Goal: Task Accomplishment & Management: Use online tool/utility

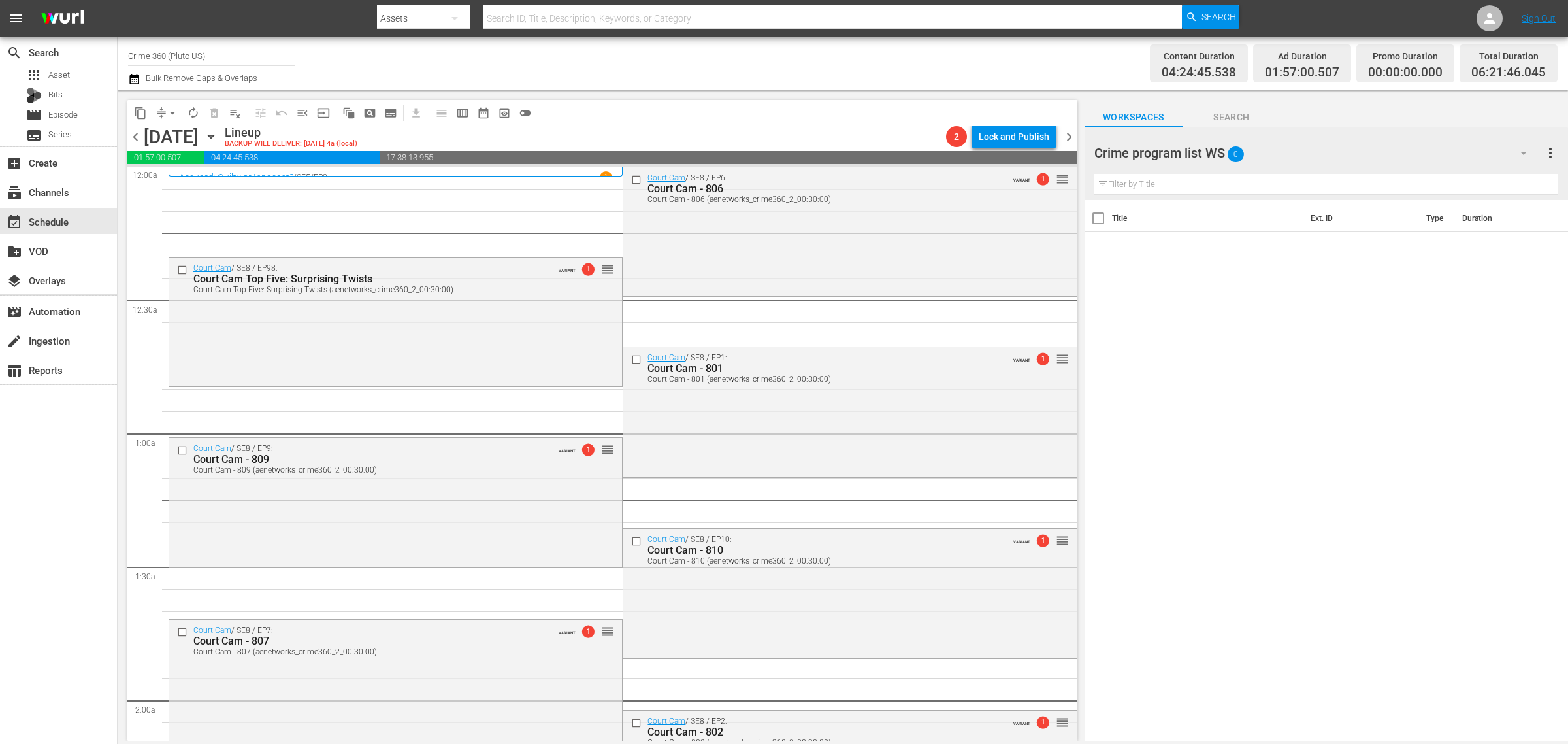
scroll to position [1226, 0]
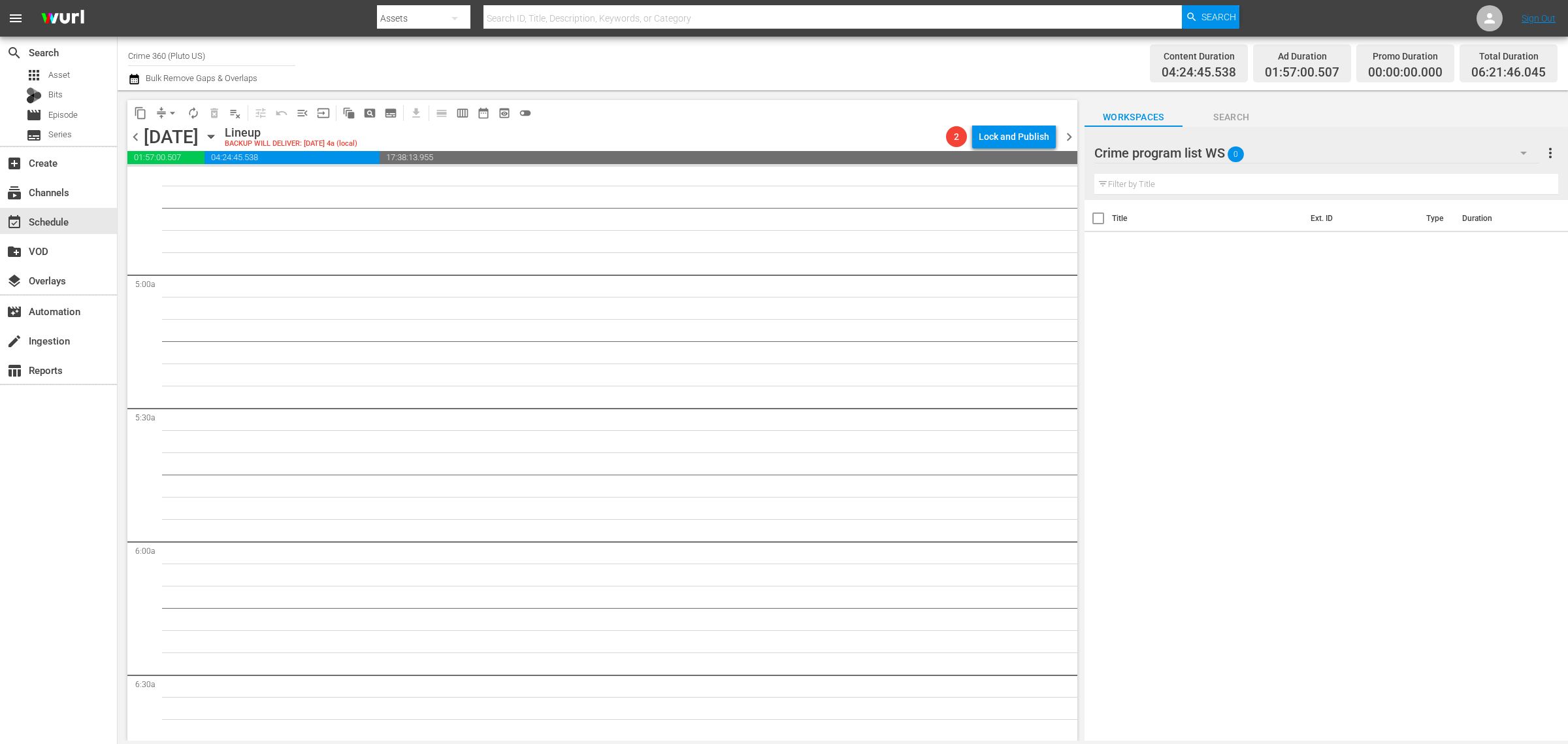
click at [829, 56] on div "Channel Title Crime 360 (Pluto US) Bulk Remove Gaps & Overlaps" at bounding box center [518, 63] width 780 height 47
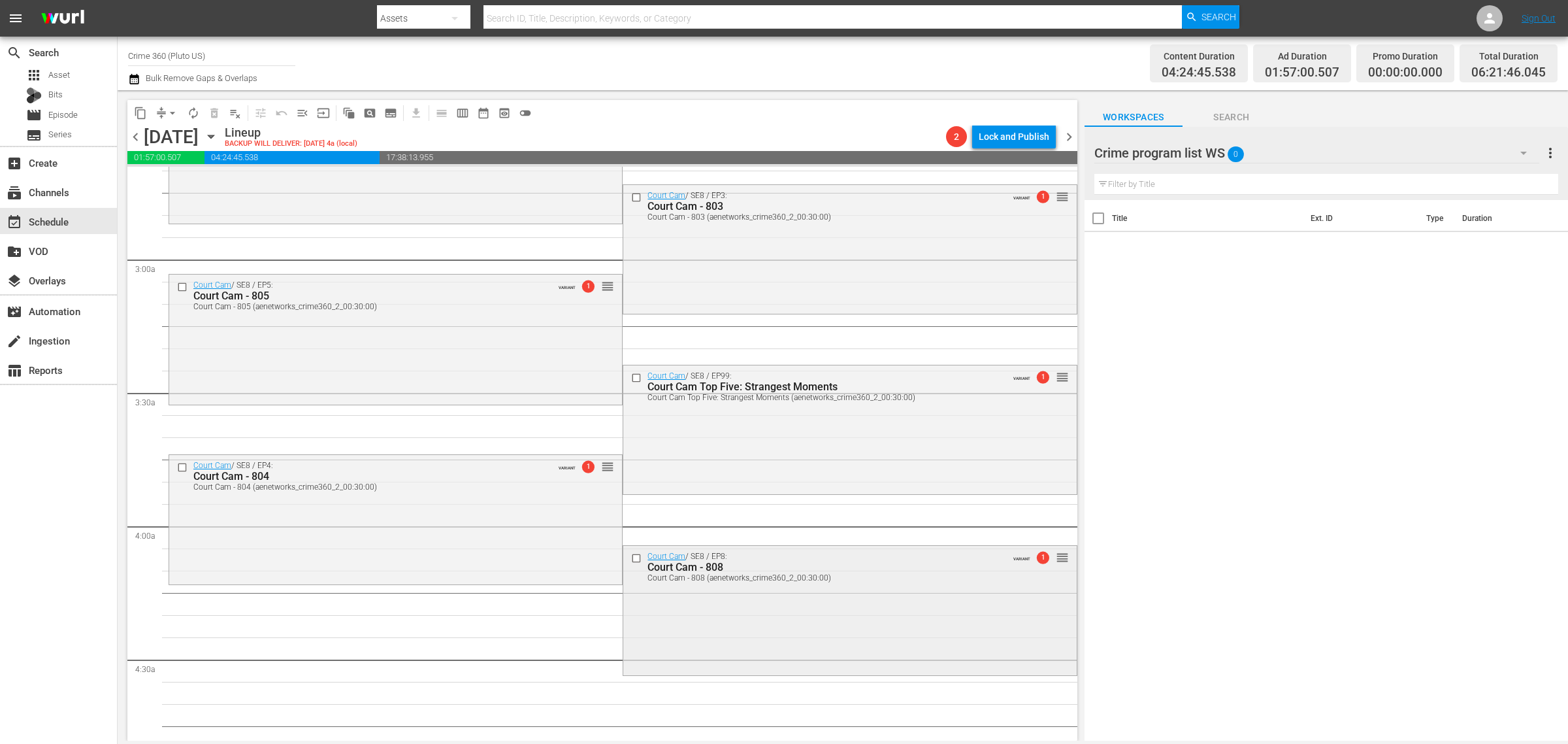
scroll to position [818, 0]
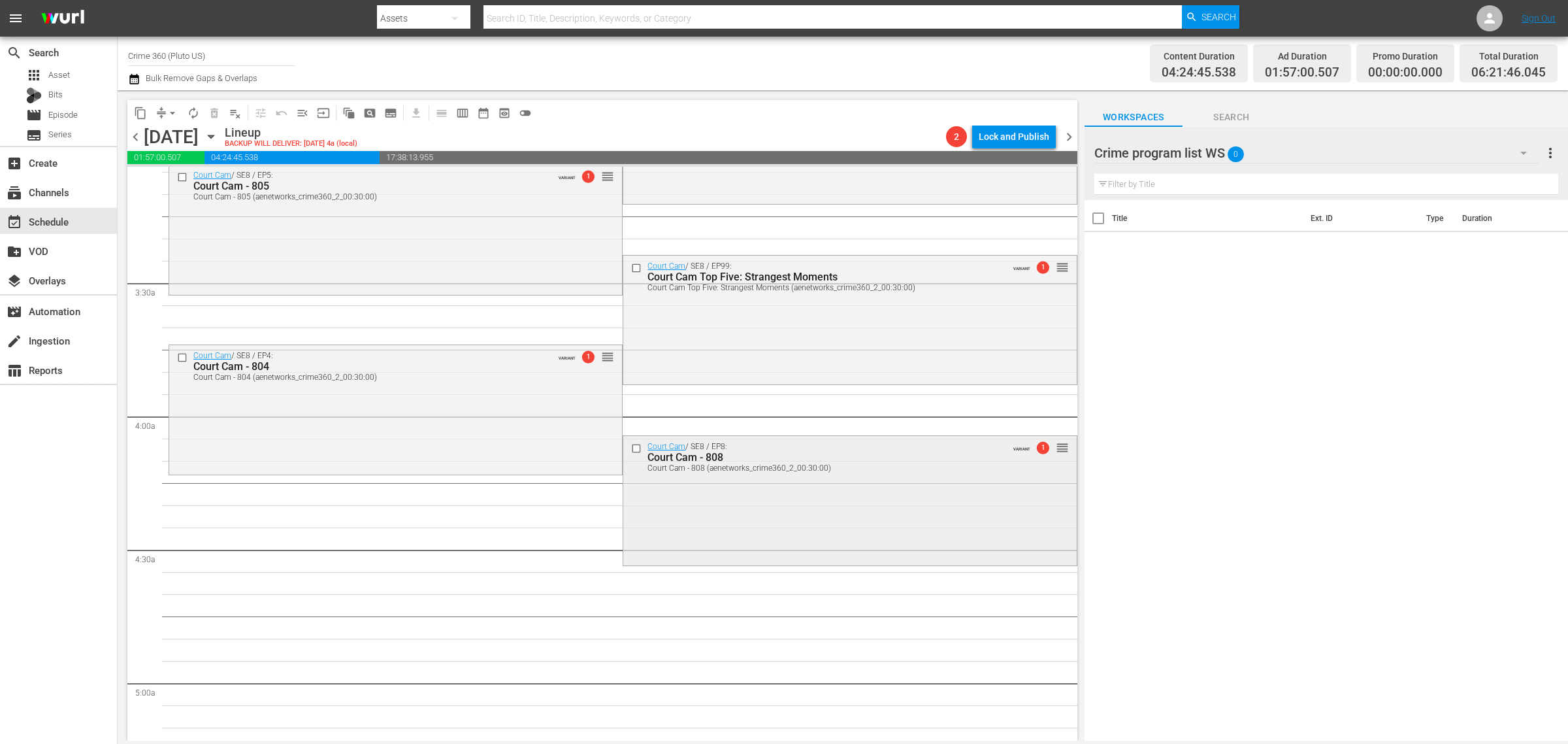
click at [716, 514] on div "Court Cam / SE8 / EP8: Court Cam - 808 Court Cam - 808 (aenetworks_crime360_2_0…" at bounding box center [850, 499] width 453 height 127
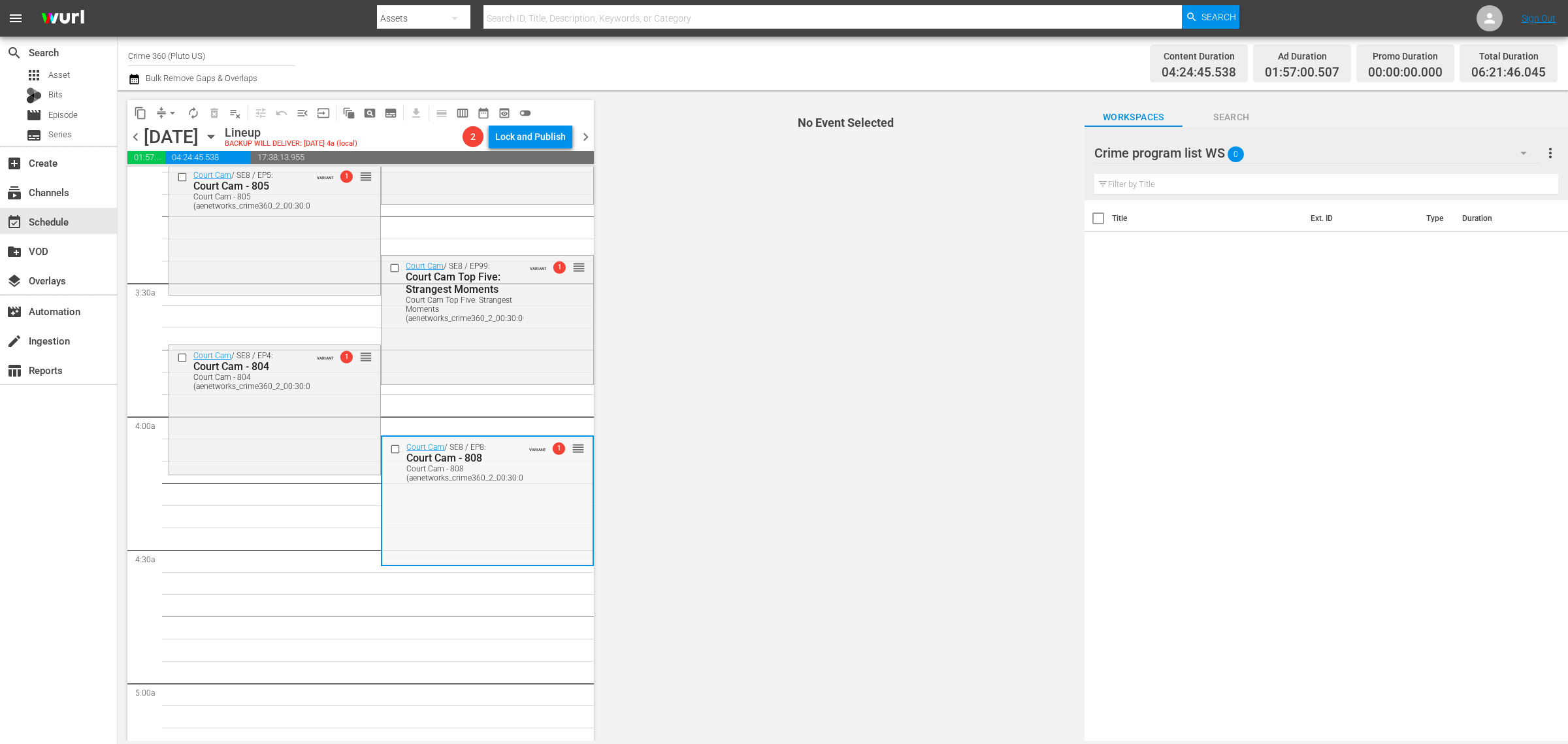
click at [390, 450] on input "checkbox" at bounding box center [398, 449] width 14 height 12
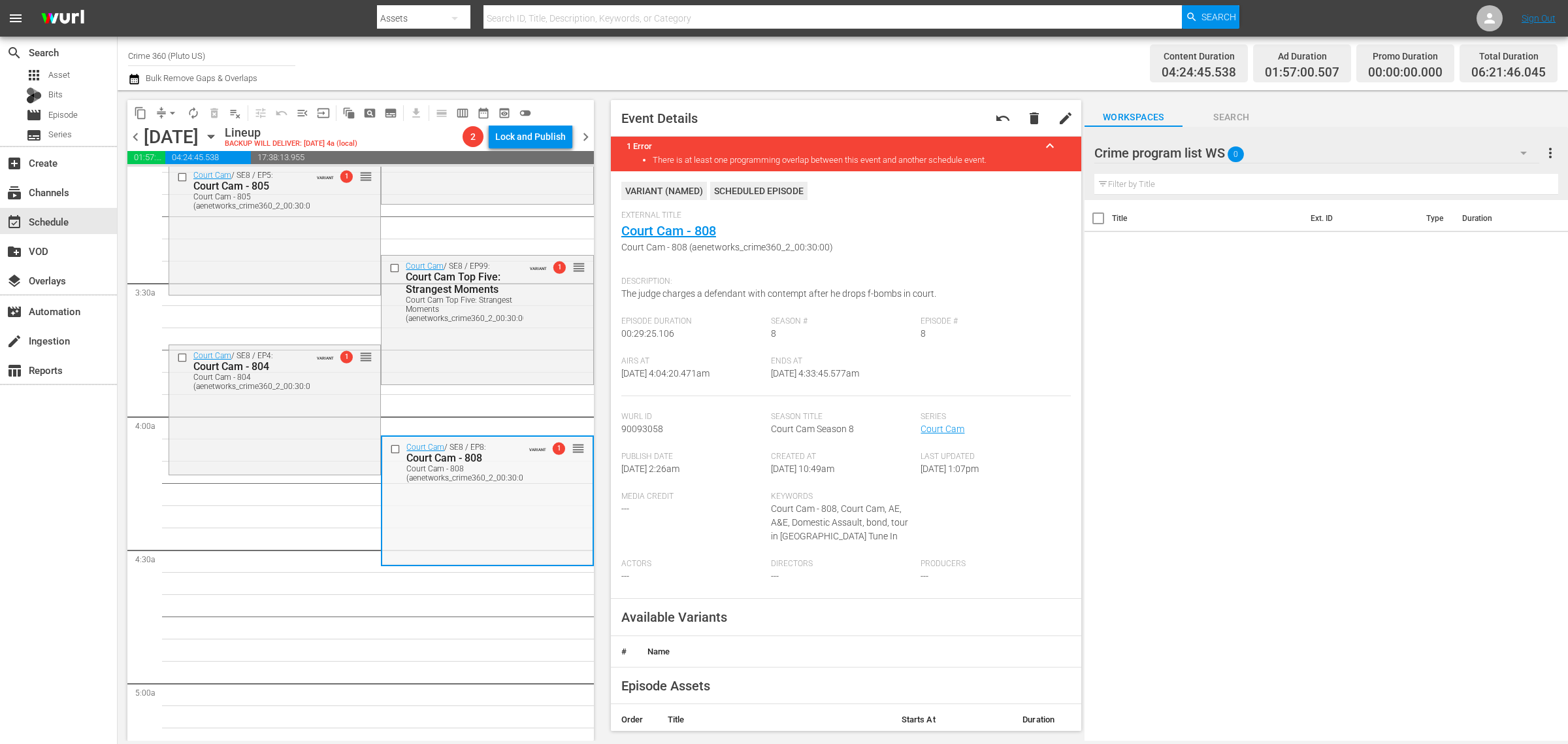
click at [390, 449] on input "checkbox" at bounding box center [398, 449] width 14 height 12
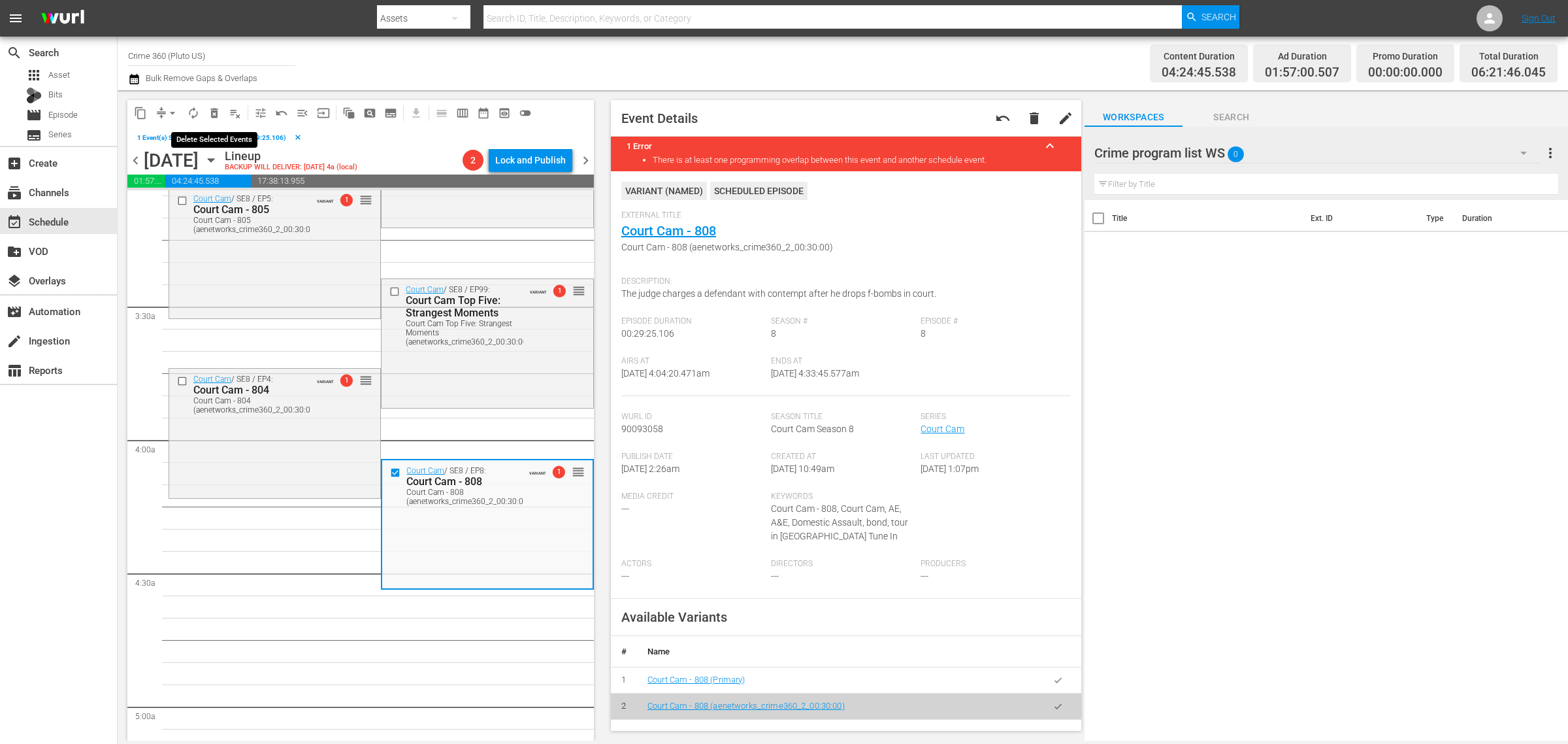
click at [211, 110] on span "delete_forever_outlined" at bounding box center [214, 112] width 13 height 13
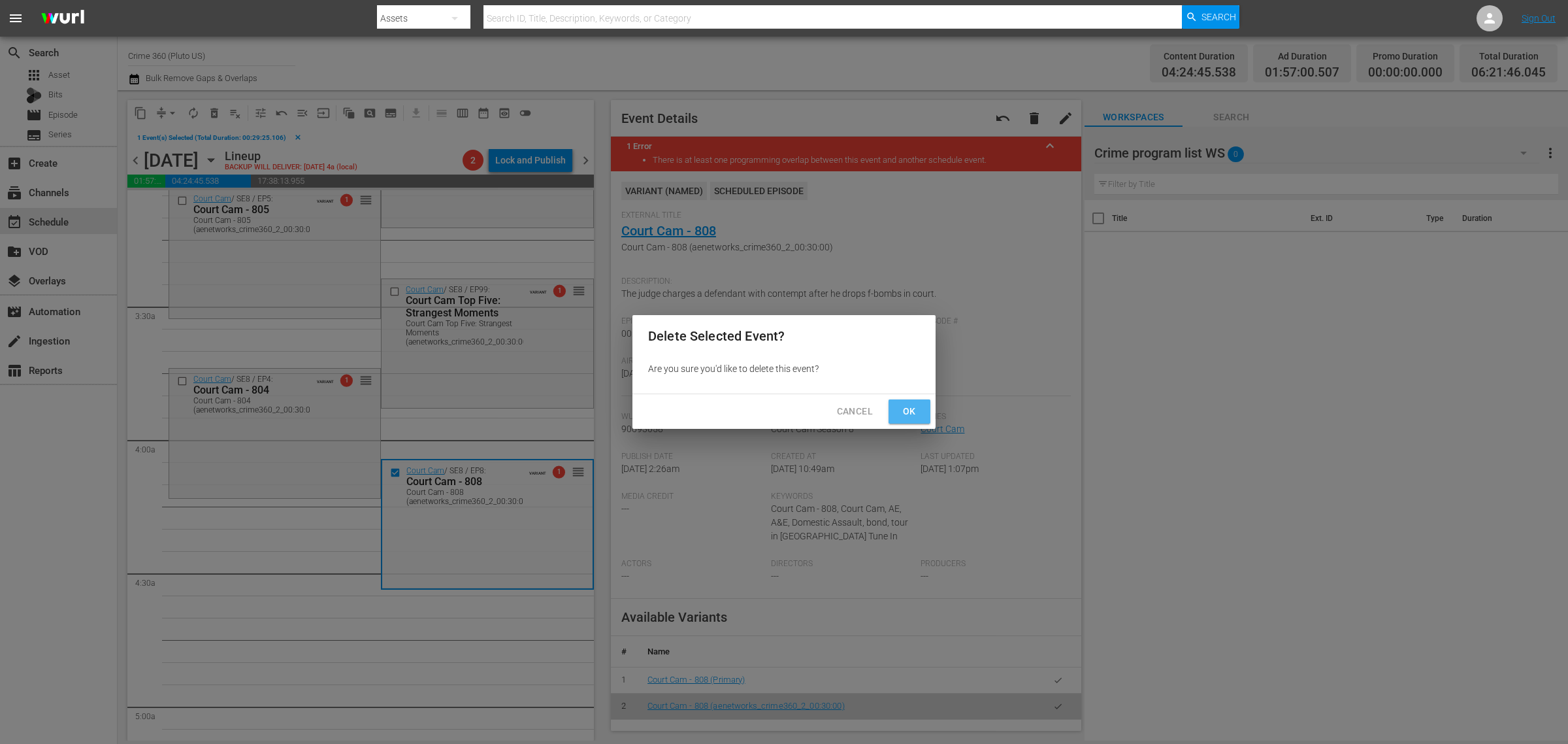
click at [904, 415] on span "Ok" at bounding box center [910, 411] width 21 height 16
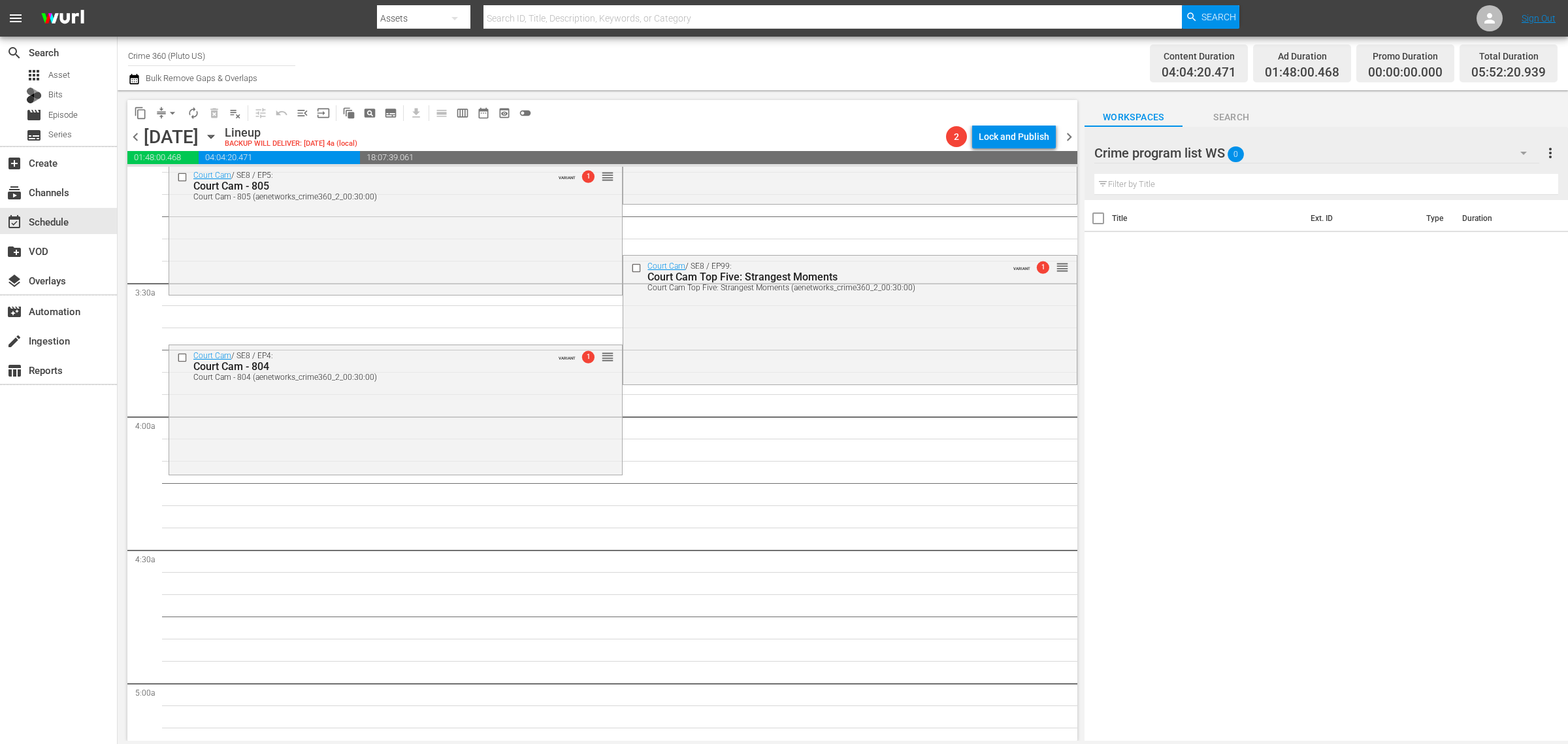
click at [815, 56] on div "Channel Title Crime 360 (Pluto US) Bulk Remove Gaps & Overlaps" at bounding box center [518, 63] width 780 height 47
click at [179, 111] on span "arrow_drop_down" at bounding box center [172, 112] width 13 height 13
click at [170, 135] on li "Align to Midnight" at bounding box center [173, 139] width 137 height 21
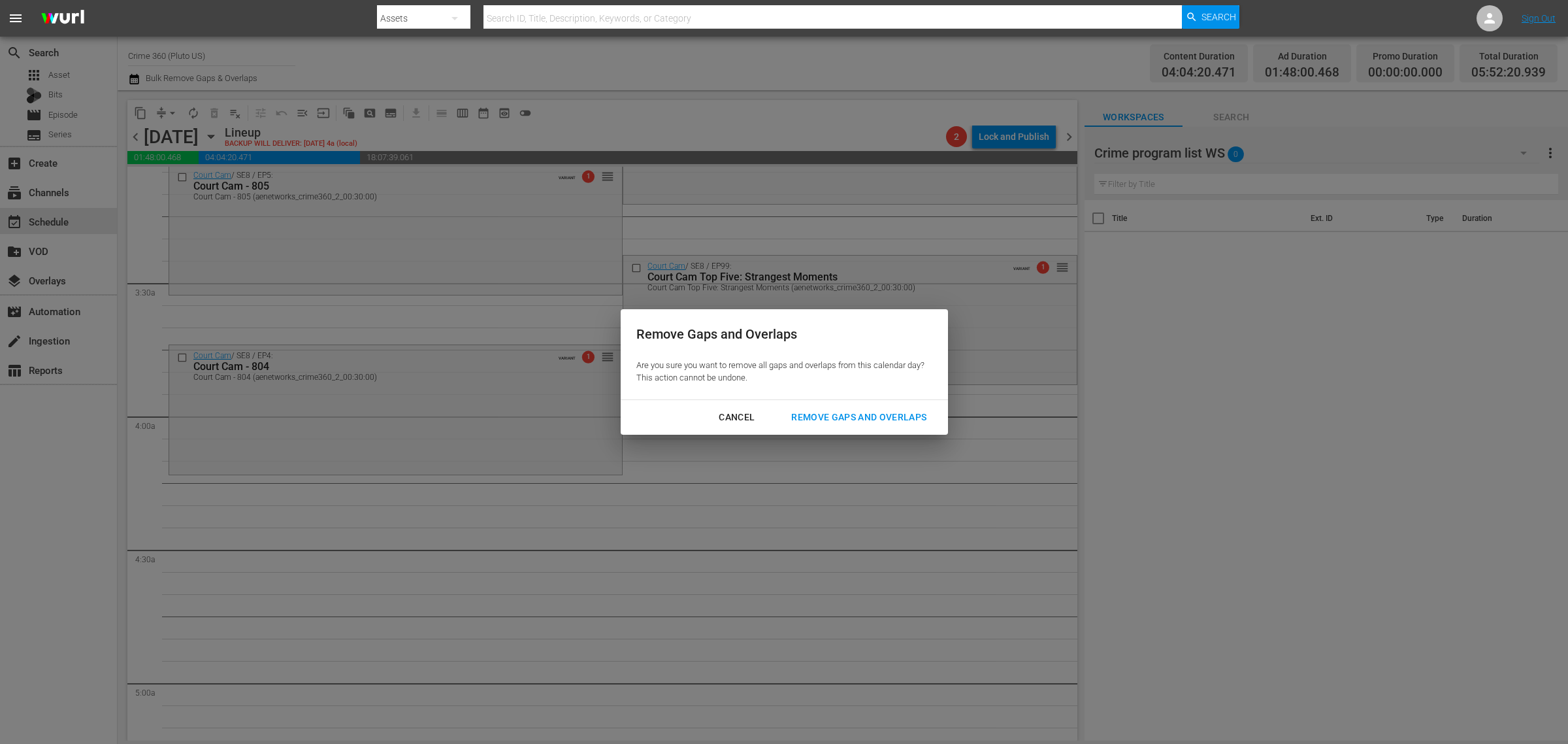
click at [834, 413] on div "Remove Gaps and Overlaps" at bounding box center [859, 417] width 156 height 16
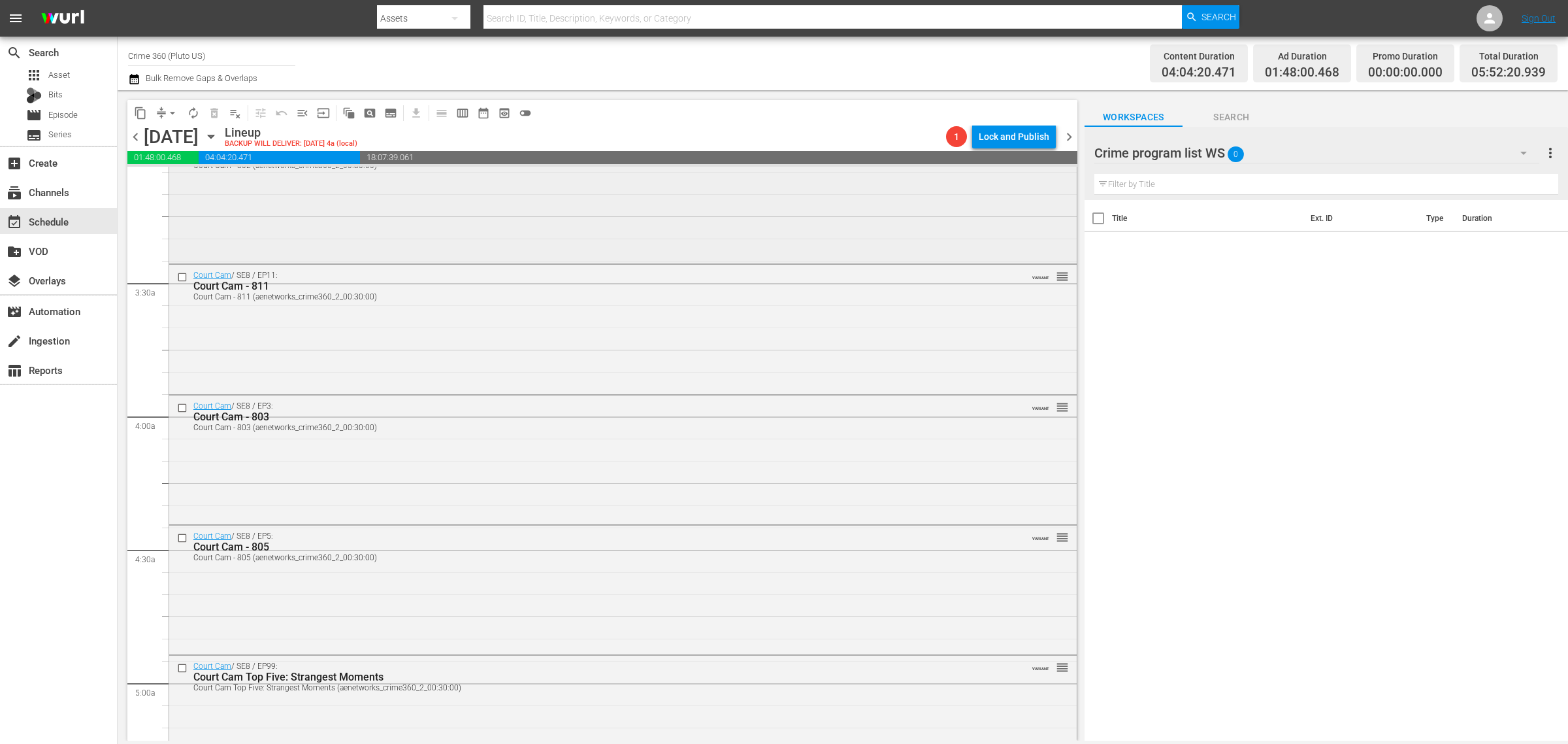
click at [383, 239] on div "Court Cam / SE8 / EP2: Court Cam - 802 Court Cam - 802 (aenetworks_crime360_2_0…" at bounding box center [622, 198] width 908 height 128
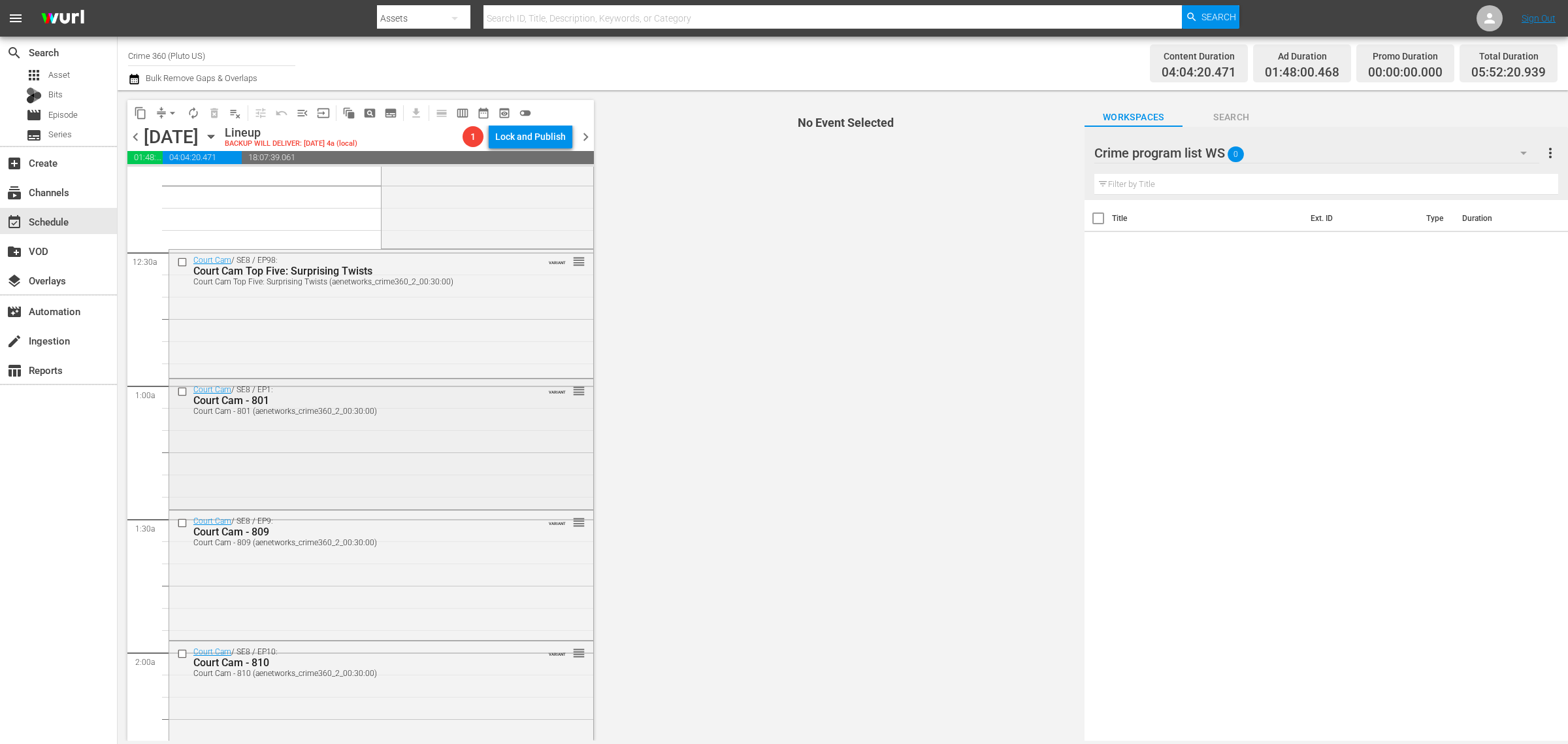
scroll to position [0, 0]
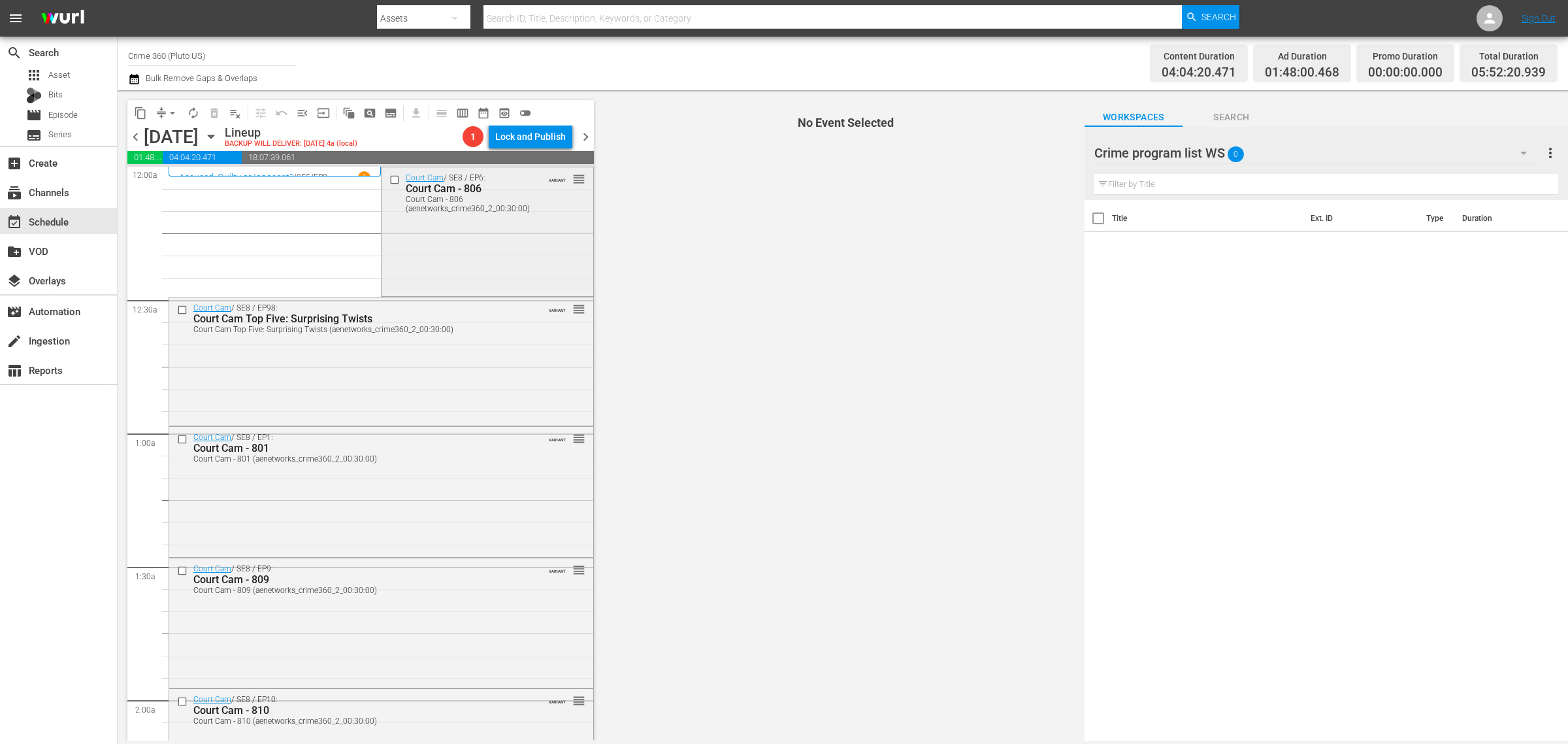
click at [475, 239] on div "Court Cam / SE8 / EP6: Court Cam - 806 Court Cam - 806 (aenetworks_crime360_2_0…" at bounding box center [487, 230] width 211 height 126
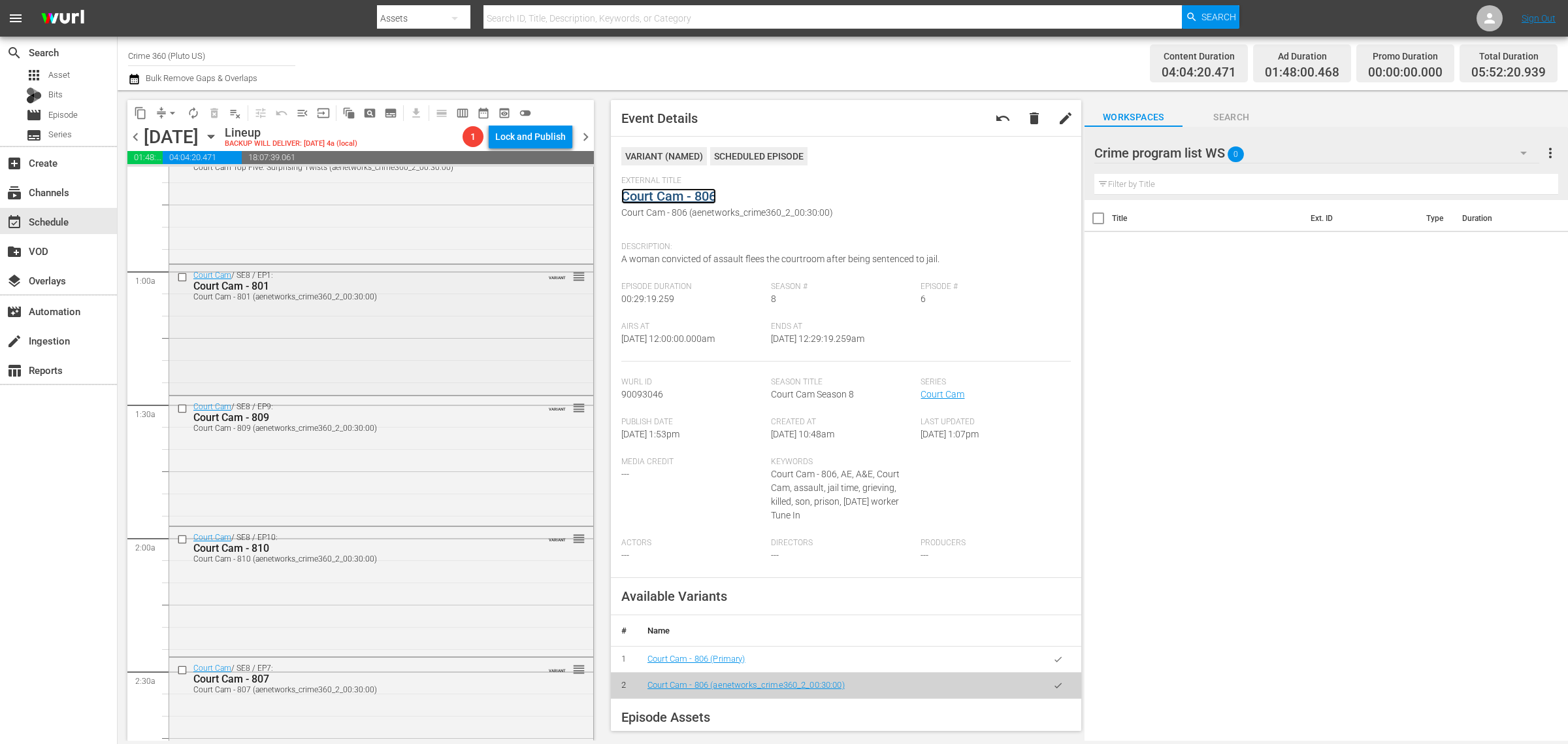
scroll to position [164, 0]
click at [408, 321] on div "Court Cam / SE8 / EP1: Court Cam - 801 Court Cam - 801 (aenetworks_crime360_2_0…" at bounding box center [381, 326] width 424 height 127
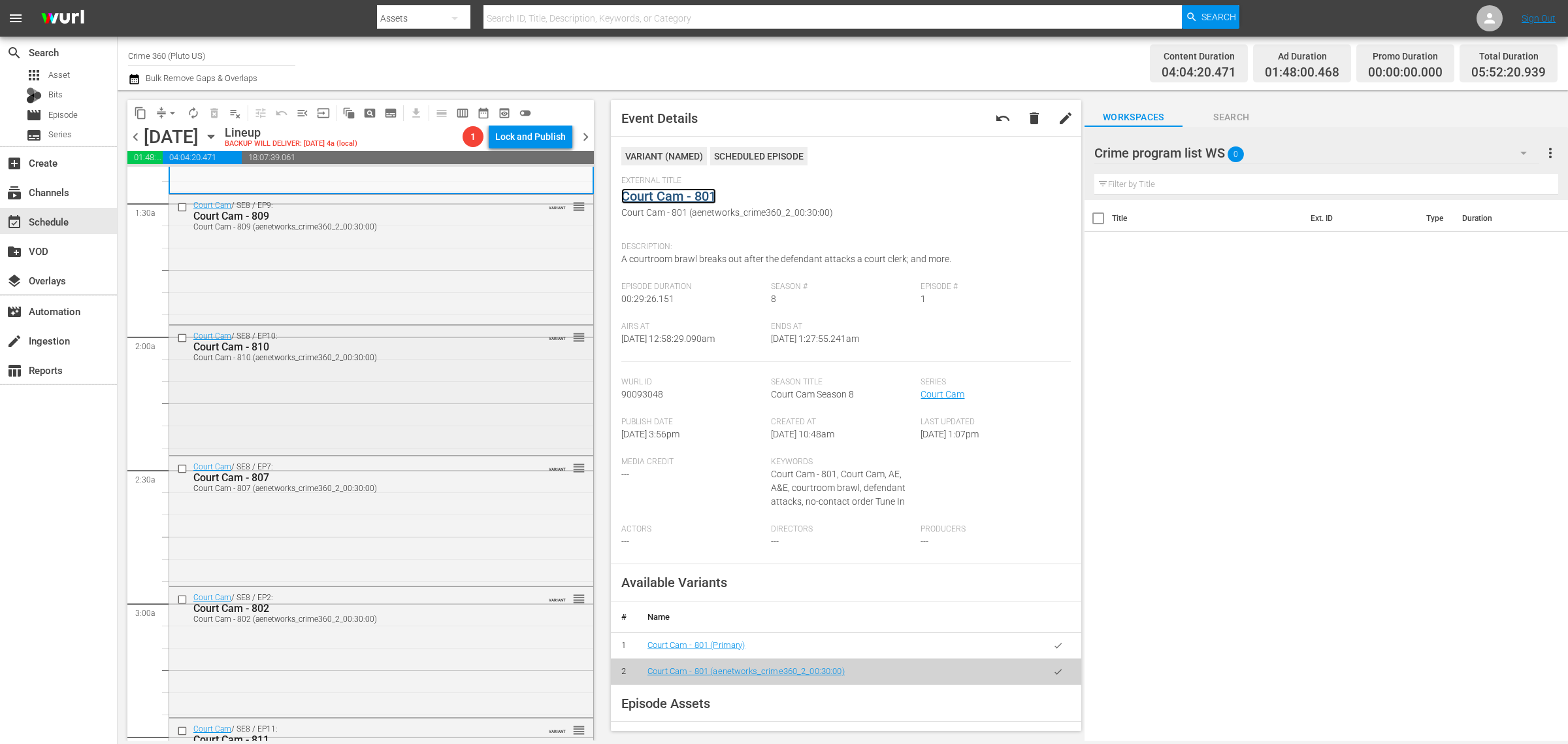
scroll to position [408, 0]
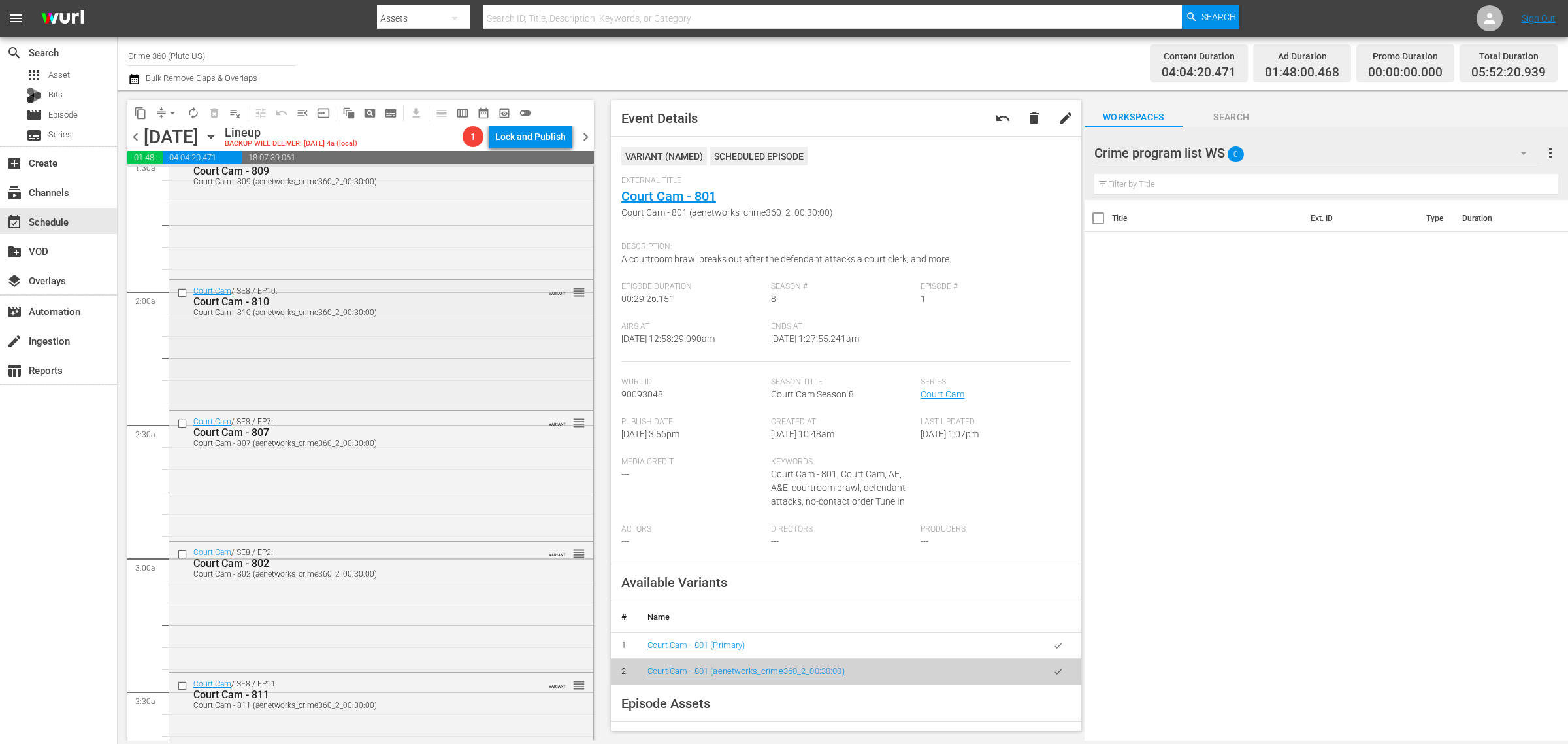
click at [363, 314] on div "Court Cam - 810 (aenetworks_crime360_2_00:30:00)" at bounding box center [359, 313] width 331 height 9
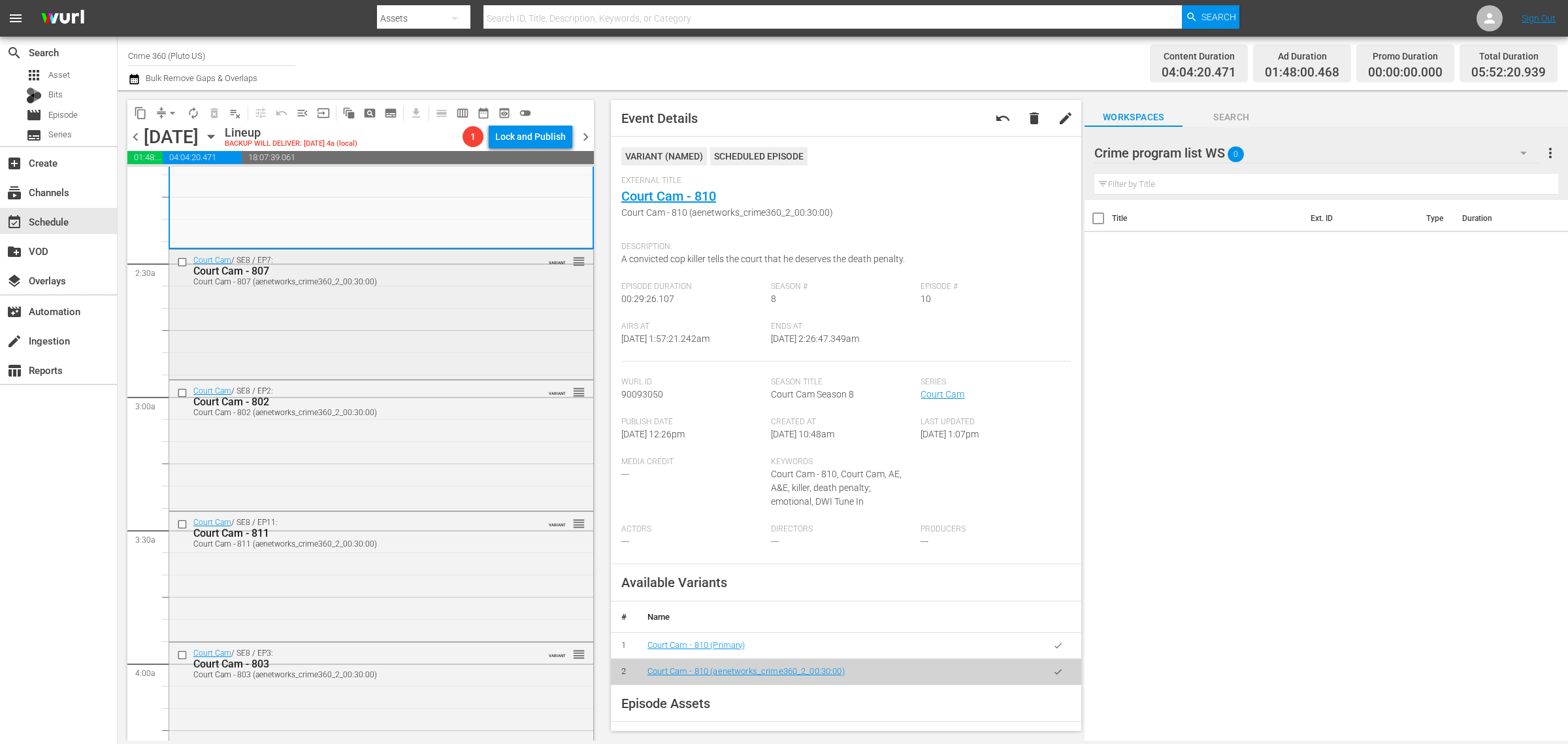
scroll to position [572, 0]
click at [342, 318] on div "Court Cam / SE8 / EP7: Court Cam - 807 Court Cam - 807 (aenetworks_crime360_2_0…" at bounding box center [381, 311] width 424 height 127
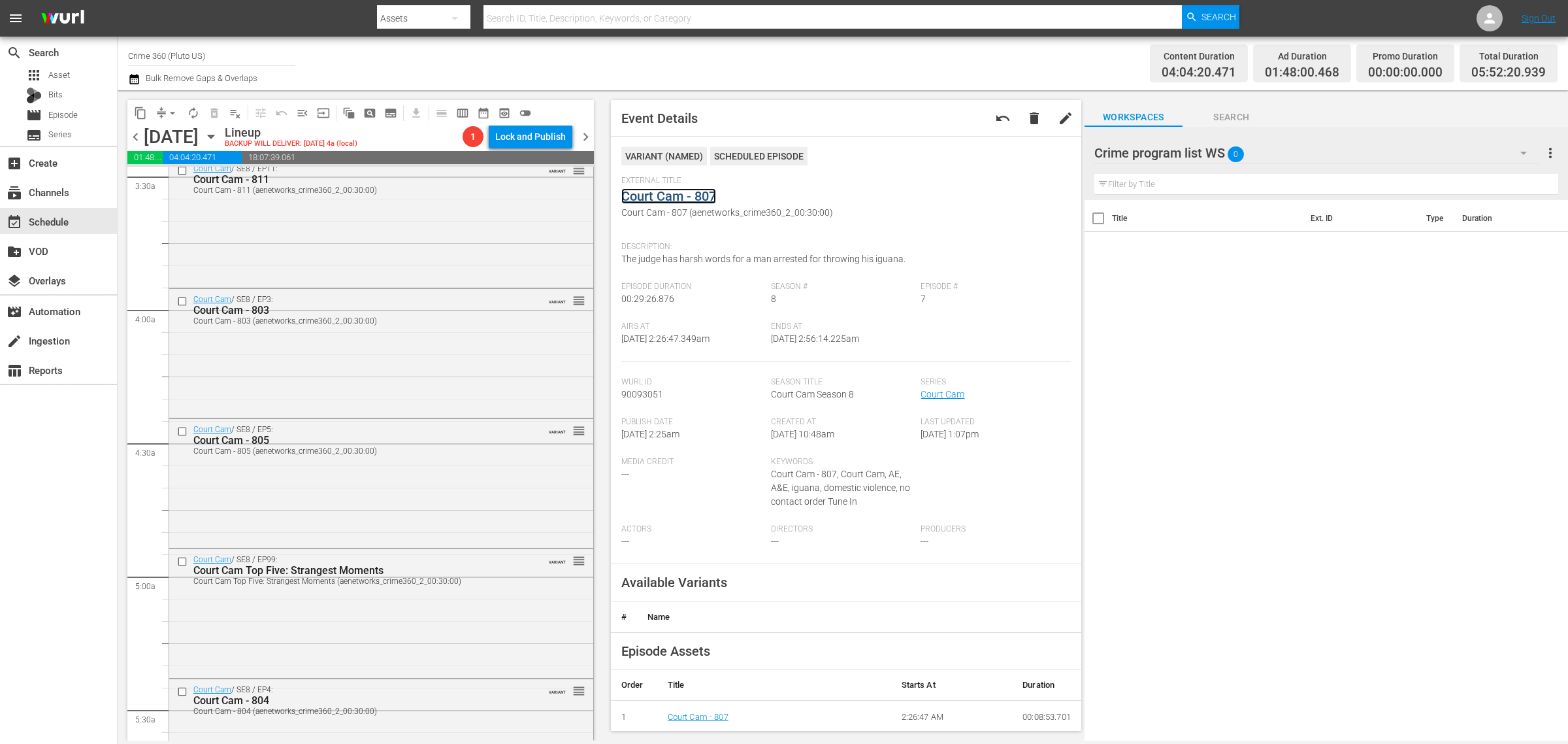
scroll to position [980, 0]
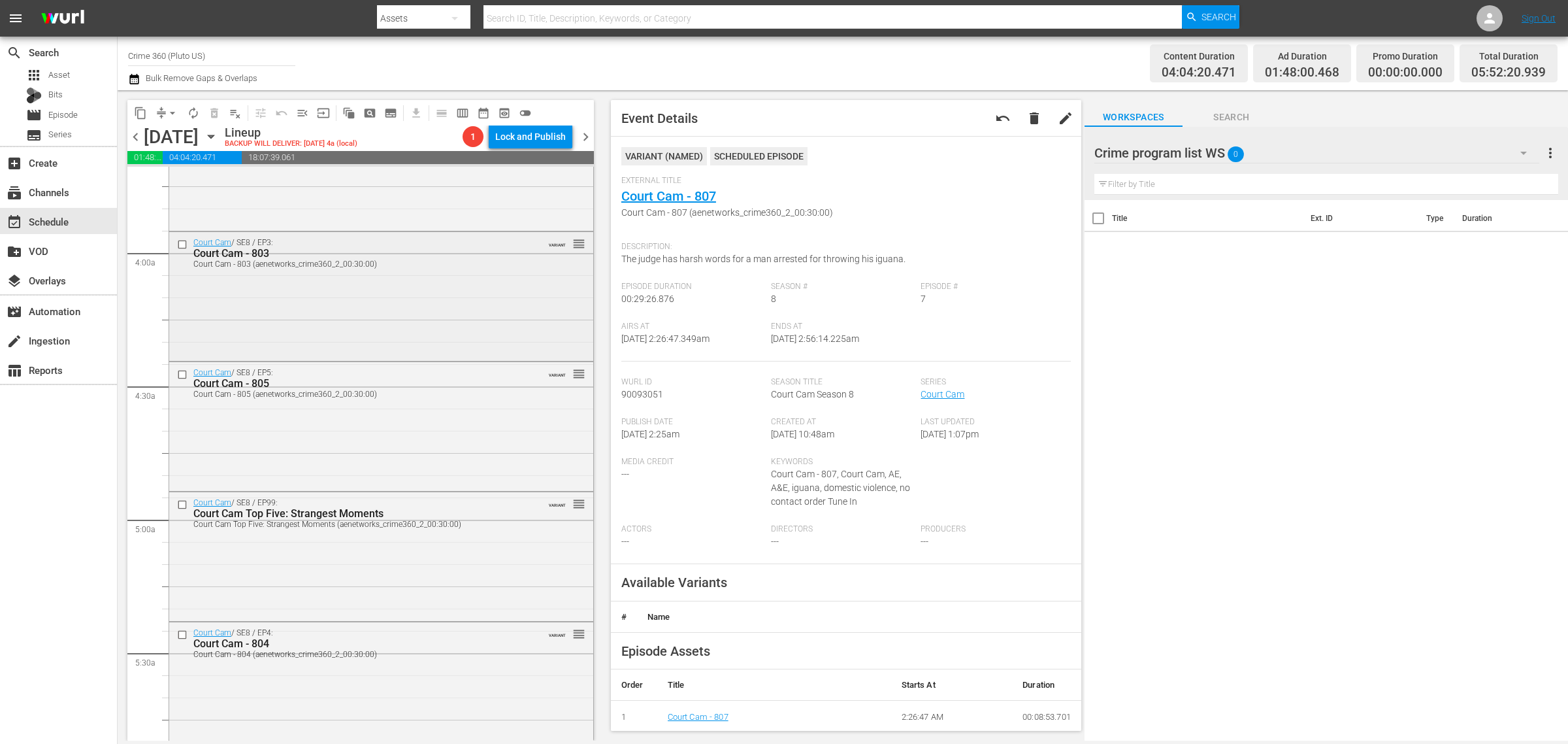
click at [403, 282] on div "Court Cam / SE8 / EP3: Court Cam - 803 Court Cam - 803 (aenetworks_crime360_2_0…" at bounding box center [381, 295] width 424 height 126
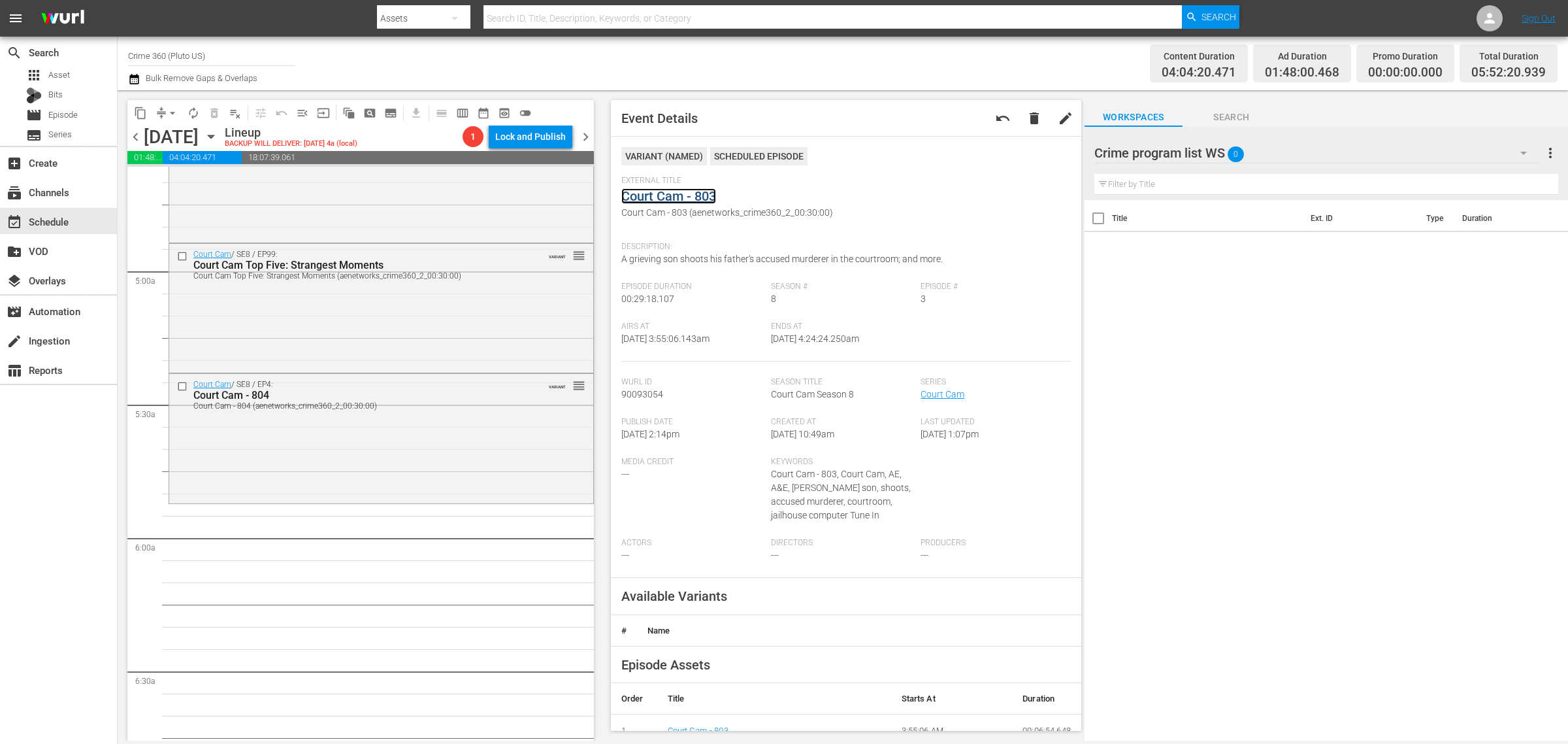
scroll to position [1307, 0]
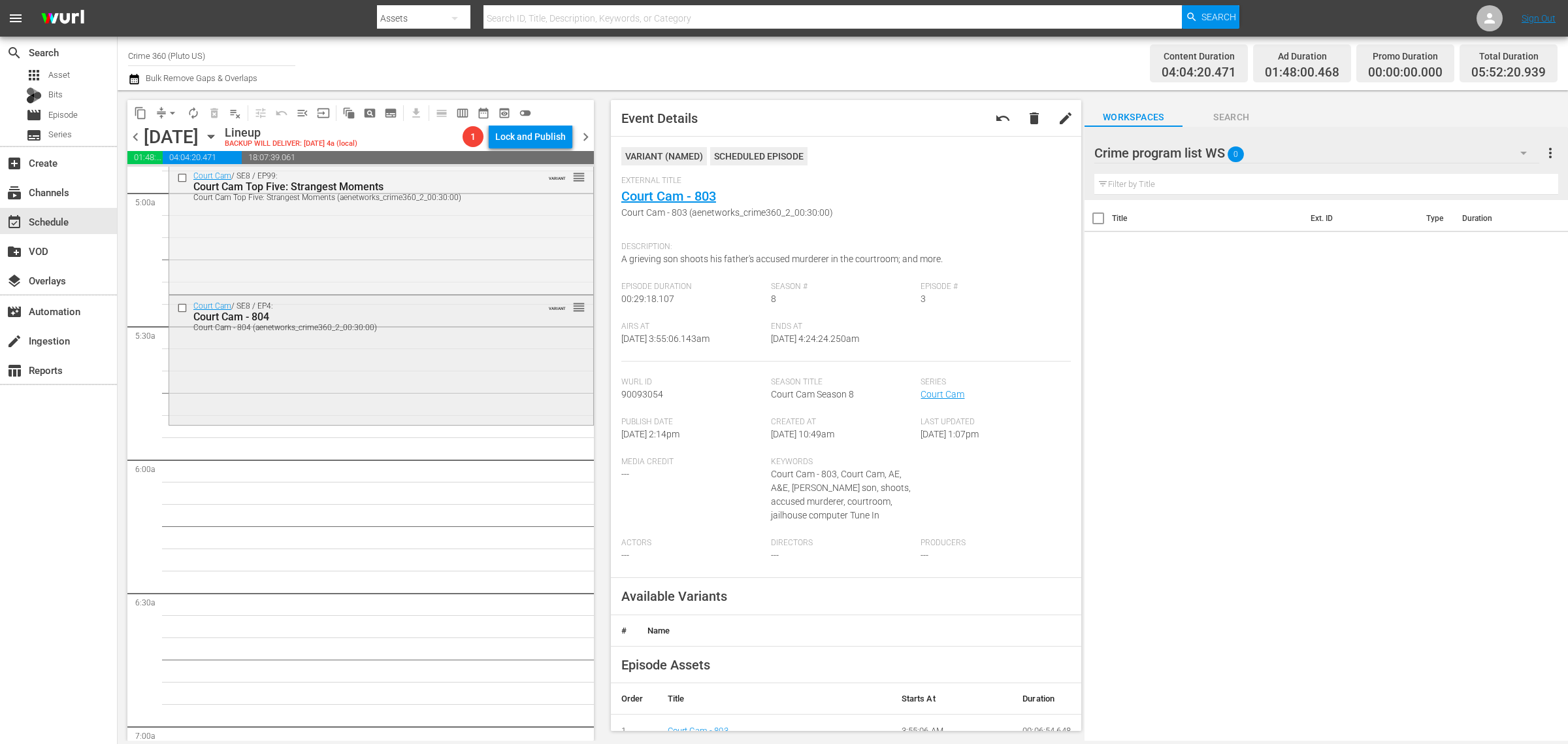
click at [326, 375] on div "Court Cam / SE8 / EP4: Court Cam - 804 Court Cam - 804 (aenetworks_crime360_2_0…" at bounding box center [381, 359] width 424 height 127
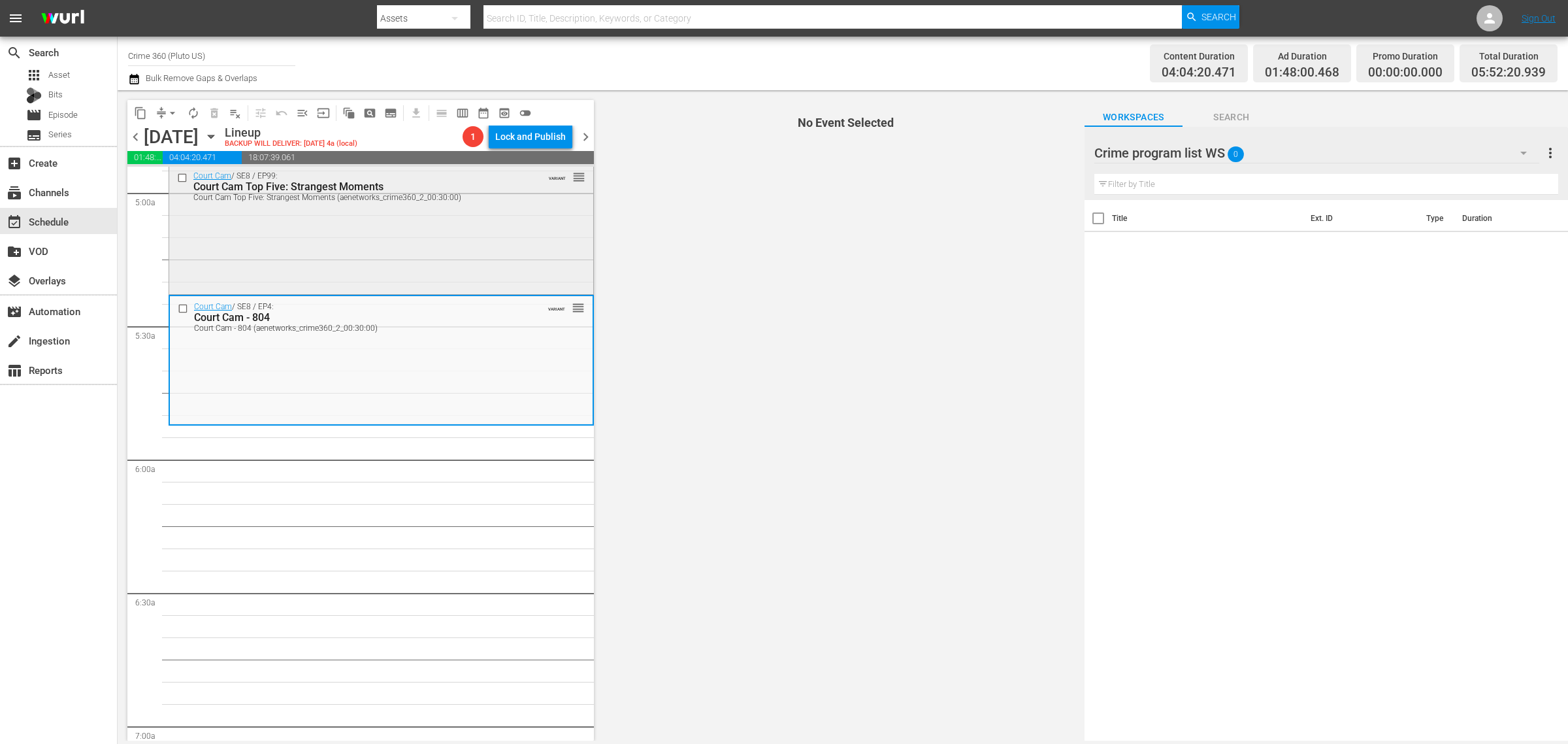
click at [345, 266] on div "Court Cam / SE8 / EP99: Court Cam Top Five: Strangest Moments Court Cam Top Fiv…" at bounding box center [381, 229] width 424 height 126
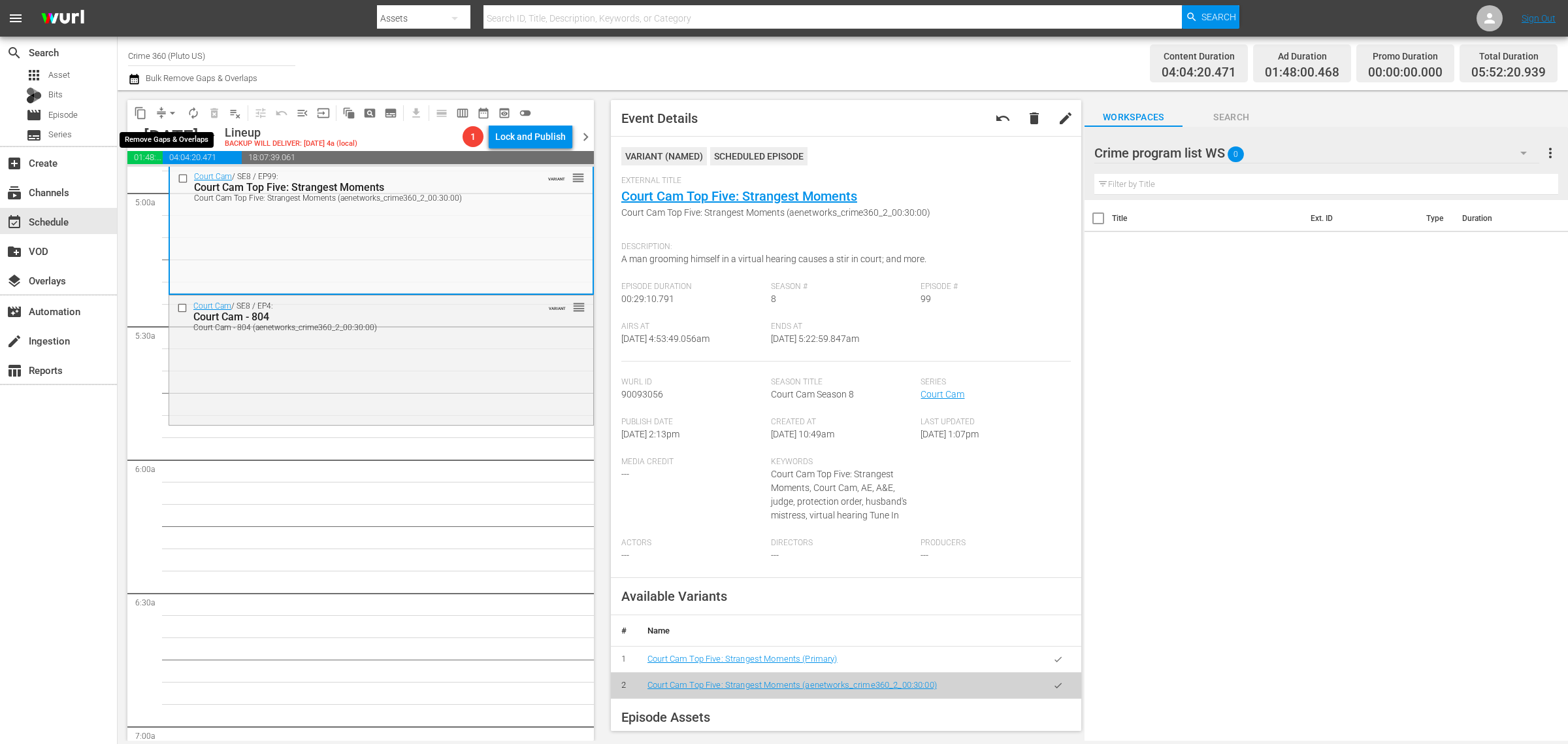
click at [172, 114] on span "arrow_drop_down" at bounding box center [172, 112] width 13 height 13
click at [178, 138] on li "Align to Midnight" at bounding box center [173, 139] width 137 height 21
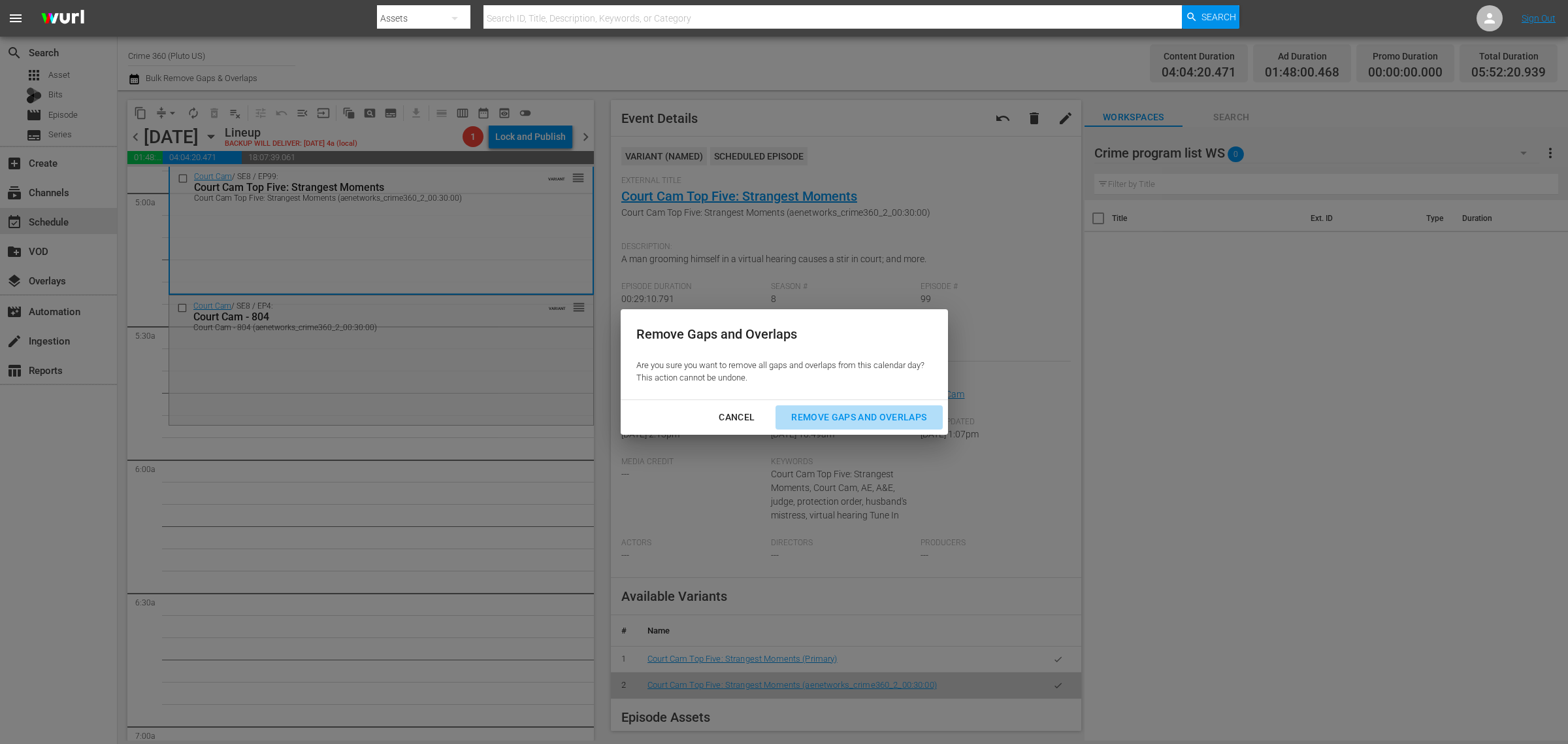
click at [896, 419] on div "Remove Gaps and Overlaps" at bounding box center [859, 417] width 156 height 16
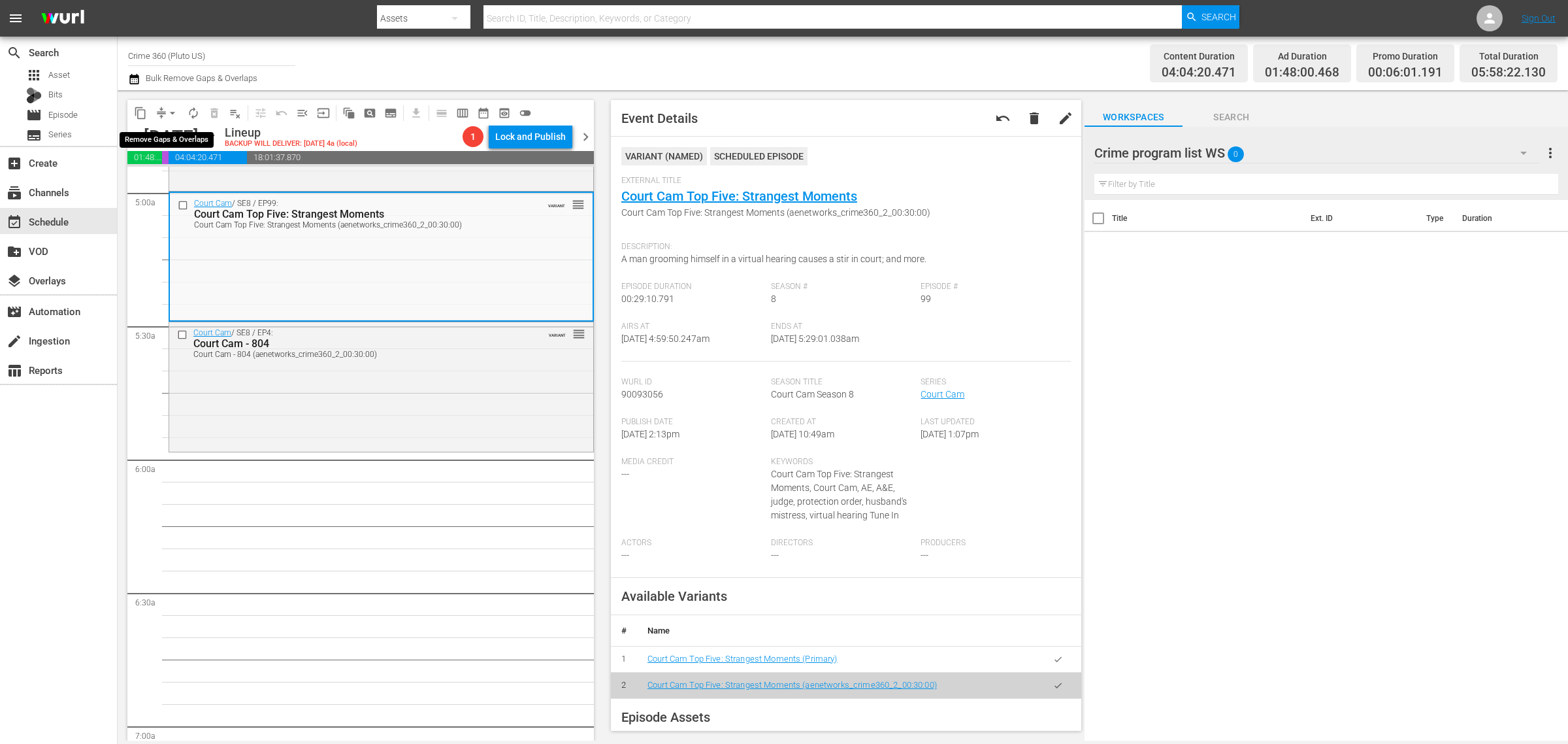
click at [170, 111] on span "arrow_drop_down" at bounding box center [172, 112] width 13 height 13
click at [177, 142] on li "Align to Midnight" at bounding box center [173, 139] width 137 height 21
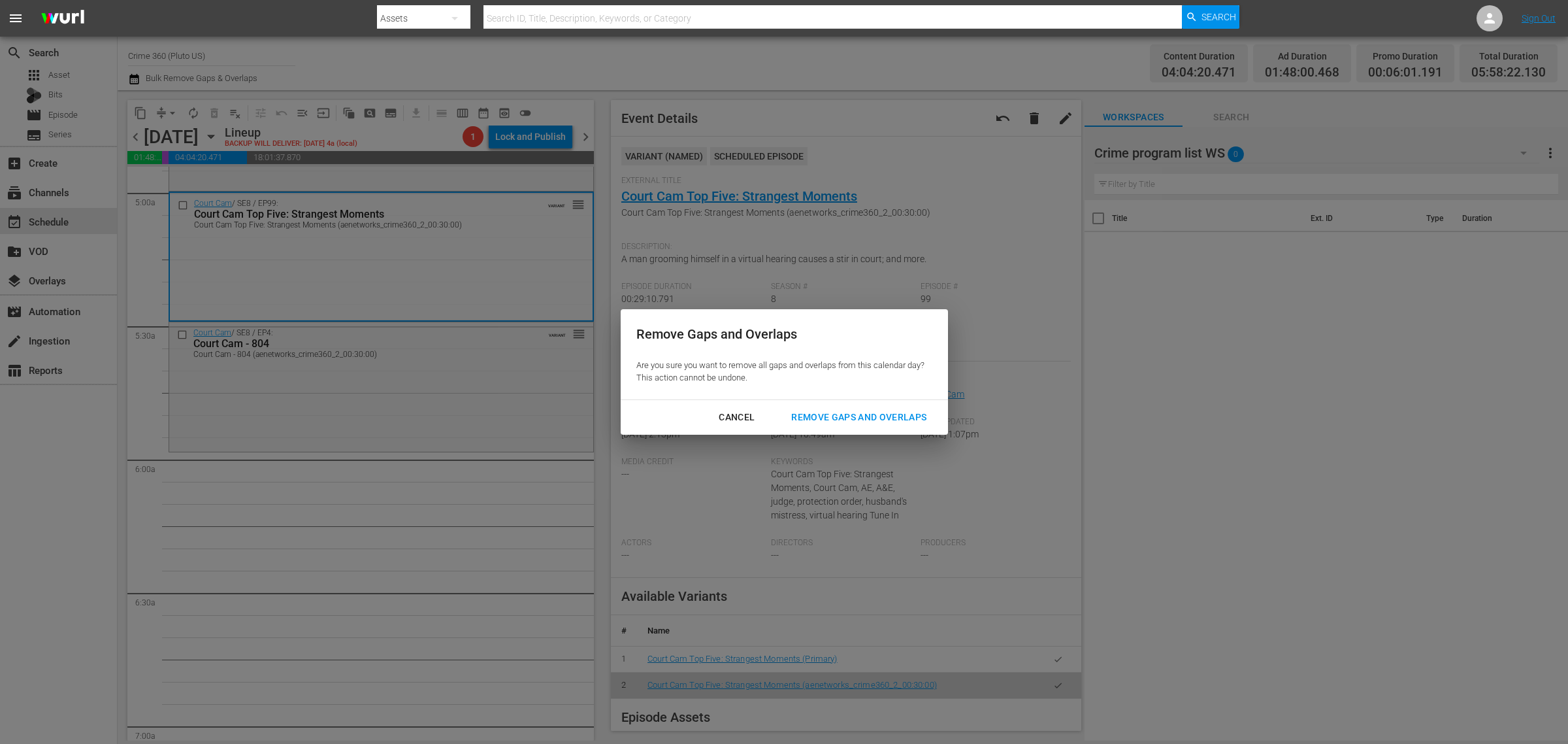
click at [860, 408] on button "Remove Gaps and Overlaps" at bounding box center [859, 417] width 166 height 24
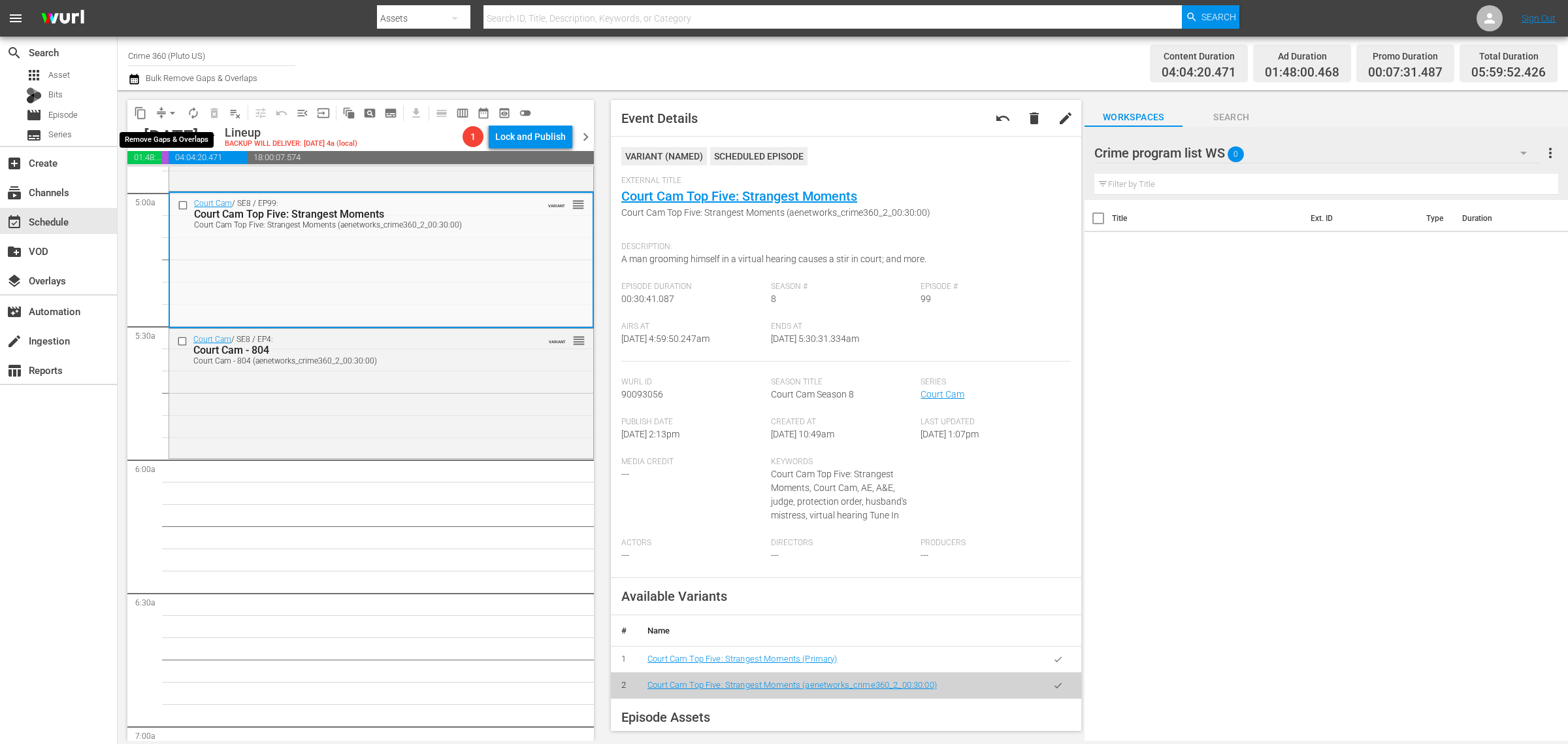
click at [168, 109] on span "arrow_drop_down" at bounding box center [172, 112] width 13 height 13
click at [180, 136] on li "Align to Midnight" at bounding box center [173, 139] width 137 height 21
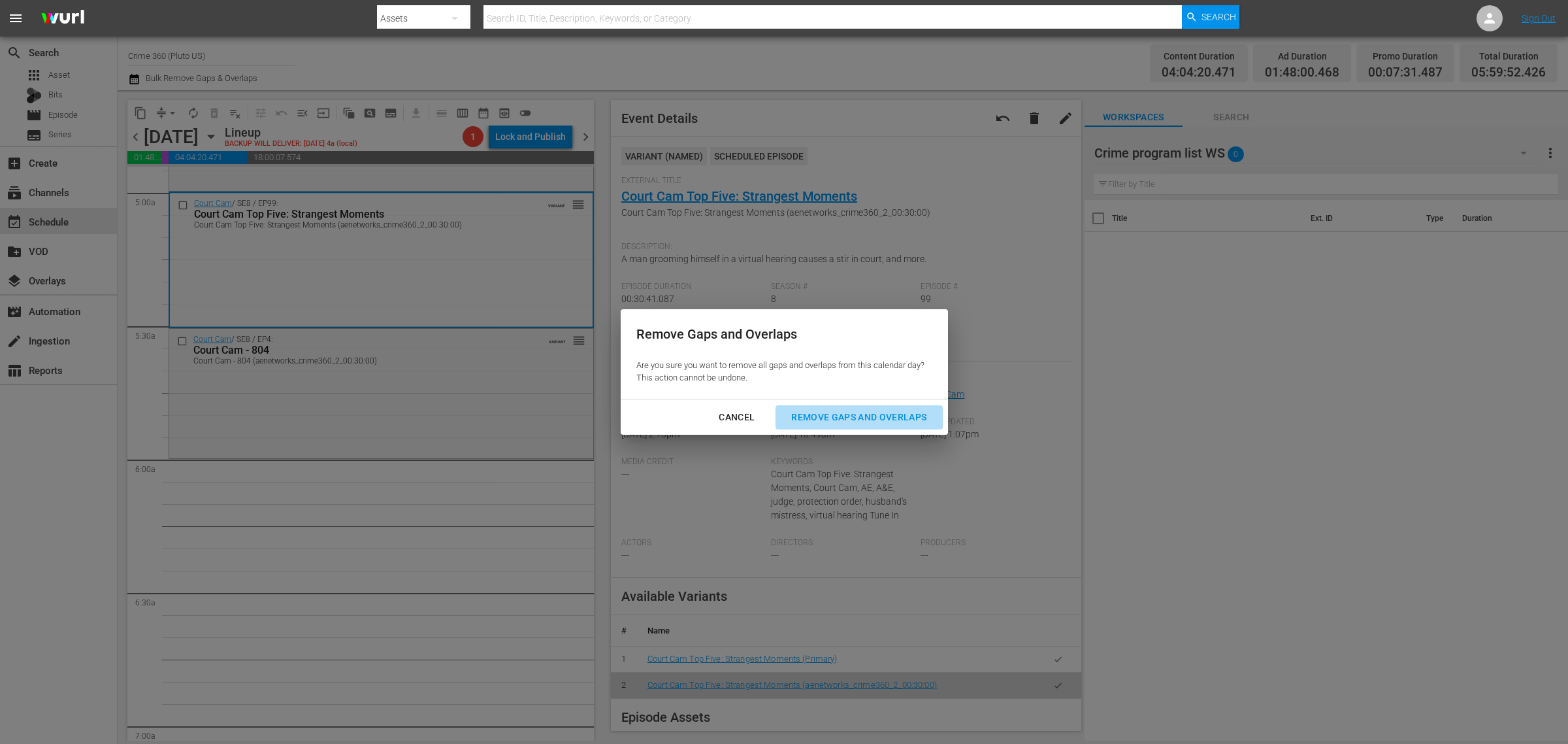
click at [865, 407] on button "Remove Gaps and Overlaps" at bounding box center [859, 417] width 166 height 24
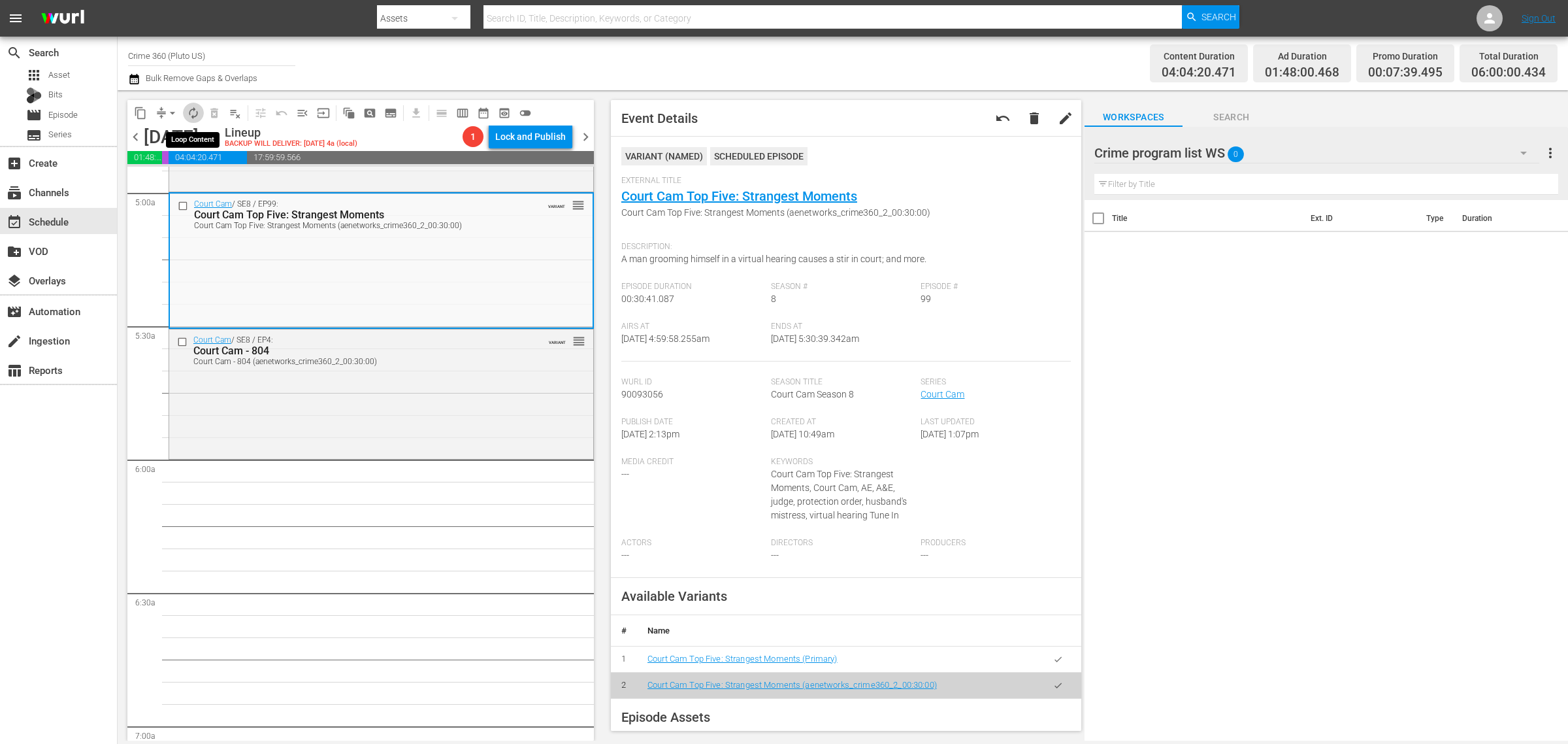
click at [188, 112] on span "autorenew_outlined" at bounding box center [193, 112] width 13 height 13
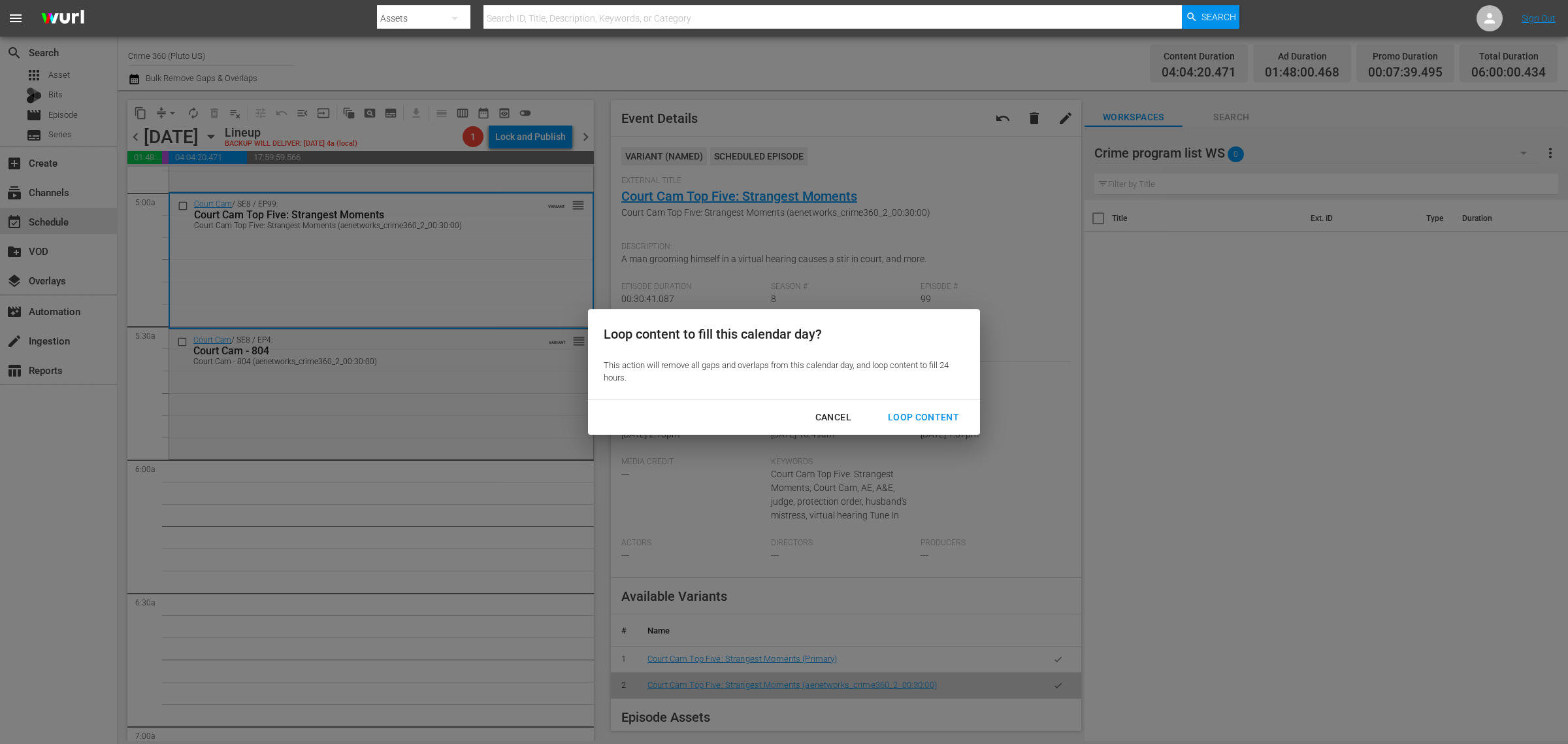
click at [926, 421] on div "Loop Content" at bounding box center [923, 417] width 92 height 16
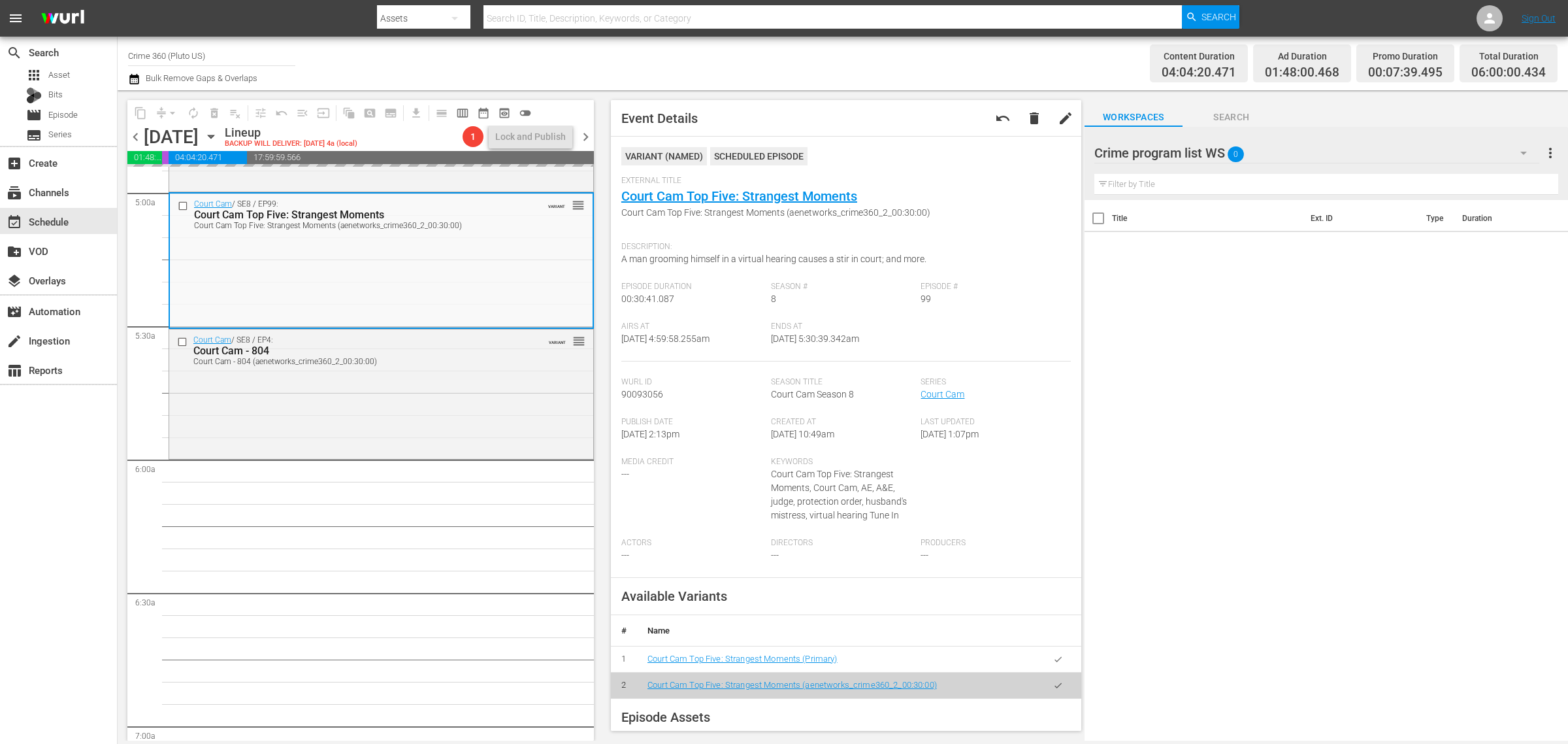
click at [929, 64] on div "Content Duration 04:04:20.471 Ad Duration 01:48:00.468 Promo Duration 00:07:39.…" at bounding box center [1232, 63] width 650 height 47
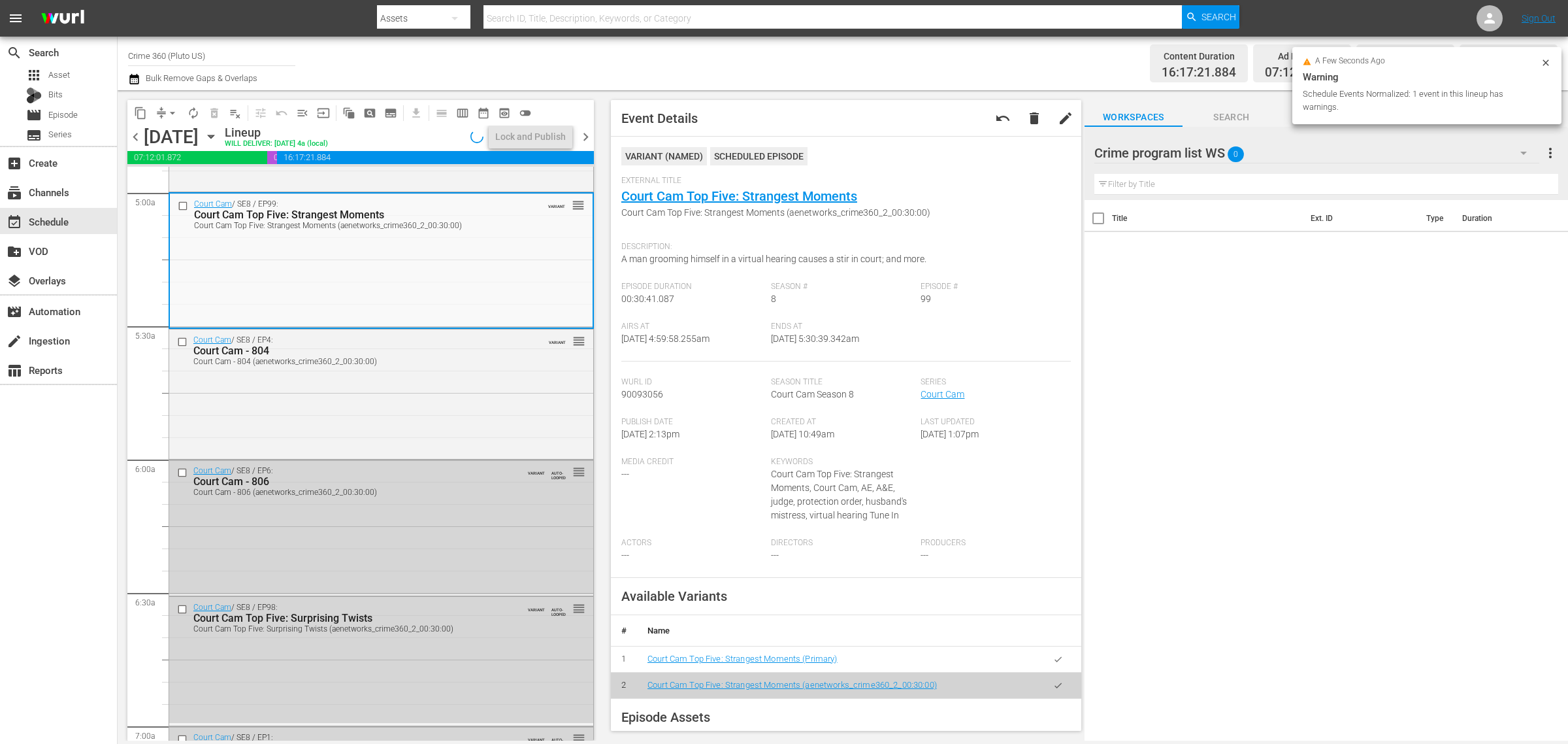
click at [926, 67] on div "Content Duration 16:17:21.884 Ad Duration 07:12:01.872 Promo Duration 00:30:37.…" at bounding box center [1232, 63] width 650 height 47
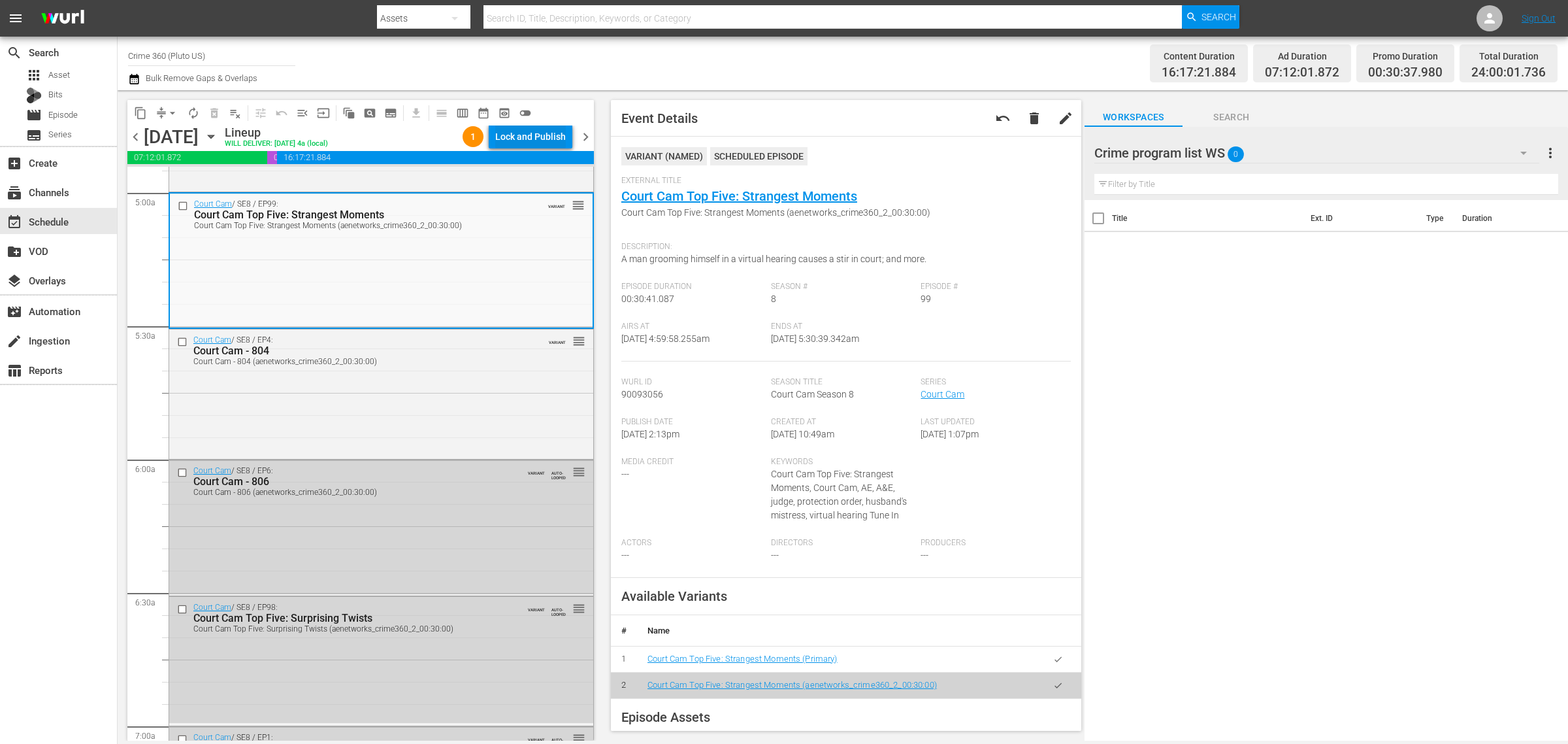
click at [524, 133] on div "Lock and Publish" at bounding box center [530, 136] width 71 height 24
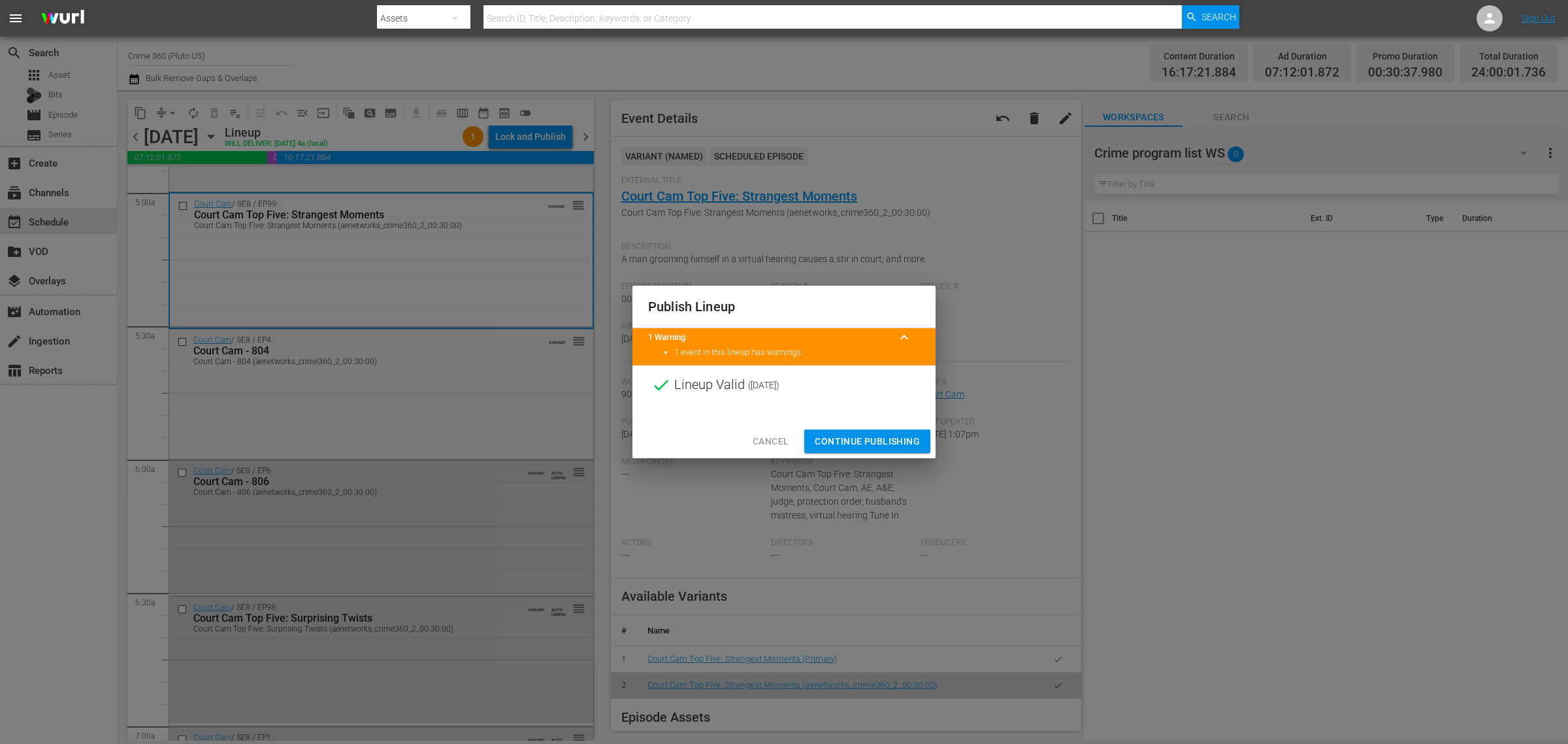
click at [896, 446] on span "Continue Publishing" at bounding box center [867, 441] width 105 height 16
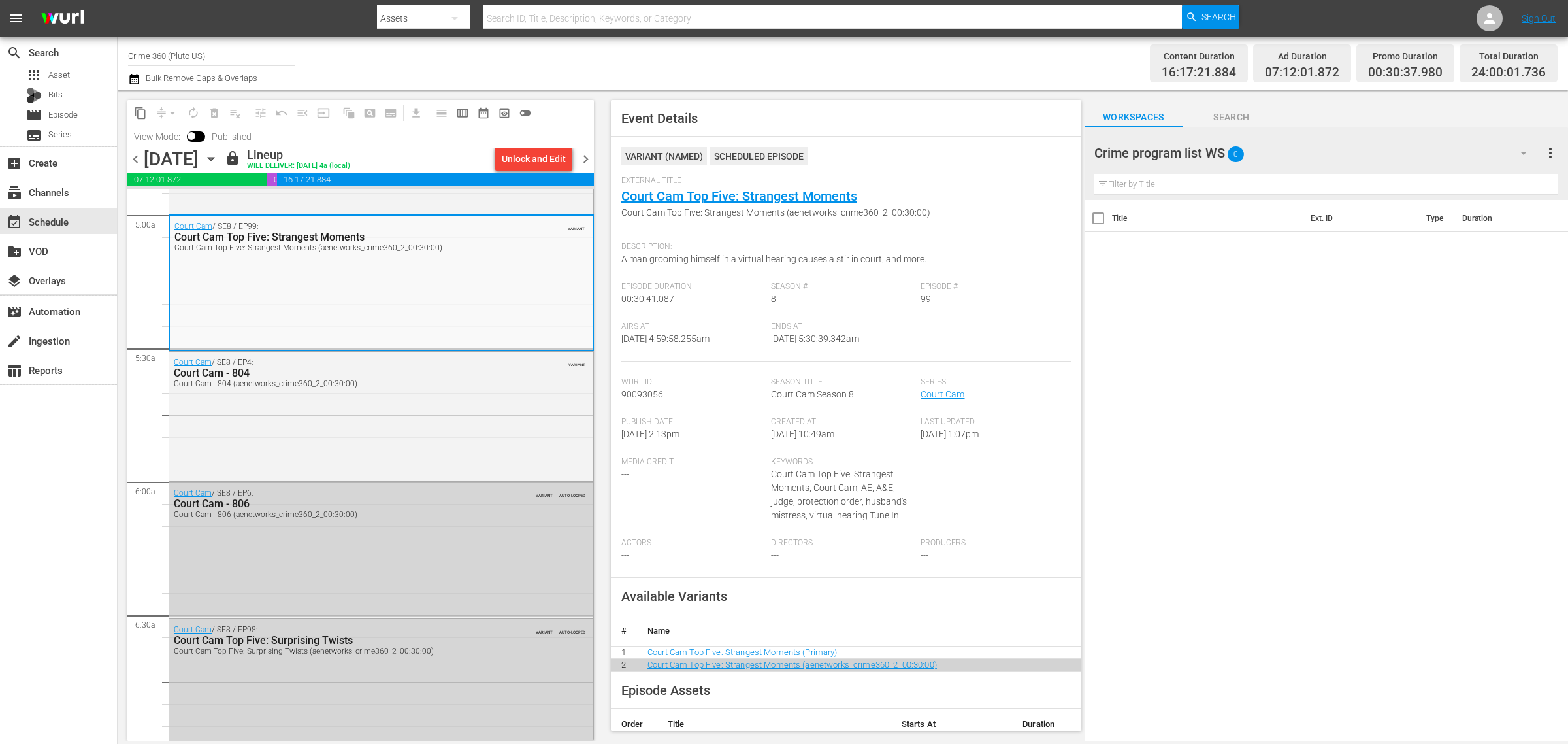
click at [585, 156] on span "chevron_right" at bounding box center [585, 159] width 16 height 16
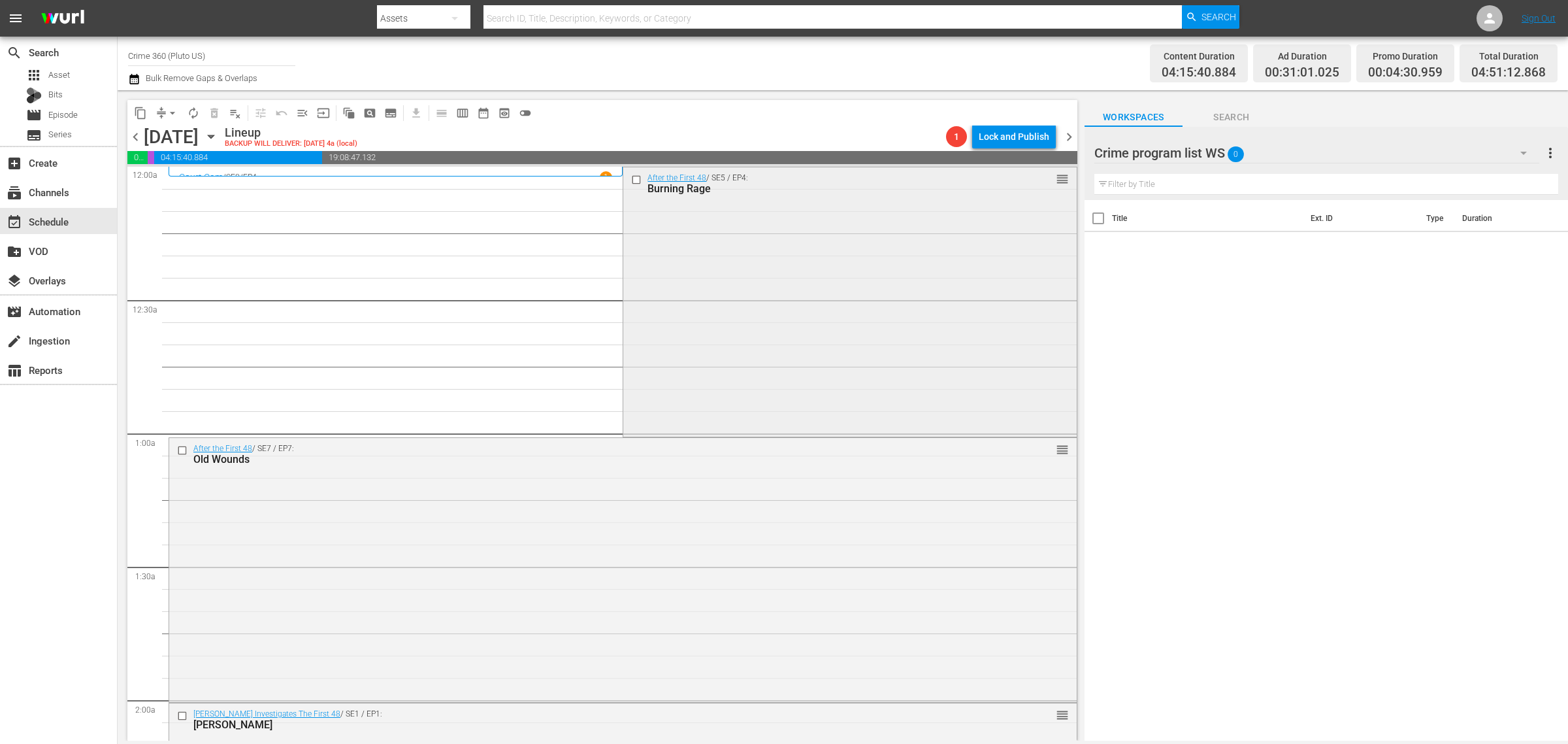
click at [698, 361] on div "After the First 48 / SE5 / EP4: Burning Rage reorder" at bounding box center [850, 300] width 453 height 267
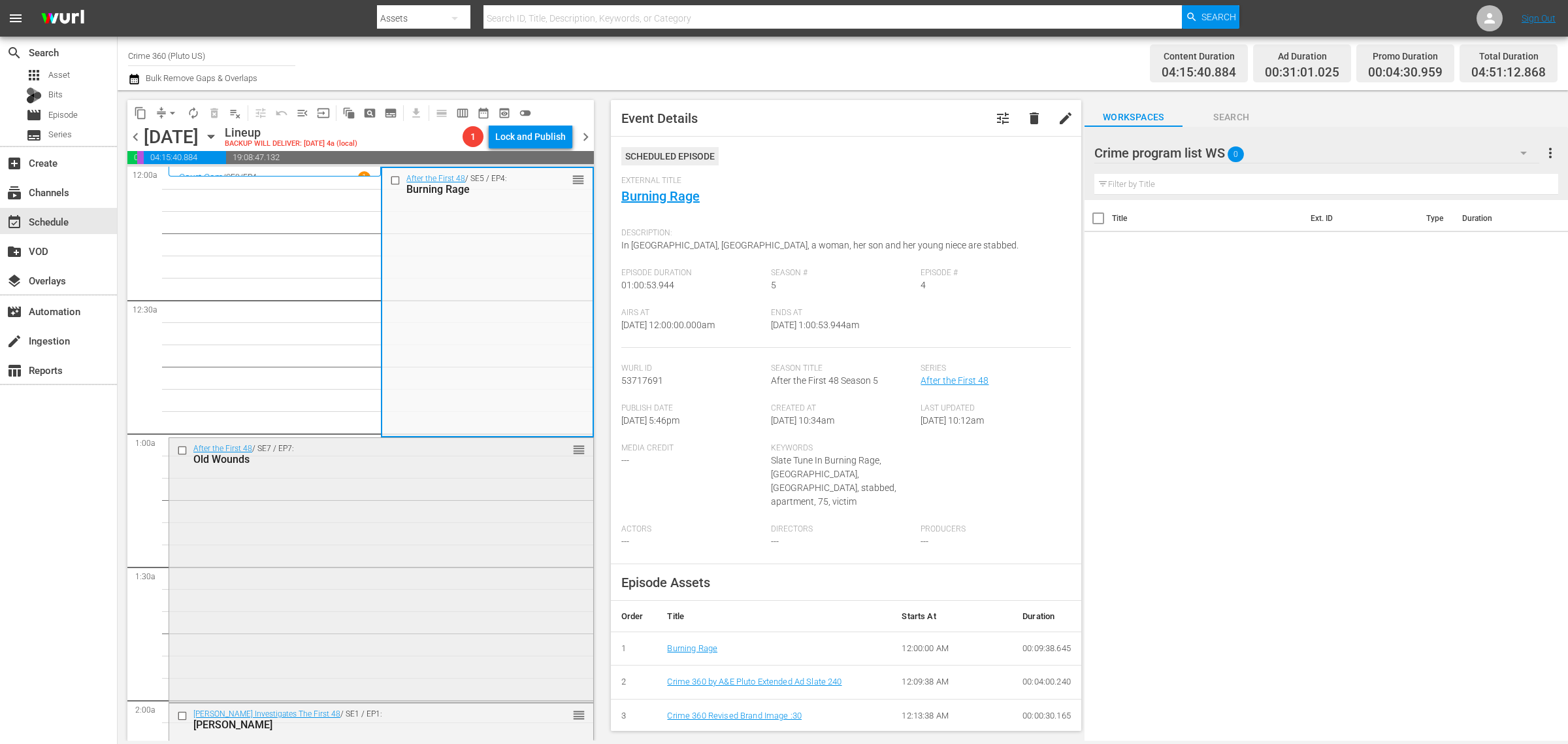
click at [473, 554] on div "After the First 48 / SE7 / EP7: Old Wounds reorder" at bounding box center [381, 569] width 424 height 261
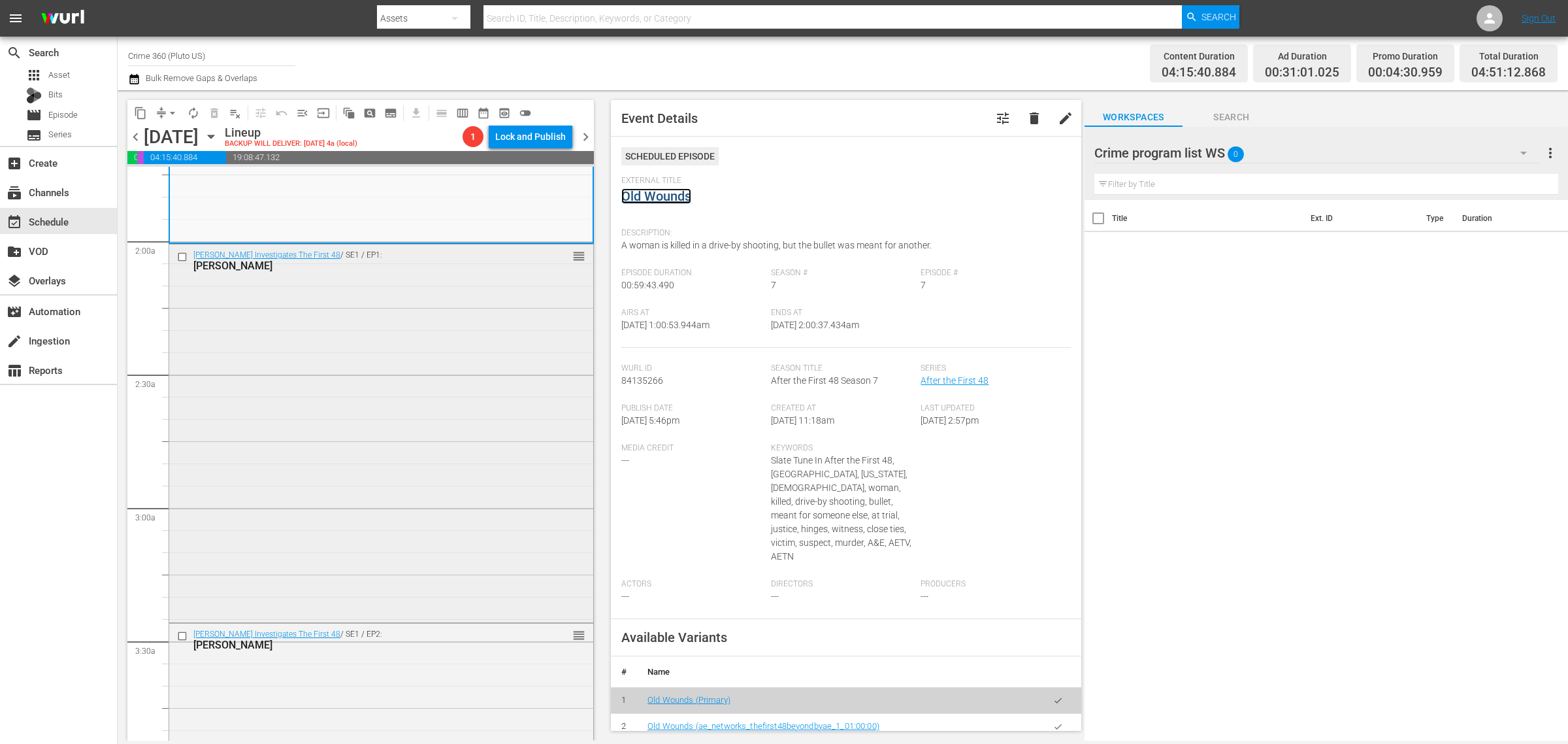
scroll to position [491, 0]
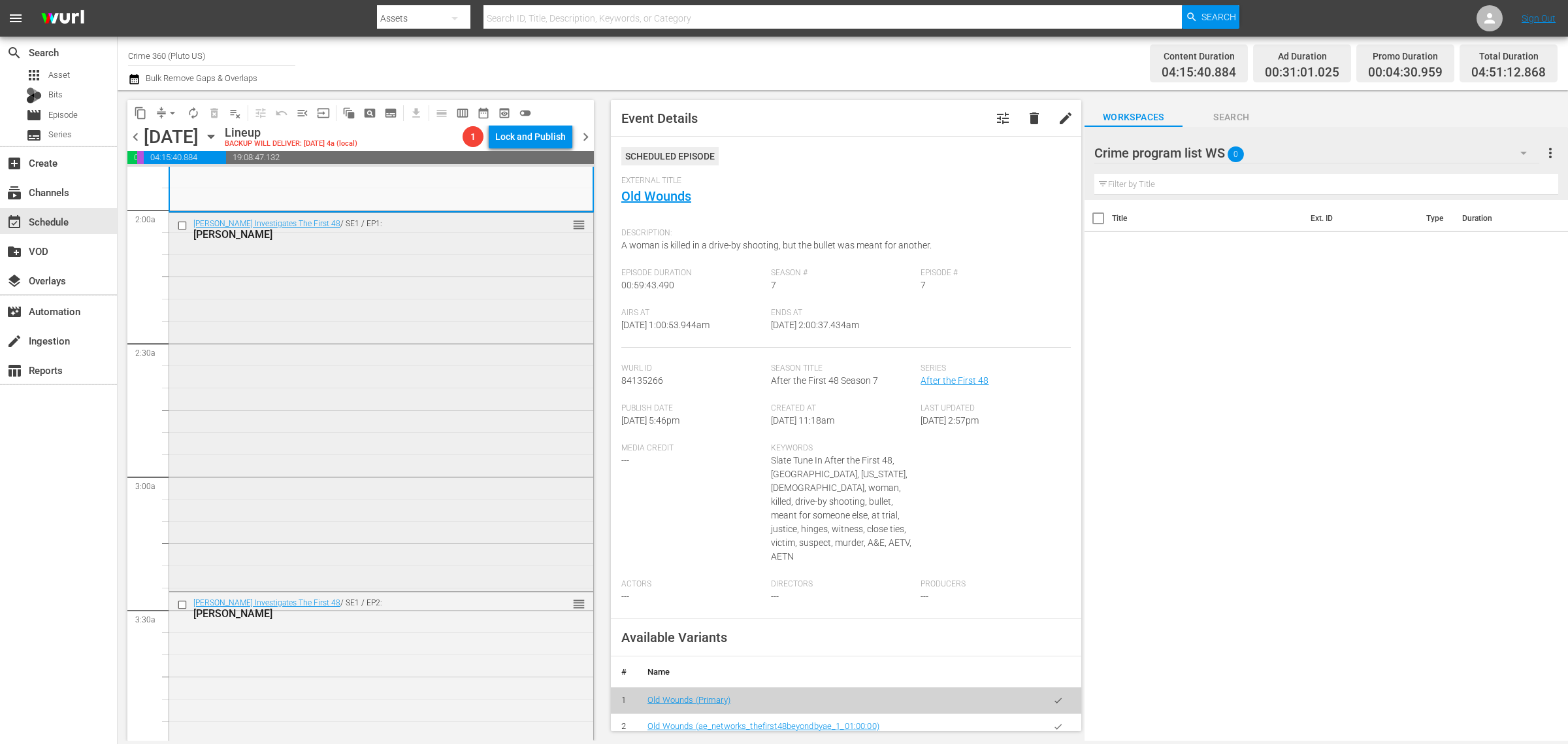
click at [305, 345] on div "Marcia Clark Investigates The First 48 / SE1 / EP1: Casey Anthony reorder" at bounding box center [381, 401] width 424 height 376
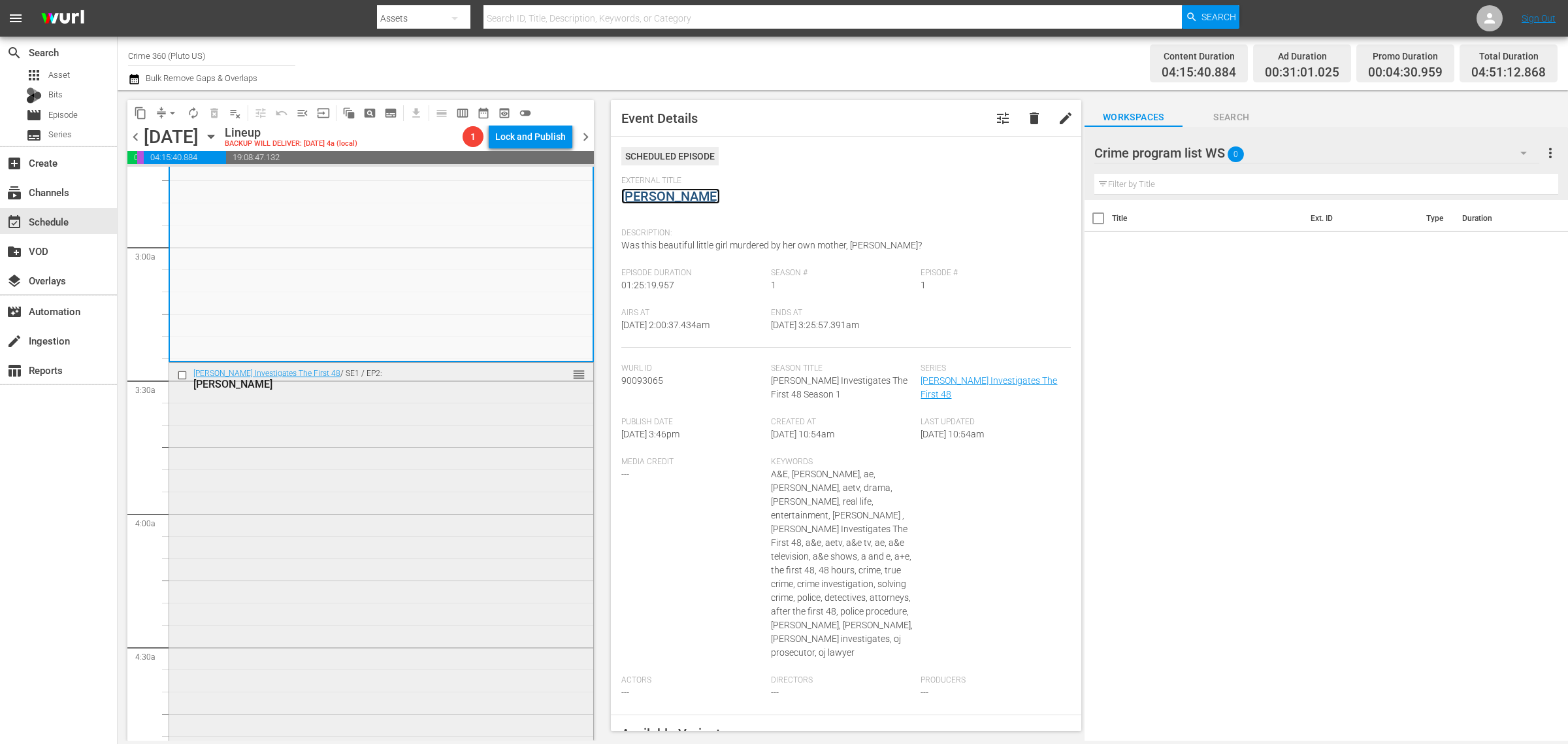
scroll to position [818, 0]
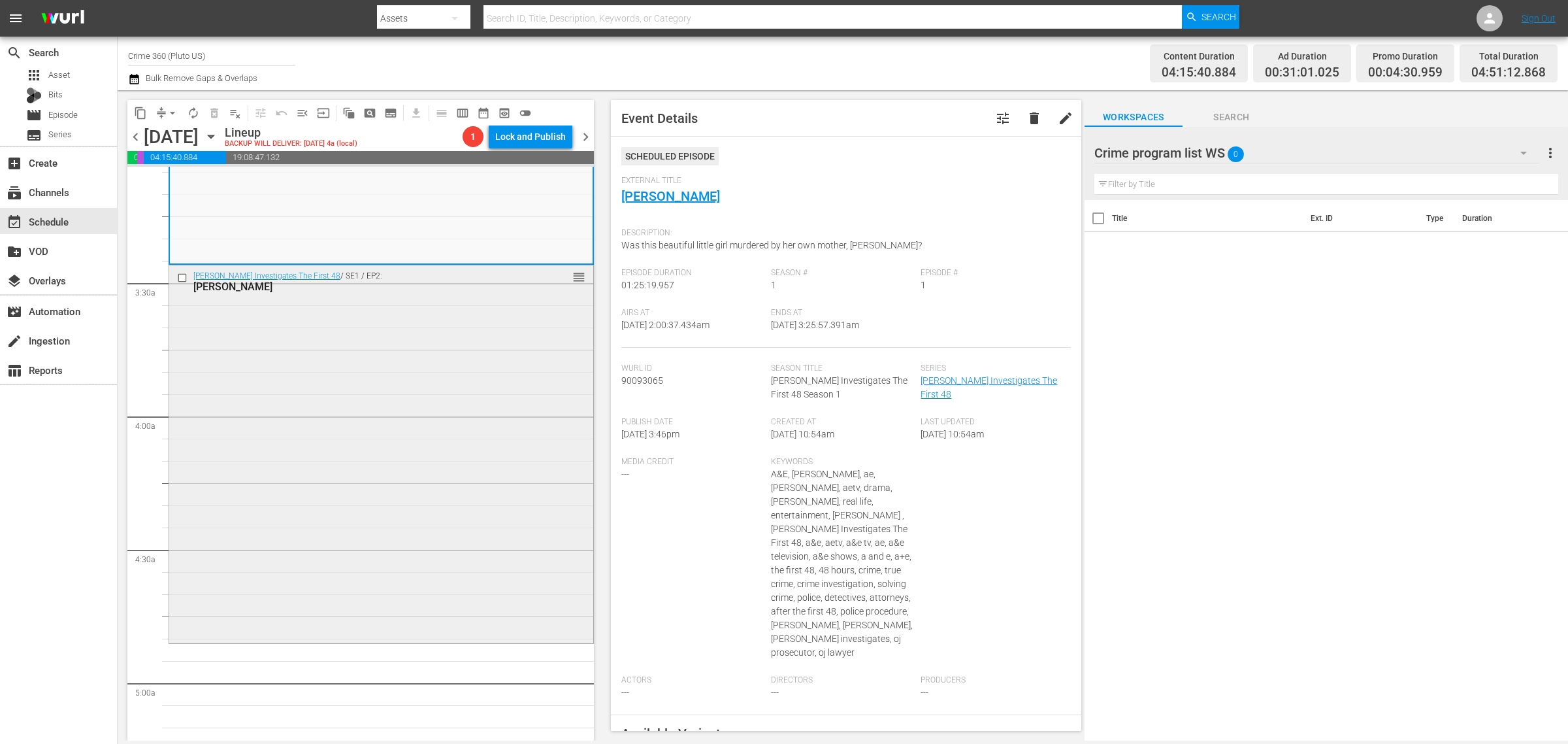
click at [397, 366] on div "Marcia Clark Investigates The First 48 / SE1 / EP2: Drew Peterson reorder" at bounding box center [381, 453] width 424 height 376
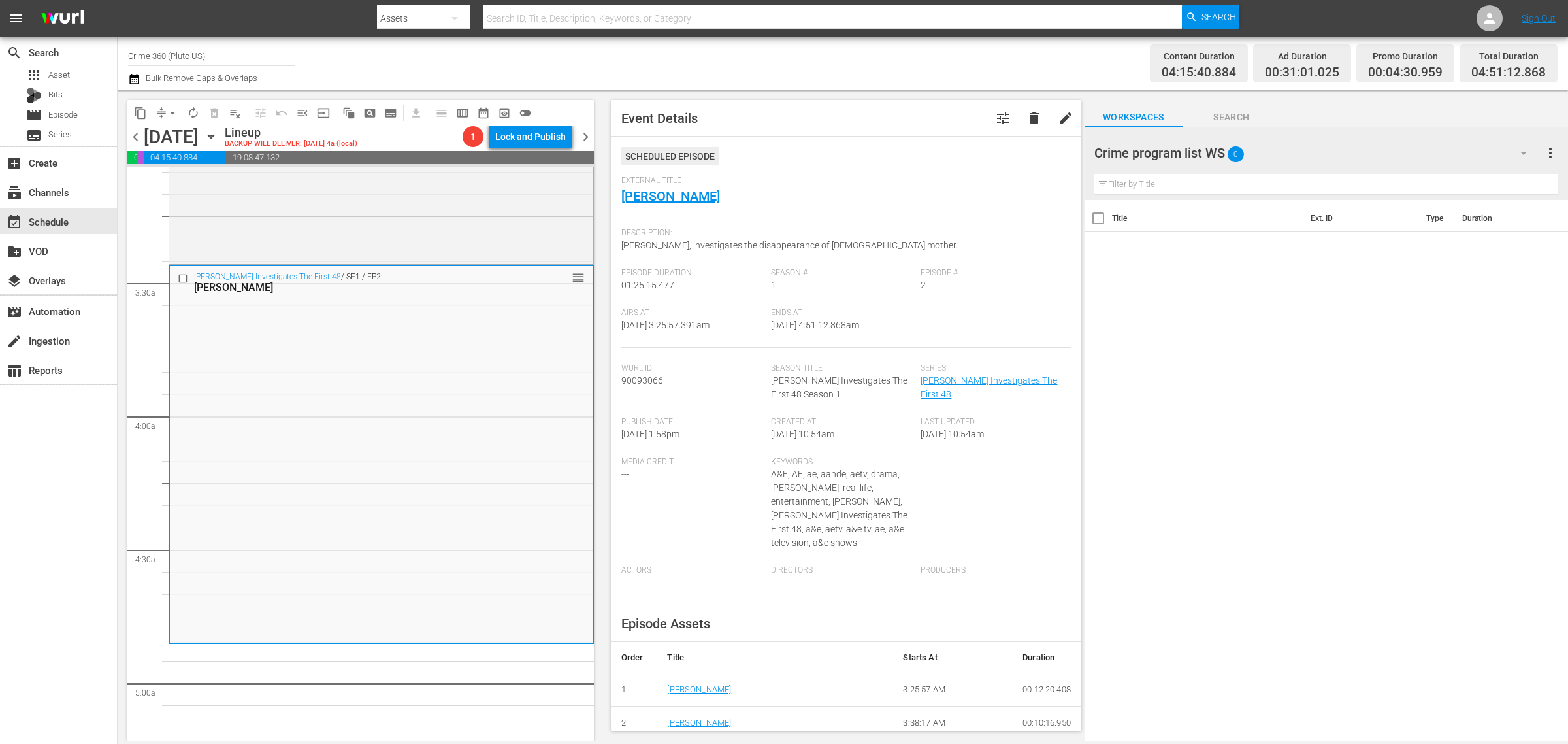
click at [894, 60] on div "Channel Title Crime 360 (Pluto US) Bulk Remove Gaps & Overlaps" at bounding box center [518, 63] width 780 height 47
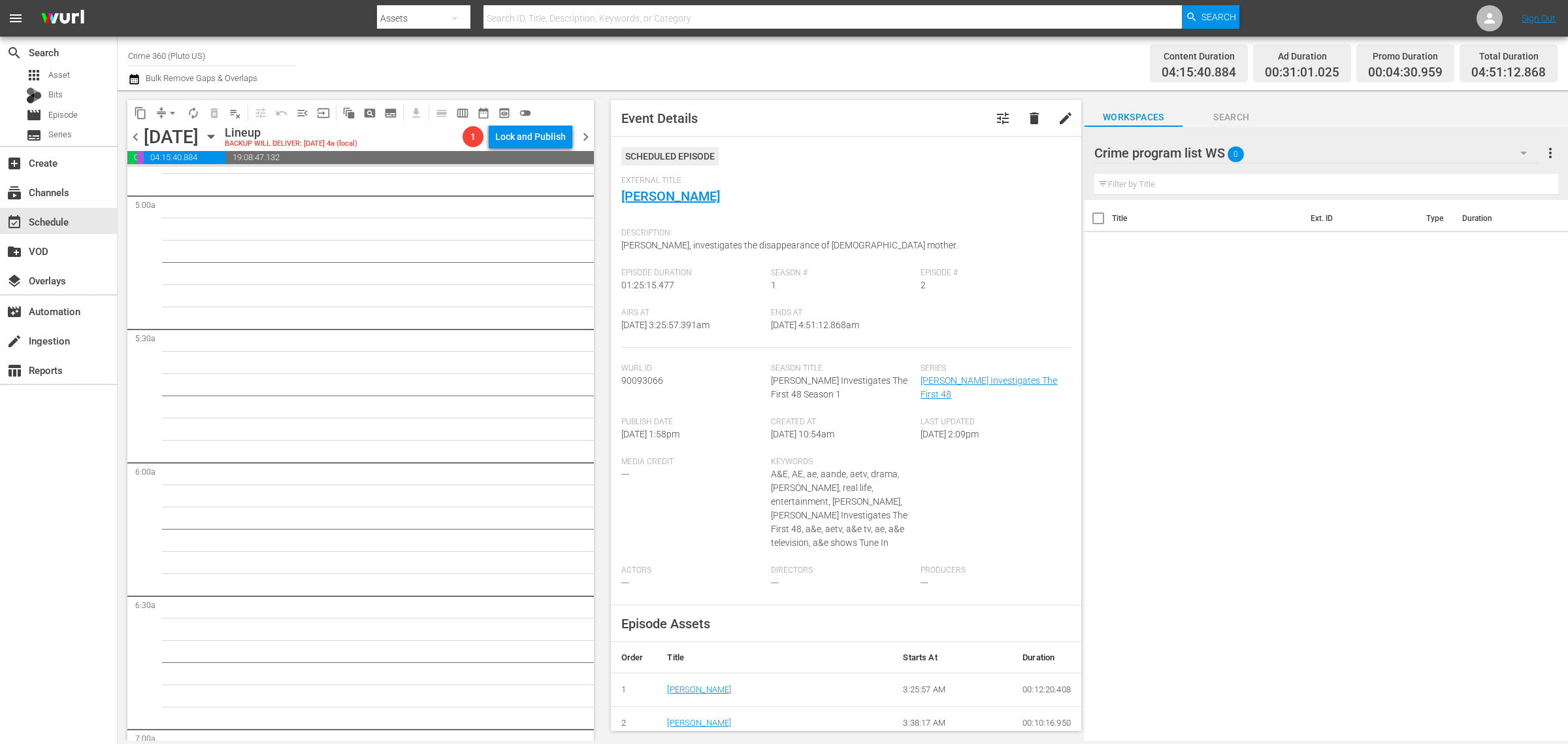
scroll to position [1307, 0]
click at [172, 110] on span "arrow_drop_down" at bounding box center [172, 112] width 13 height 13
click at [174, 141] on li "Align to Midnight" at bounding box center [173, 139] width 137 height 21
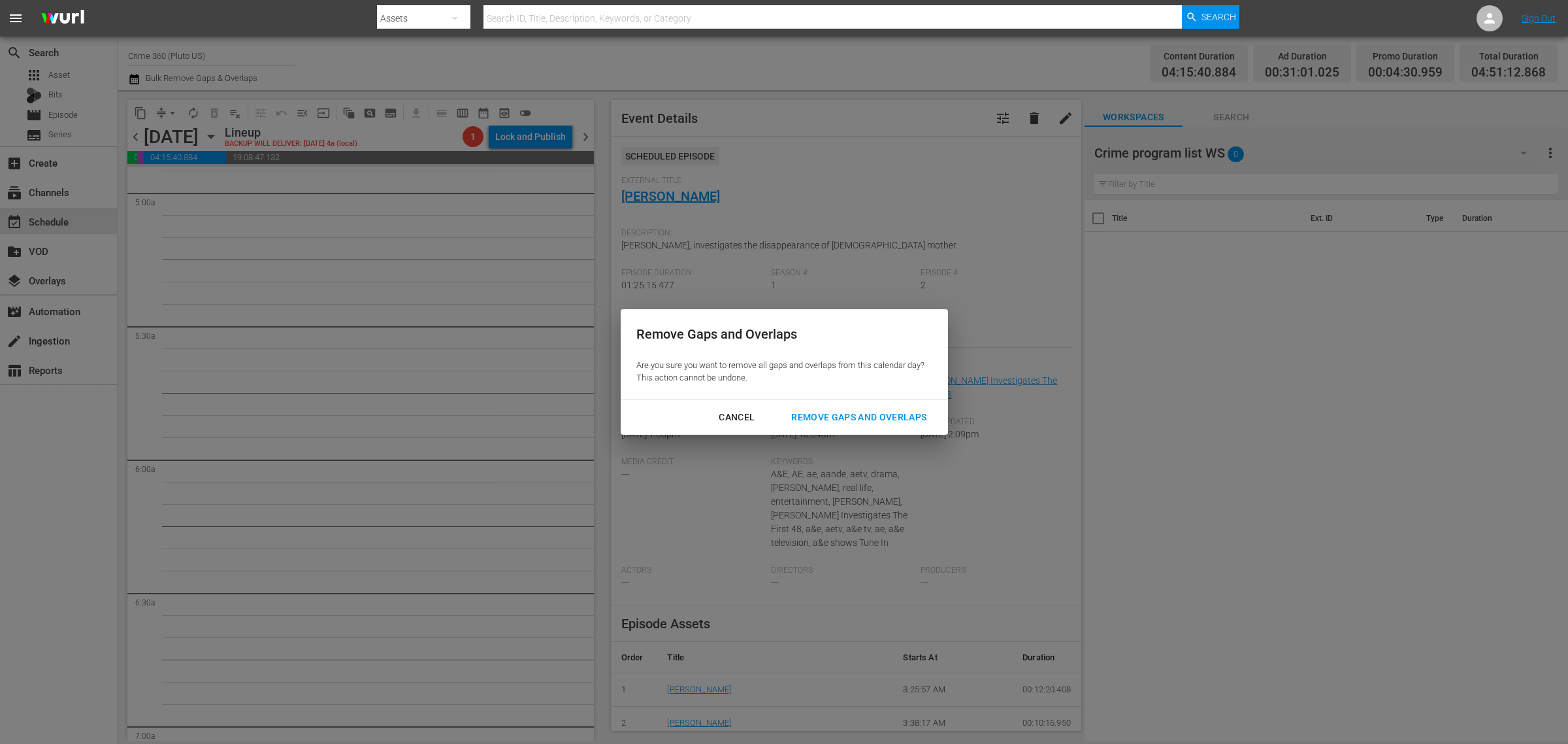
click at [857, 413] on div "Remove Gaps and Overlaps" at bounding box center [859, 417] width 156 height 16
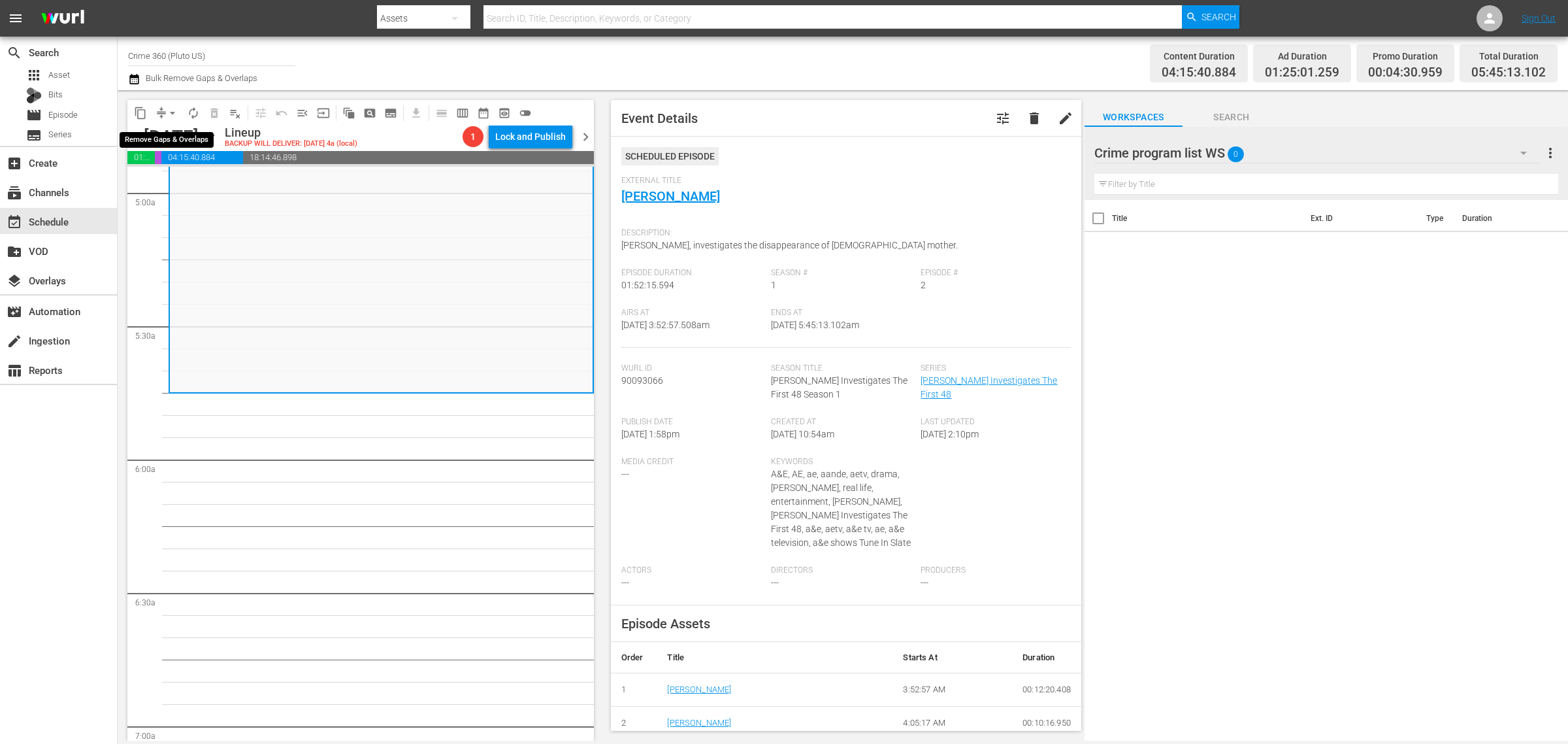
click at [171, 112] on span "arrow_drop_down" at bounding box center [172, 112] width 13 height 13
click at [166, 144] on li "Align to Midnight" at bounding box center [173, 139] width 137 height 21
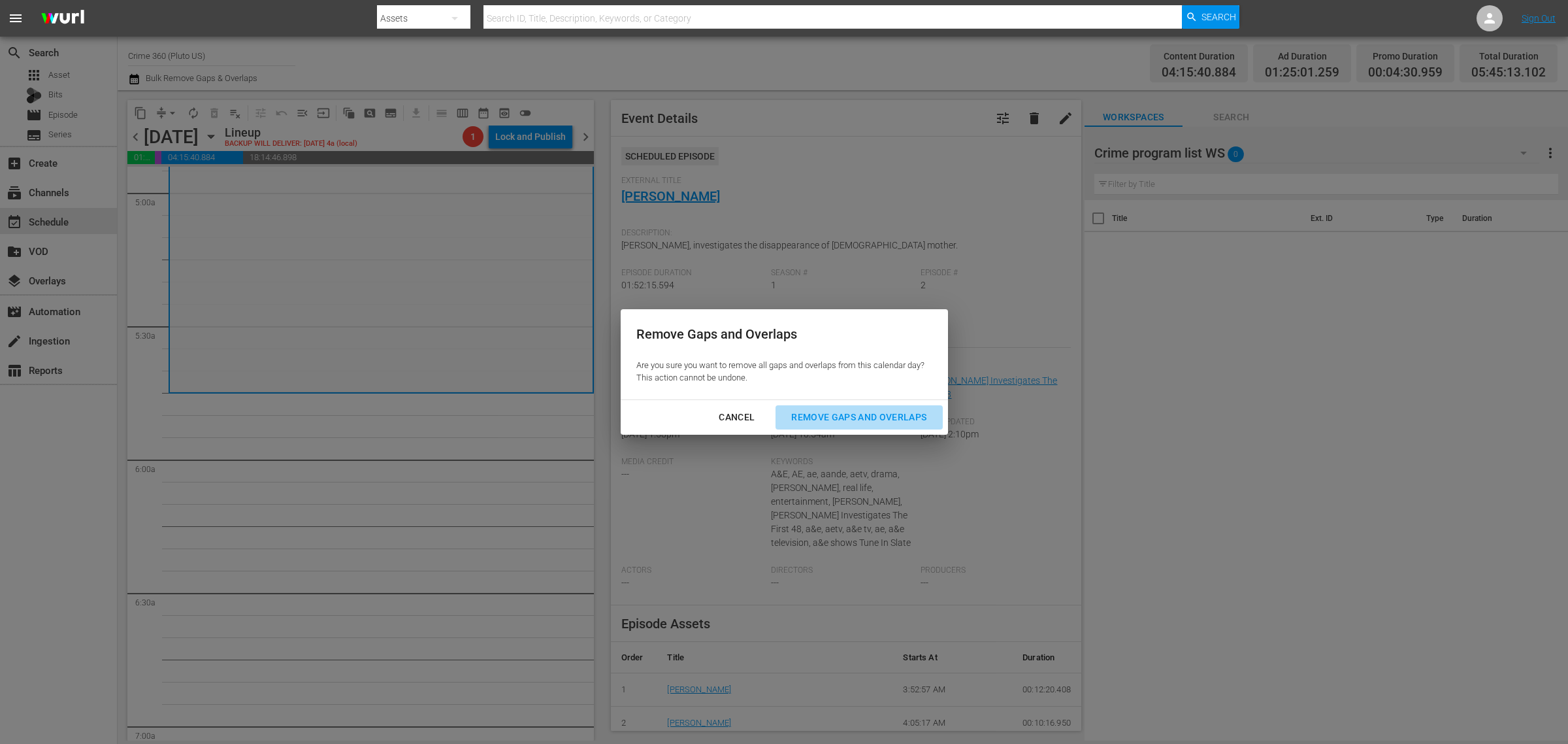
click at [812, 415] on div "Remove Gaps and Overlaps" at bounding box center [859, 417] width 156 height 16
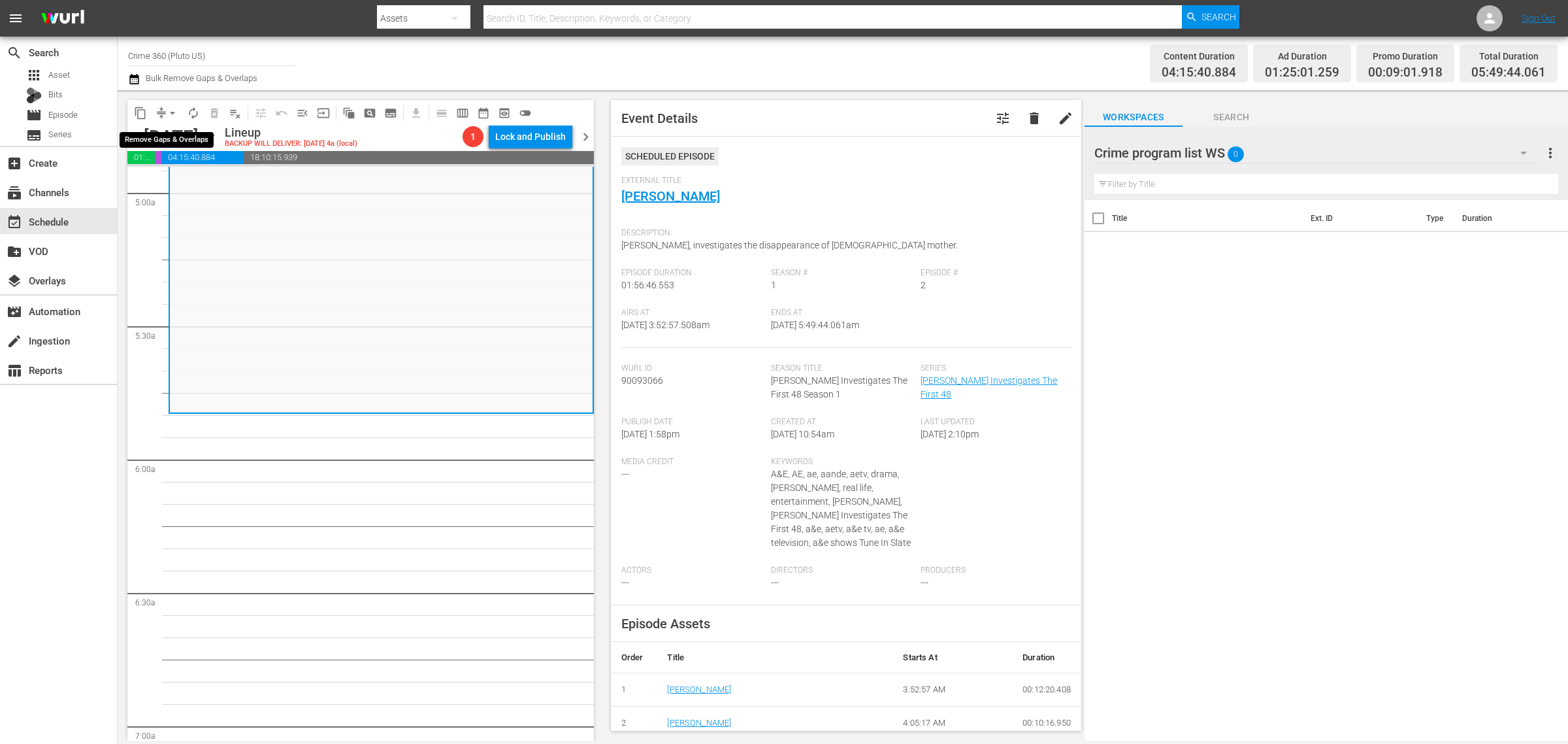
click at [172, 113] on span "arrow_drop_down" at bounding box center [172, 112] width 13 height 13
click at [180, 141] on li "Align to Midnight" at bounding box center [173, 139] width 137 height 21
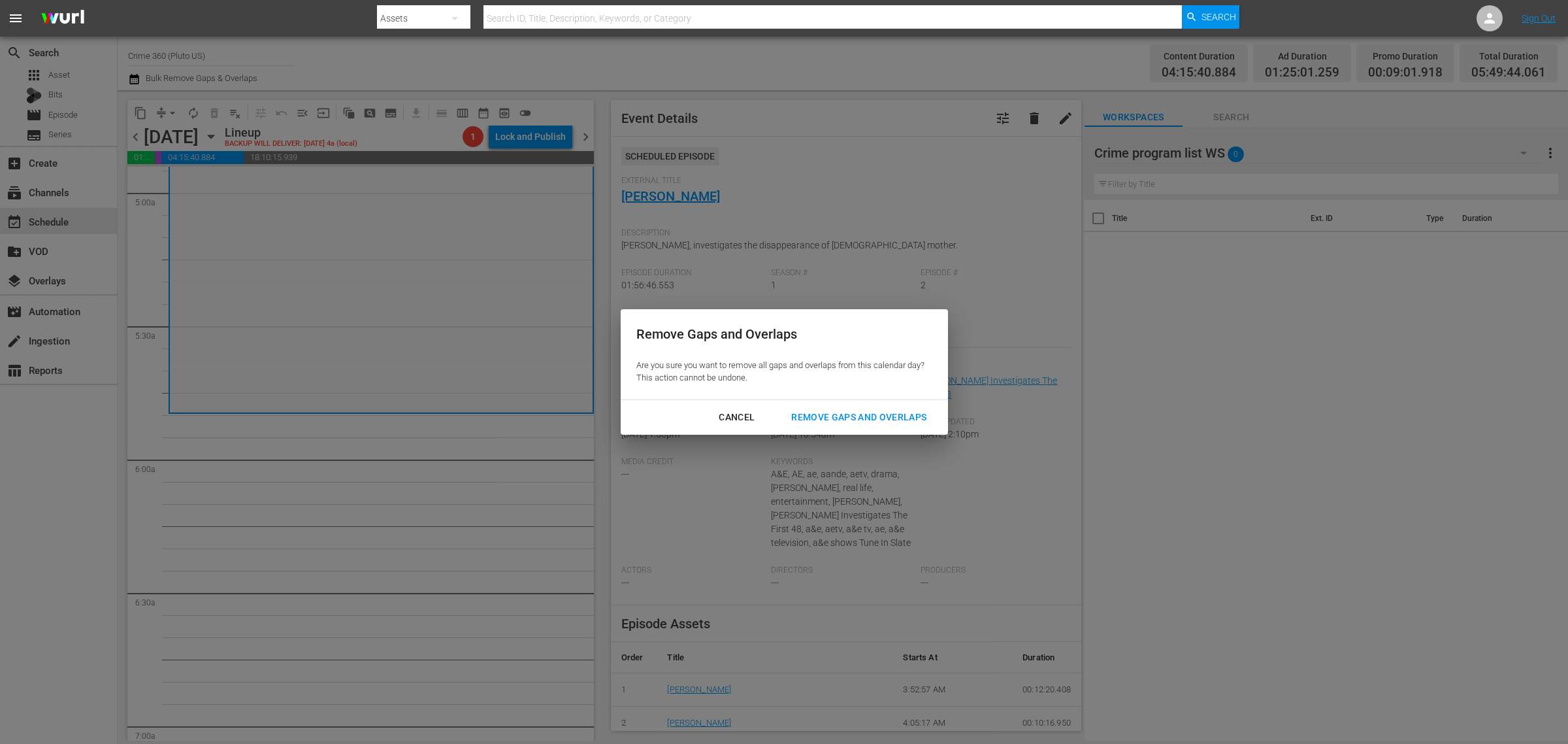
click at [815, 415] on div "Remove Gaps and Overlaps" at bounding box center [859, 417] width 156 height 16
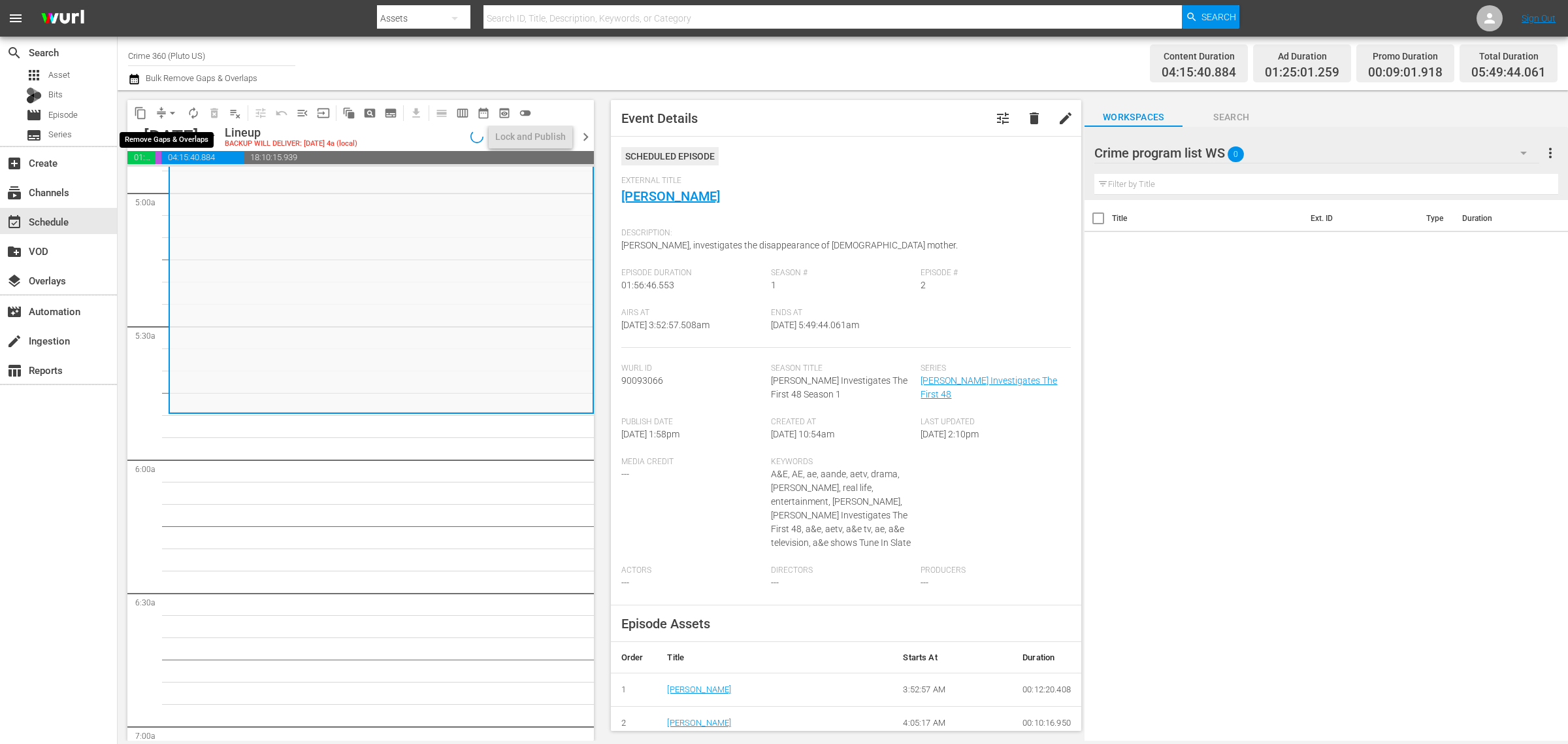
click at [174, 108] on span "arrow_drop_down" at bounding box center [172, 112] width 13 height 13
click at [167, 128] on li "Align to Midnight" at bounding box center [173, 139] width 137 height 21
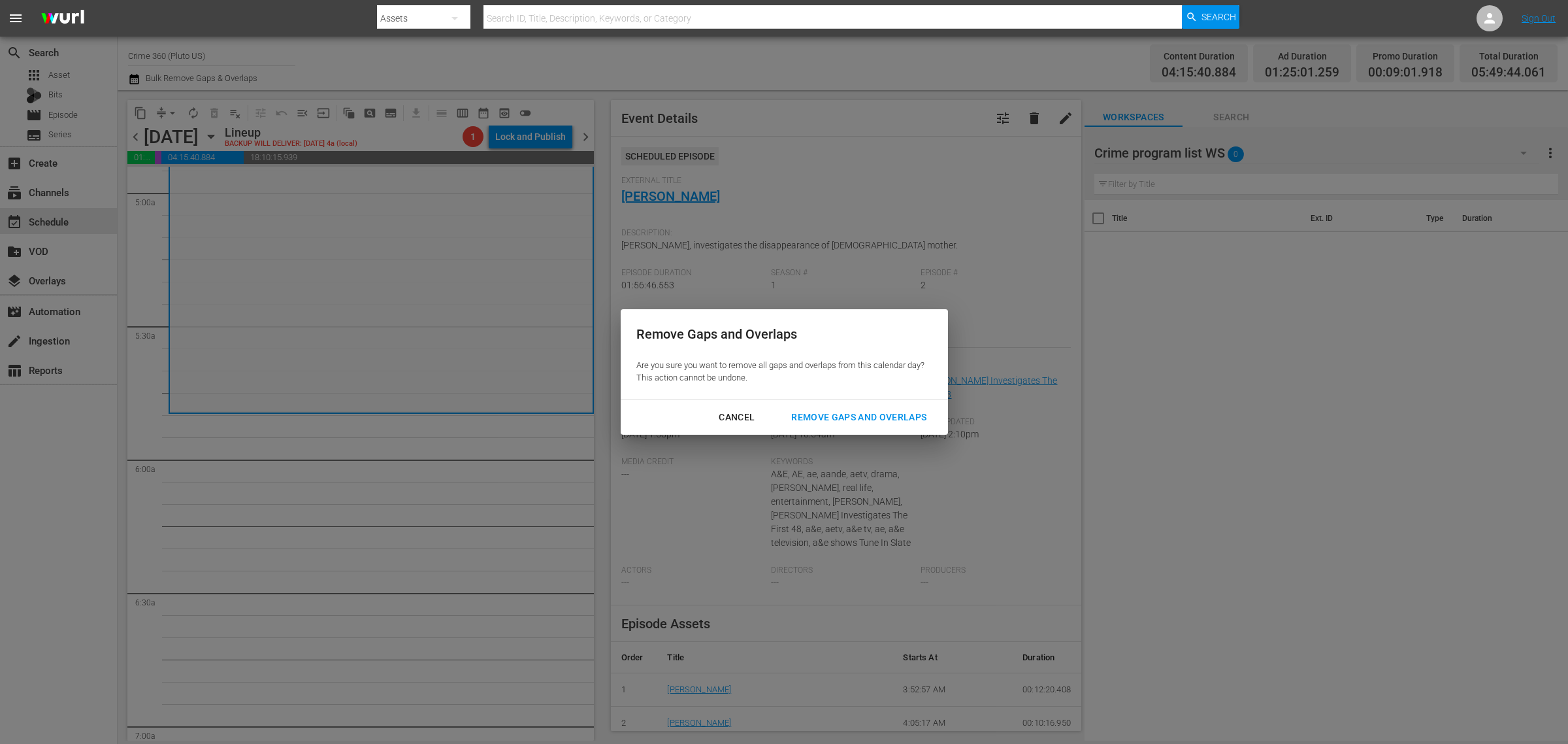
click at [858, 422] on div "Remove Gaps and Overlaps" at bounding box center [859, 417] width 156 height 16
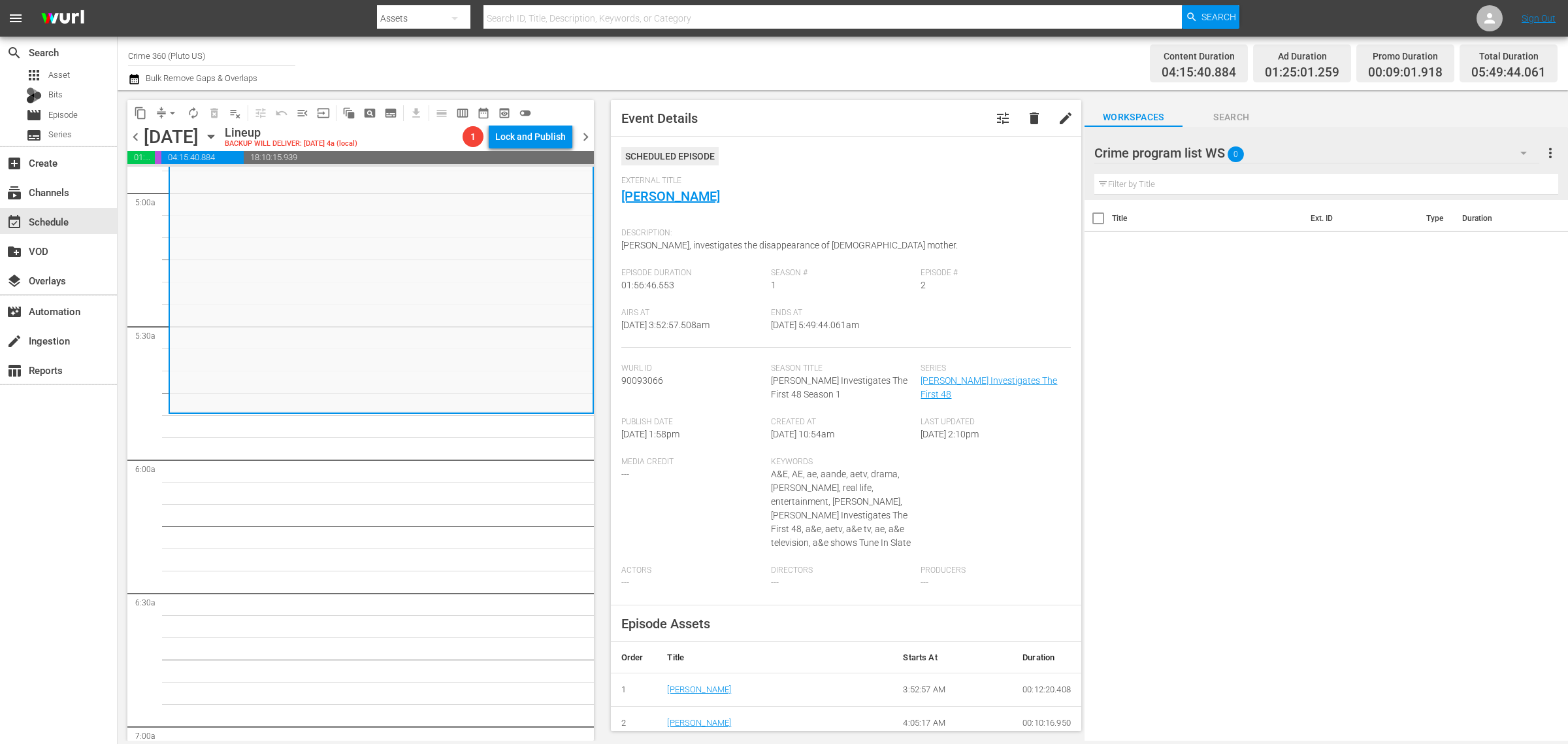
click at [783, 73] on div "Channel Title Crime 360 (Pluto US) Bulk Remove Gaps & Overlaps" at bounding box center [518, 63] width 780 height 47
click at [171, 111] on span "arrow_drop_down" at bounding box center [172, 112] width 13 height 13
click at [174, 134] on li "Align to Midnight" at bounding box center [173, 139] width 137 height 21
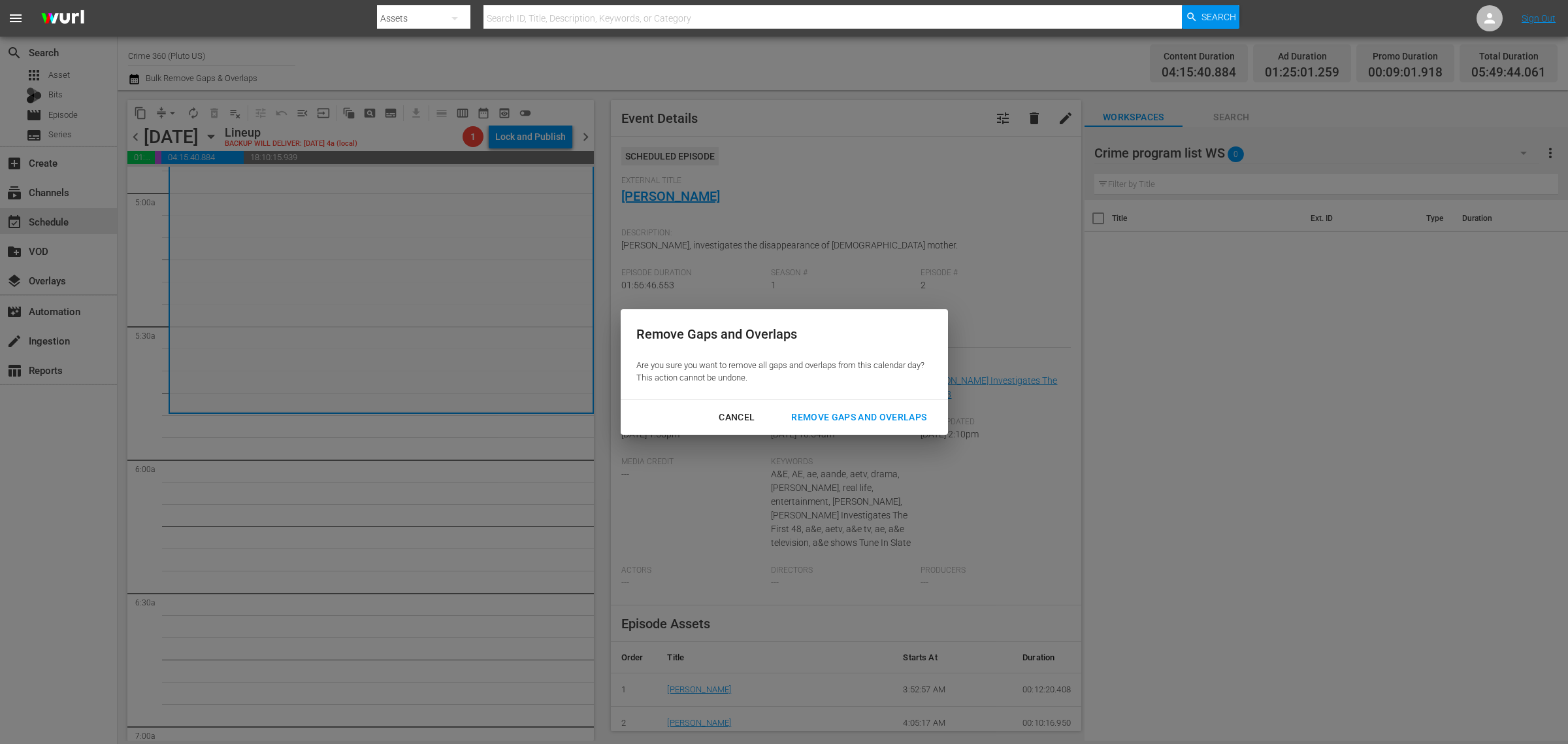
click at [858, 415] on div "Remove Gaps and Overlaps" at bounding box center [859, 417] width 156 height 16
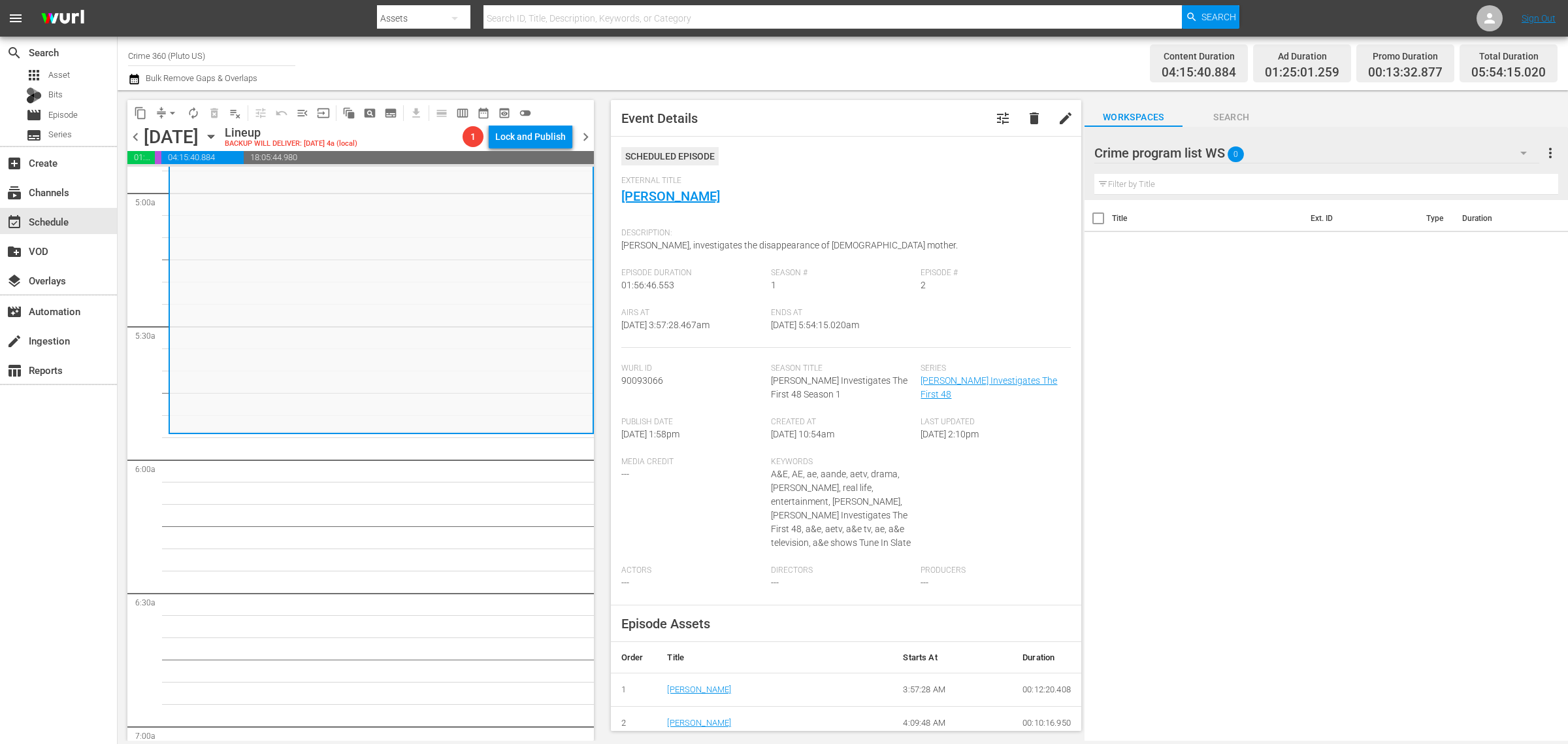
click at [742, 56] on div "Channel Title Crime 360 (Pluto US) Bulk Remove Gaps & Overlaps" at bounding box center [518, 63] width 780 height 47
click at [171, 109] on span "arrow_drop_down" at bounding box center [172, 112] width 13 height 13
click at [174, 128] on li "Align to Midnight" at bounding box center [173, 139] width 137 height 21
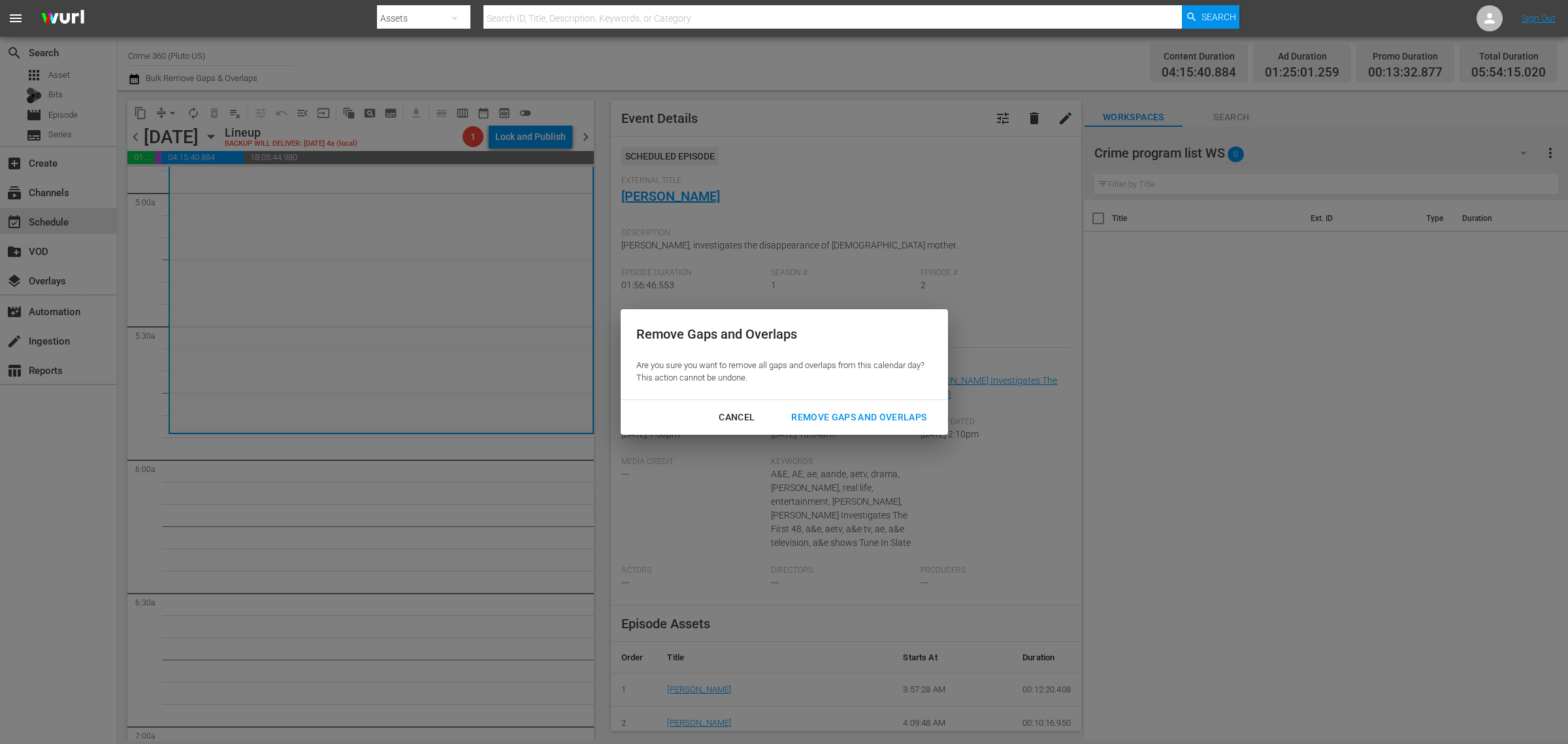
click at [841, 415] on div "Remove Gaps and Overlaps" at bounding box center [859, 417] width 156 height 16
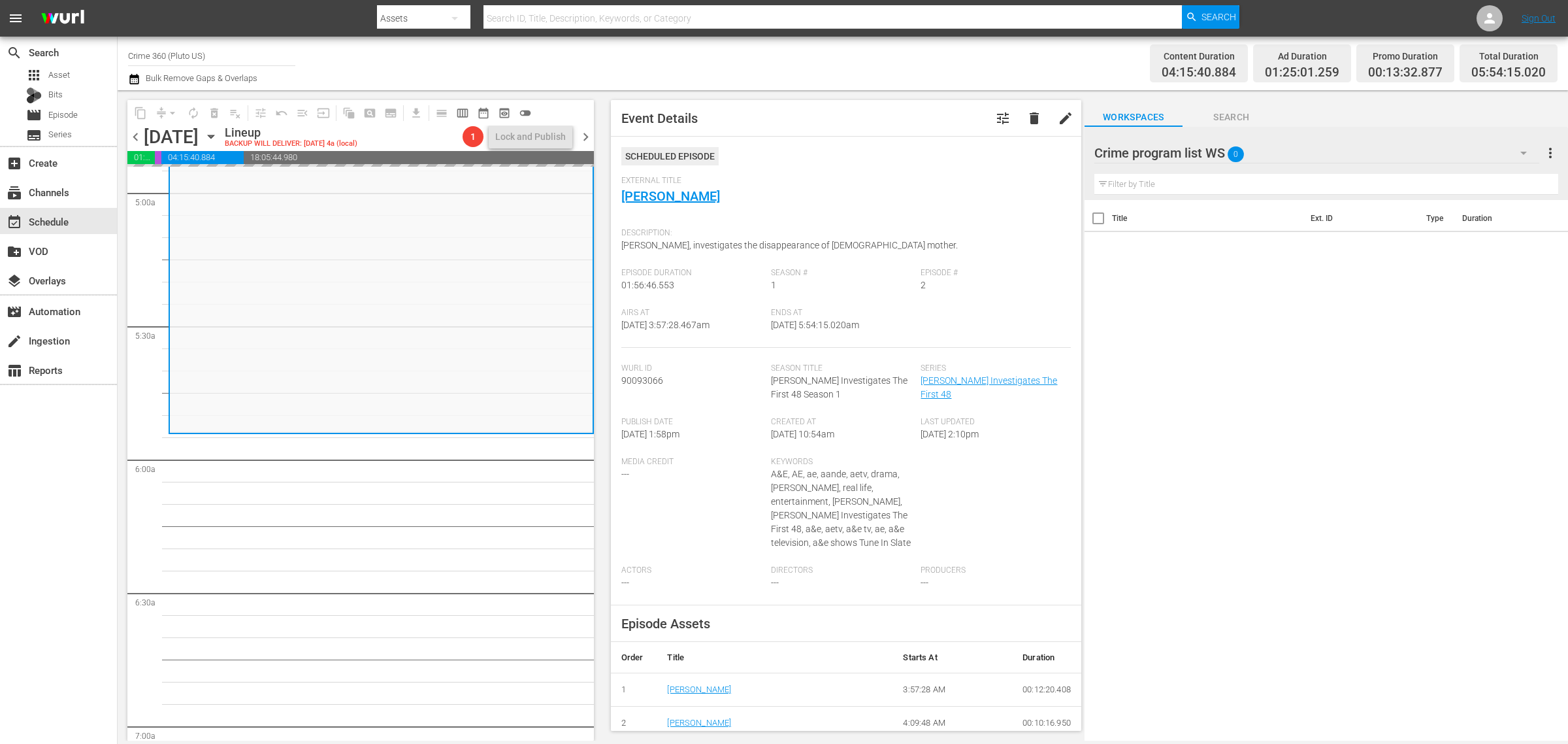
click at [882, 47] on div "Channel Title Crime 360 (Pluto US) Bulk Remove Gaps & Overlaps" at bounding box center [518, 63] width 780 height 47
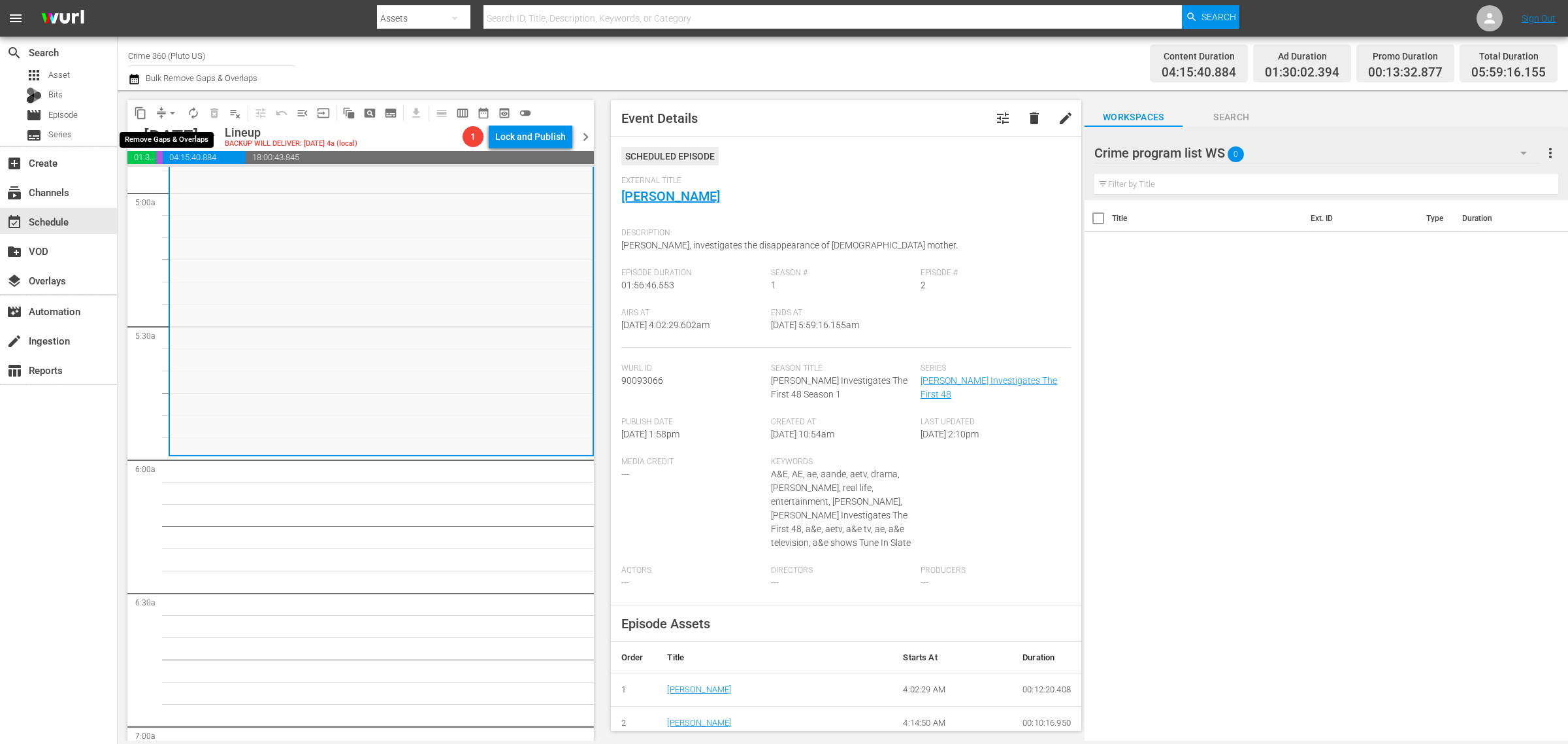
click at [168, 109] on span "arrow_drop_down" at bounding box center [172, 112] width 13 height 13
click at [167, 134] on li "Align to Midnight" at bounding box center [173, 139] width 137 height 21
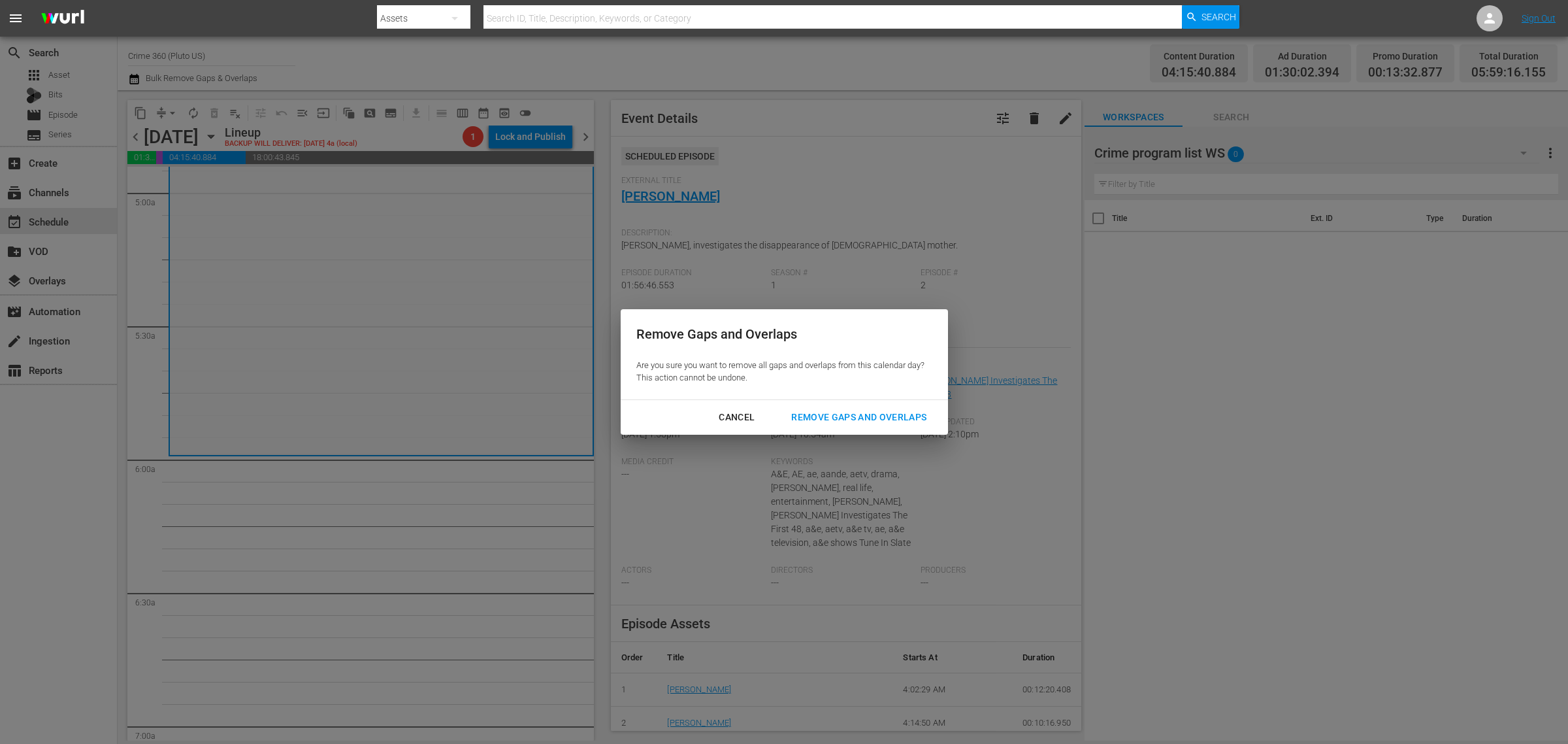
click at [873, 421] on div "Remove Gaps and Overlaps" at bounding box center [859, 417] width 156 height 16
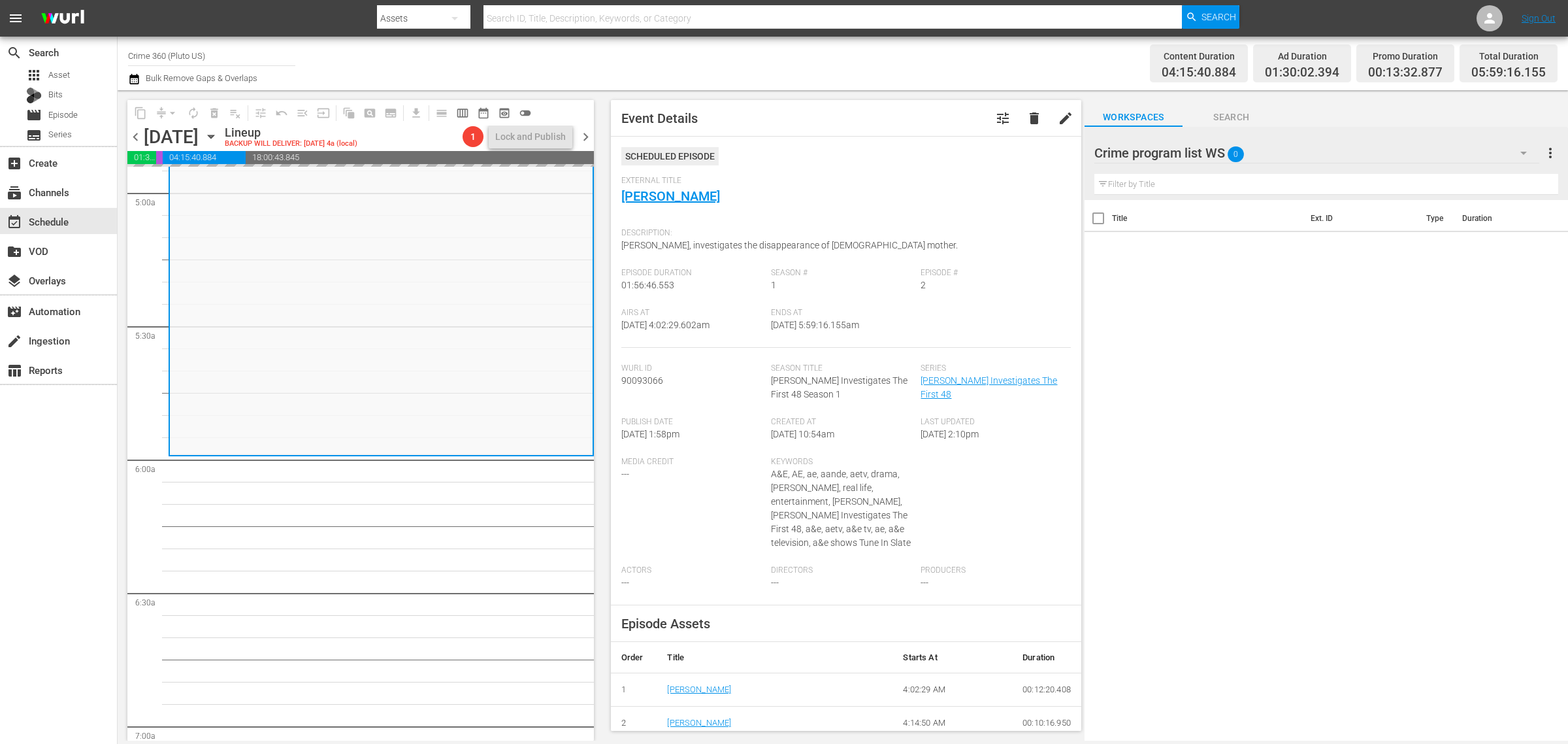
click at [817, 56] on div "Channel Title Crime 360 (Pluto US) Bulk Remove Gaps & Overlaps" at bounding box center [518, 63] width 780 height 47
click at [168, 109] on span "arrow_drop_down" at bounding box center [172, 112] width 13 height 13
click at [178, 129] on li "Align to Midnight" at bounding box center [173, 139] width 137 height 21
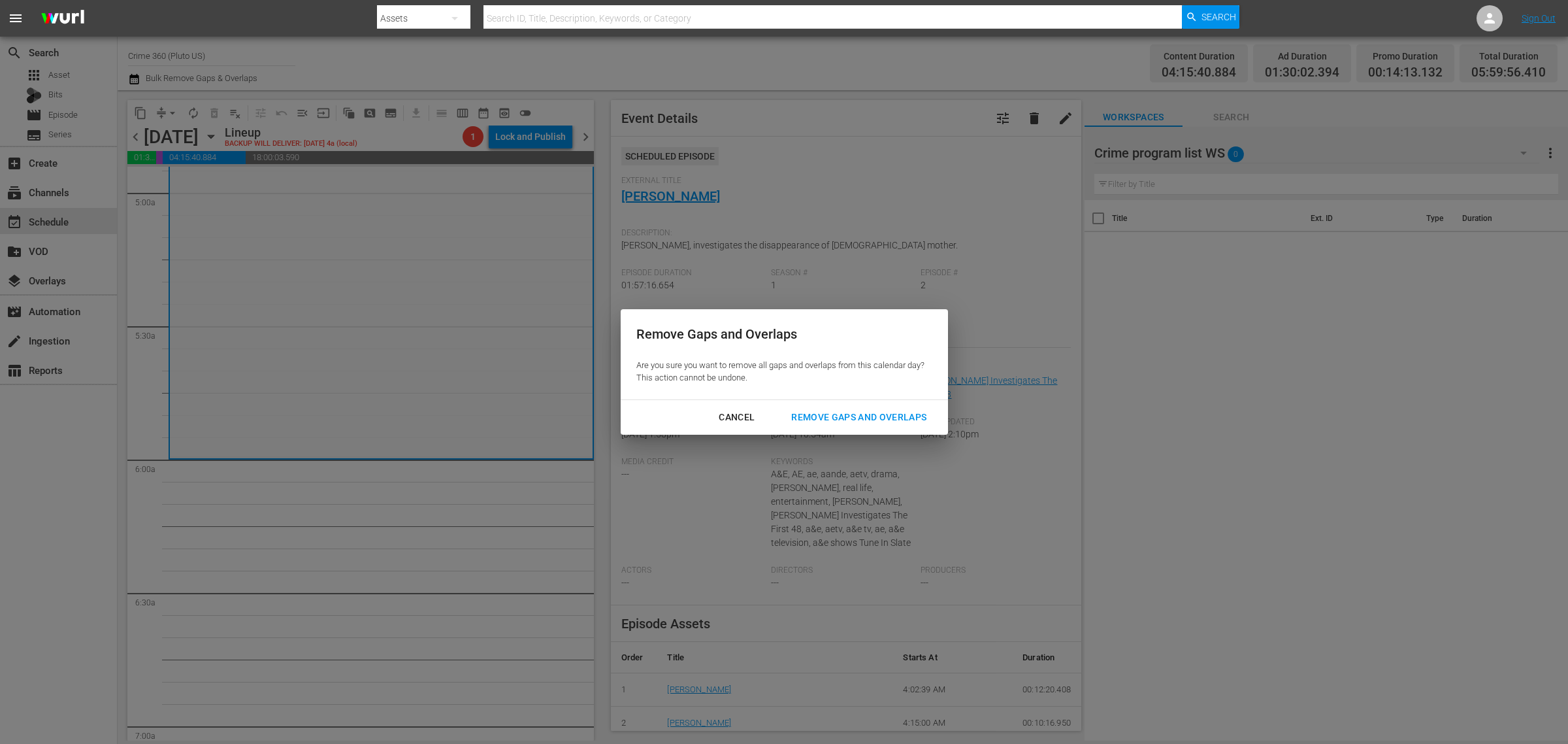
click at [839, 416] on div "Remove Gaps and Overlaps" at bounding box center [859, 417] width 156 height 16
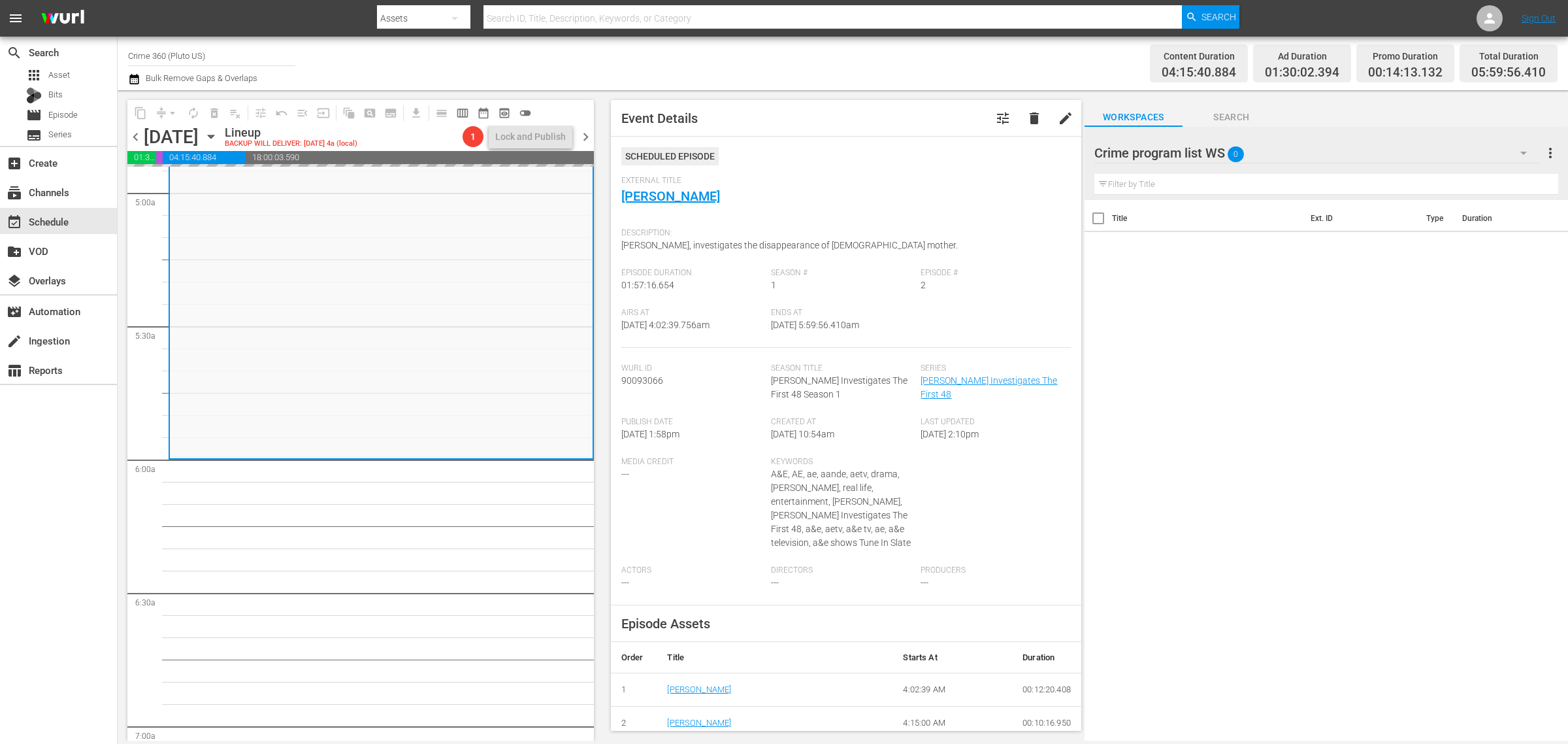
click at [791, 62] on div "Channel Title Crime 360 (Pluto US) Bulk Remove Gaps & Overlaps" at bounding box center [518, 63] width 780 height 47
click at [196, 110] on span "autorenew_outlined" at bounding box center [193, 112] width 13 height 13
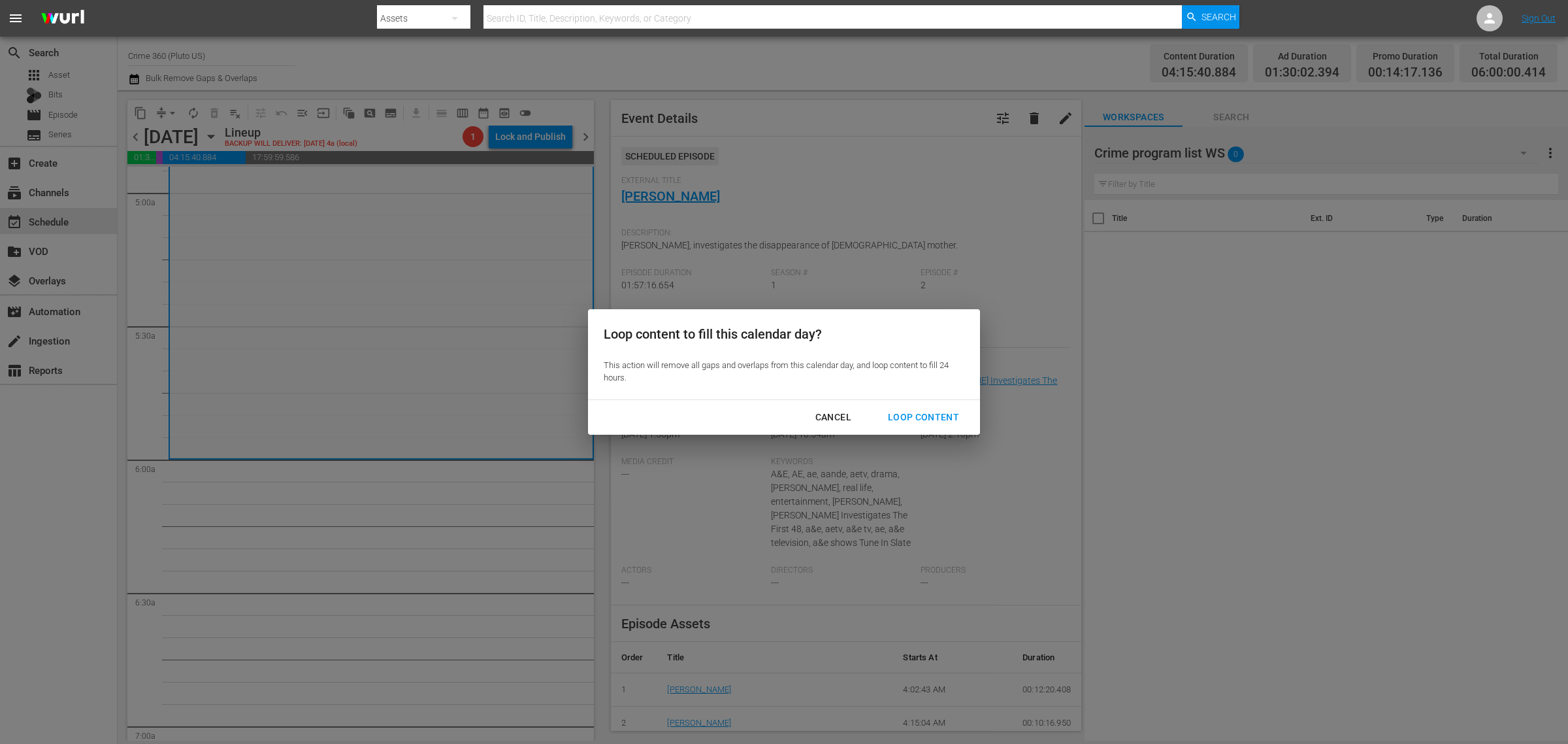
click at [909, 412] on div "Loop Content" at bounding box center [923, 417] width 92 height 16
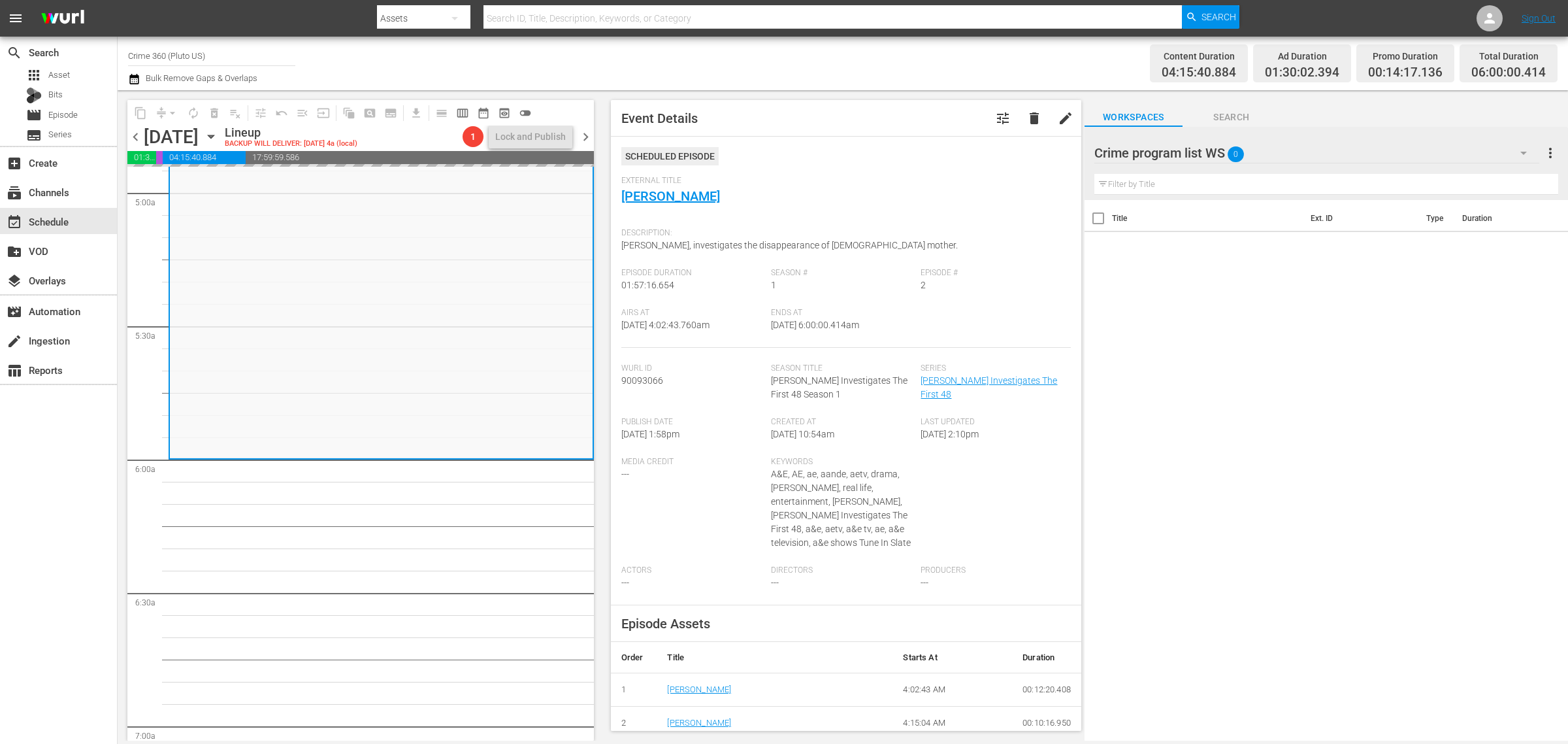
click at [883, 66] on div "Channel Title Crime 360 (Pluto US) Bulk Remove Gaps & Overlaps" at bounding box center [518, 63] width 780 height 47
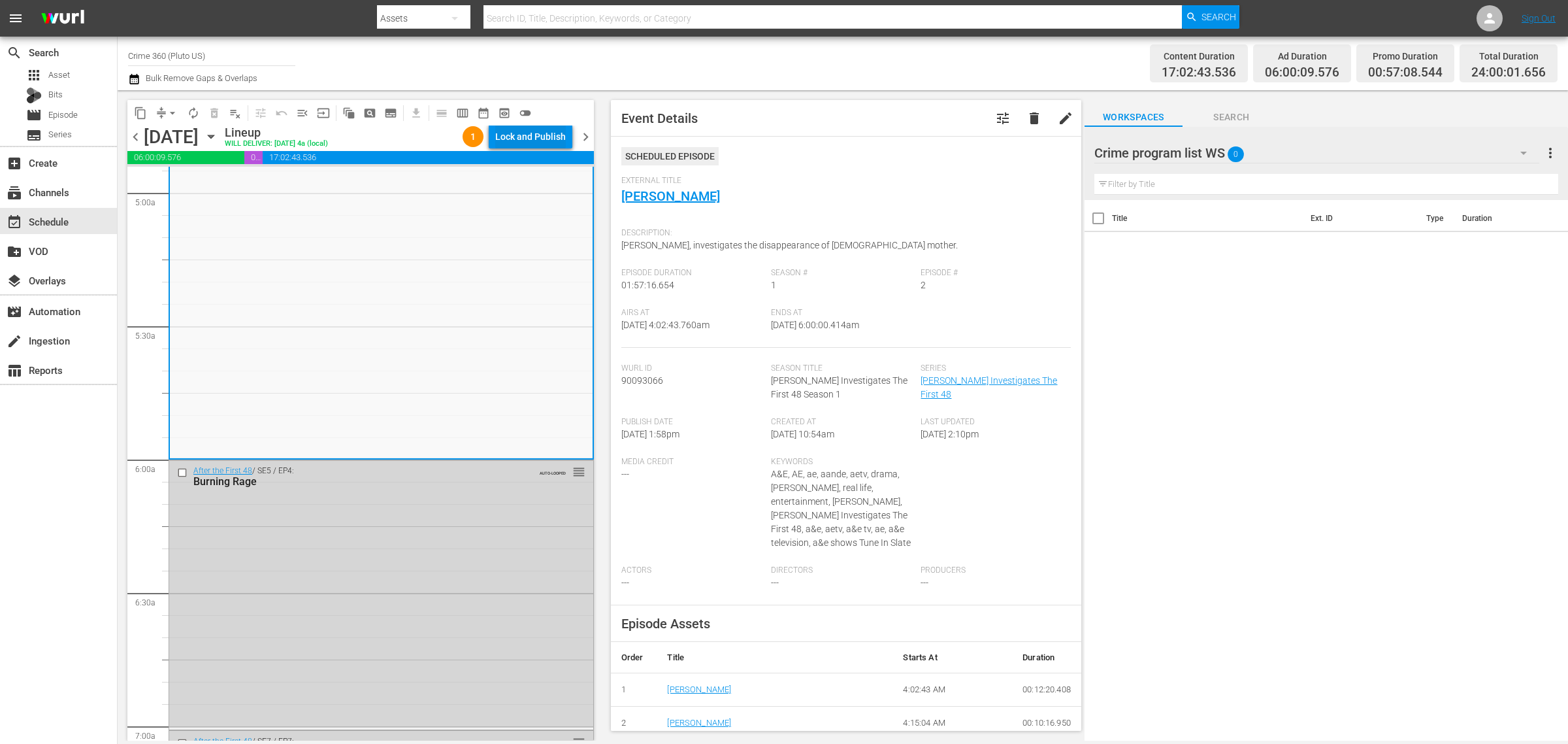
click at [510, 136] on div "Lock and Publish" at bounding box center [530, 136] width 71 height 24
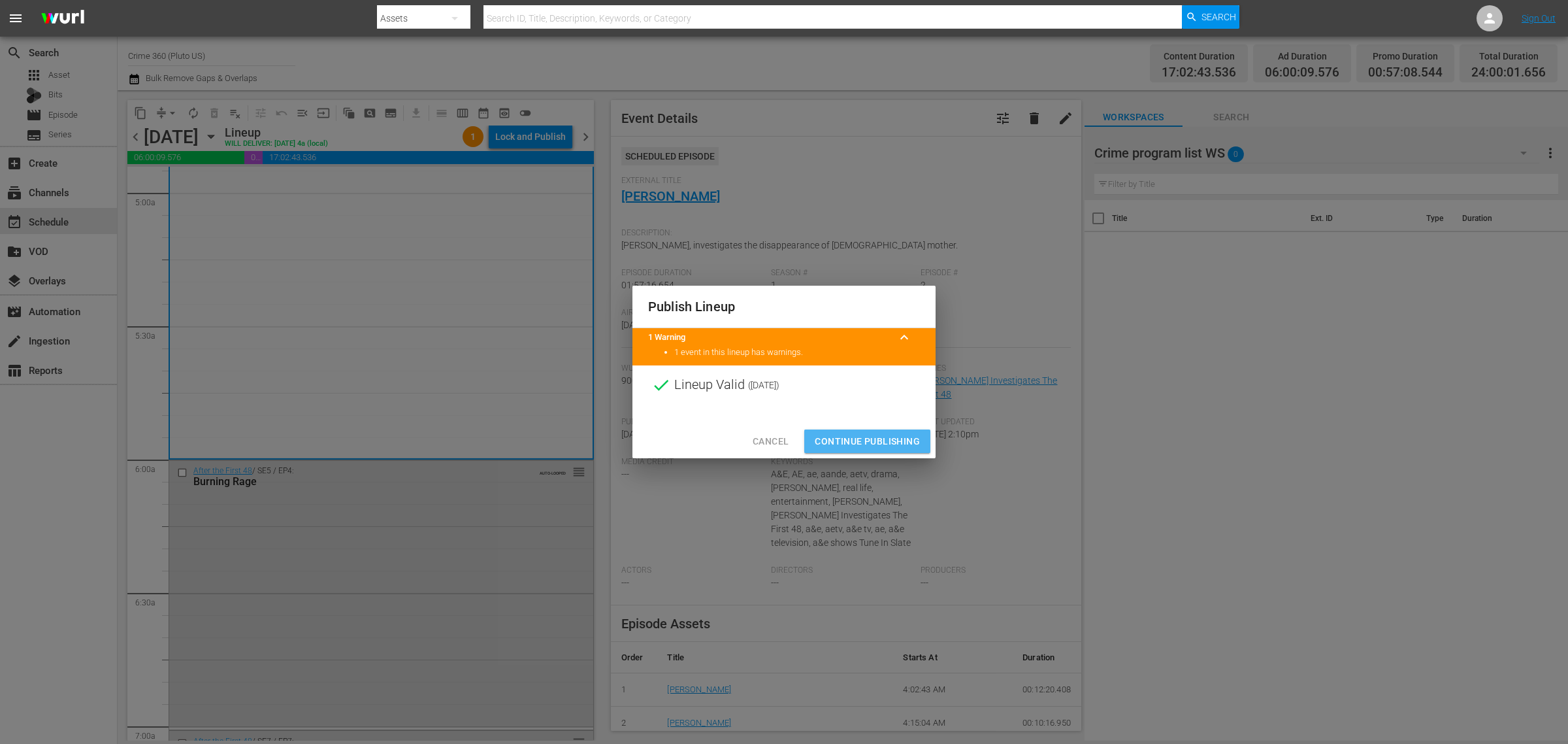
click at [877, 441] on span "Continue Publishing" at bounding box center [867, 441] width 105 height 16
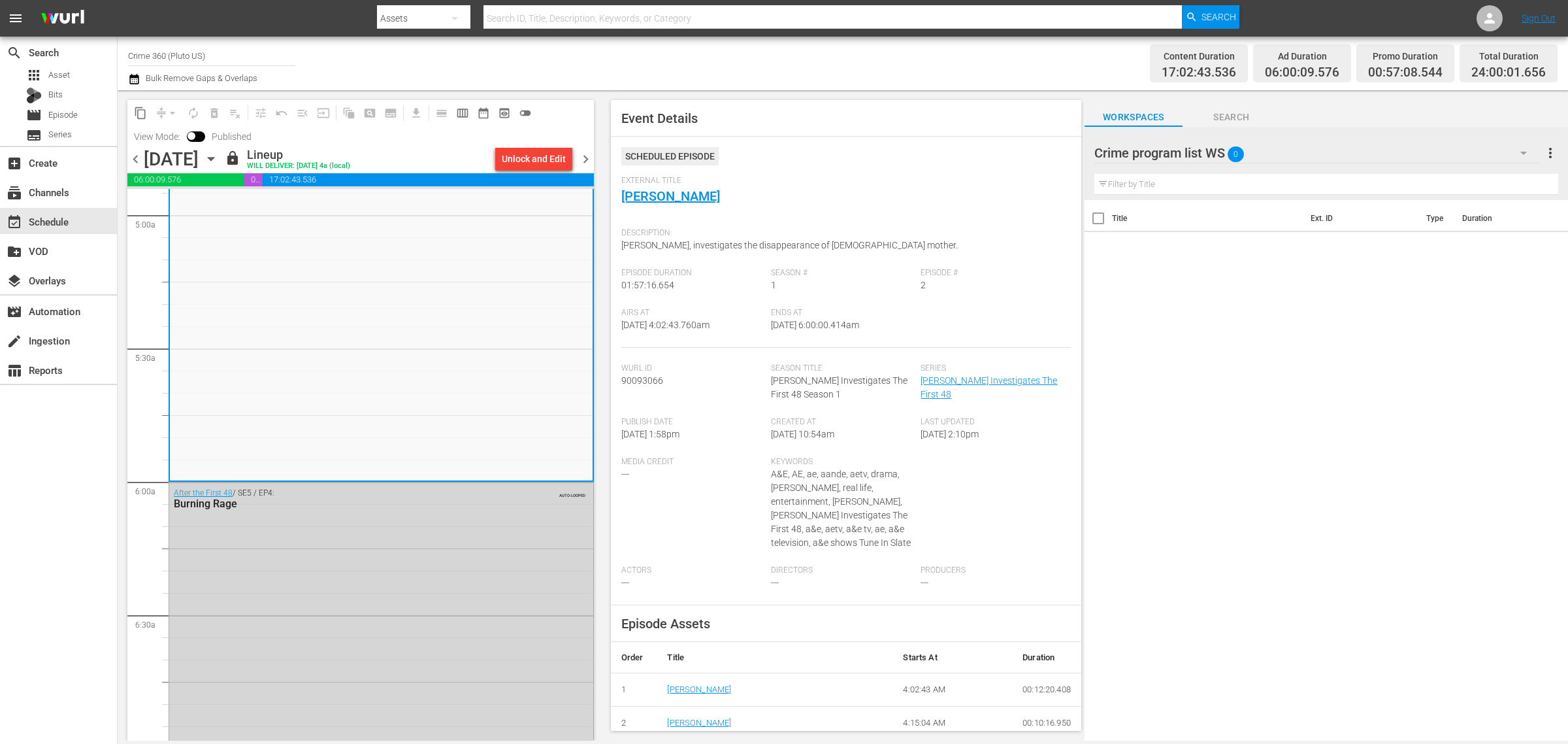
click at [787, 60] on div "Channel Title Crime 360 (Pluto US) Bulk Remove Gaps & Overlaps" at bounding box center [518, 63] width 780 height 47
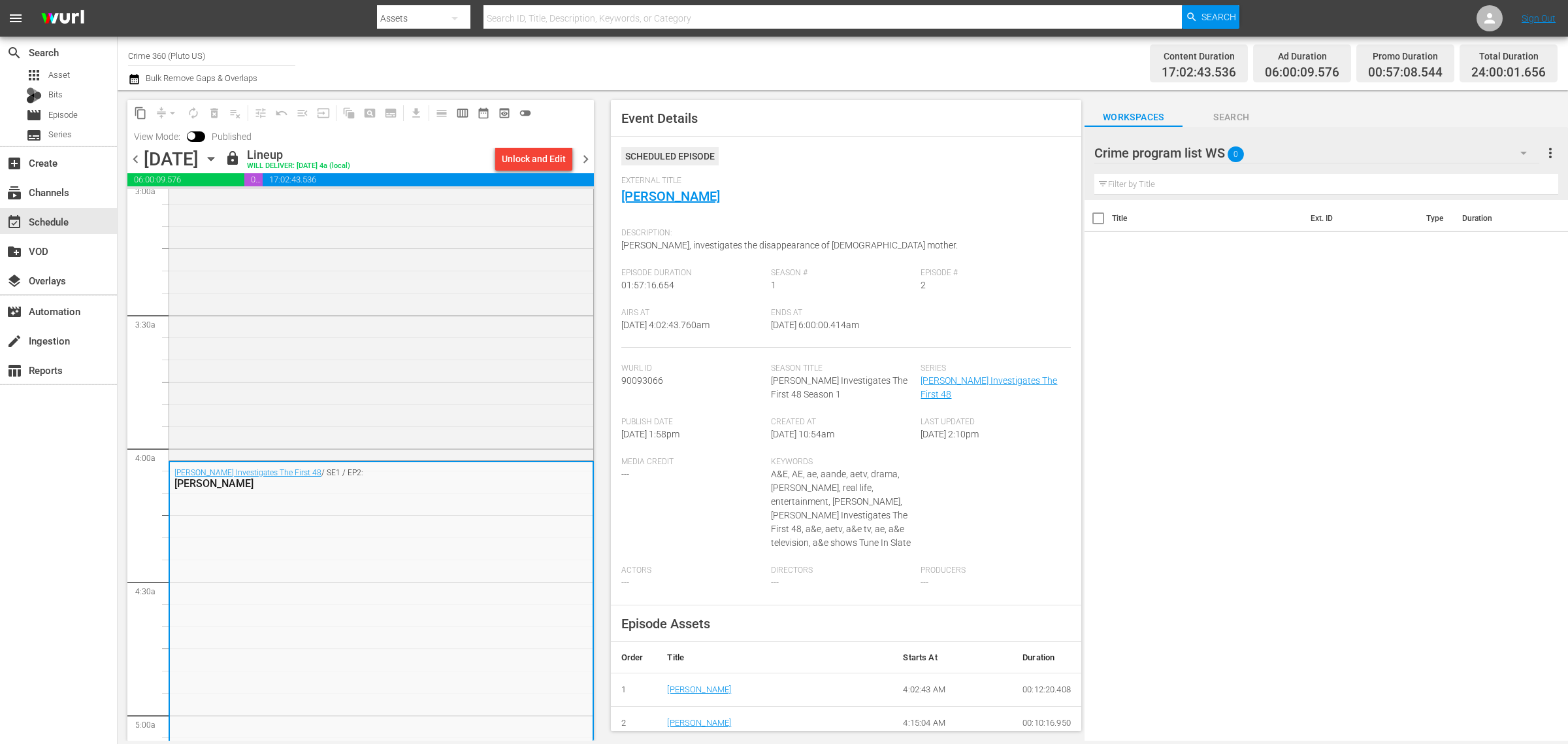
scroll to position [0, 0]
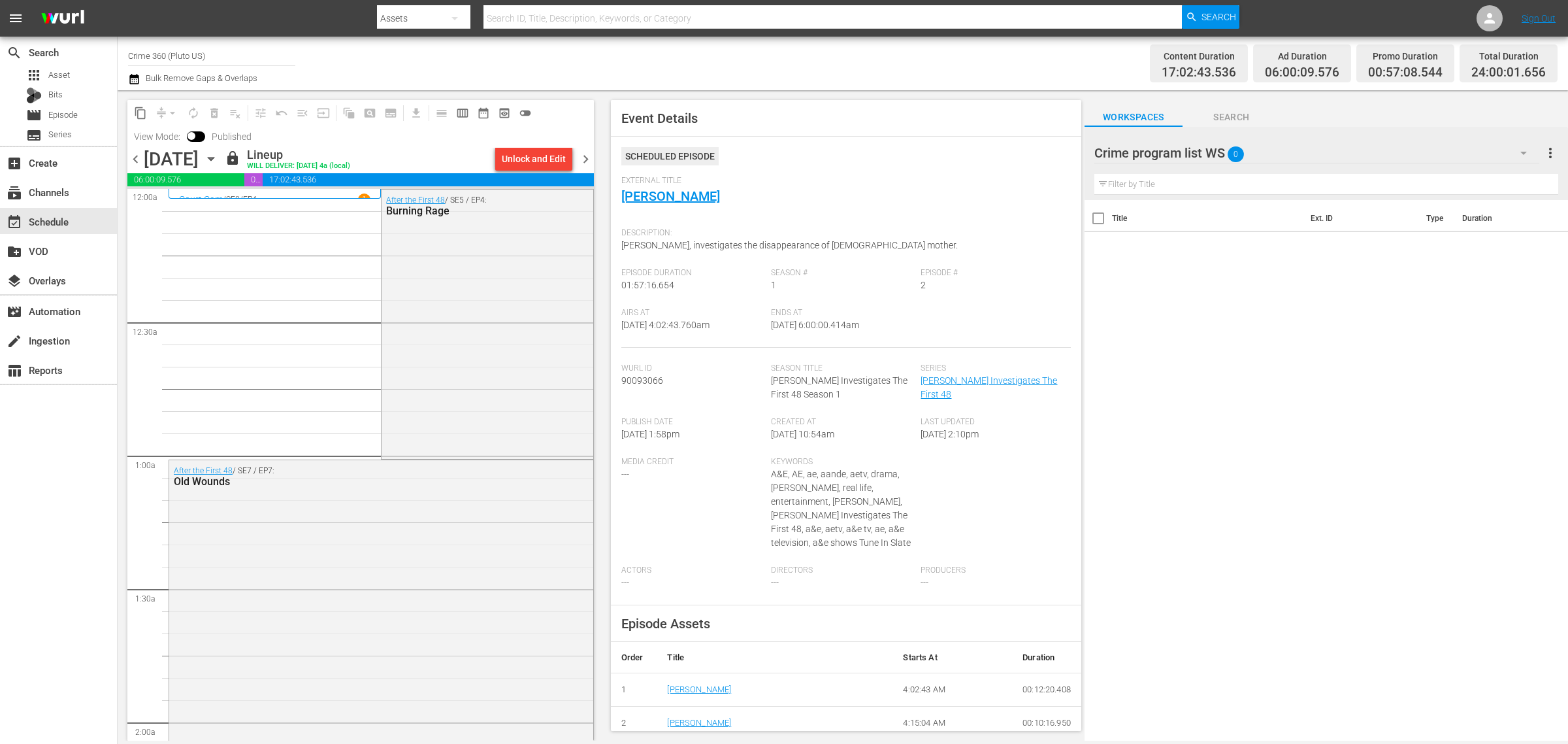
click at [586, 161] on span "chevron_right" at bounding box center [585, 159] width 16 height 16
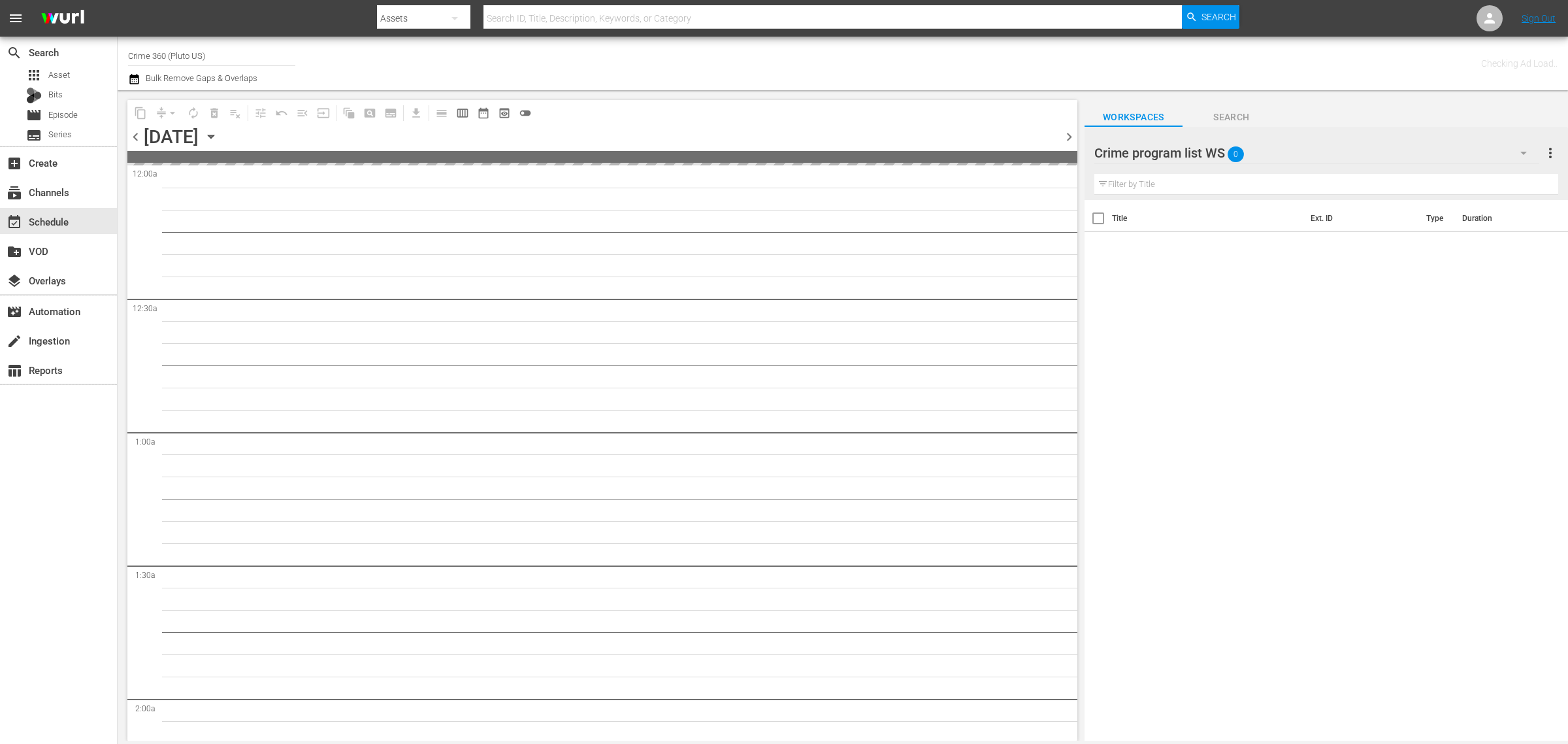
click at [889, 76] on div "Channel Title Crime 360 (Pluto US) Bulk Remove Gaps & Overlaps" at bounding box center [518, 63] width 780 height 47
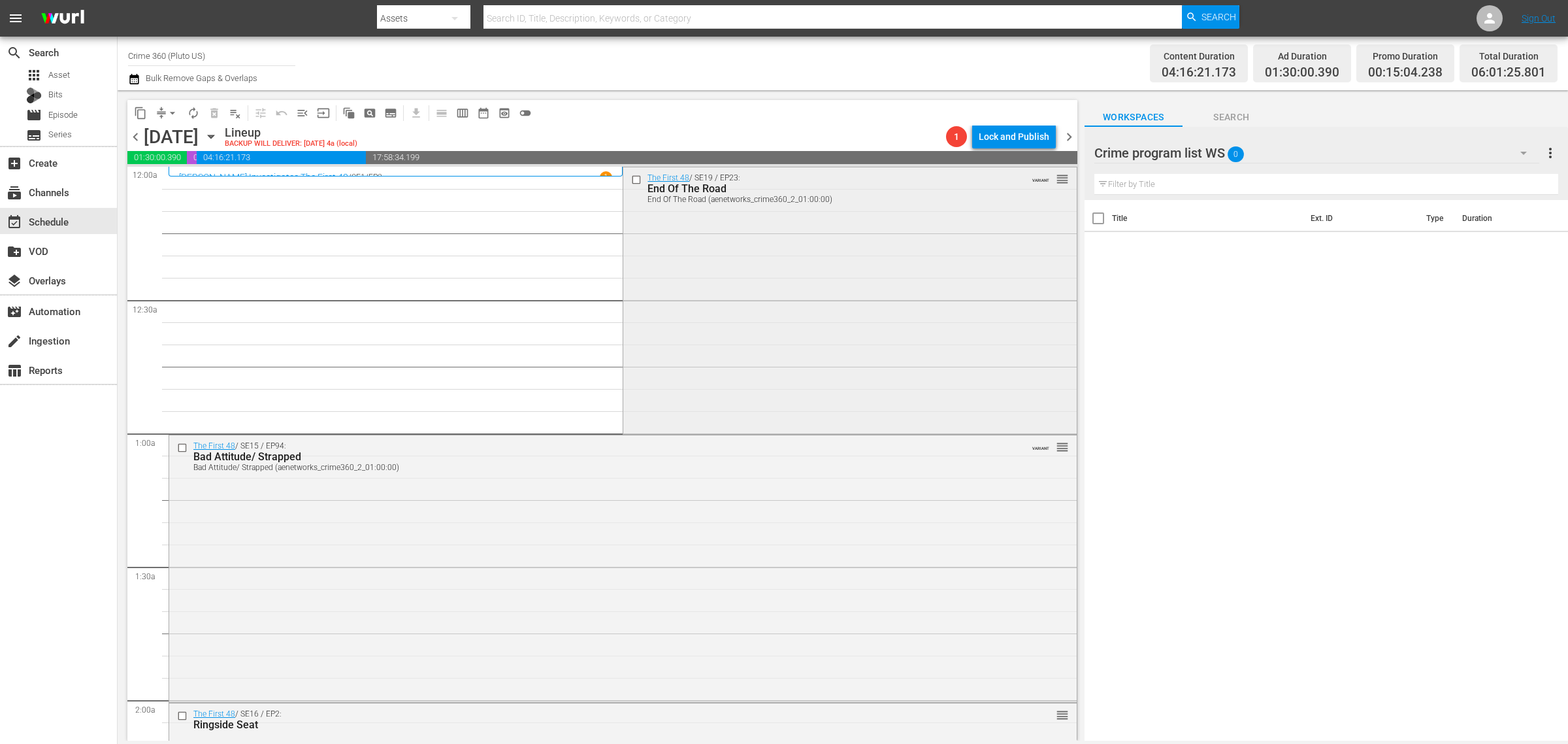
click at [742, 336] on div "The First 48 / SE19 / EP23: End Of The Road End Of The Road (aenetworks_crime36…" at bounding box center [850, 299] width 453 height 264
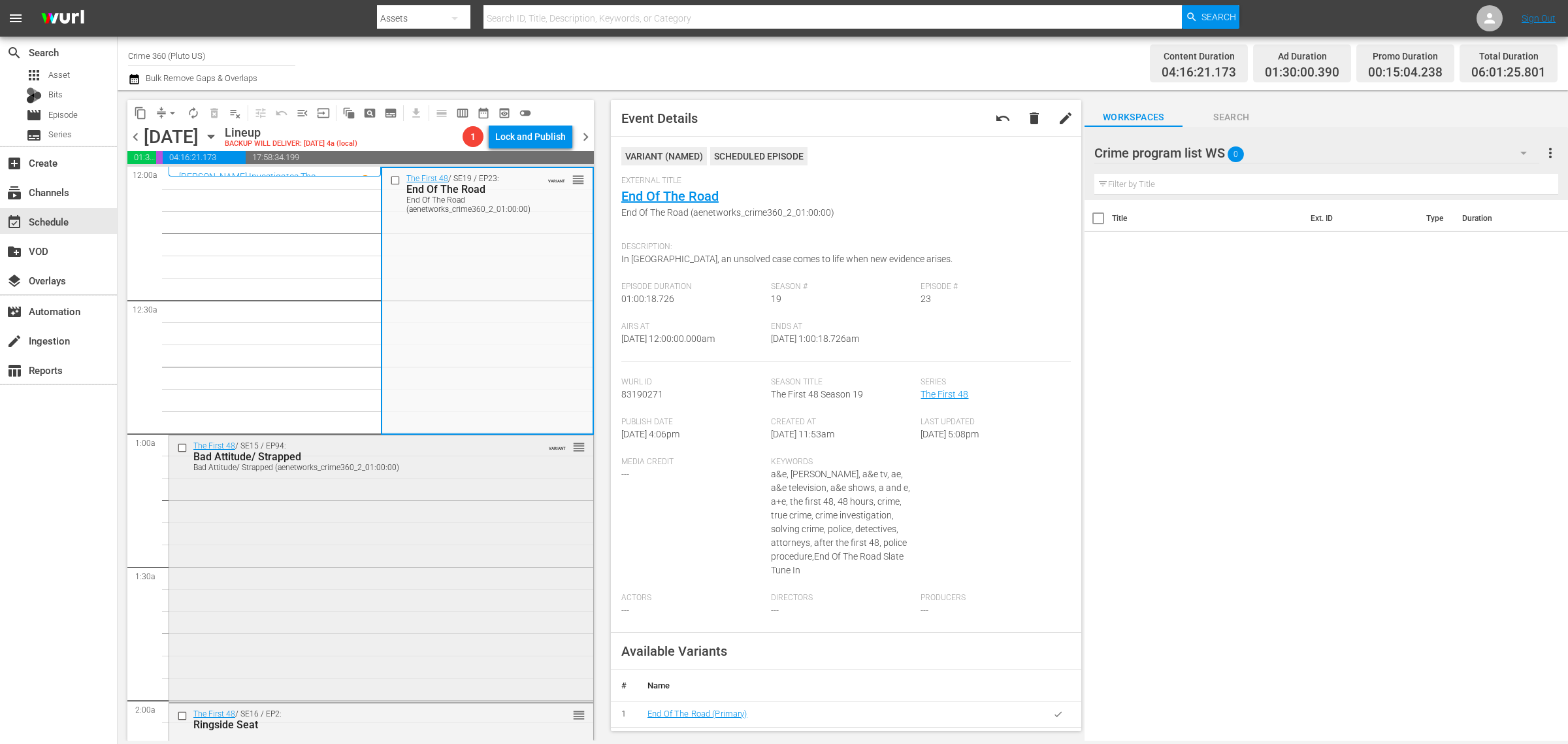
click at [406, 515] on div "The First 48 / SE15 / EP94: Bad Attitude/ Strapped Bad Attitude/ Strapped (aene…" at bounding box center [381, 568] width 424 height 265
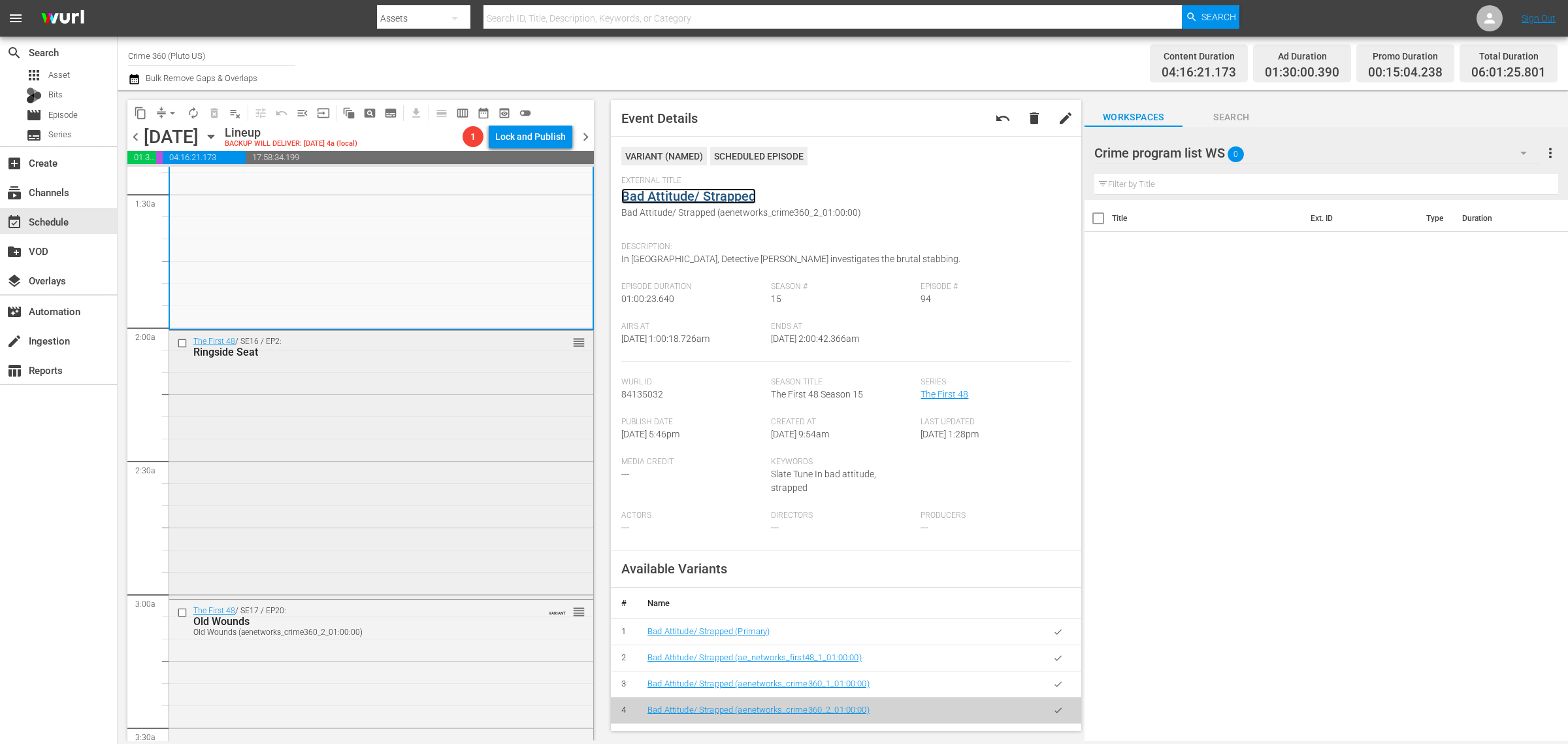
scroll to position [408, 0]
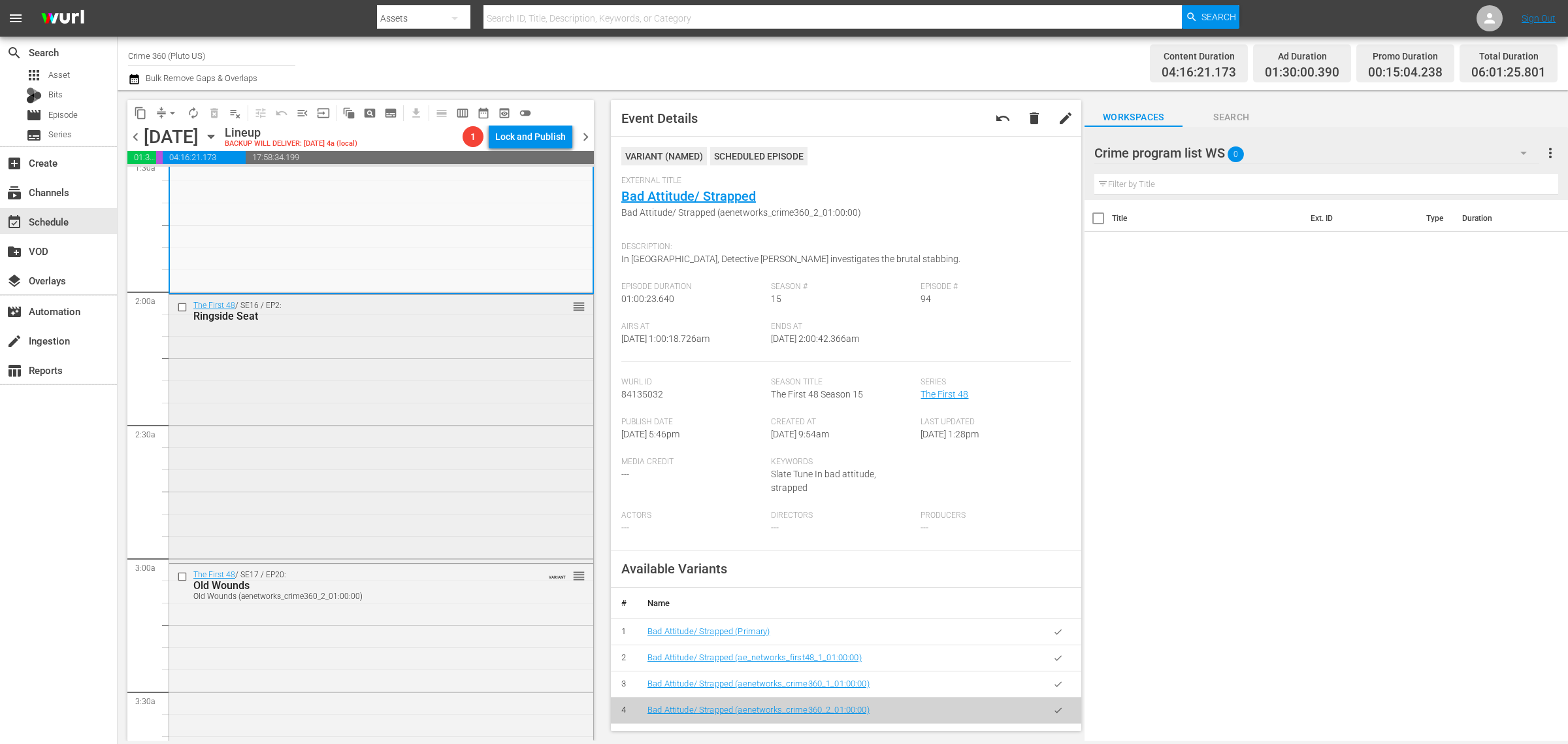
click at [358, 445] on div "The First 48 / SE16 / EP2: Ringside Seat reorder" at bounding box center [381, 427] width 424 height 265
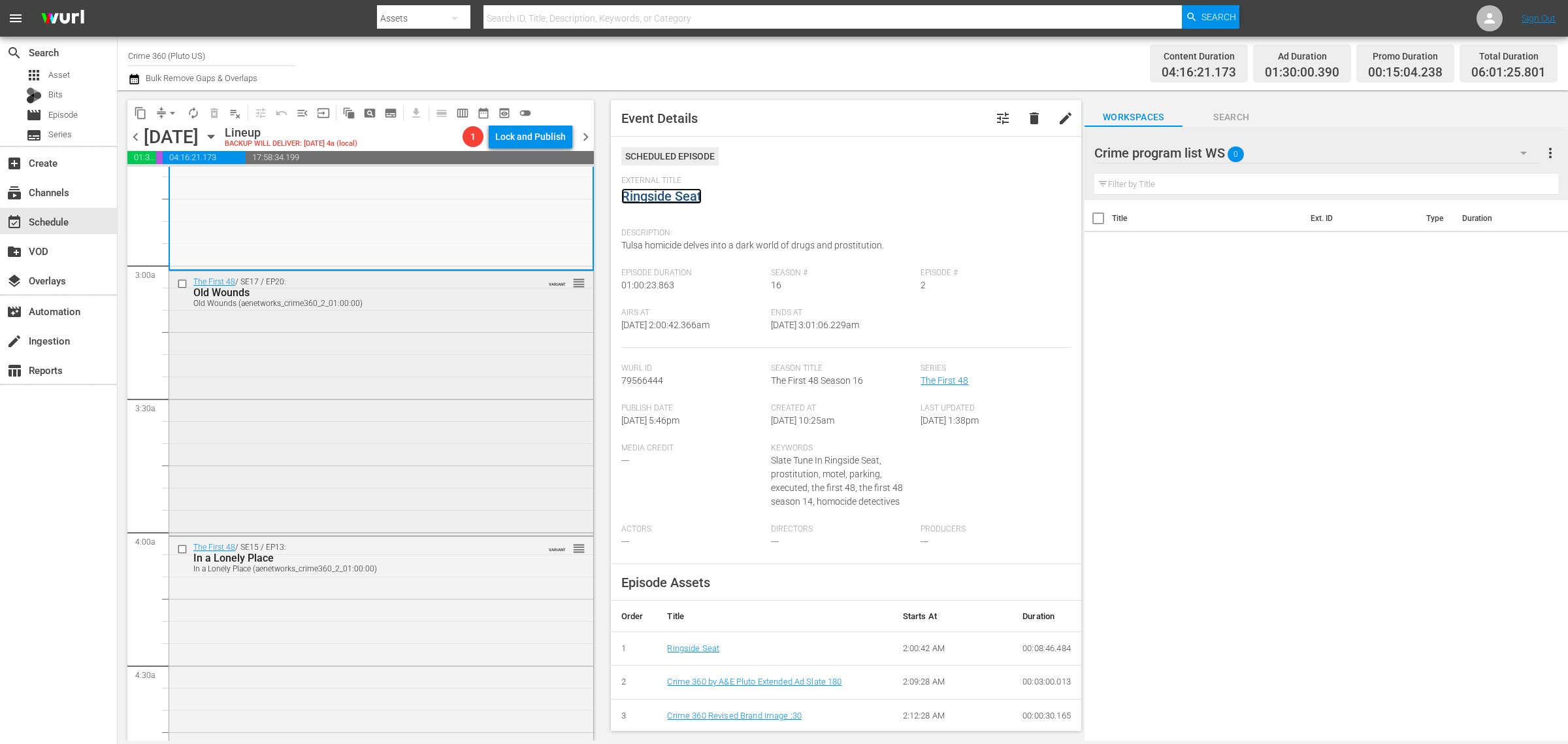
scroll to position [818, 0]
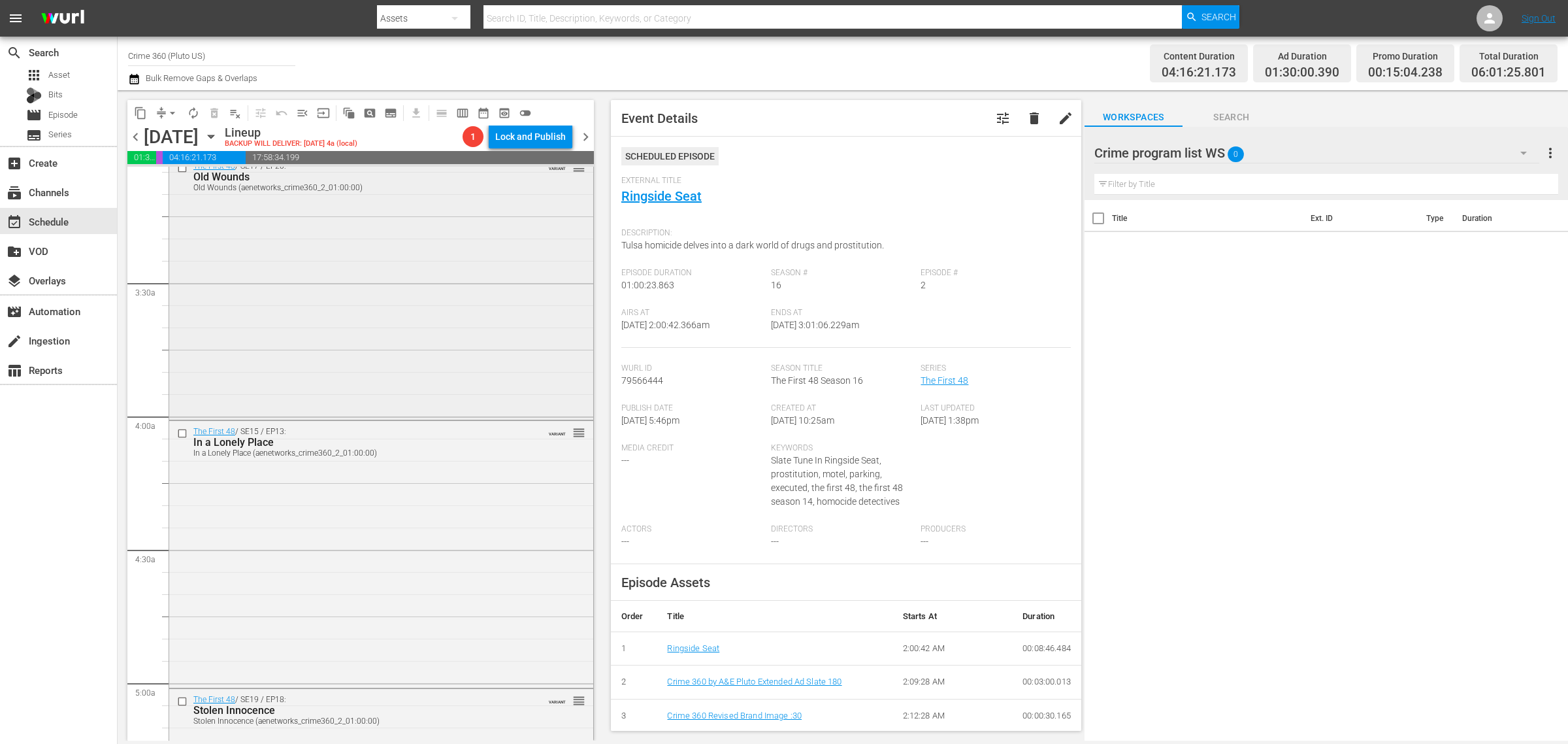
click at [370, 361] on div "The First 48 / SE17 / EP20: Old Wounds Old Wounds (aenetworks_crime360_2_01:00:…" at bounding box center [381, 286] width 424 height 261
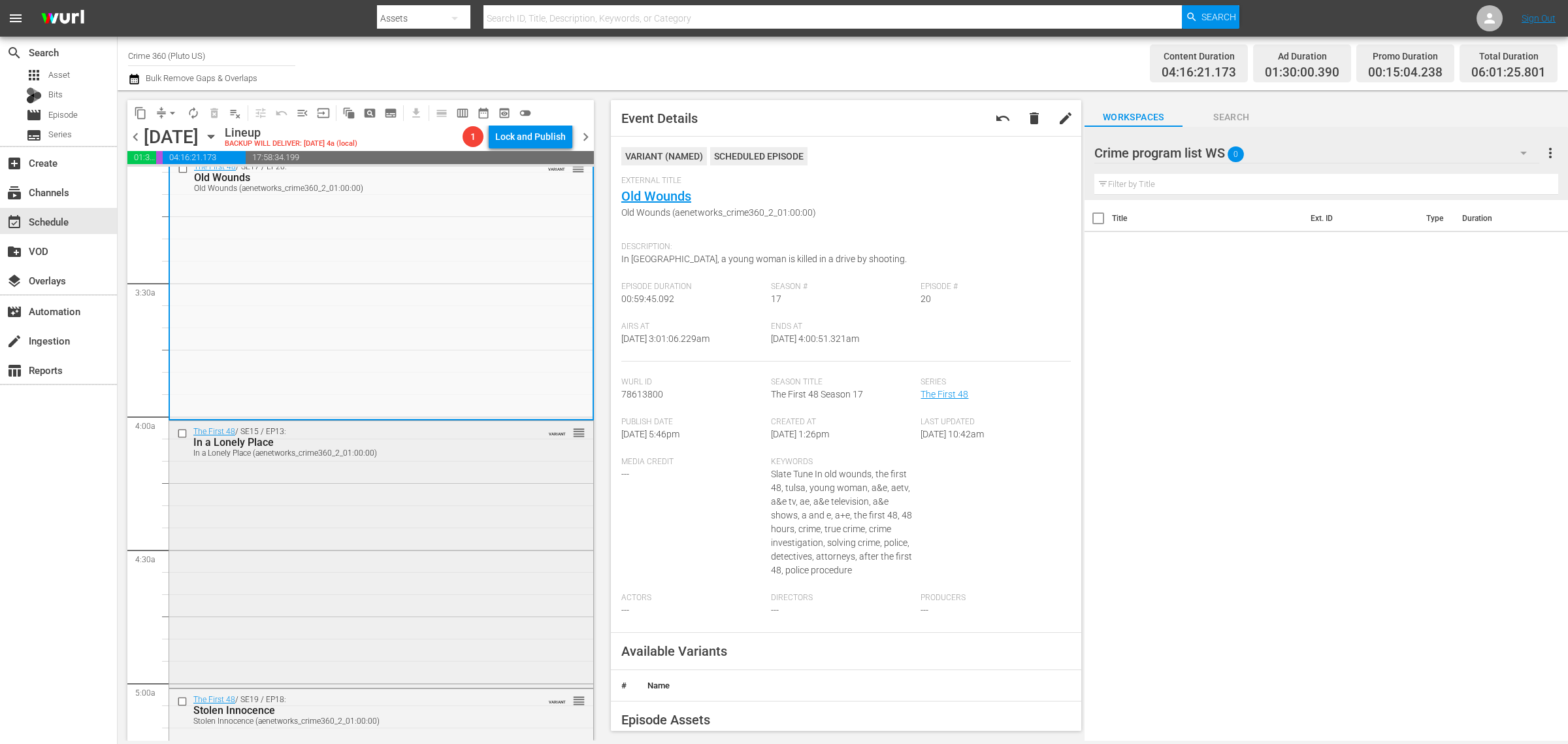
click at [418, 516] on div "The First 48 / SE15 / EP13: In a Lonely Place In a Lonely Place (aenetworks_cri…" at bounding box center [381, 553] width 424 height 264
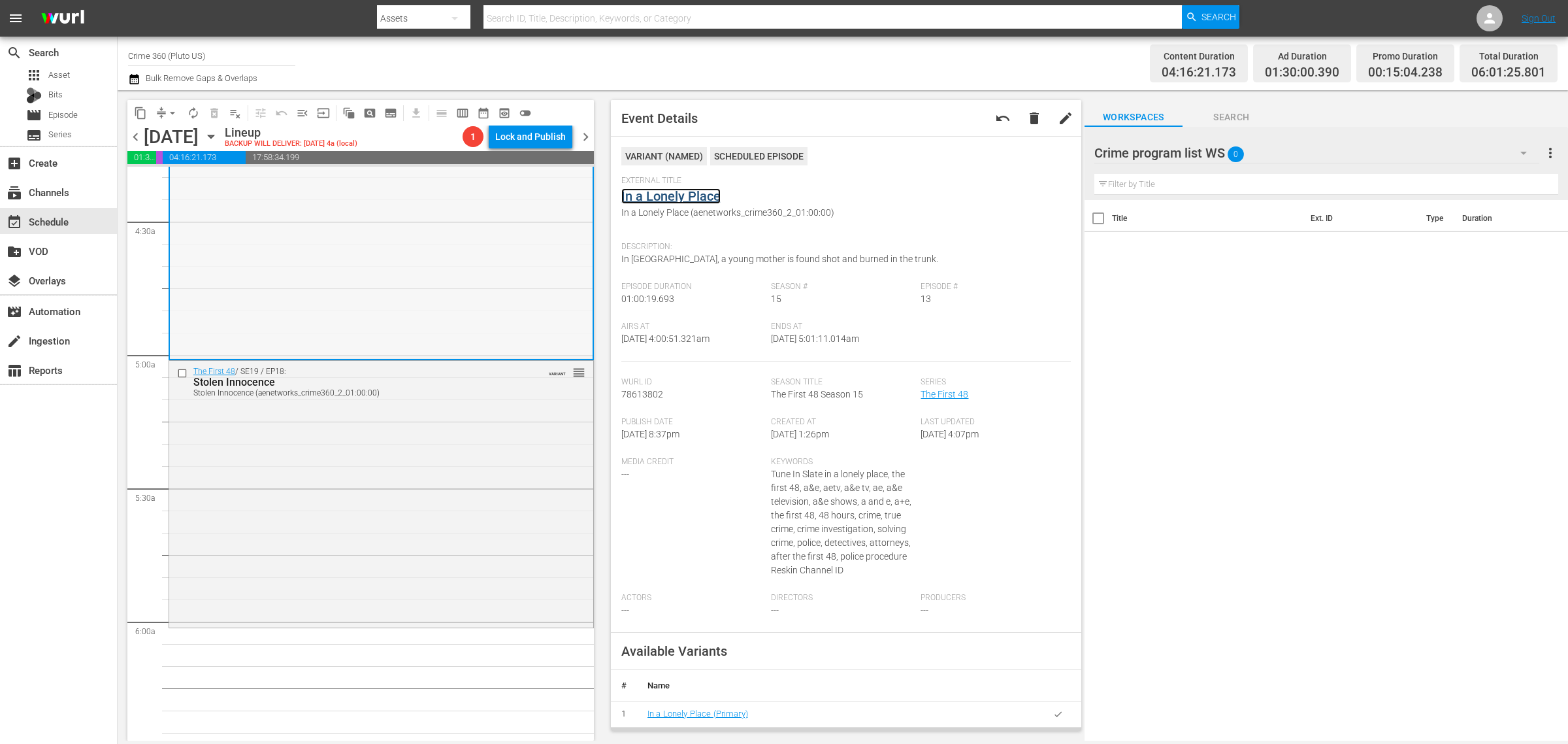
scroll to position [1226, 0]
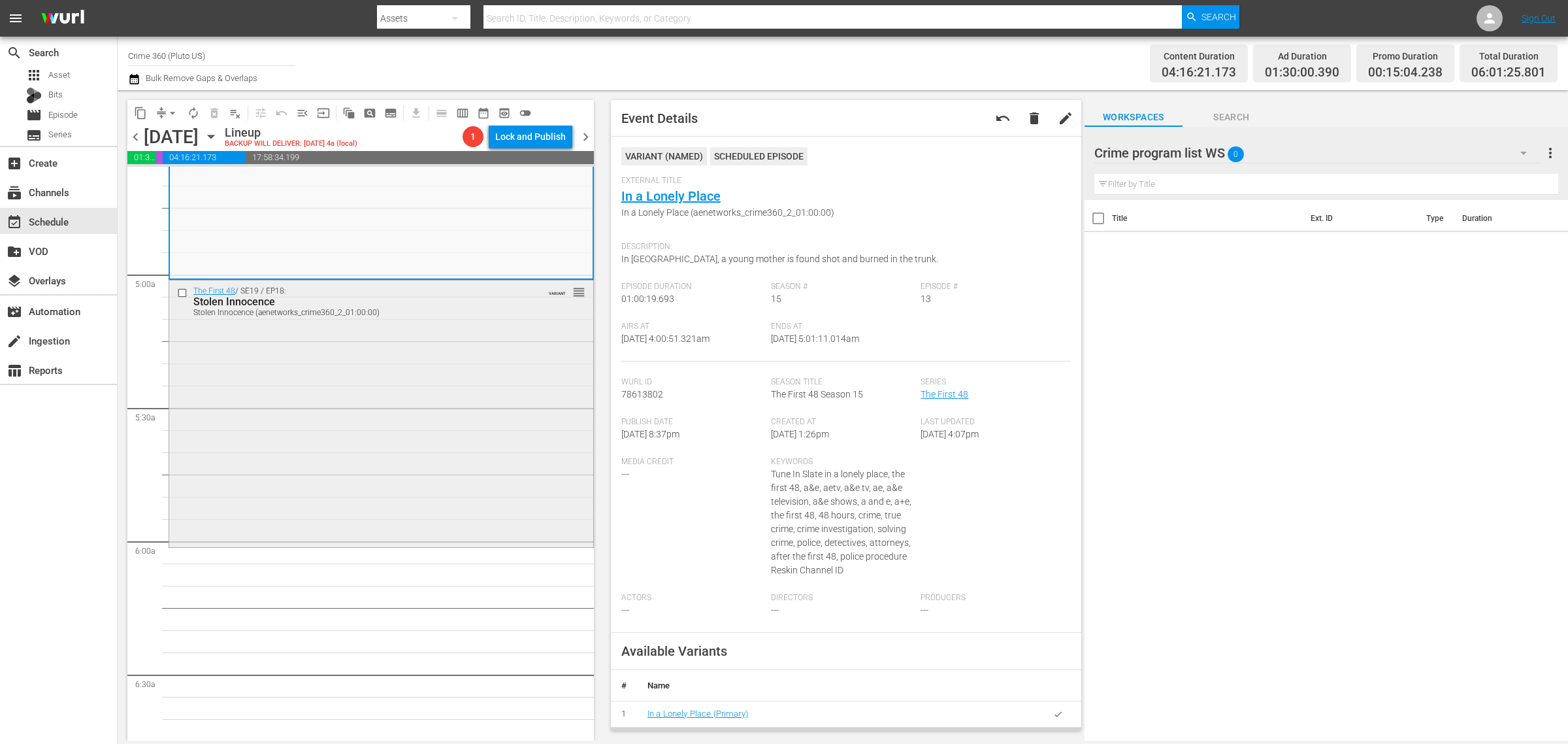
click at [404, 388] on div "The First 48 / SE19 / EP18: Stolen Innocence Stolen Innocence (aenetworks_crime…" at bounding box center [381, 413] width 424 height 264
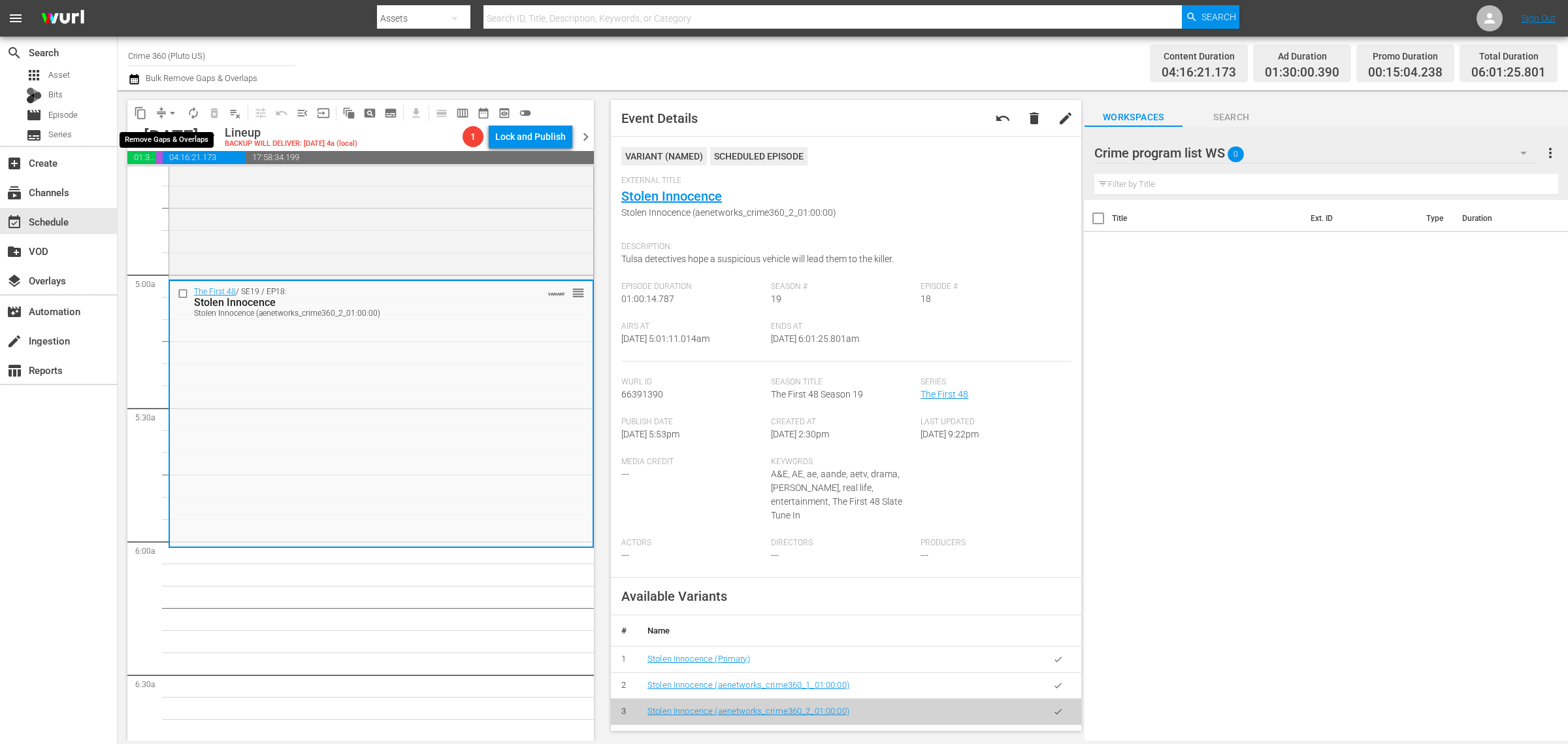
click at [165, 112] on button "arrow_drop_down" at bounding box center [173, 113] width 21 height 21
click at [181, 143] on li "Align to Midnight" at bounding box center [173, 139] width 137 height 21
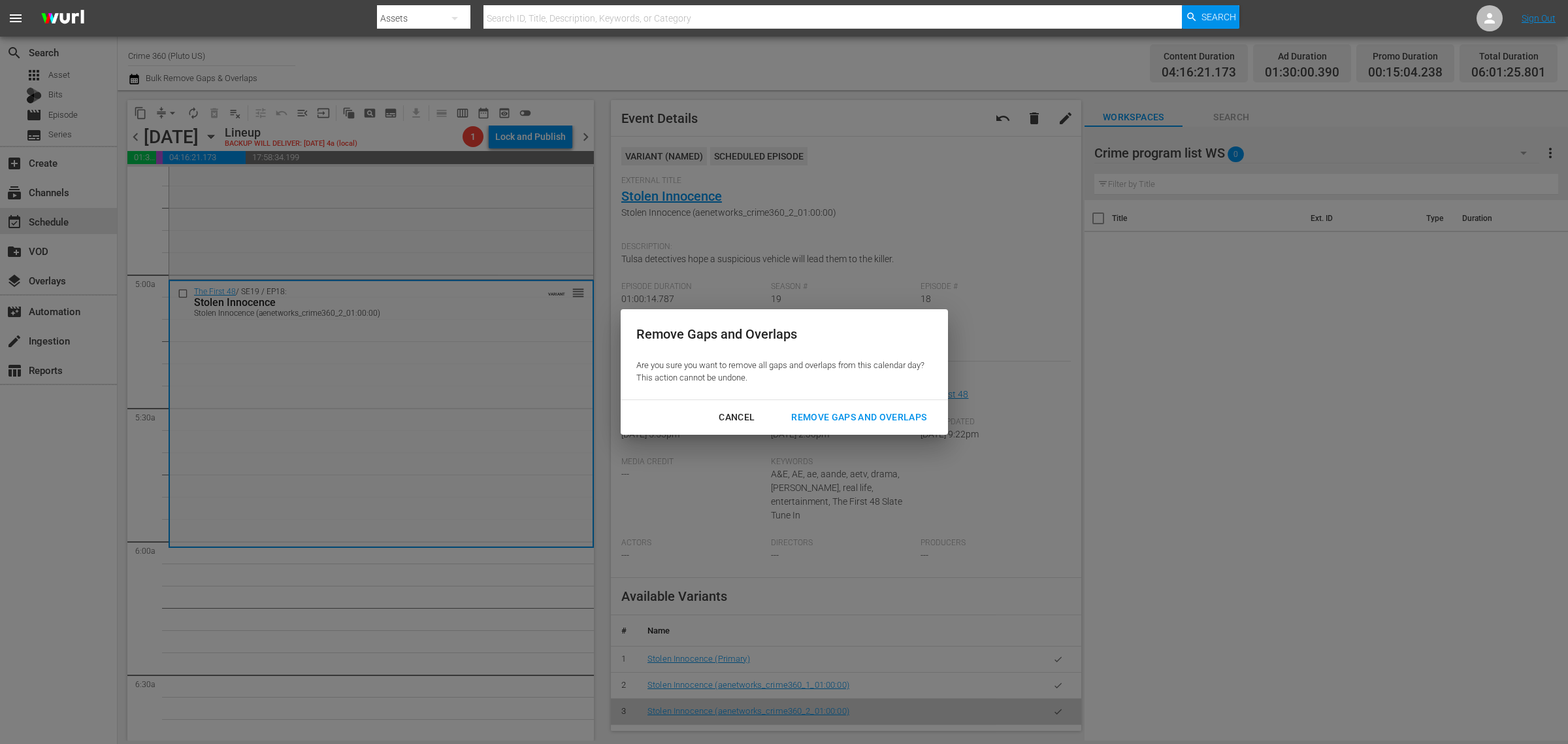
click at [797, 409] on div "Remove Gaps and Overlaps" at bounding box center [859, 417] width 156 height 16
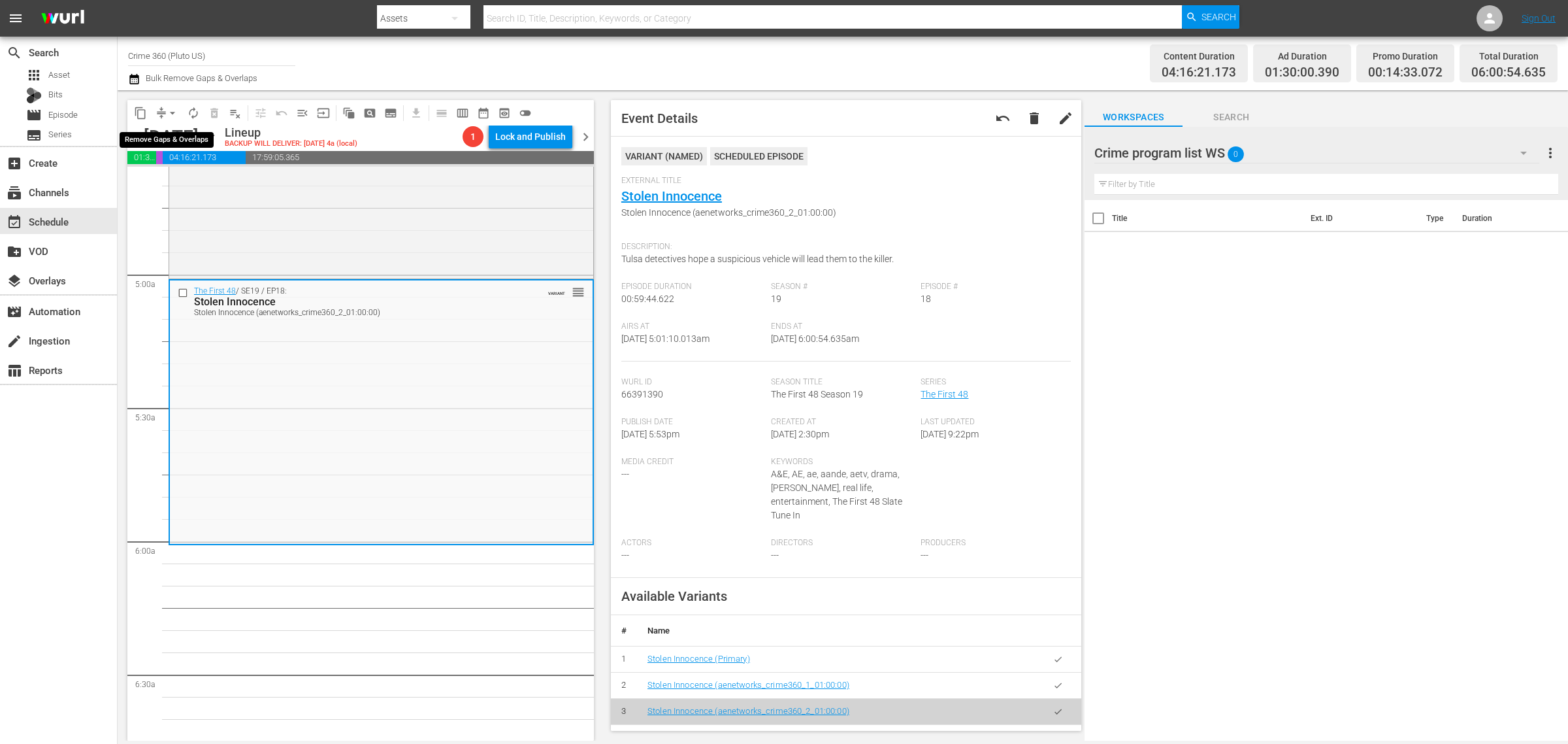
click at [168, 110] on span "arrow_drop_down" at bounding box center [172, 112] width 13 height 13
click at [165, 138] on li "Align to Midnight" at bounding box center [173, 139] width 137 height 21
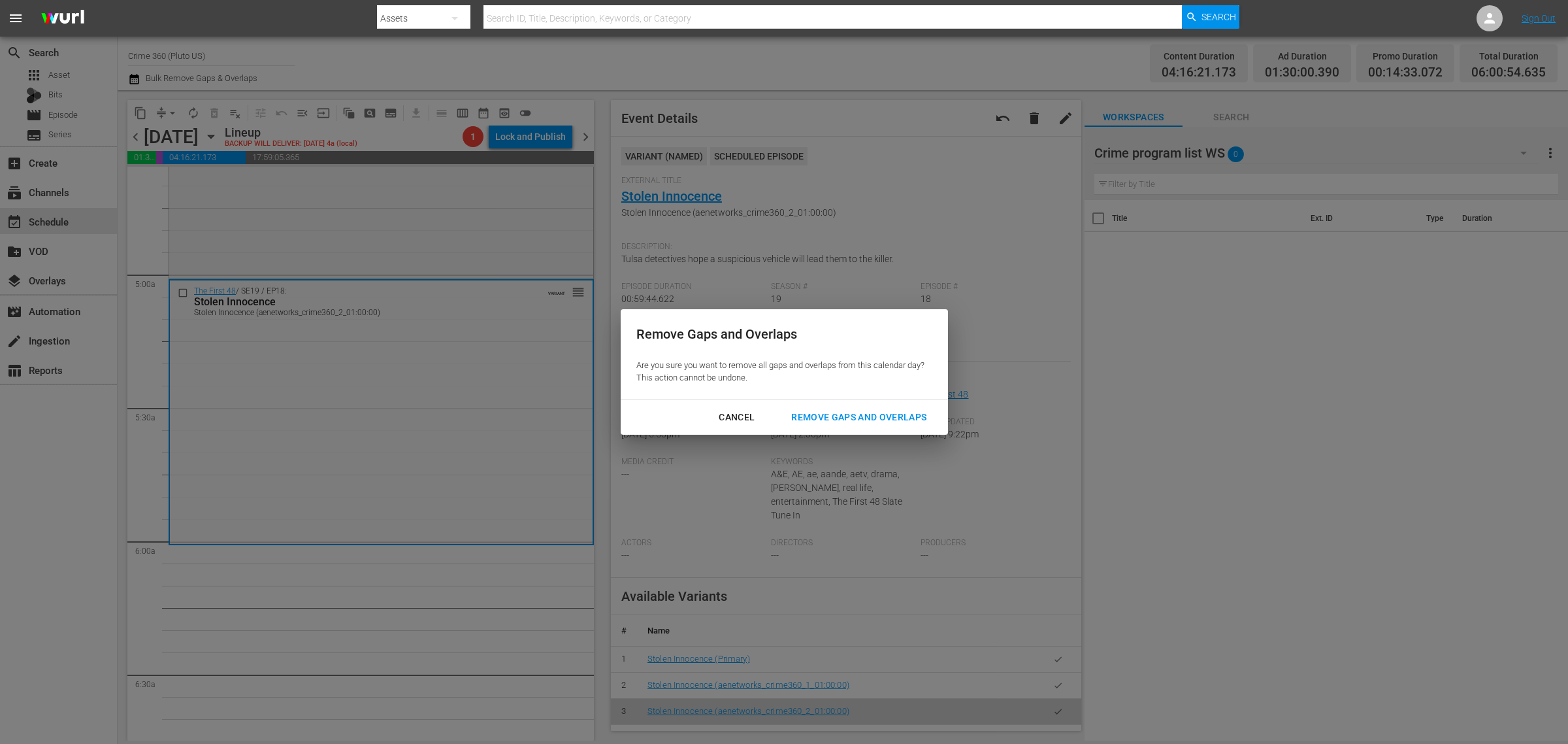
click at [895, 419] on div "Remove Gaps and Overlaps" at bounding box center [859, 417] width 156 height 16
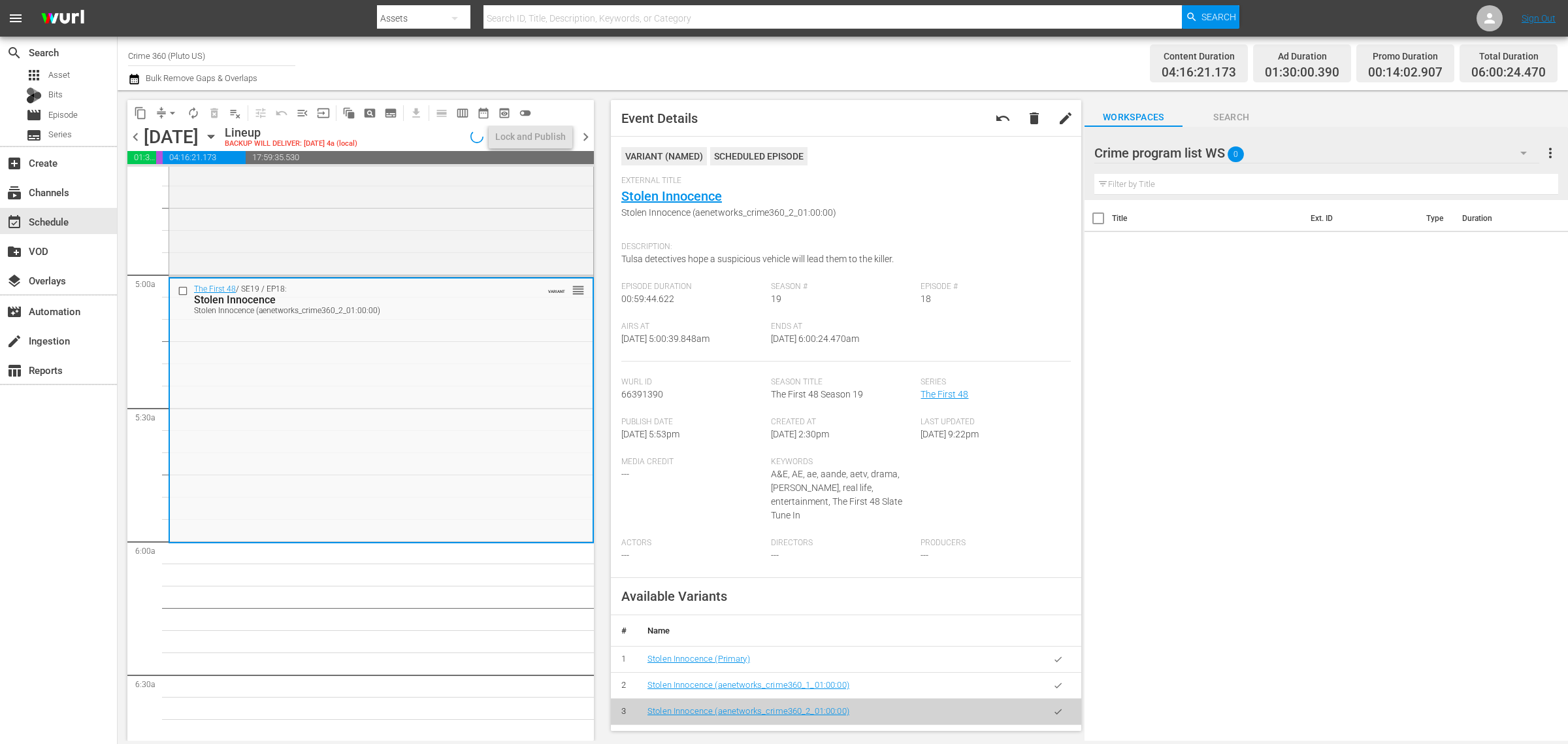
scroll to position [1249, 0]
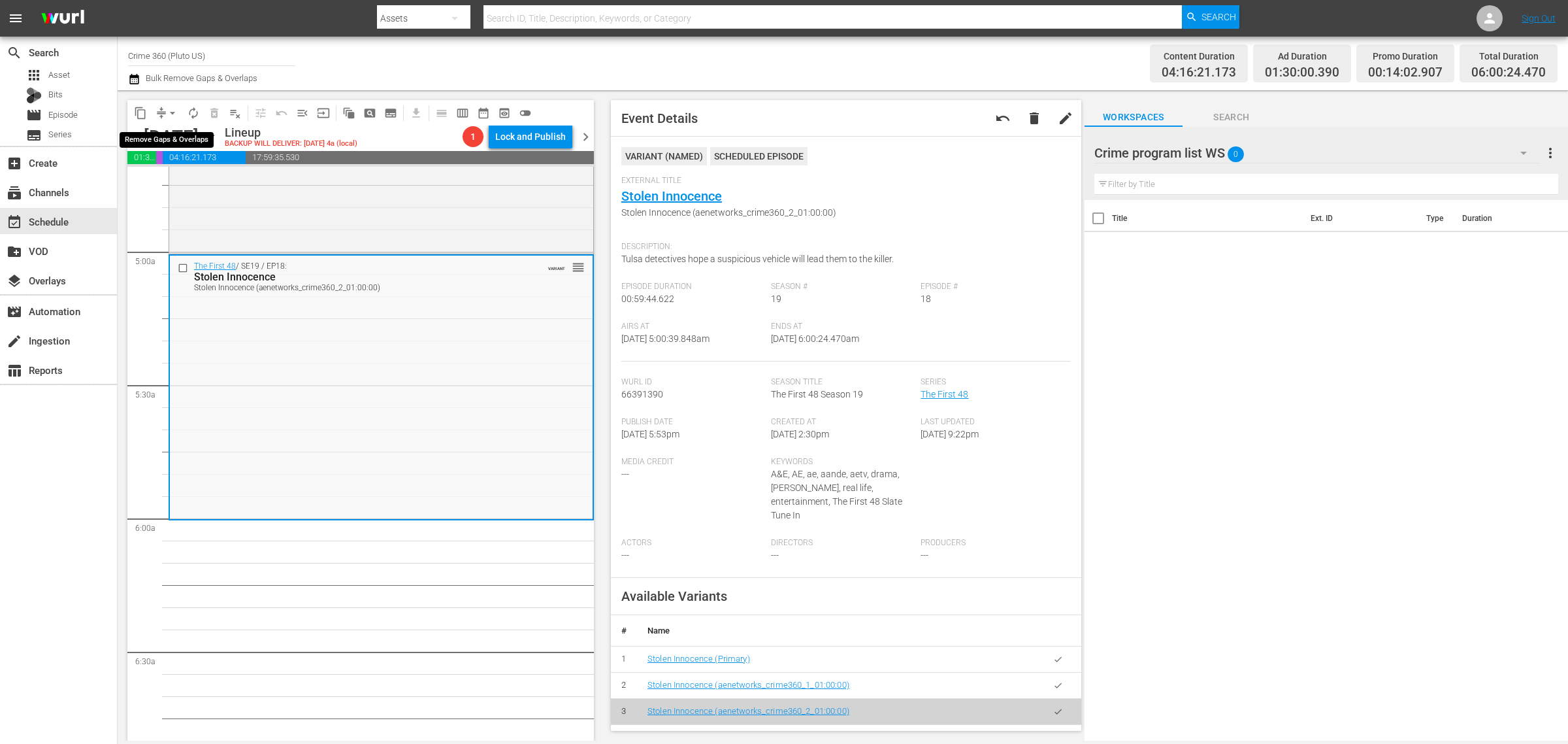
click at [174, 115] on span "arrow_drop_down" at bounding box center [172, 112] width 13 height 13
click at [174, 135] on li "Align to Midnight" at bounding box center [173, 139] width 137 height 21
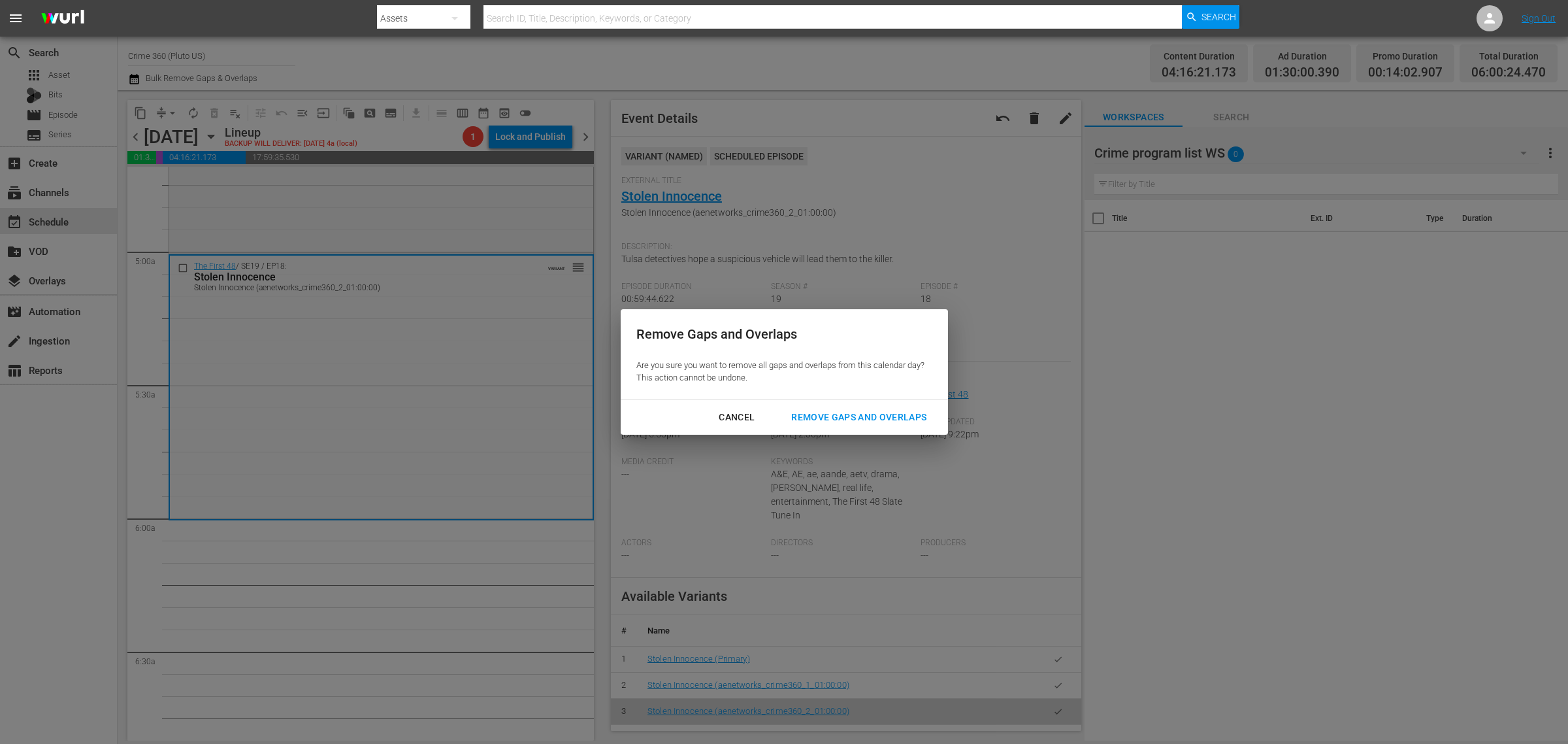
click at [824, 411] on div "Remove Gaps and Overlaps" at bounding box center [859, 417] width 156 height 16
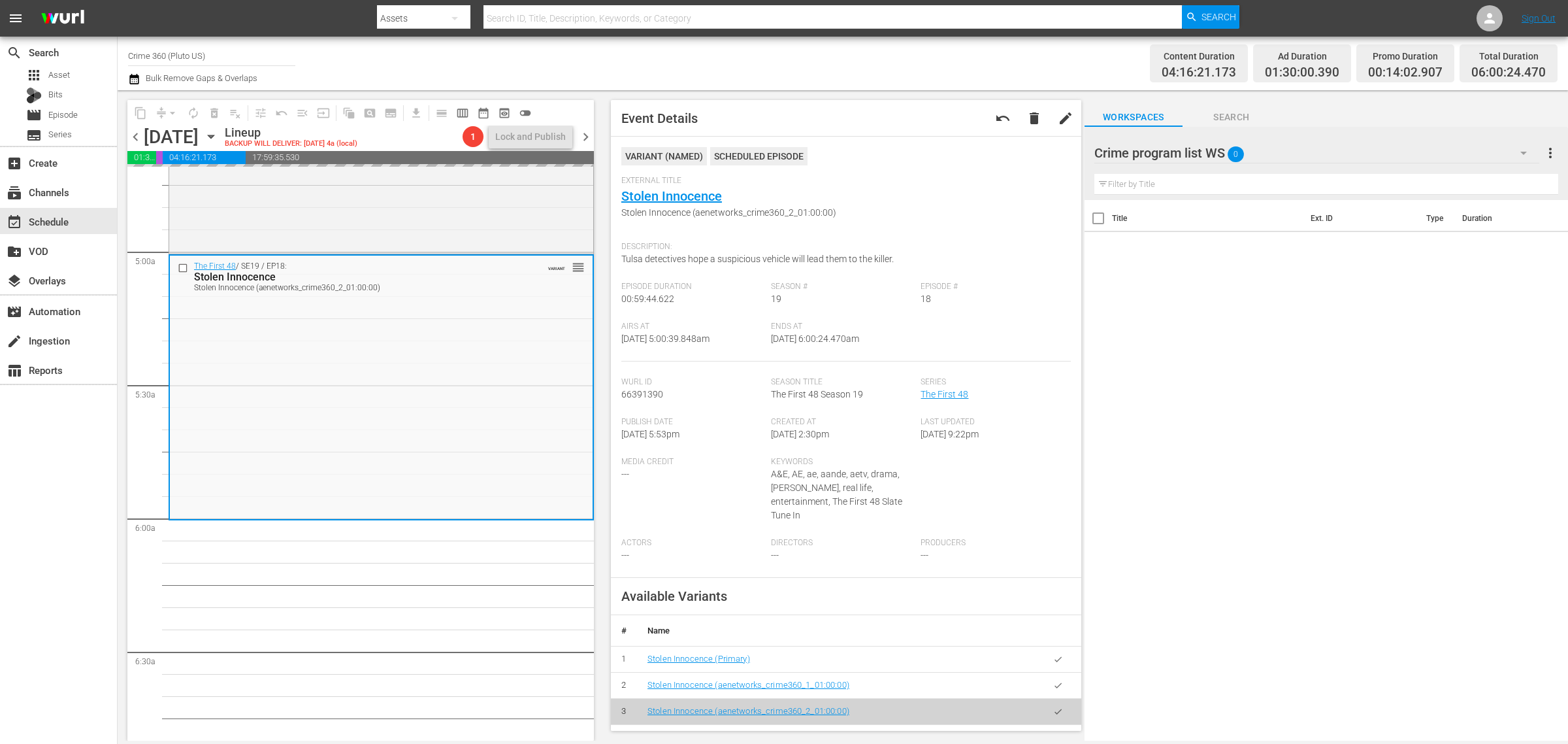
click at [721, 70] on div "Channel Title Crime 360 (Pluto US) Bulk Remove Gaps & Overlaps" at bounding box center [518, 63] width 780 height 47
click at [176, 106] on span "arrow_drop_down" at bounding box center [172, 112] width 13 height 13
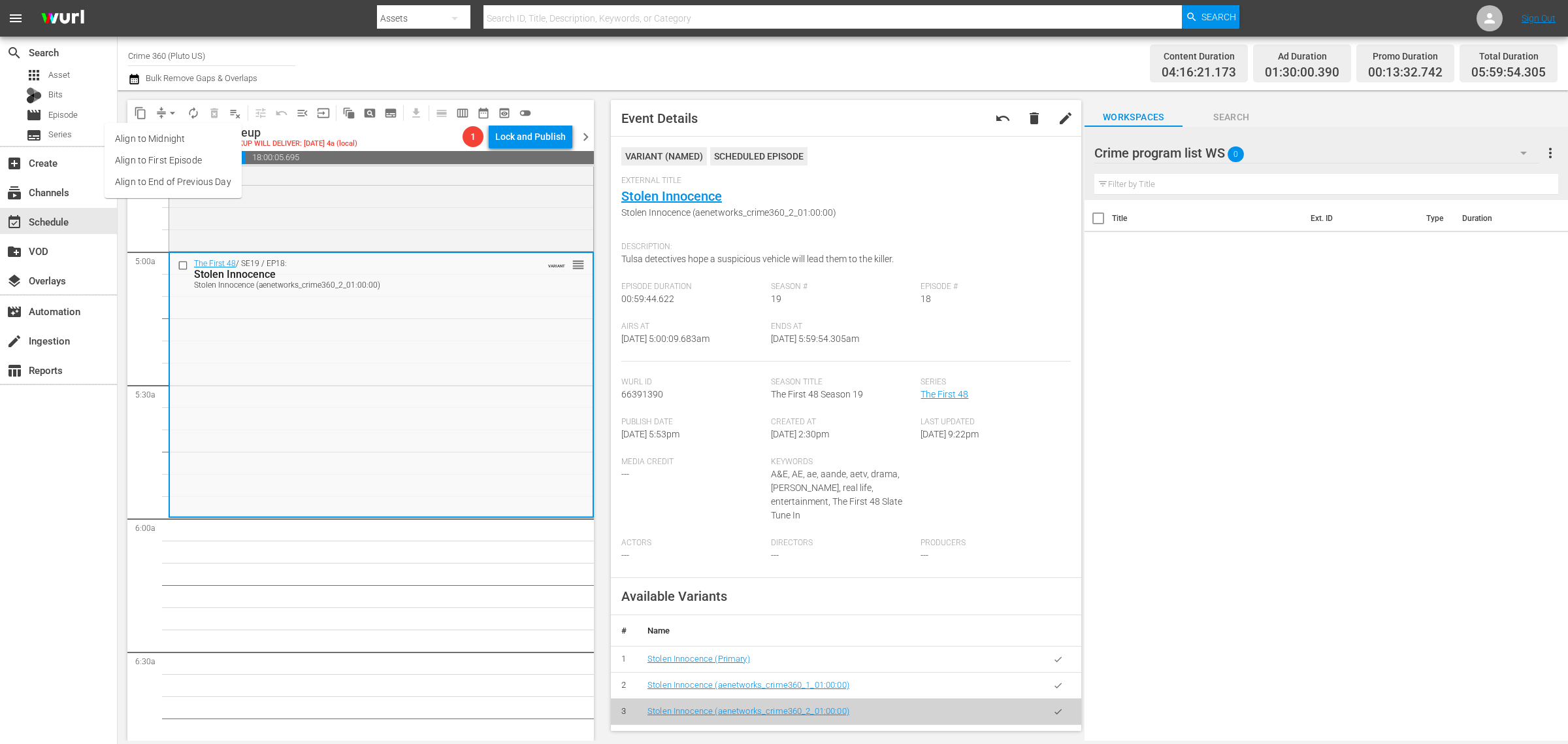
click at [171, 134] on li "Align to Midnight" at bounding box center [173, 139] width 137 height 21
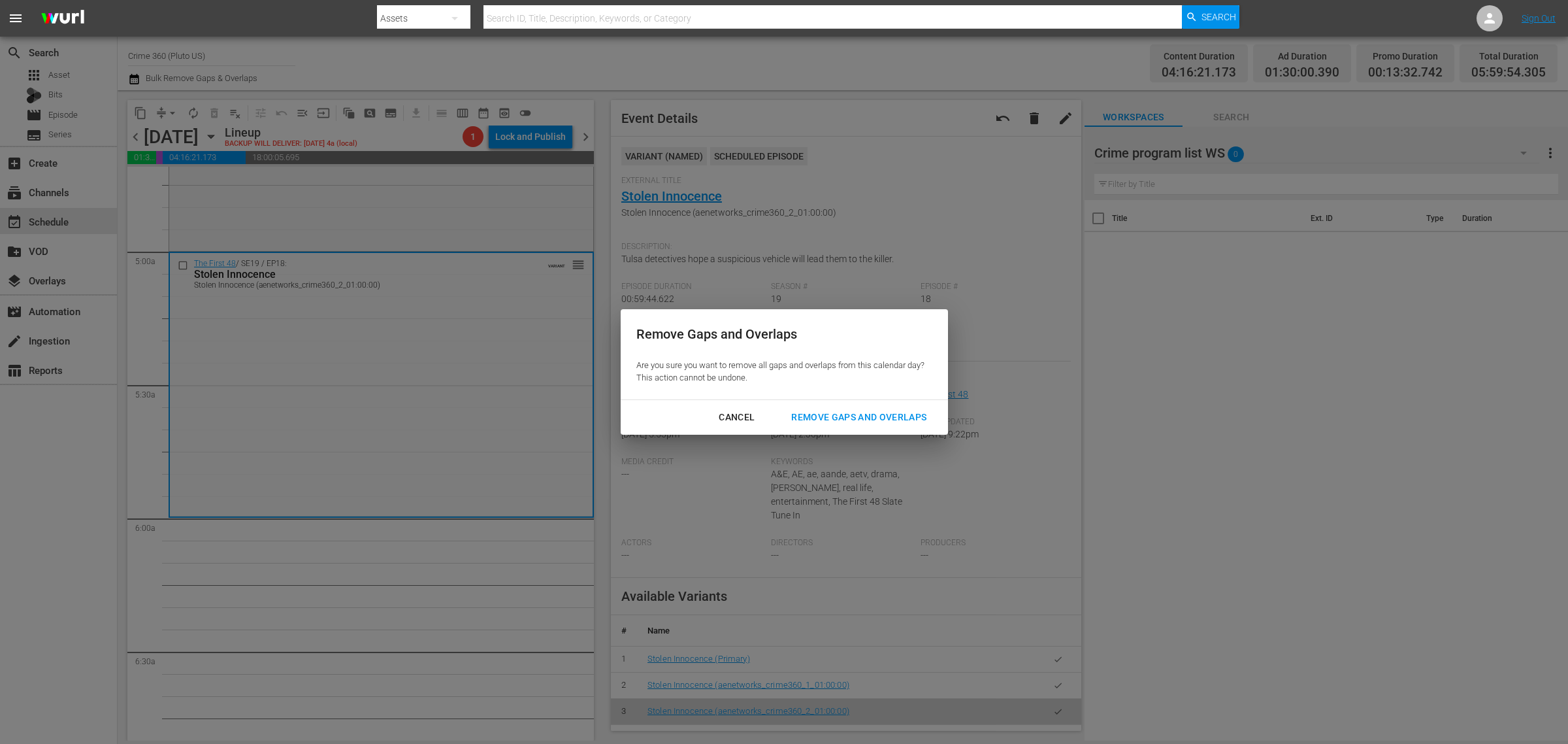
click at [818, 426] on button "Remove Gaps and Overlaps" at bounding box center [859, 417] width 166 height 24
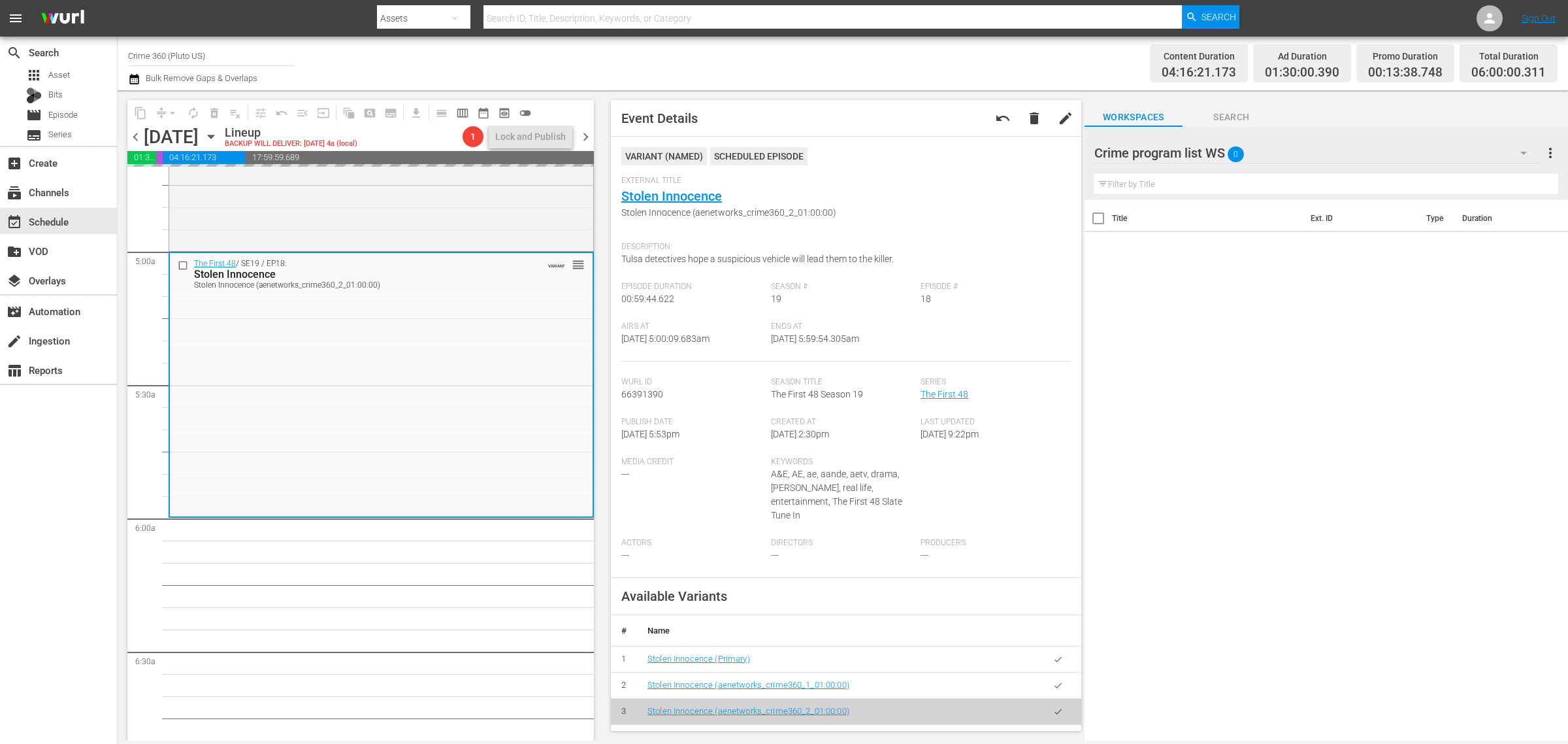
click at [802, 48] on div "Channel Title Crime 360 (Pluto US) Bulk Remove Gaps & Overlaps" at bounding box center [518, 63] width 780 height 47
click at [191, 112] on span "autorenew_outlined" at bounding box center [193, 112] width 13 height 13
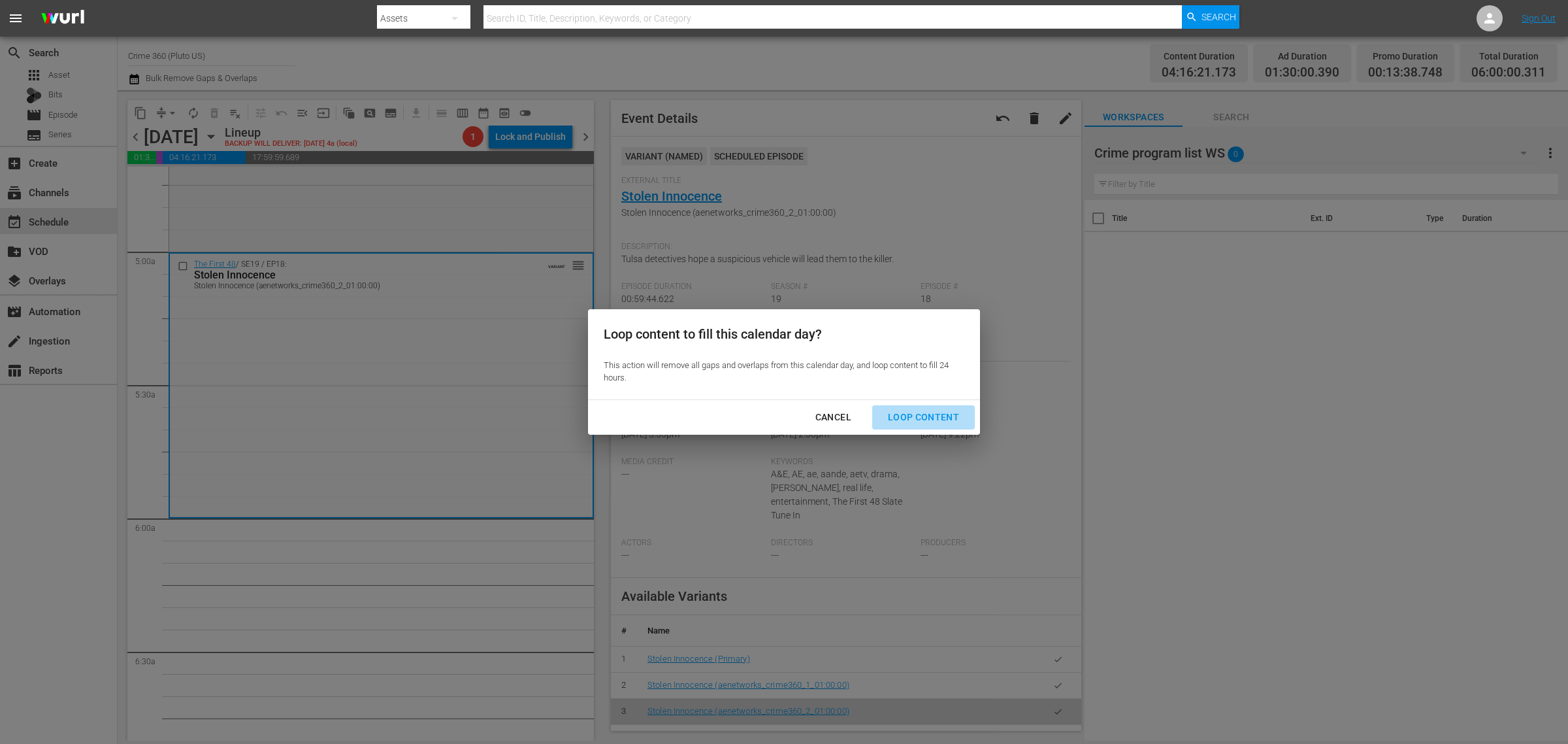
click at [945, 416] on div "Loop Content" at bounding box center [923, 417] width 92 height 16
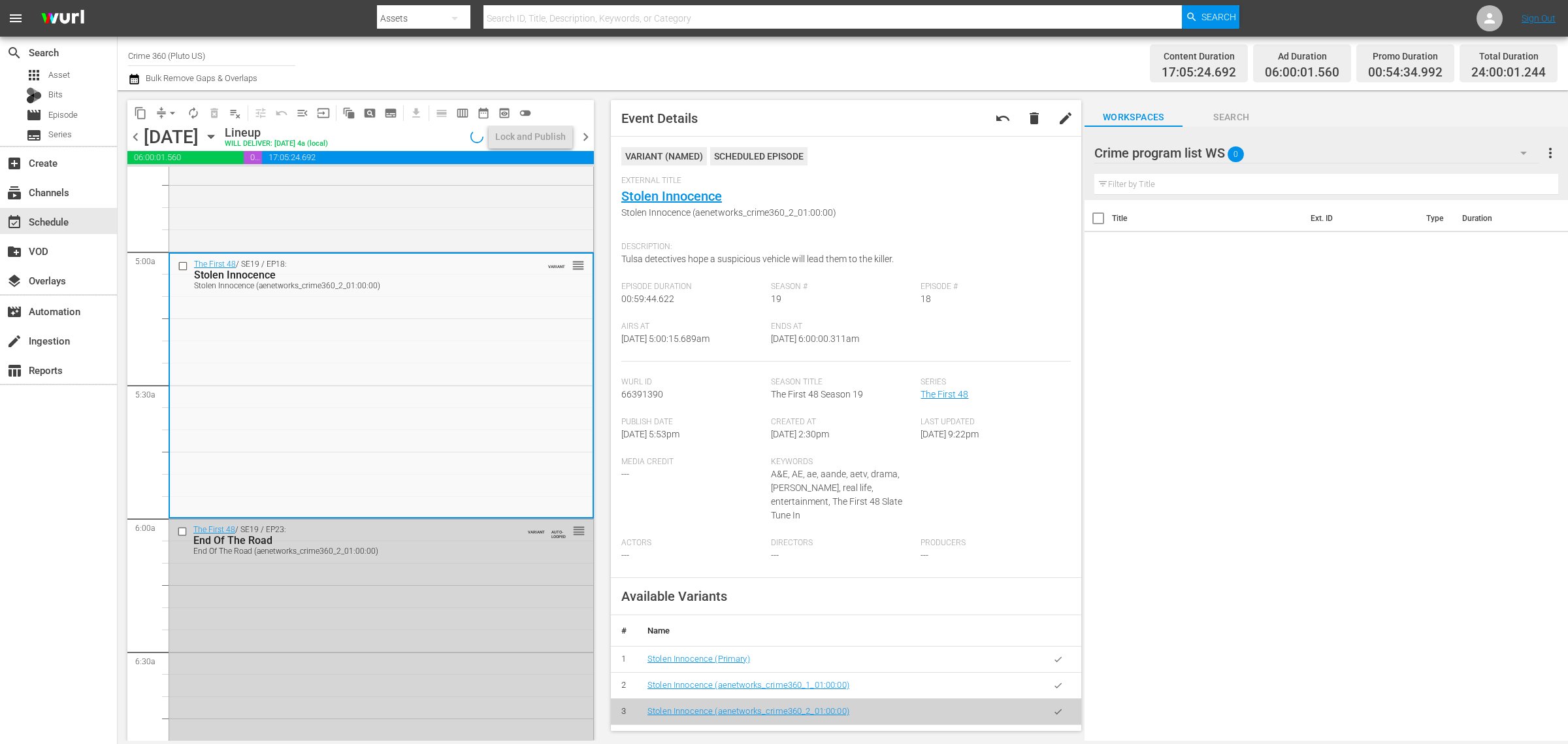
click at [691, 59] on div "Channel Title Crime 360 (Pluto US) Bulk Remove Gaps & Overlaps" at bounding box center [518, 63] width 780 height 47
click at [540, 132] on div "Lock and Publish" at bounding box center [530, 136] width 71 height 24
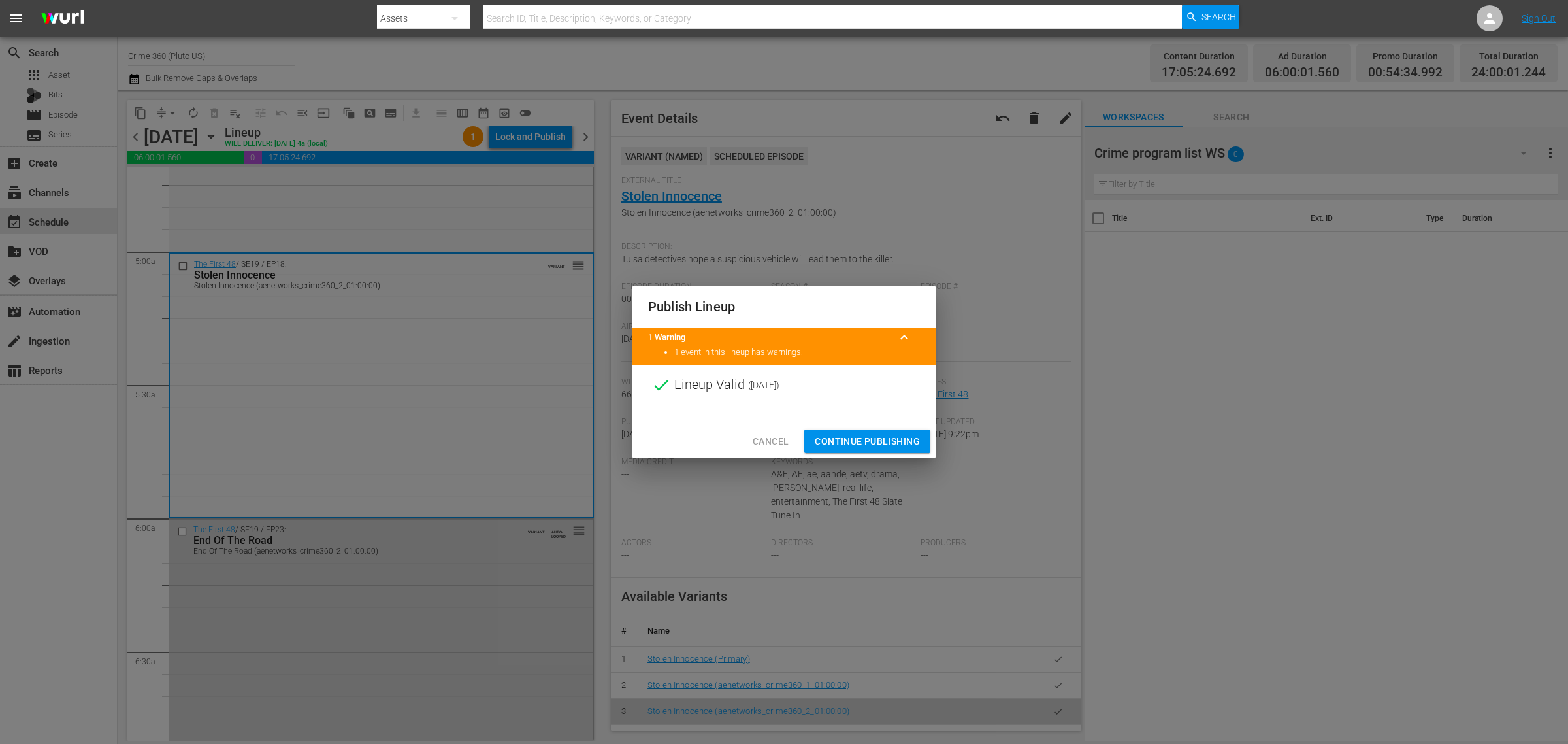
click at [880, 445] on span "Continue Publishing" at bounding box center [867, 441] width 105 height 16
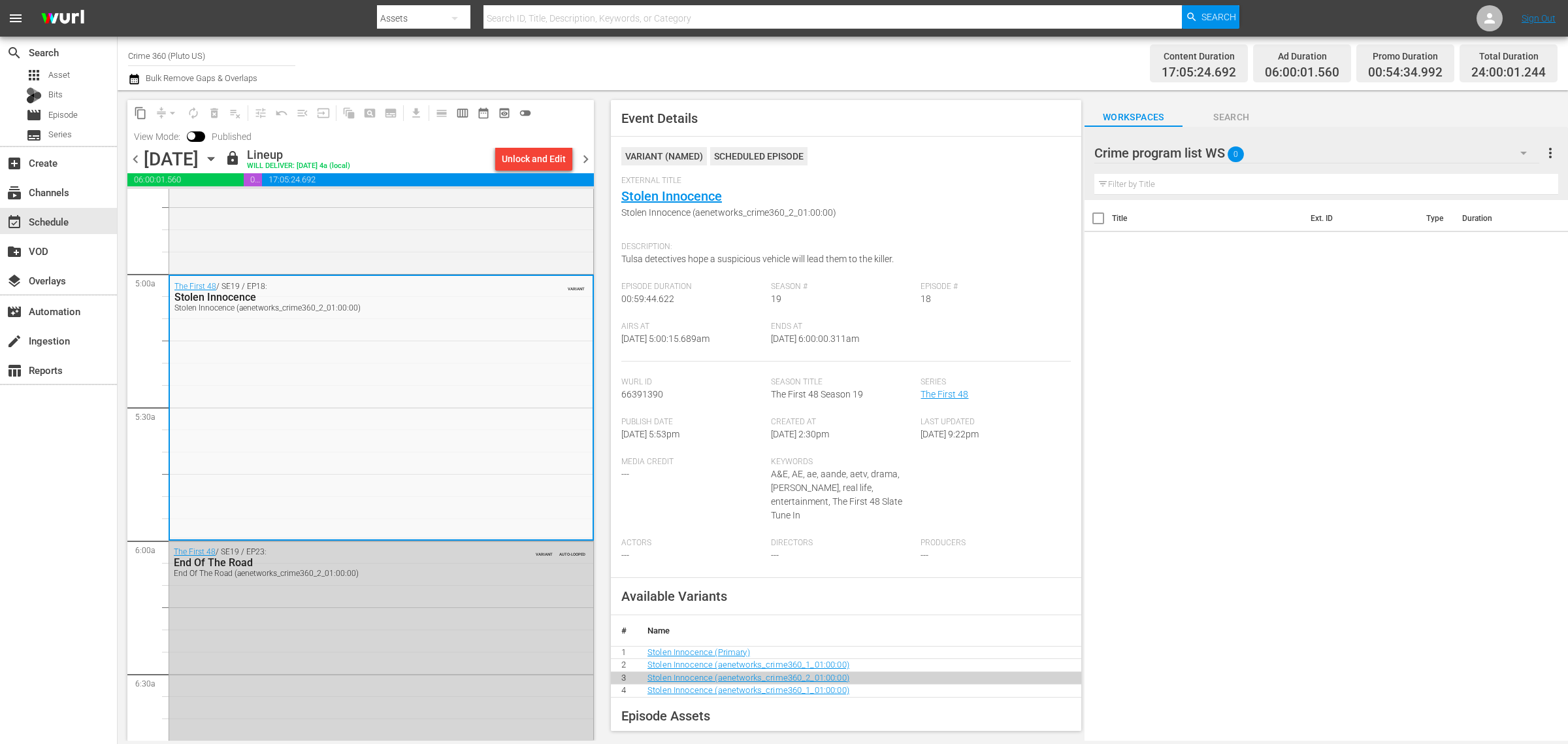
click at [810, 61] on div "Channel Title Crime 360 (Pluto US) Bulk Remove Gaps & Overlaps" at bounding box center [518, 63] width 780 height 47
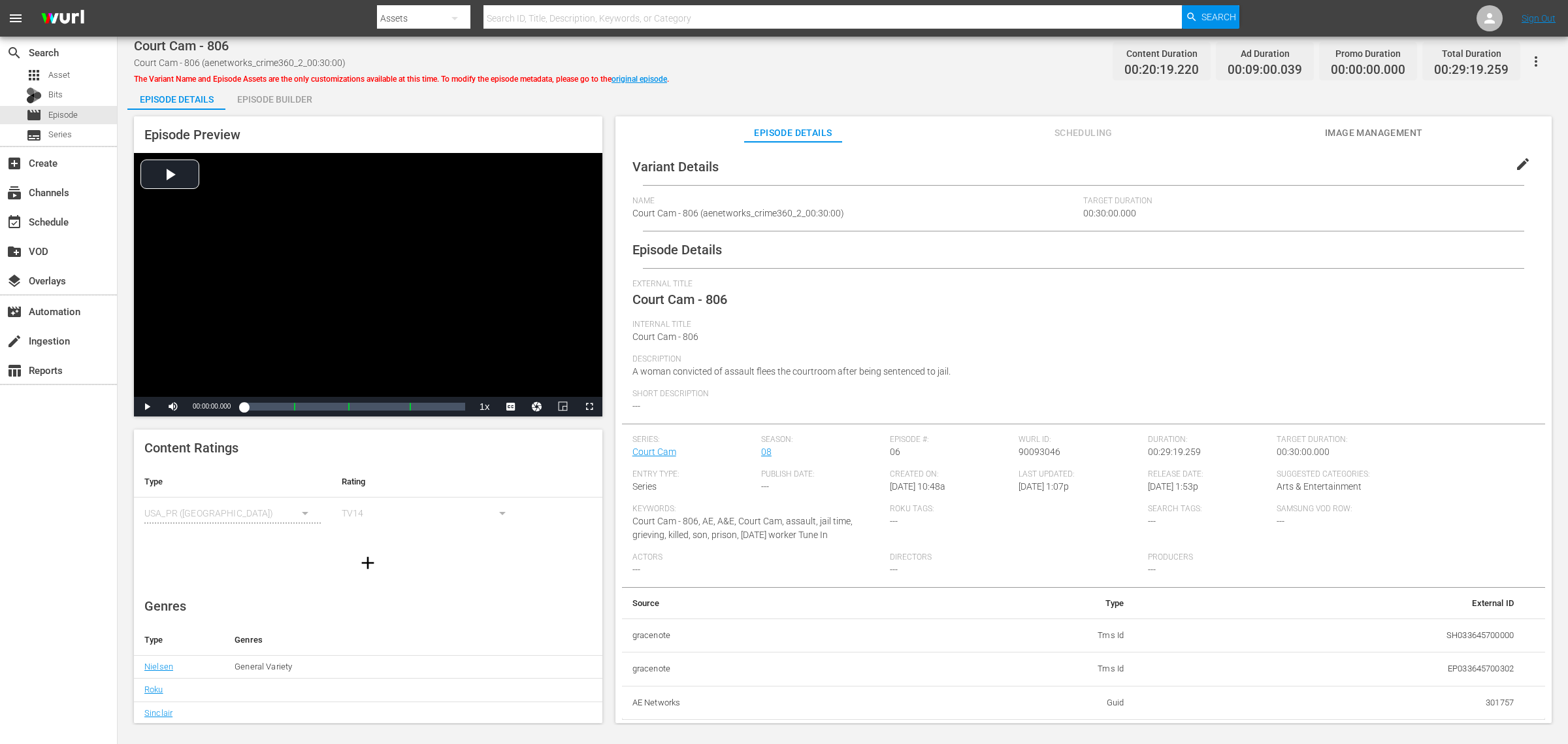
click at [274, 86] on div "Episode Builder" at bounding box center [274, 98] width 98 height 31
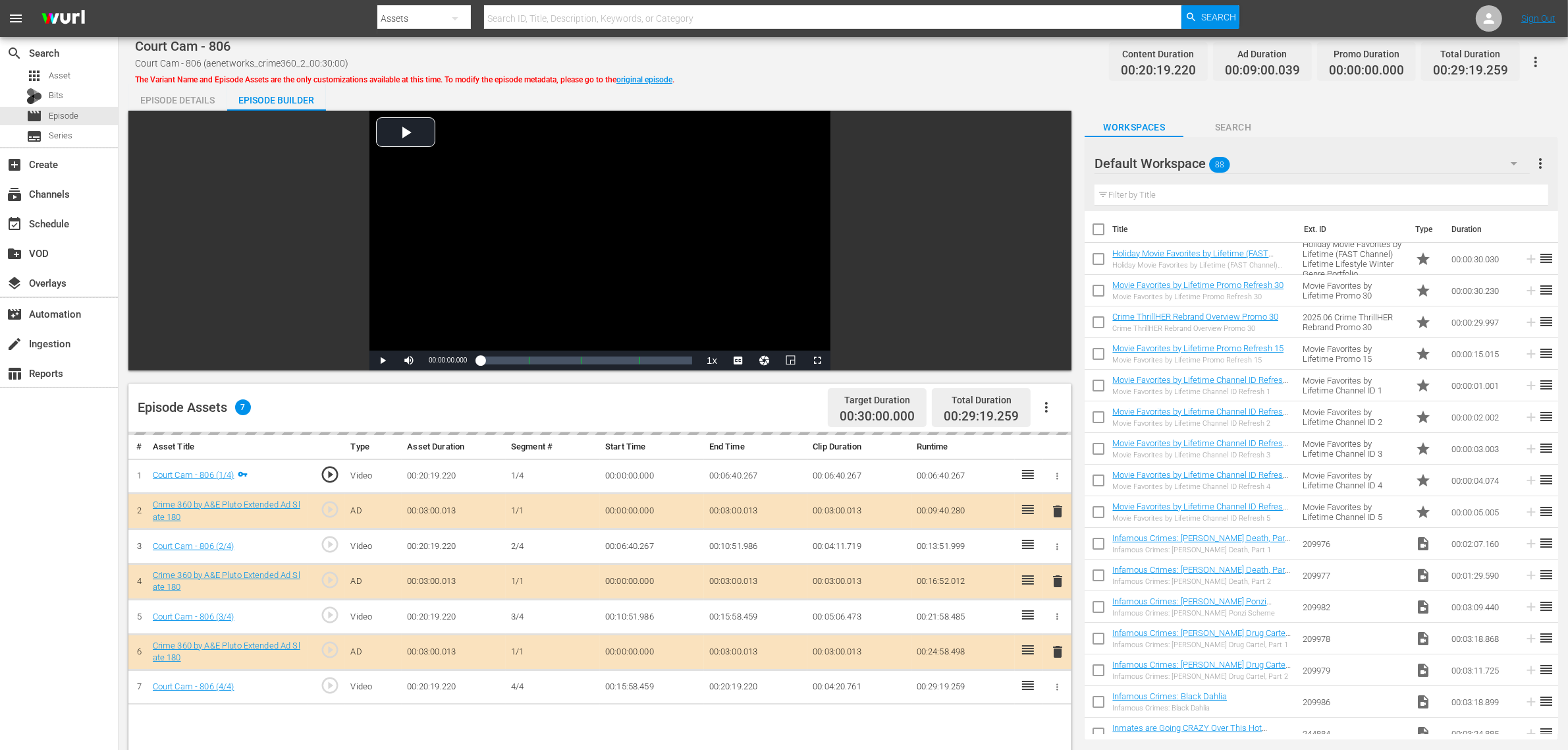
click at [1264, 162] on div "Default Workspace 88" at bounding box center [1313, 162] width 436 height 37
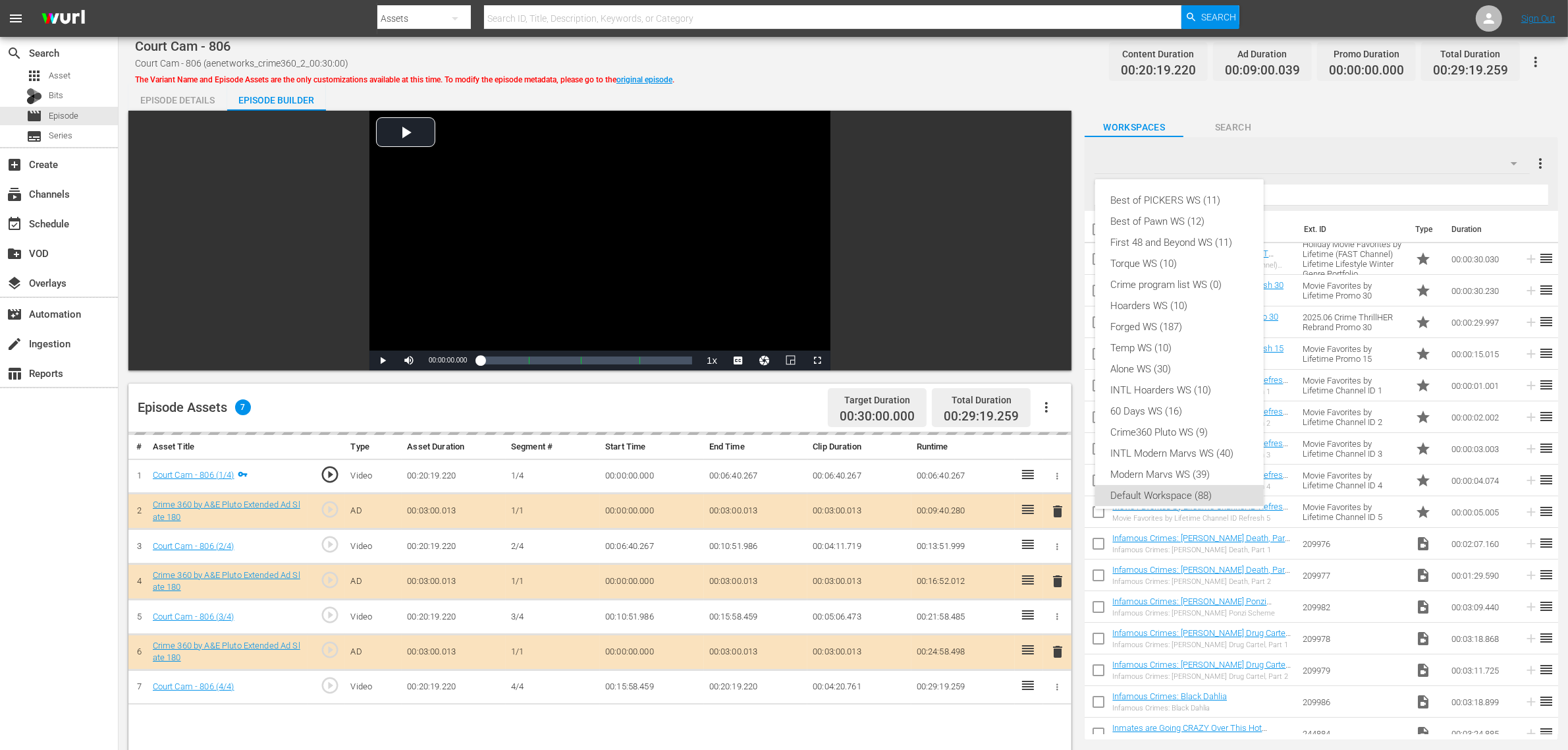
scroll to position [8, 0]
click at [1187, 417] on div "Crime360 Pluto WS (9)" at bounding box center [1180, 425] width 137 height 21
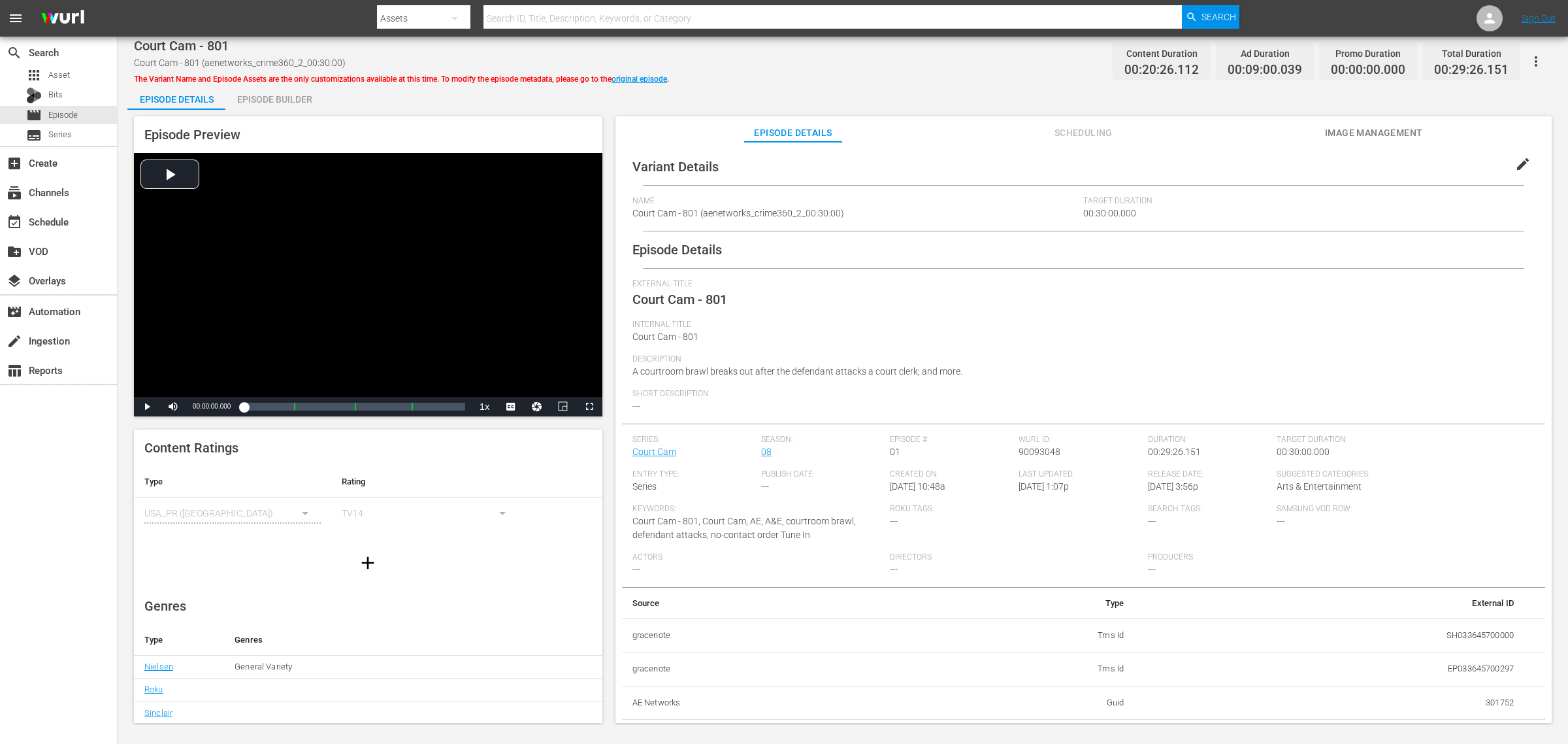
click at [274, 96] on div "Episode Builder" at bounding box center [274, 98] width 98 height 31
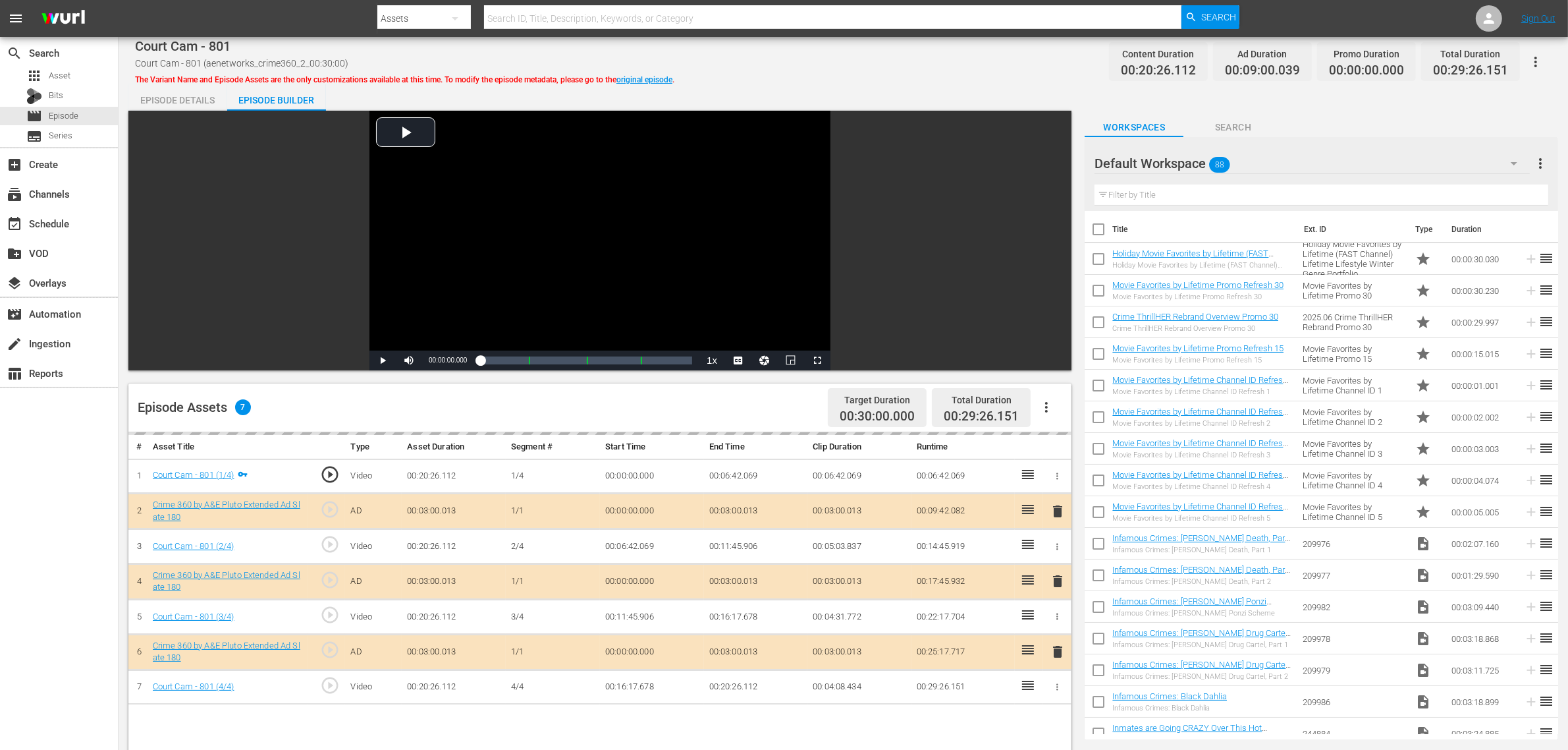
click at [1264, 160] on div "Default Workspace 88" at bounding box center [1313, 162] width 436 height 37
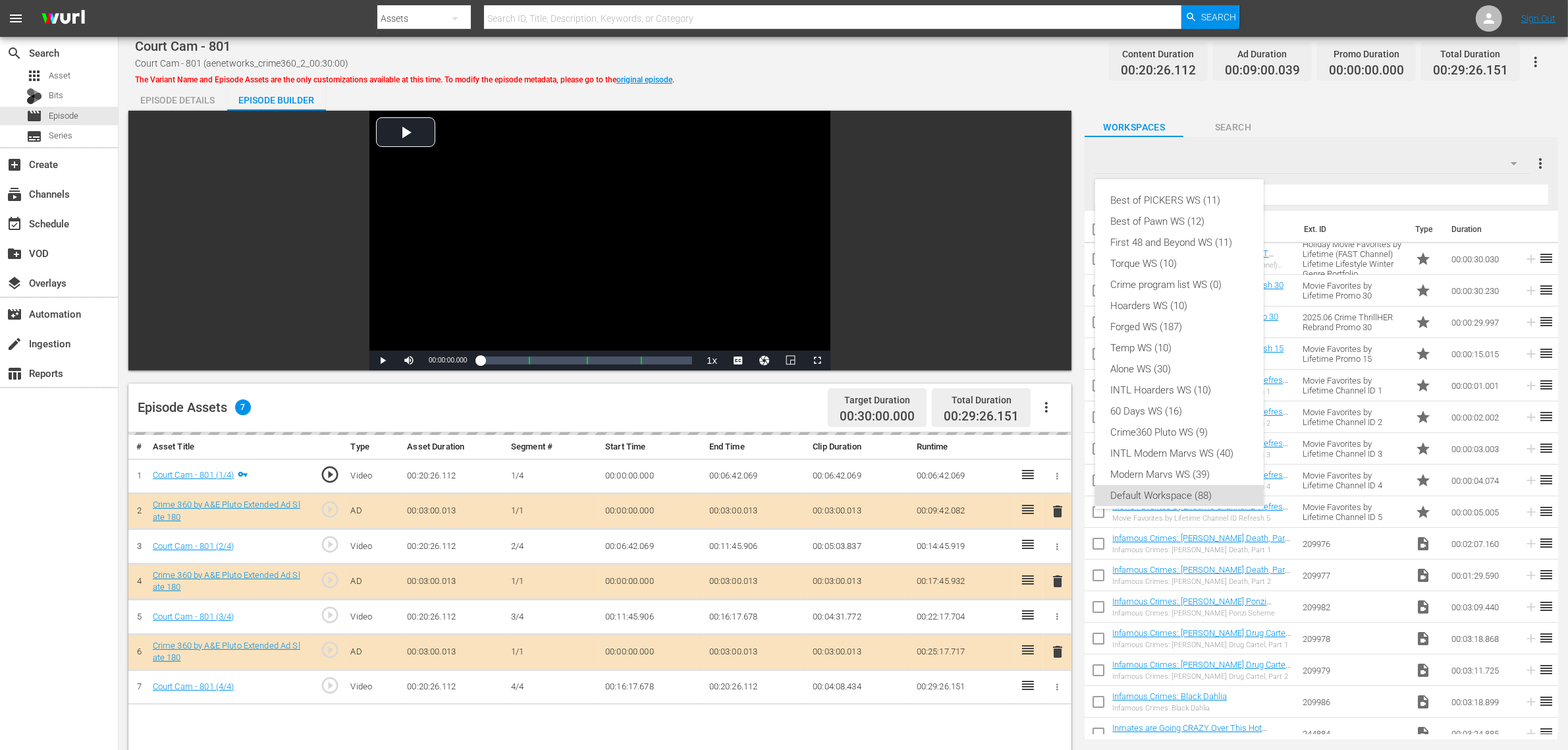
scroll to position [8, 0]
click at [1202, 415] on div "Crime360 Pluto WS (9)" at bounding box center [1180, 425] width 137 height 21
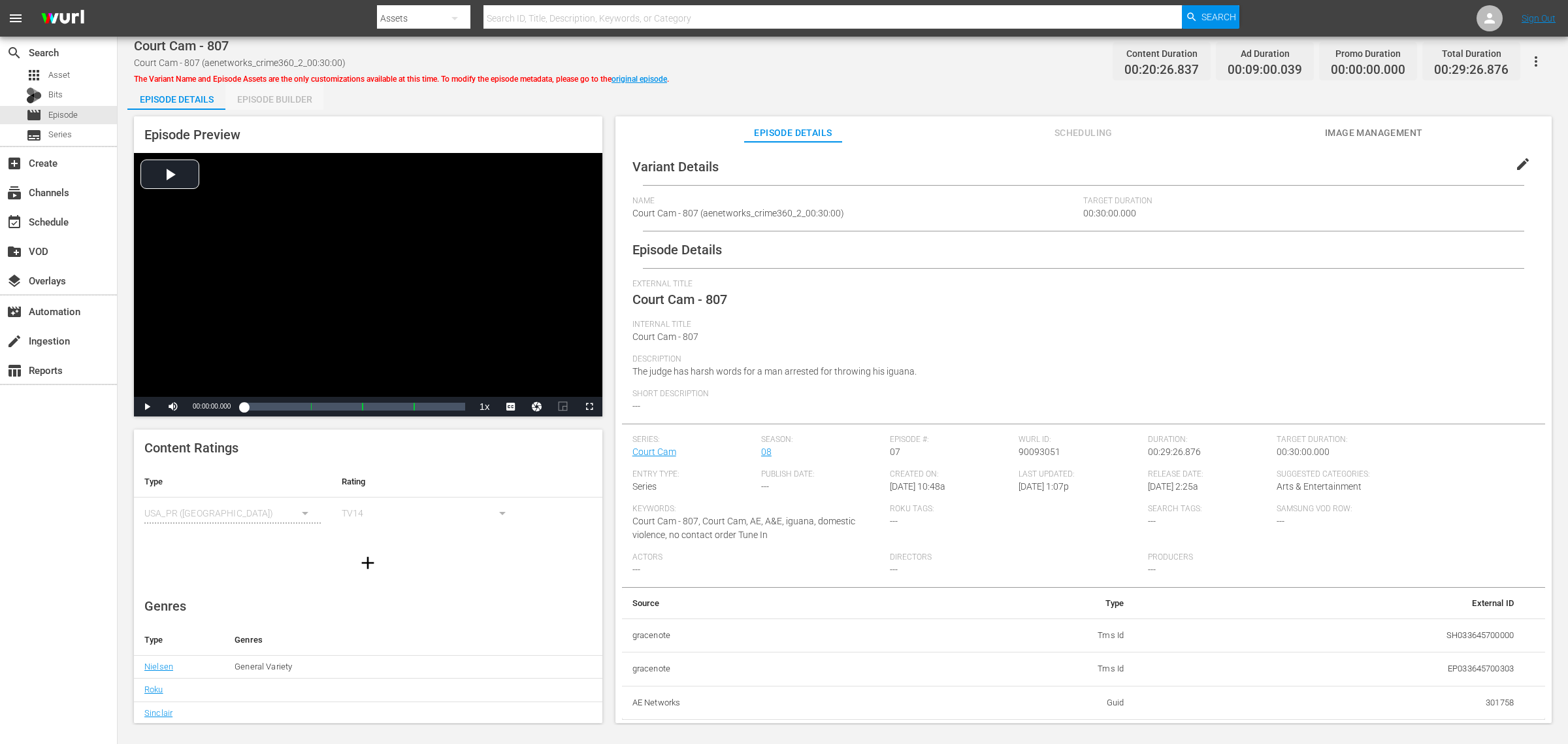
click at [298, 104] on div "Episode Builder" at bounding box center [274, 98] width 98 height 31
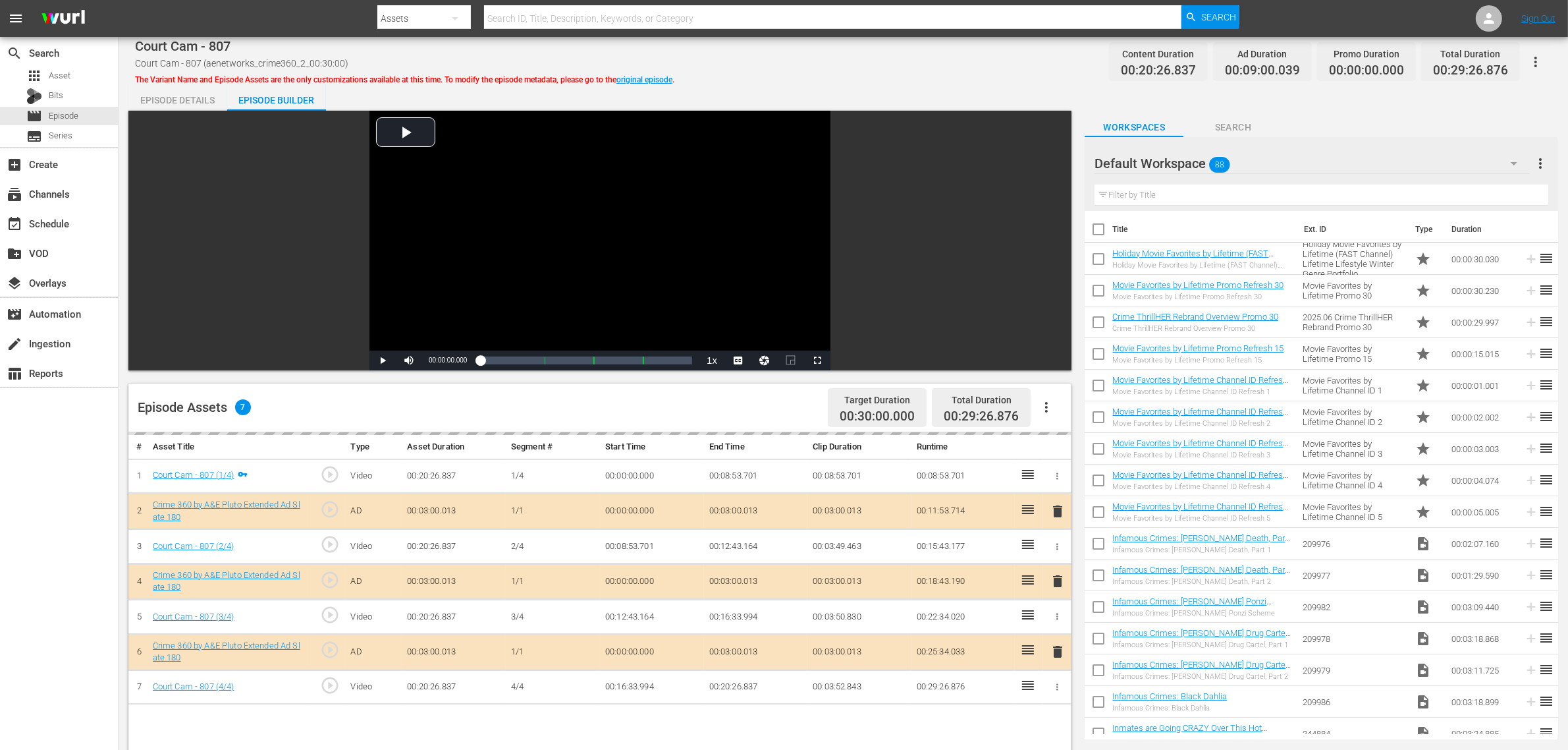
click at [1258, 177] on div "Default Workspace 88" at bounding box center [1313, 162] width 436 height 37
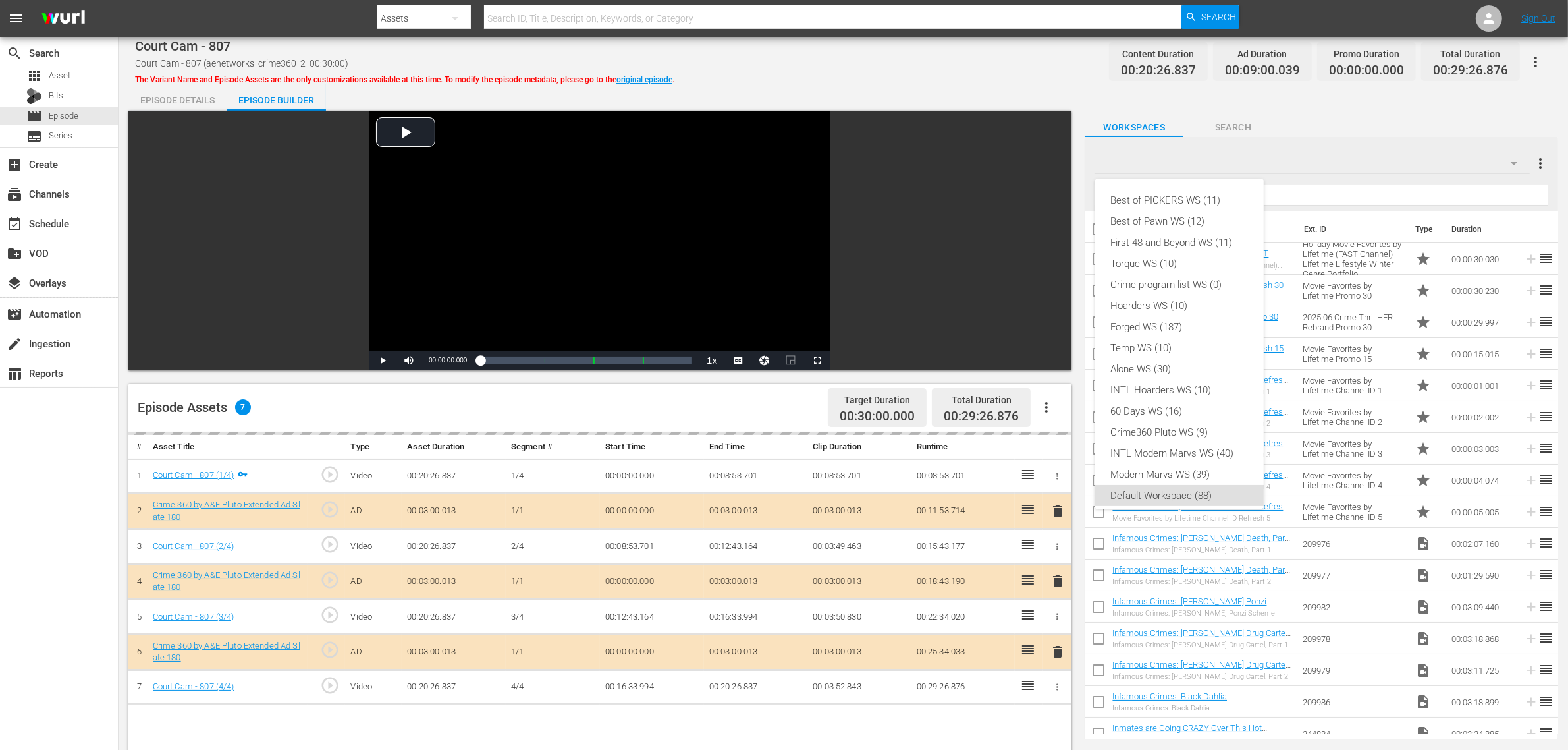
scroll to position [8, 0]
click at [1187, 421] on div "Crime360 Pluto WS (9)" at bounding box center [1180, 425] width 137 height 21
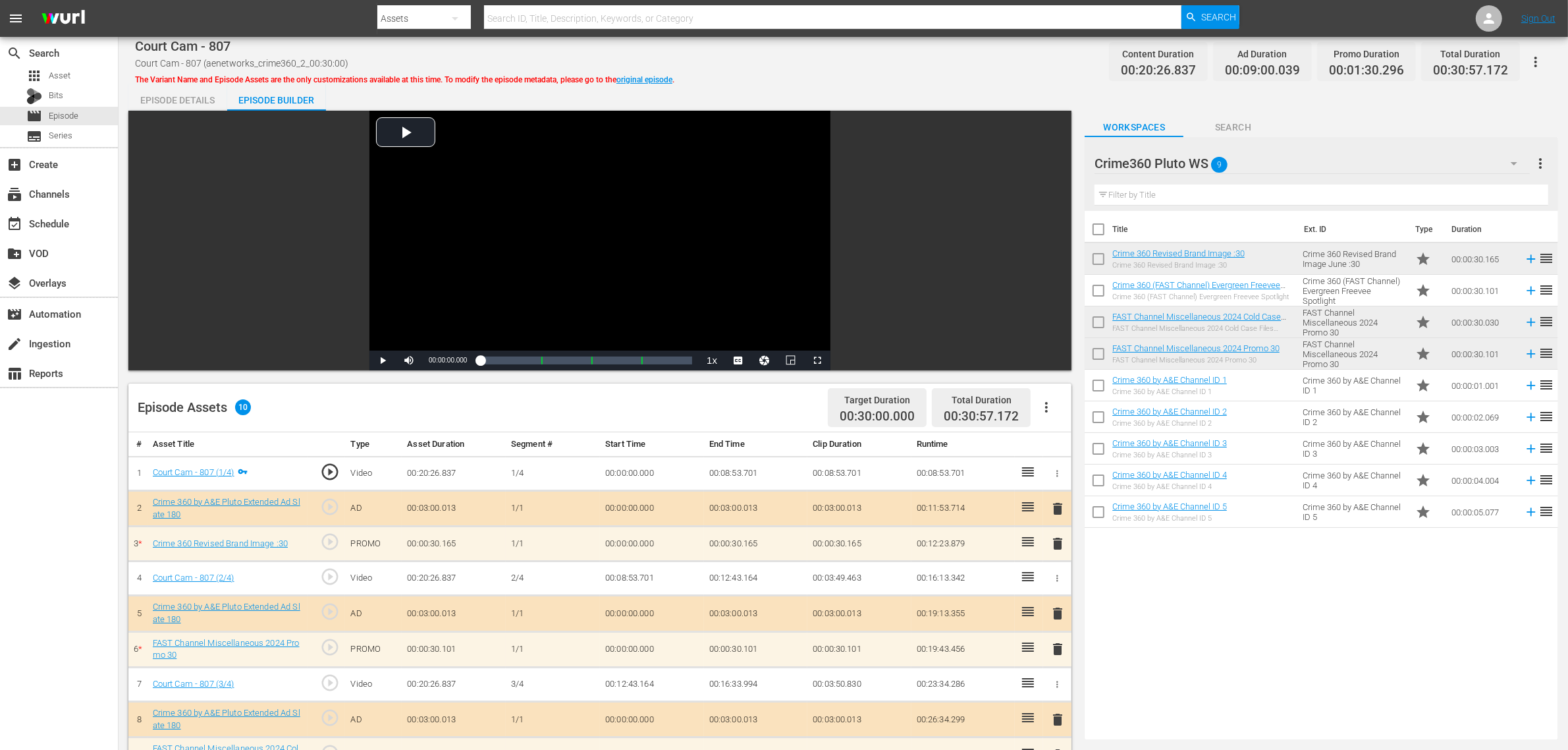
click at [917, 57] on div "Court Cam - 807 Court Cam - 807 (aenetworks_crime360_2_00:30:00) The Variant Na…" at bounding box center [843, 61] width 1417 height 29
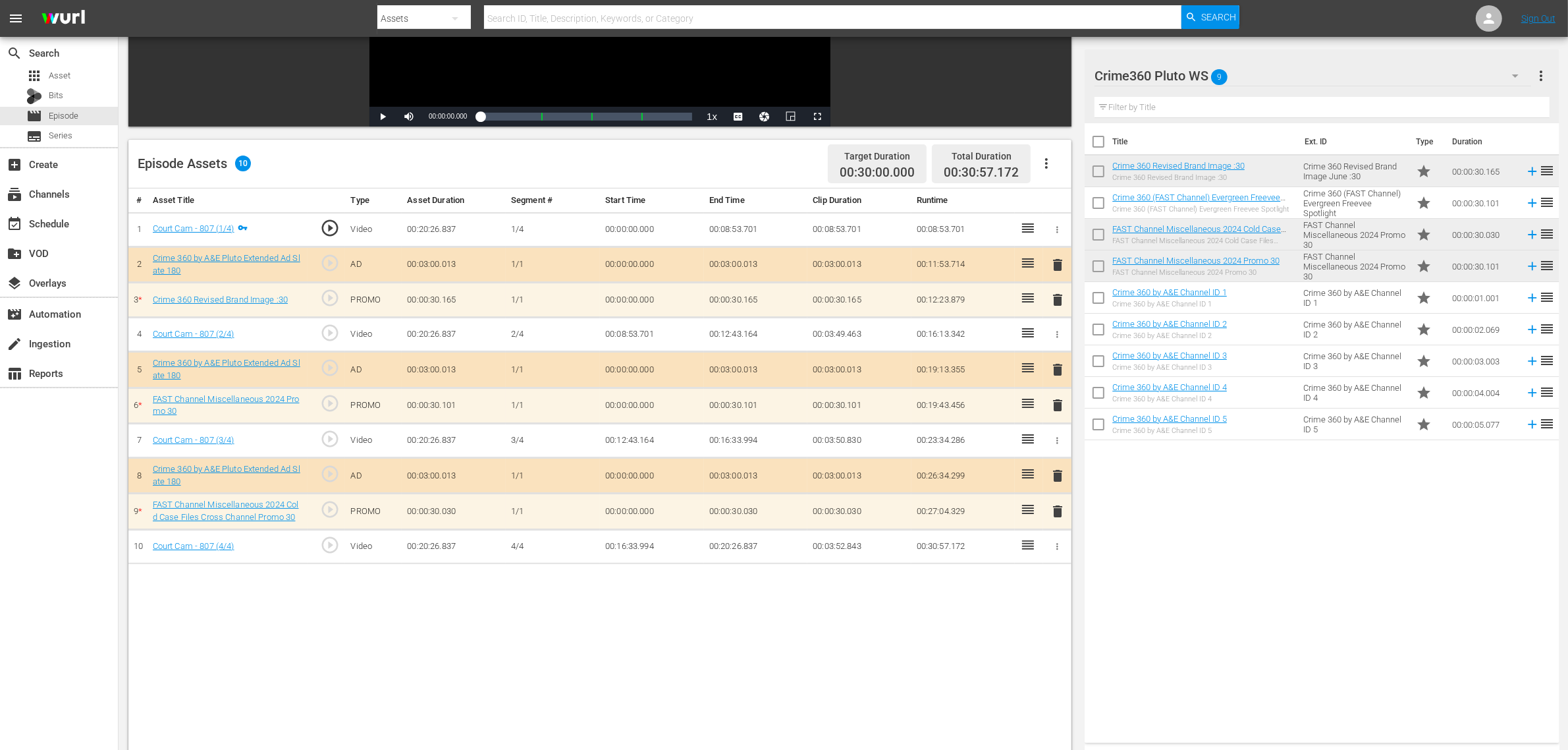
scroll to position [247, 0]
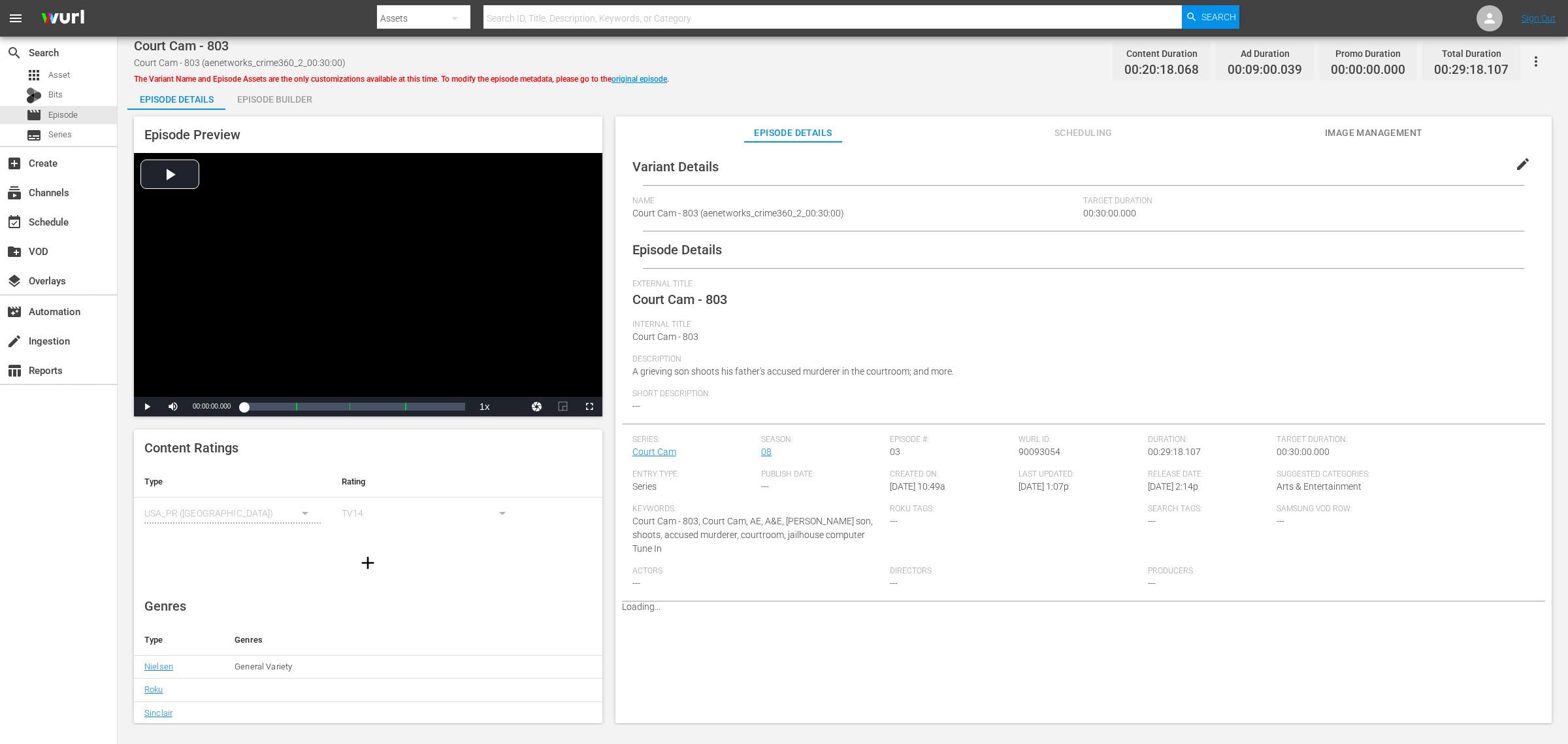
click at [268, 92] on div "Episode Builder" at bounding box center [274, 98] width 98 height 31
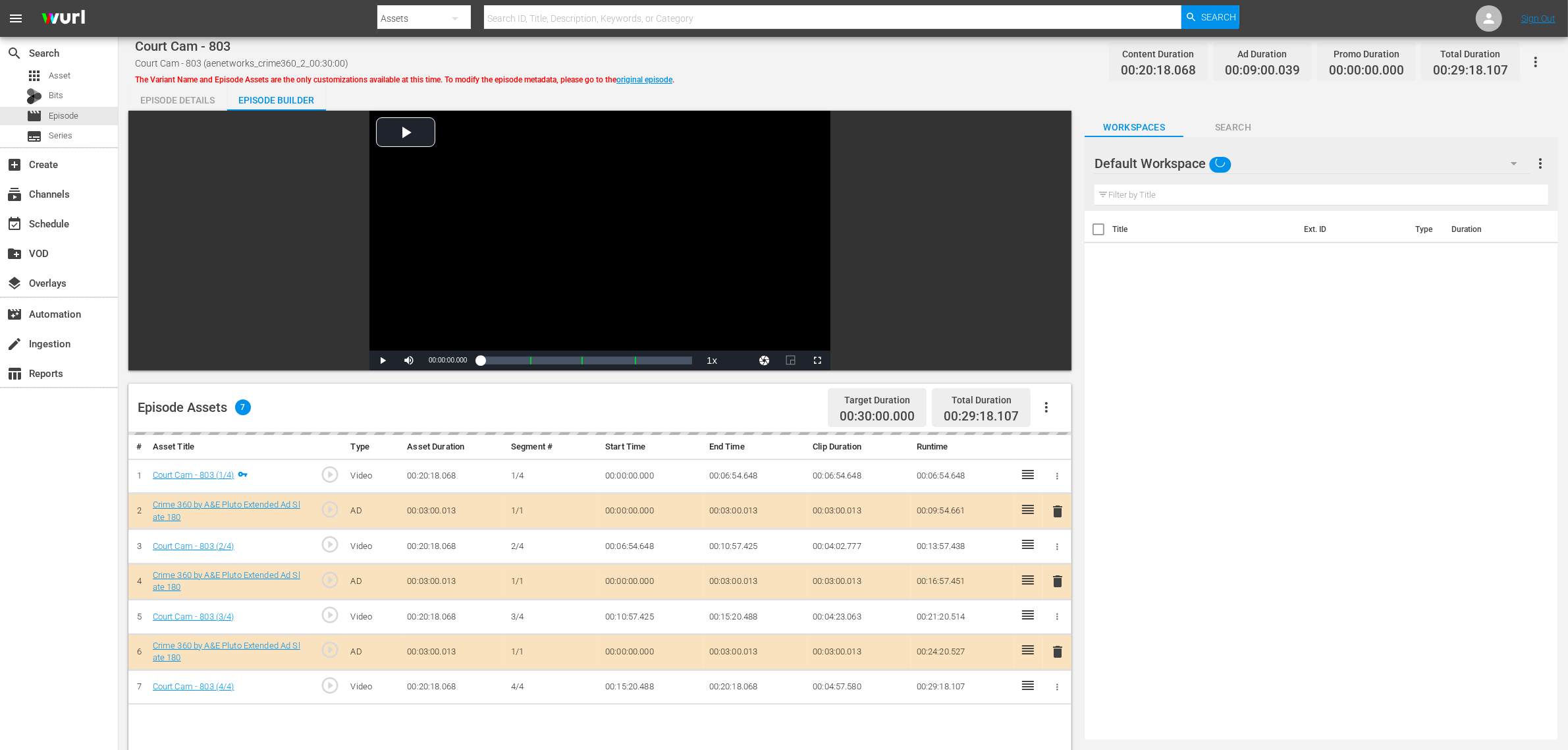
click at [1264, 158] on div "Default Workspace" at bounding box center [1313, 162] width 436 height 37
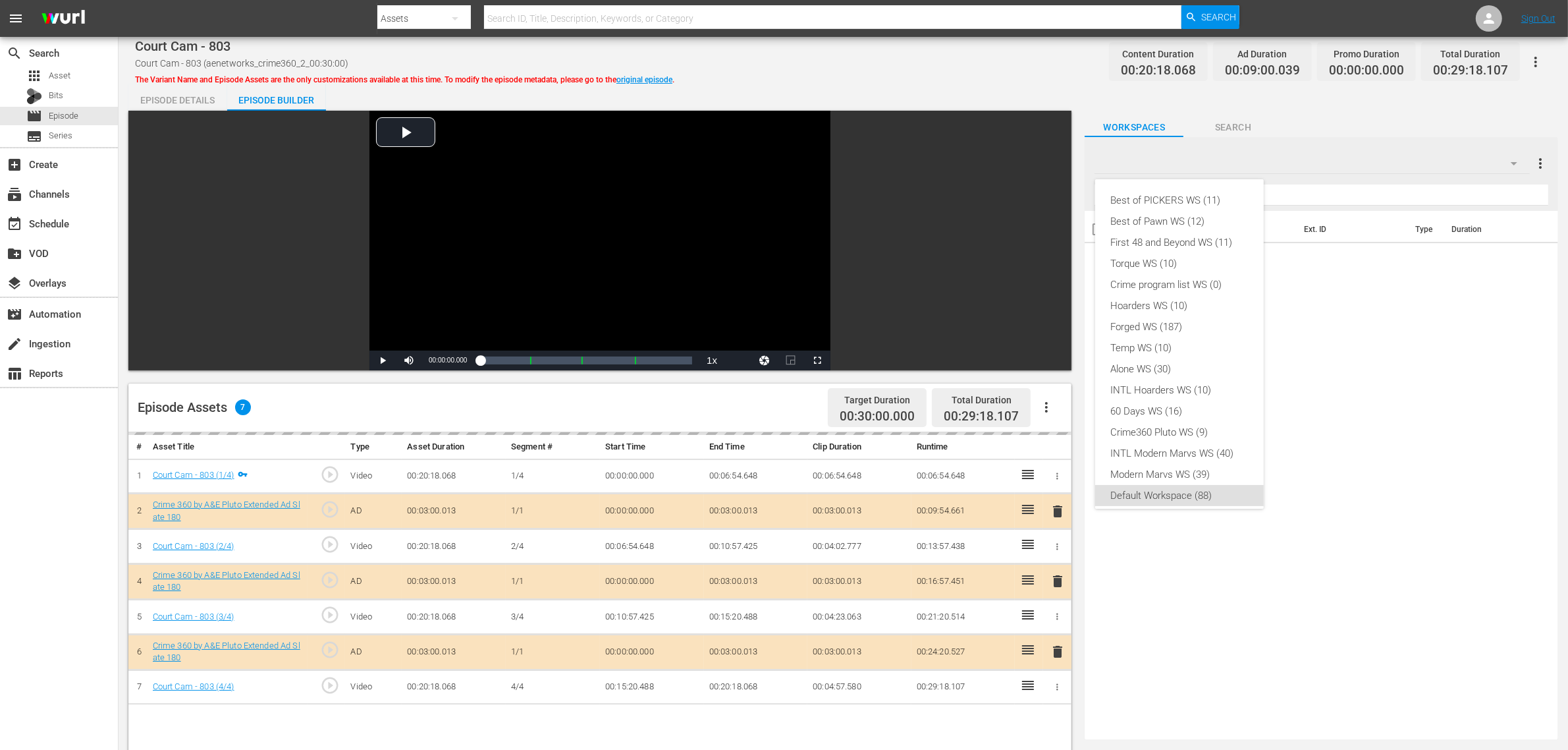
scroll to position [8, 0]
click at [1222, 421] on div "Crime360 Pluto WS (9)" at bounding box center [1180, 425] width 137 height 21
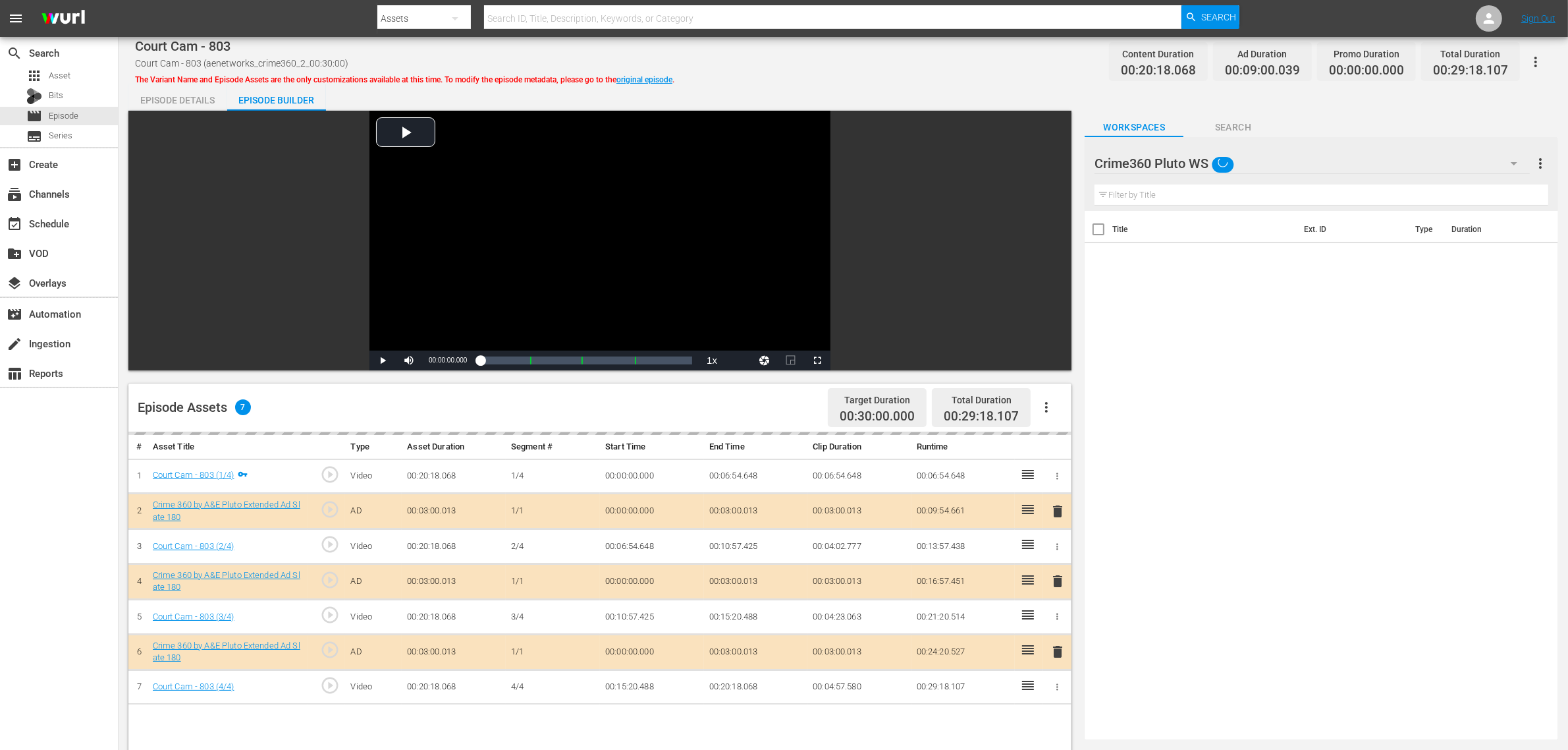
click at [929, 79] on div "Court Cam - 803 Court Cam - 803 (aenetworks_crime360_2_00:30:00) The Variant Na…" at bounding box center [843, 564] width 1450 height 1056
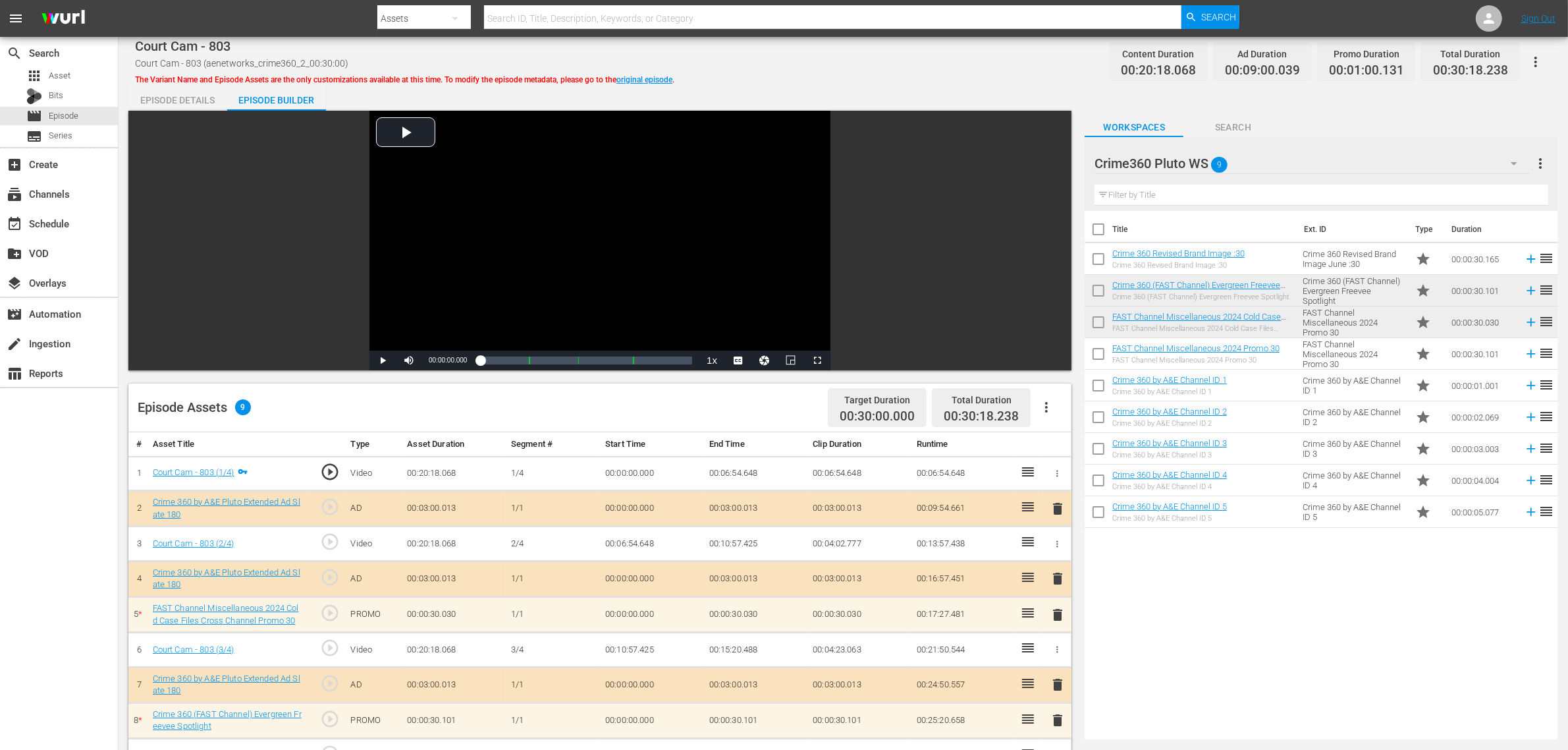
scroll to position [165, 0]
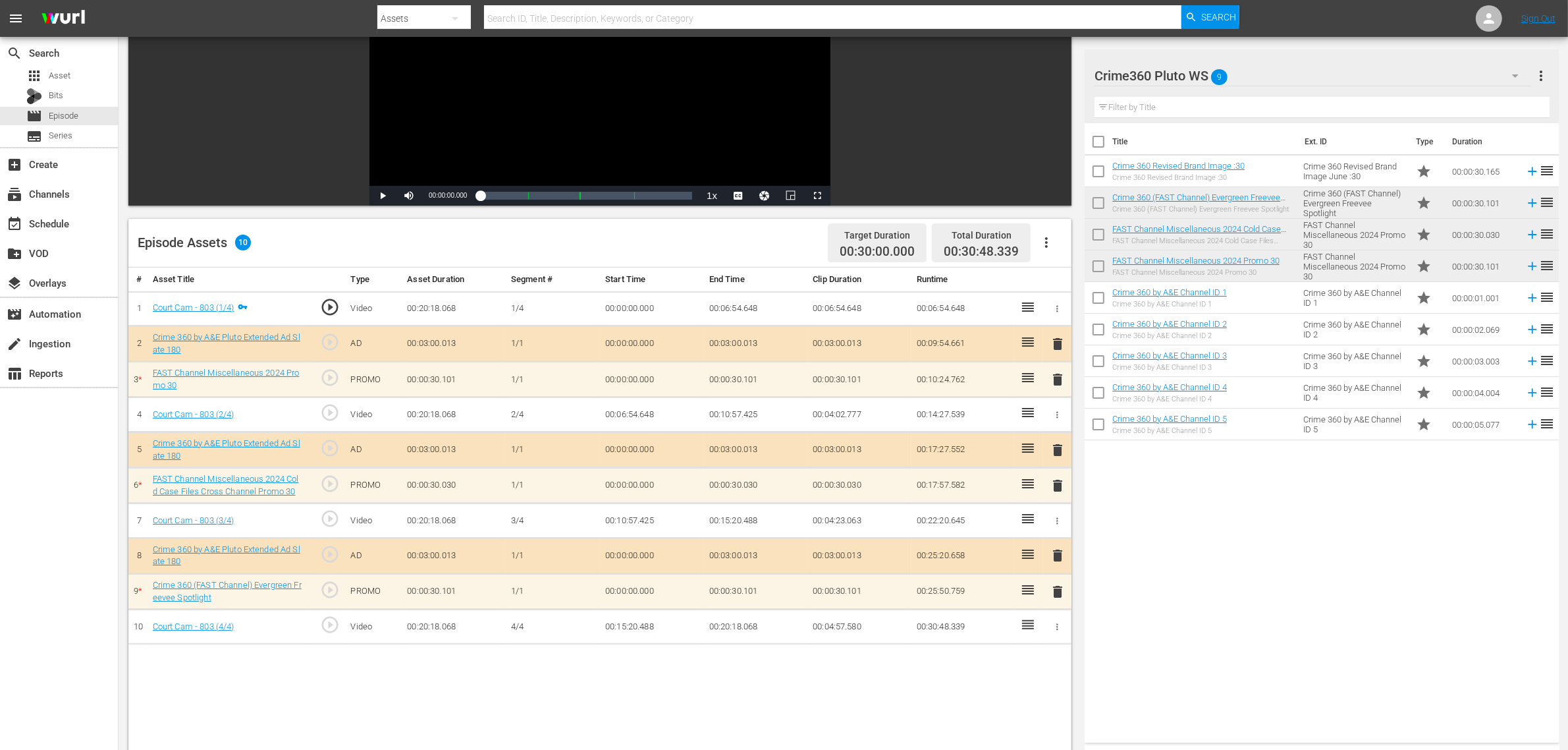
click at [1221, 536] on div "Title Ext. ID Type Duration Crime 360 Revised Brand Image :30 Crime 360 Revised…" at bounding box center [1322, 430] width 474 height 614
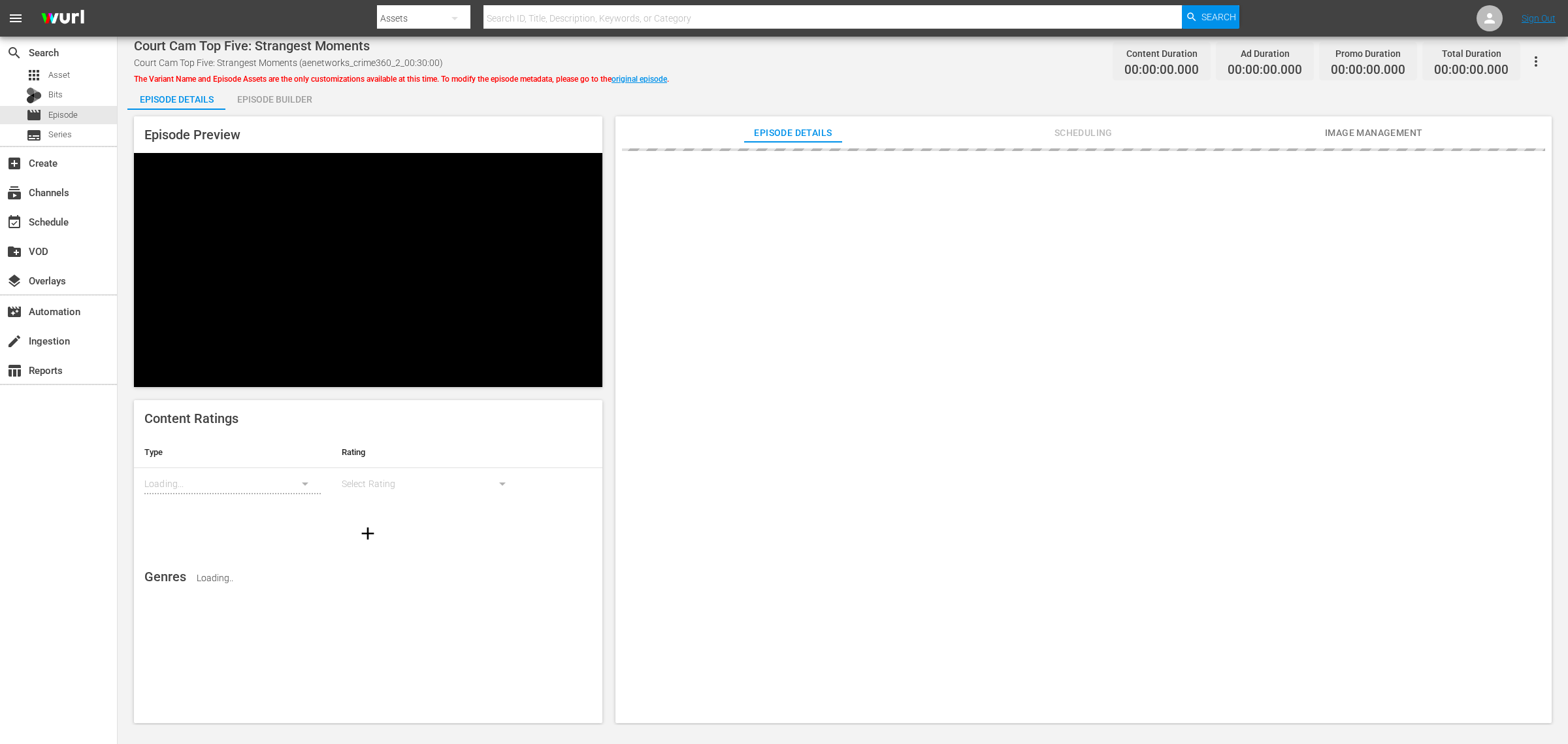
click at [297, 101] on div "Episode Builder" at bounding box center [274, 98] width 98 height 31
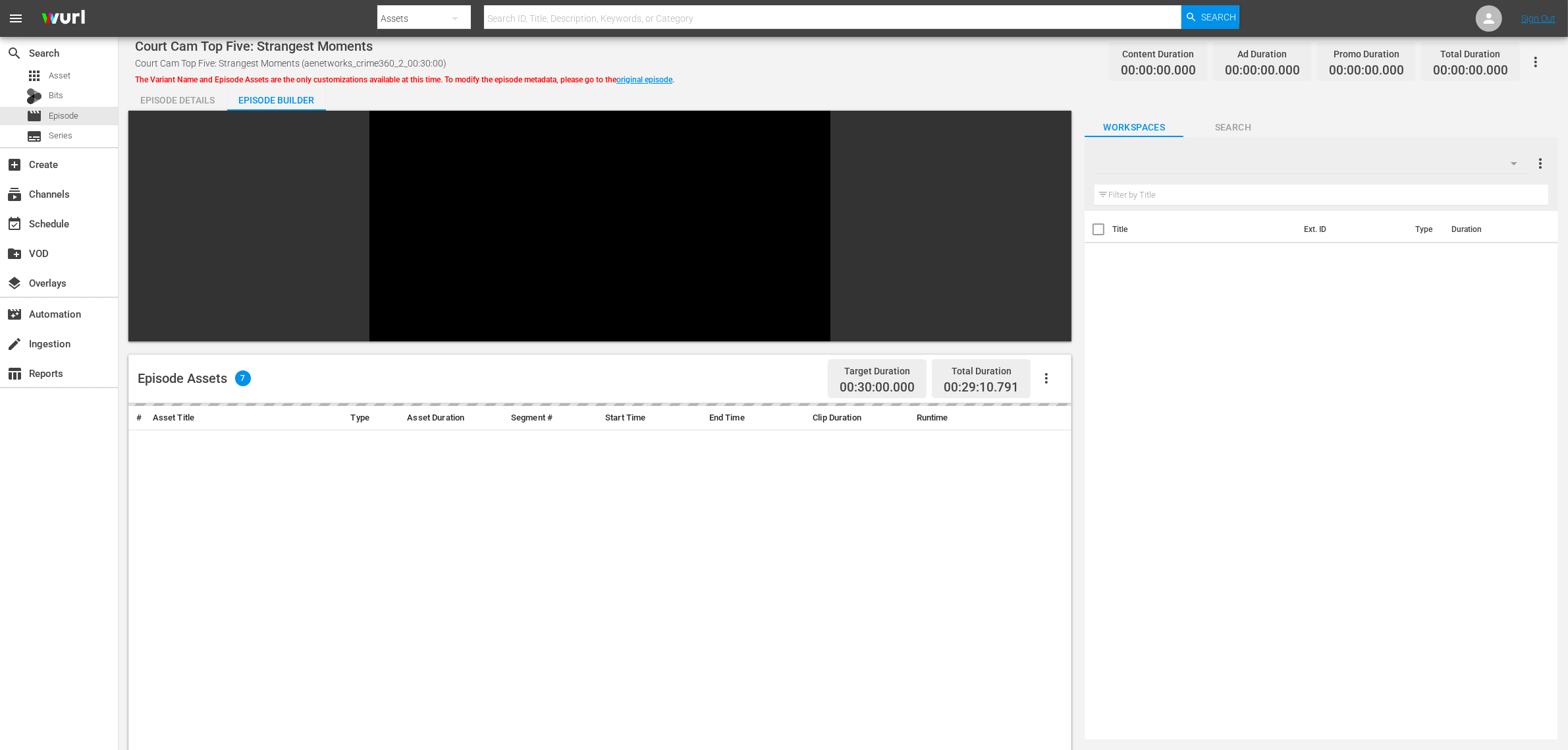
click at [761, 64] on div "Court Cam Top Five: Strangest Moments Court Cam Top Five: Strangest Moments (ae…" at bounding box center [843, 61] width 1417 height 29
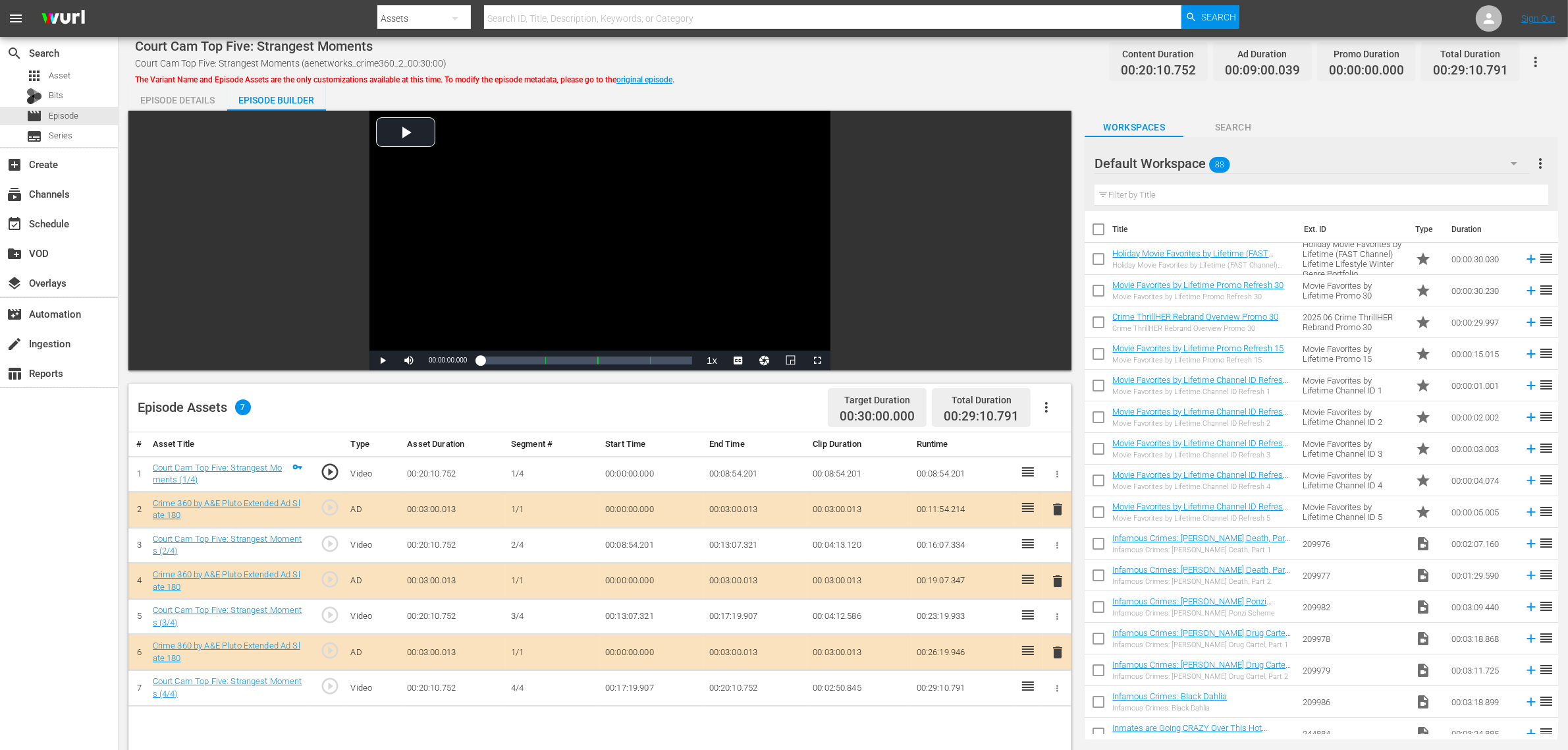
click at [1264, 162] on div "Default Workspace 88" at bounding box center [1313, 162] width 436 height 37
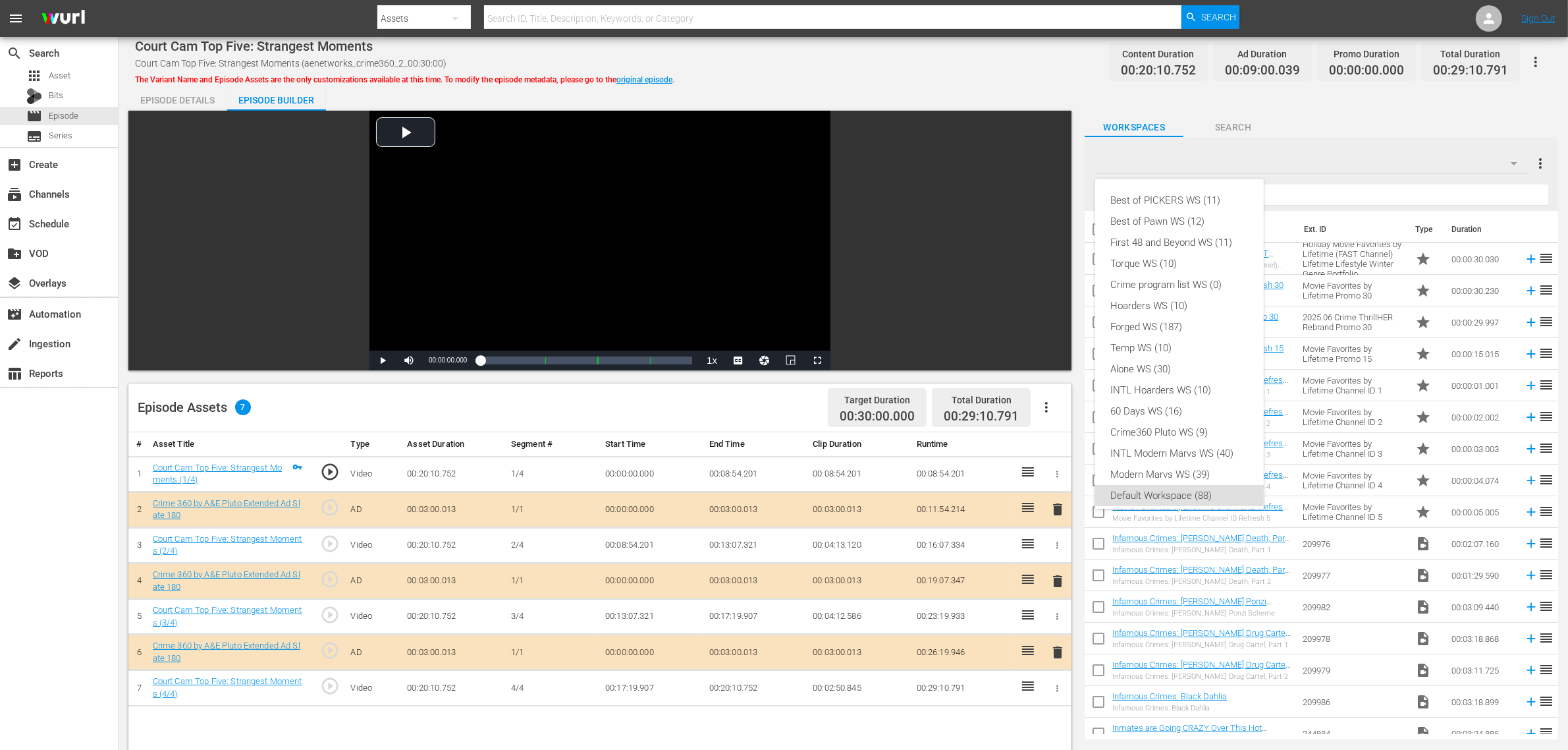
scroll to position [8, 0]
click at [1213, 420] on div "Crime360 Pluto WS (9)" at bounding box center [1180, 425] width 137 height 21
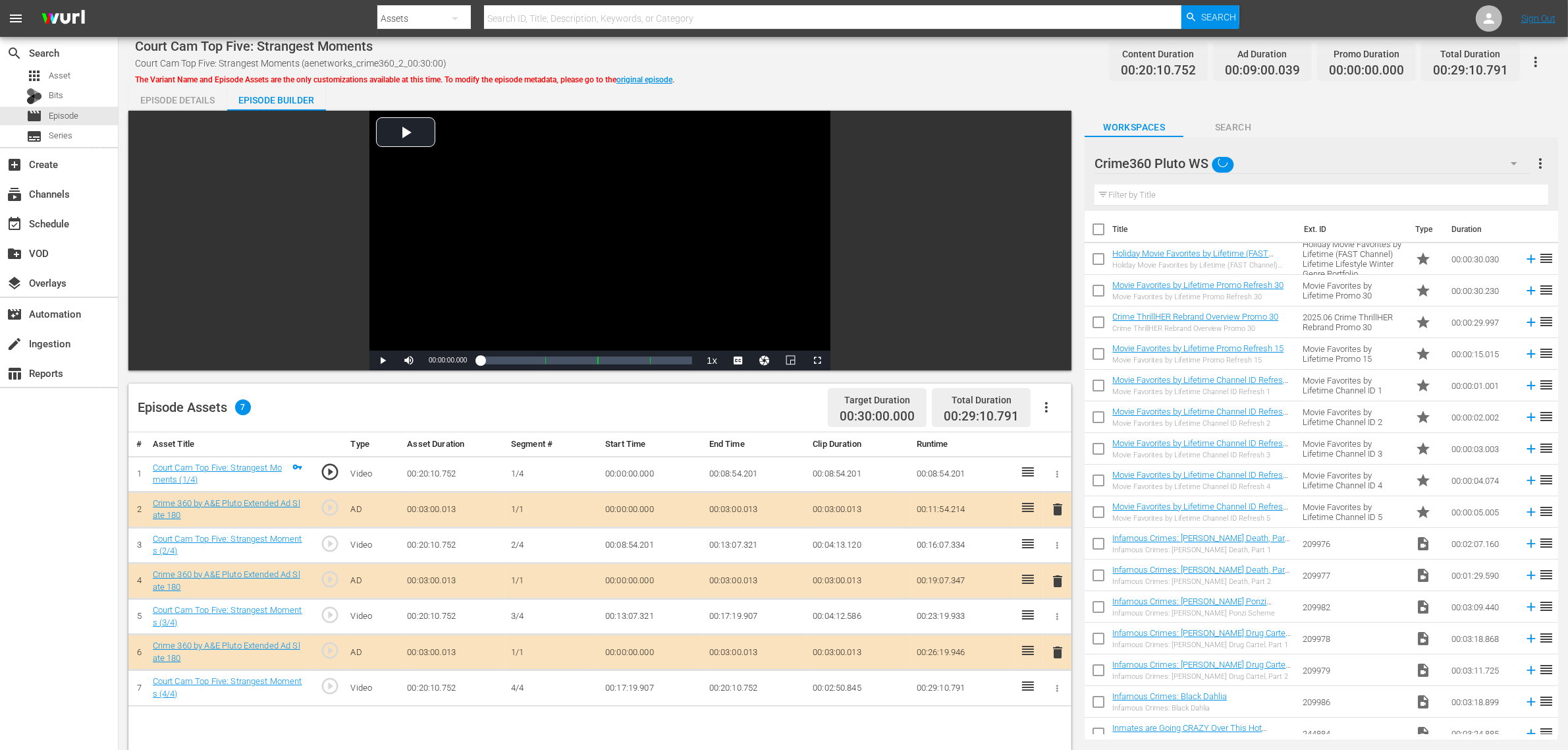
click at [965, 61] on div "Court Cam Top Five: Strangest Moments Court Cam Top Five: Strangest Moments (ae…" at bounding box center [843, 61] width 1417 height 29
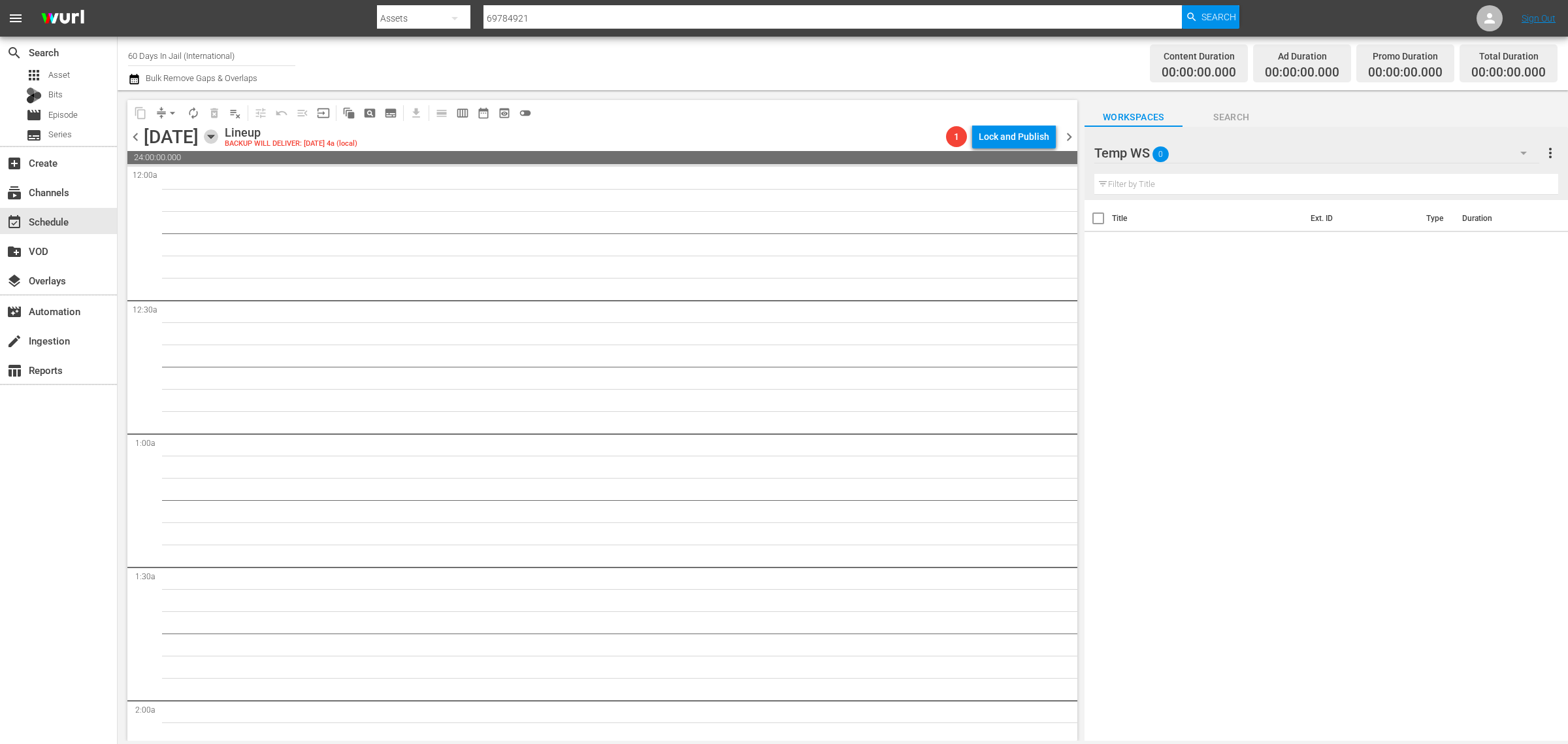
click at [213, 136] on icon "button" at bounding box center [211, 137] width 6 height 4
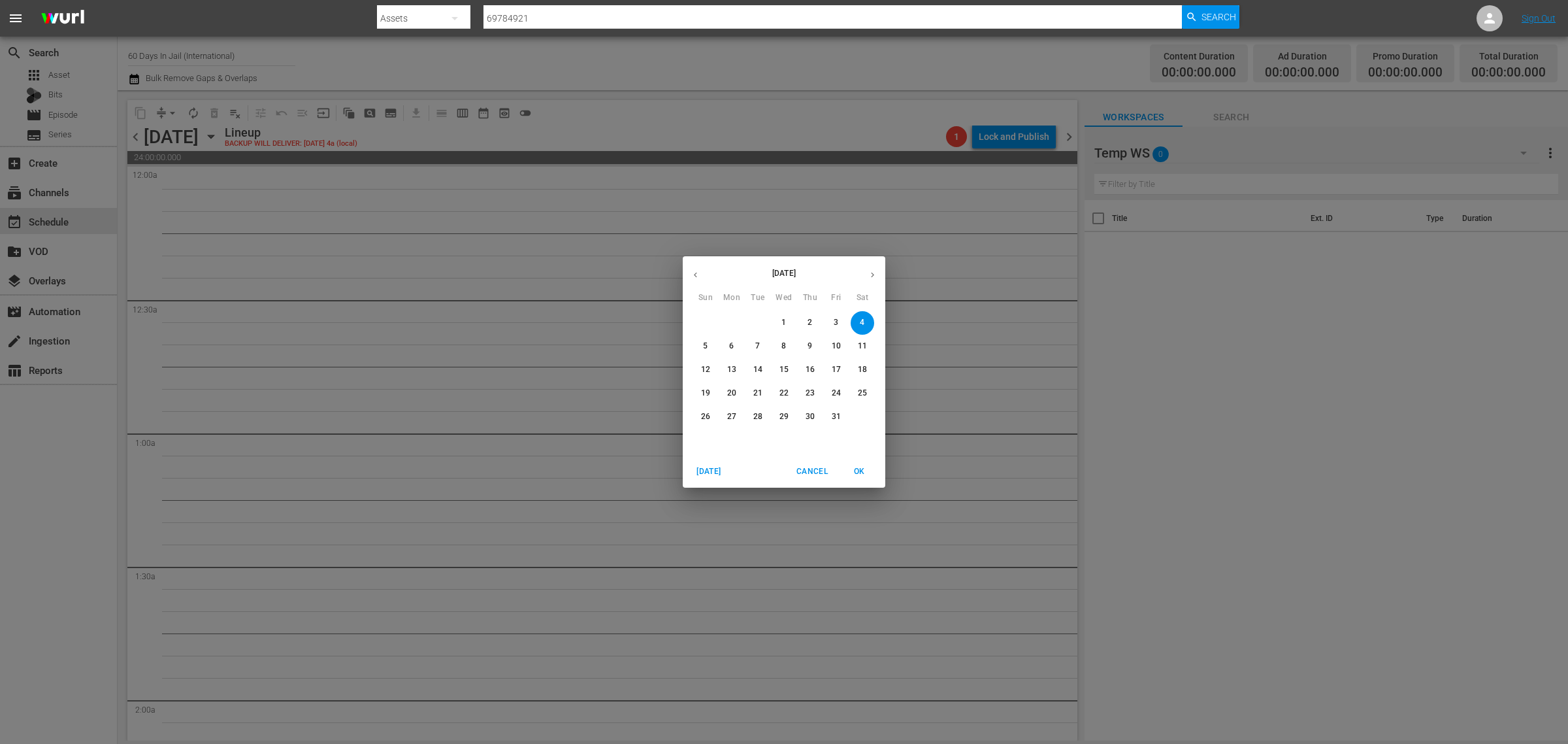
click at [785, 418] on p "29" at bounding box center [784, 416] width 9 height 12
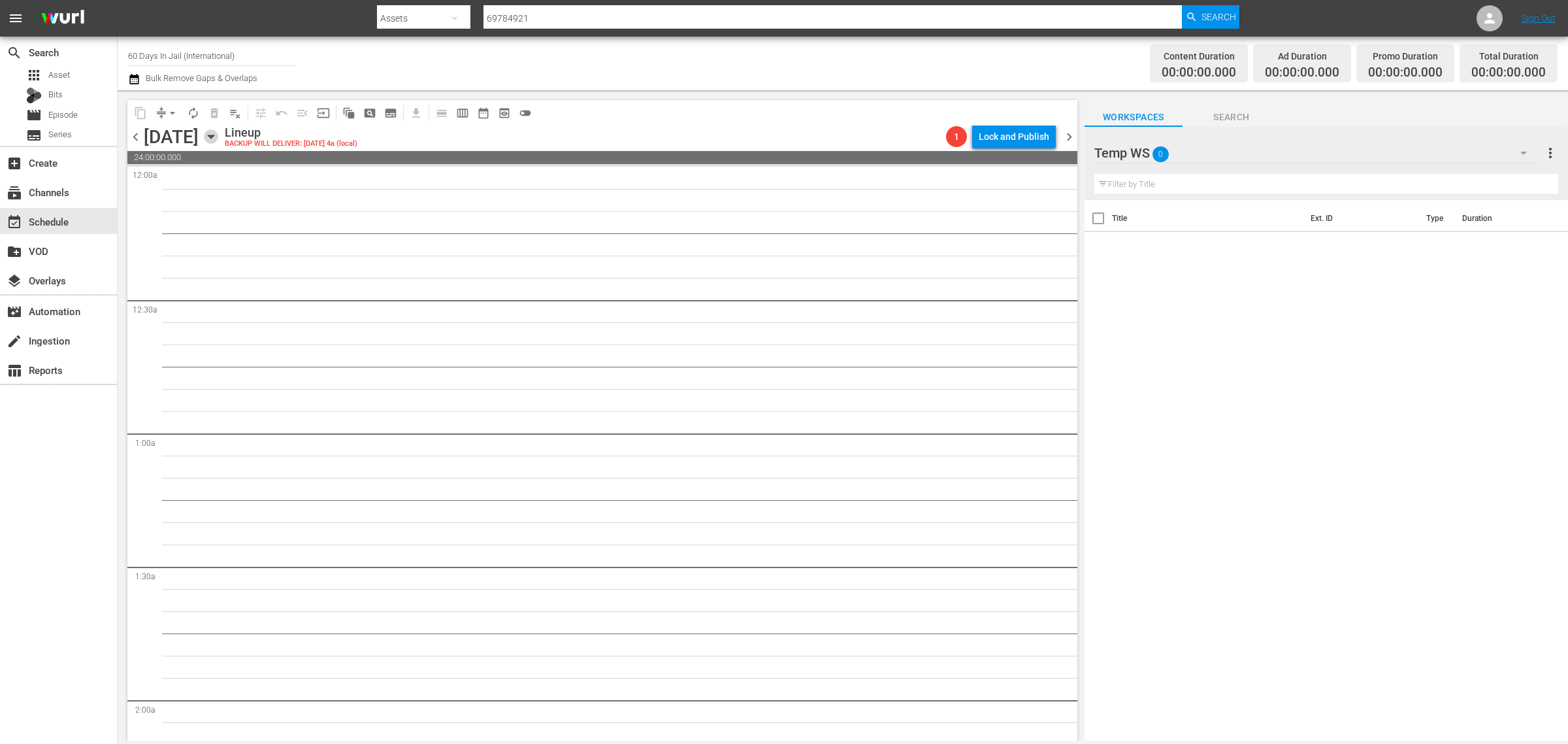
click at [219, 137] on icon "button" at bounding box center [211, 136] width 14 height 14
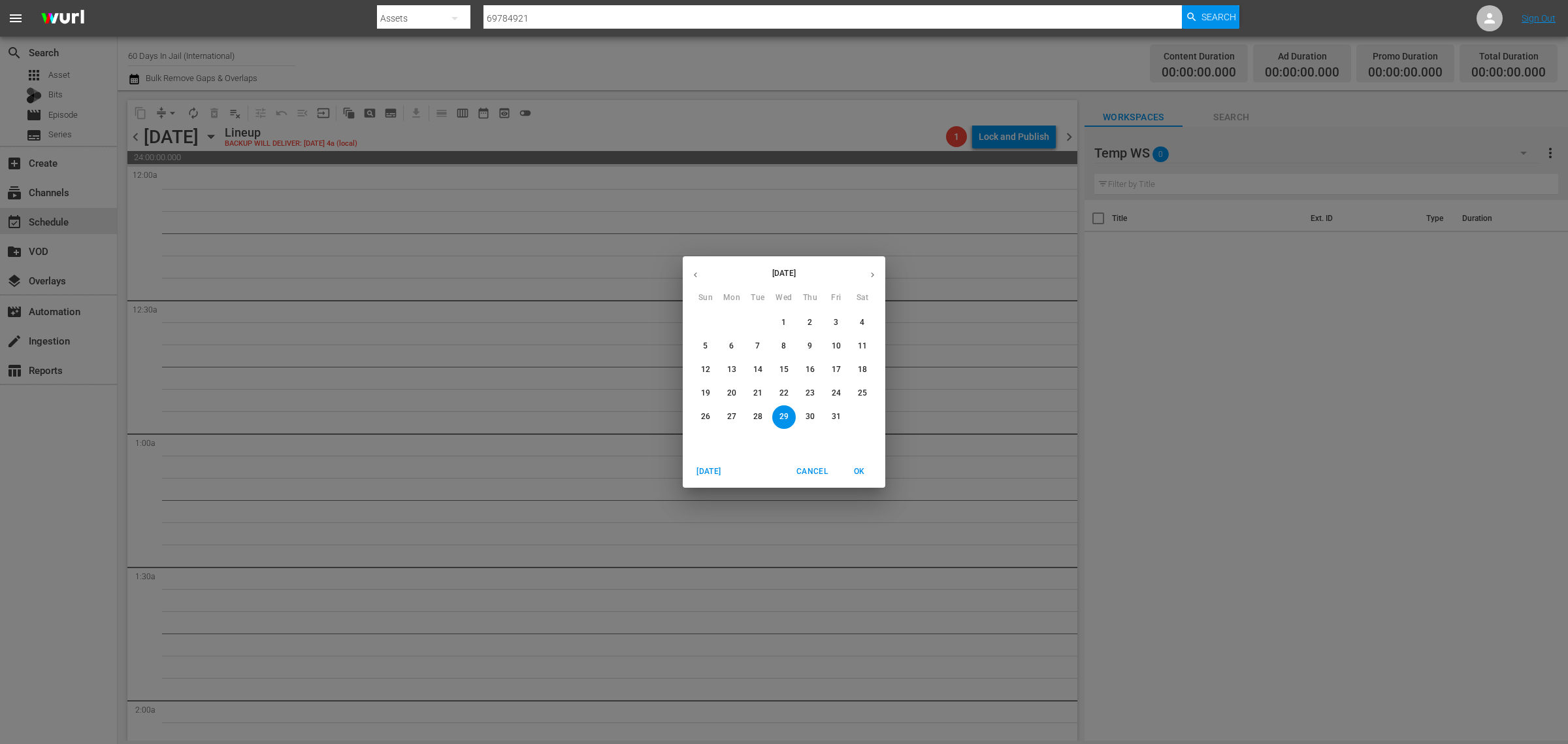
click at [809, 416] on p "30" at bounding box center [810, 416] width 9 height 12
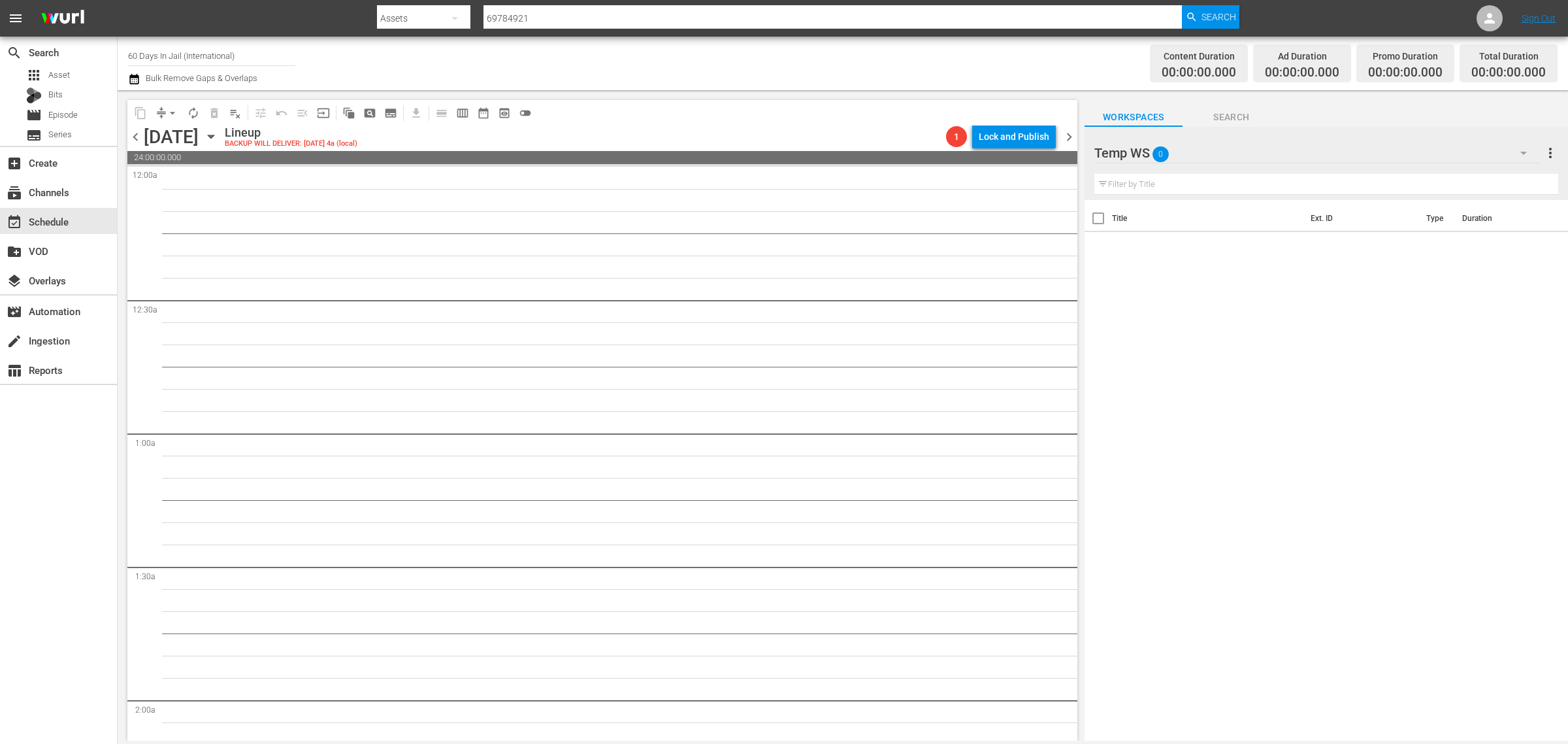
click at [1074, 141] on span "chevron_right" at bounding box center [1070, 136] width 16 height 16
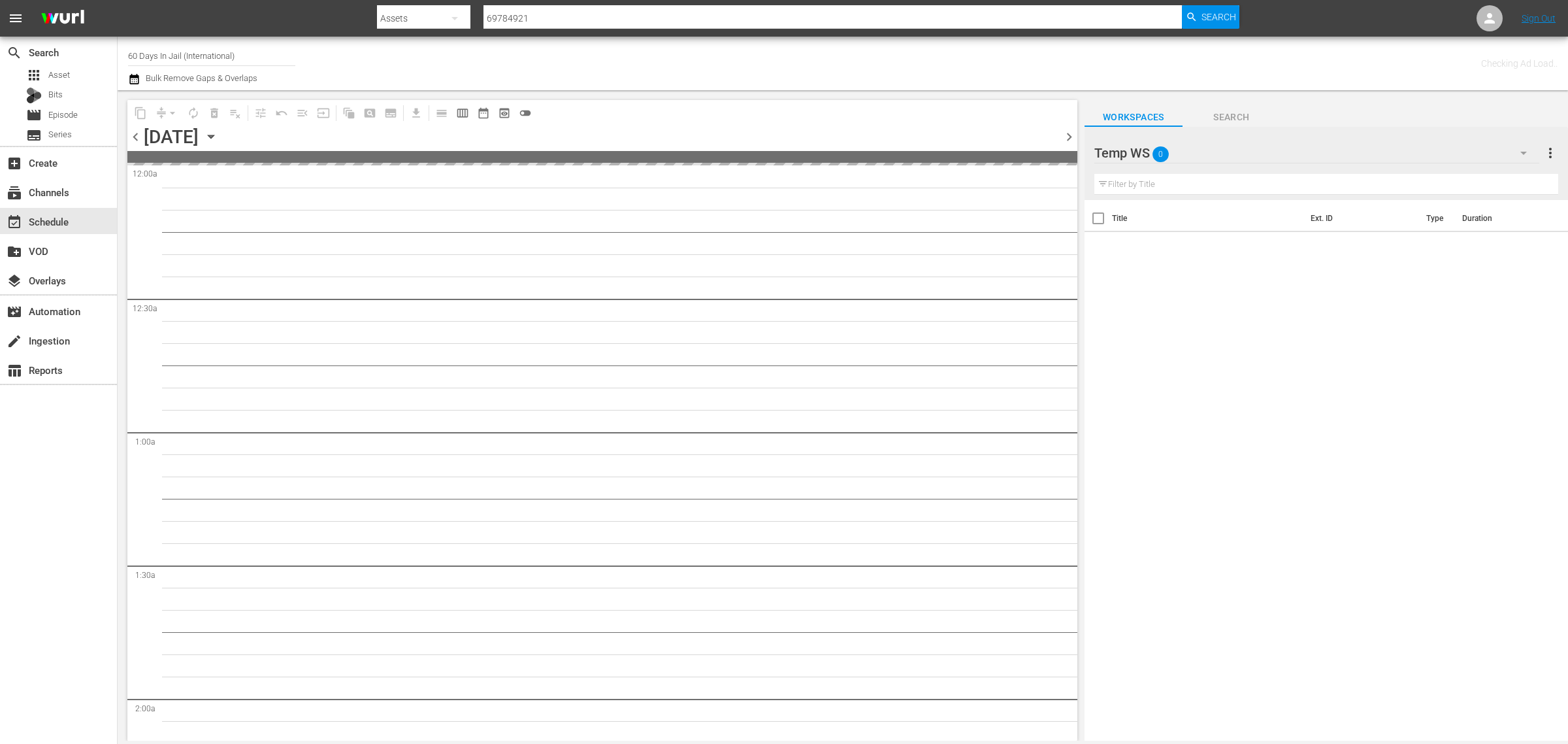
click at [730, 58] on div "Channel Title 60 Days In Jail (International) Bulk Remove Gaps & Overlaps" at bounding box center [518, 63] width 780 height 47
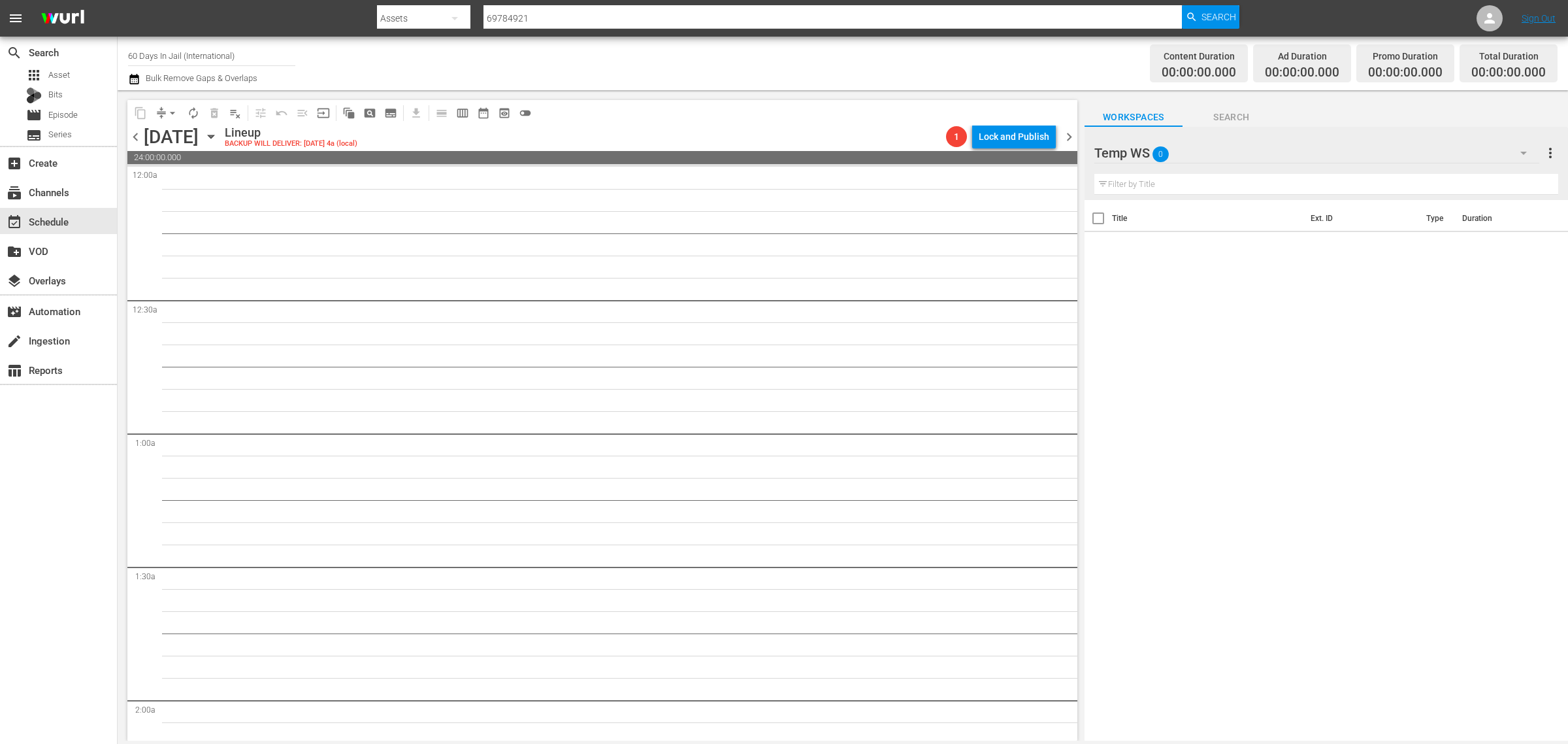
click at [137, 141] on span "chevron_left" at bounding box center [135, 136] width 16 height 16
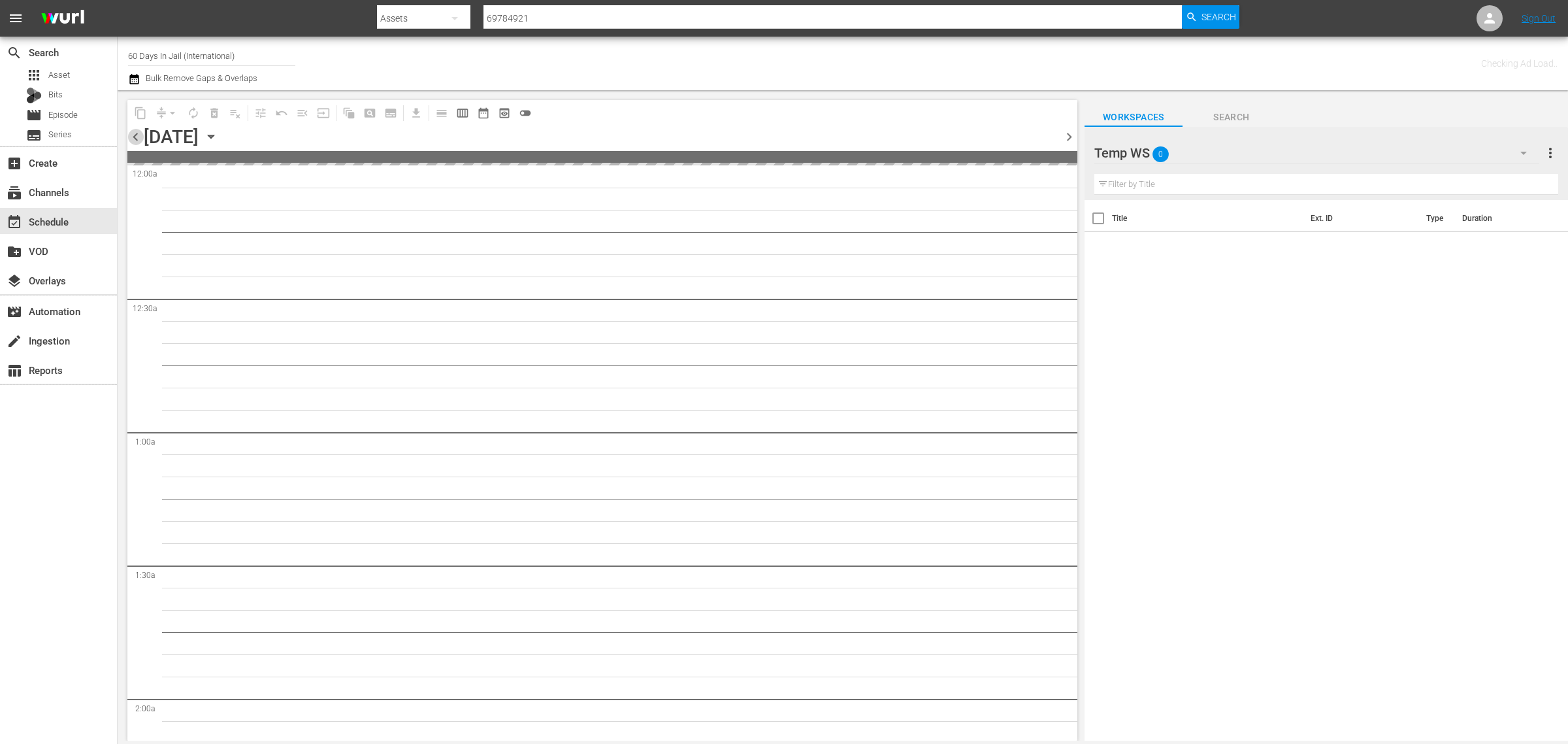
click at [134, 138] on span "chevron_left" at bounding box center [135, 136] width 16 height 16
click at [762, 56] on div "Channel Title 60 Days In Jail (International) Bulk Remove Gaps & Overlaps" at bounding box center [518, 63] width 780 height 47
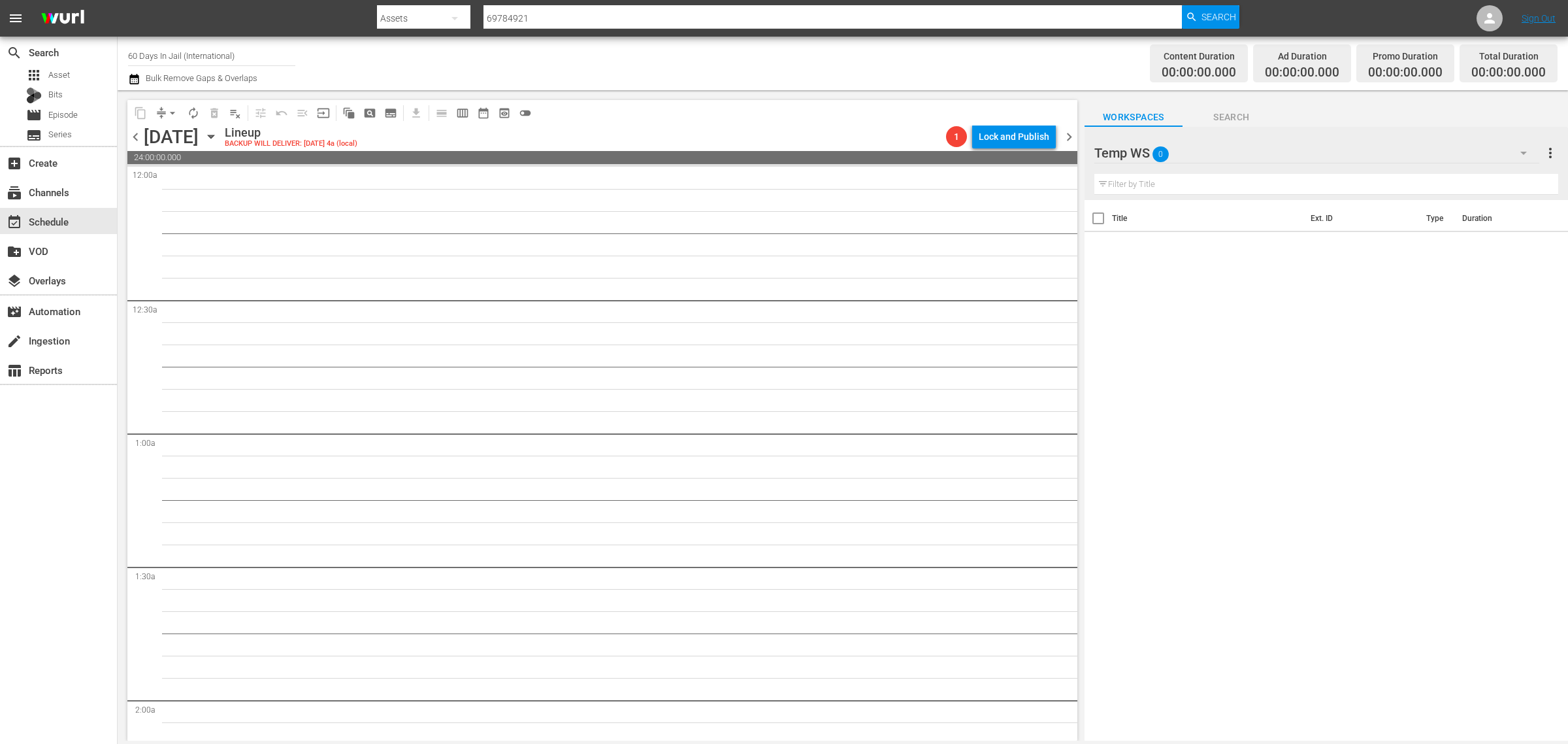
click at [919, 79] on div "Content Duration 00:00:00.000 Ad Duration 00:00:00.000 Promo Duration 00:00:00.…" at bounding box center [1232, 63] width 650 height 47
click at [1368, 112] on div "Workspaces Search" at bounding box center [1326, 114] width 483 height 27
click at [789, 53] on div "Channel Title 60 Days In Jail (International) Bulk Remove Gaps & Overlaps" at bounding box center [518, 63] width 780 height 47
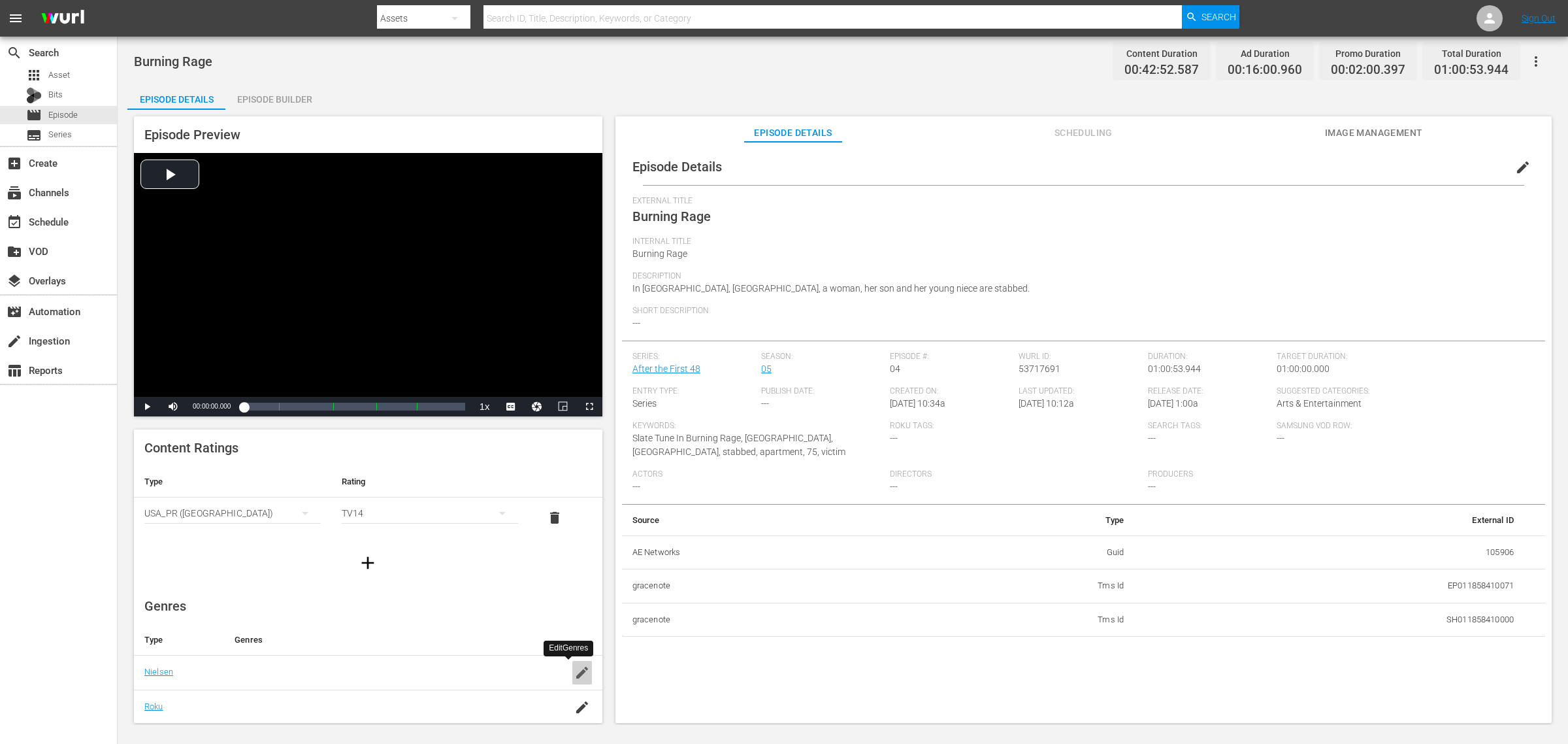
click at [575, 595] on icon "button" at bounding box center [583, 673] width 16 height 16
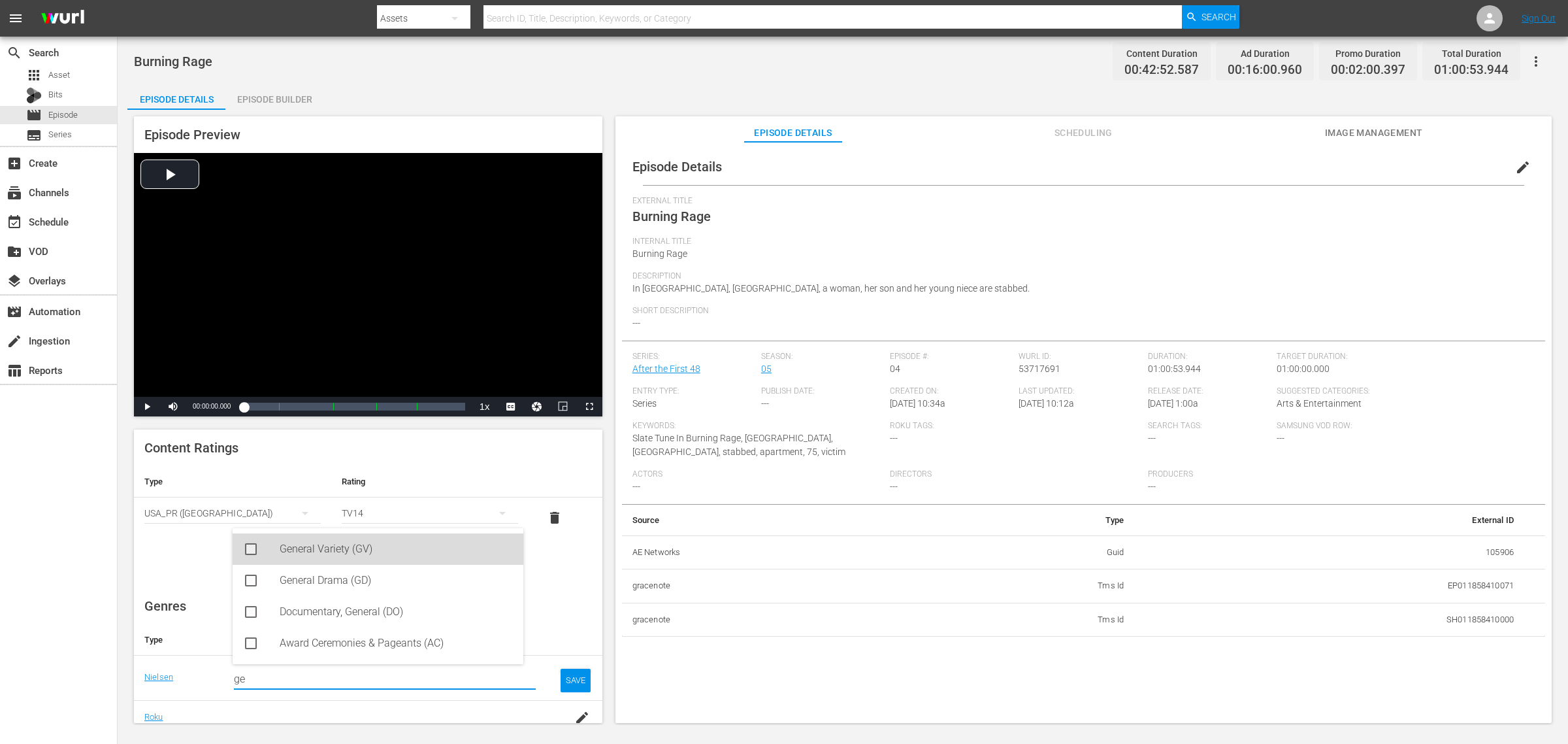
click at [344, 549] on div "General Variety (GV)" at bounding box center [397, 548] width 234 height 31
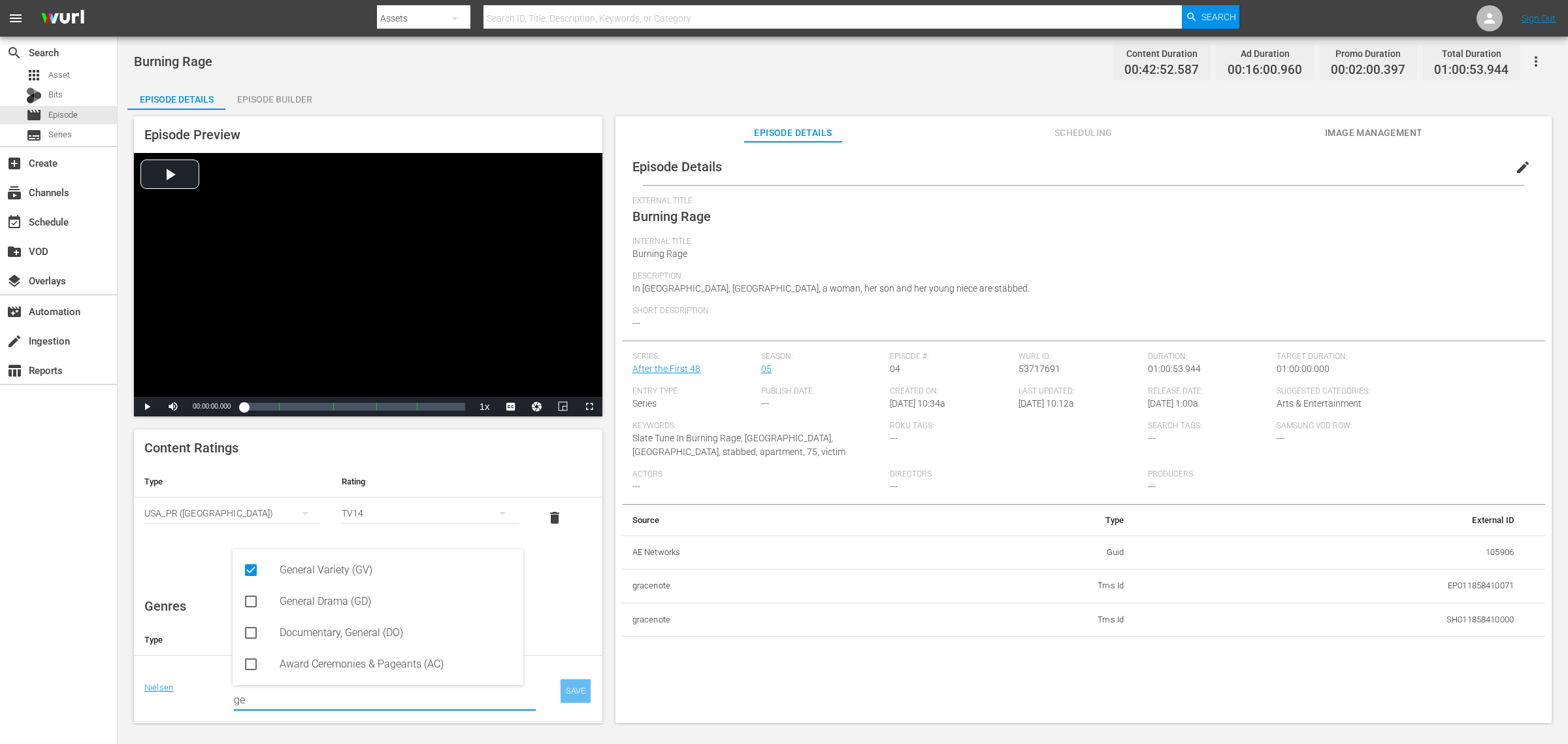
type input "ge"
click at [560, 595] on div "SAVE" at bounding box center [575, 691] width 30 height 24
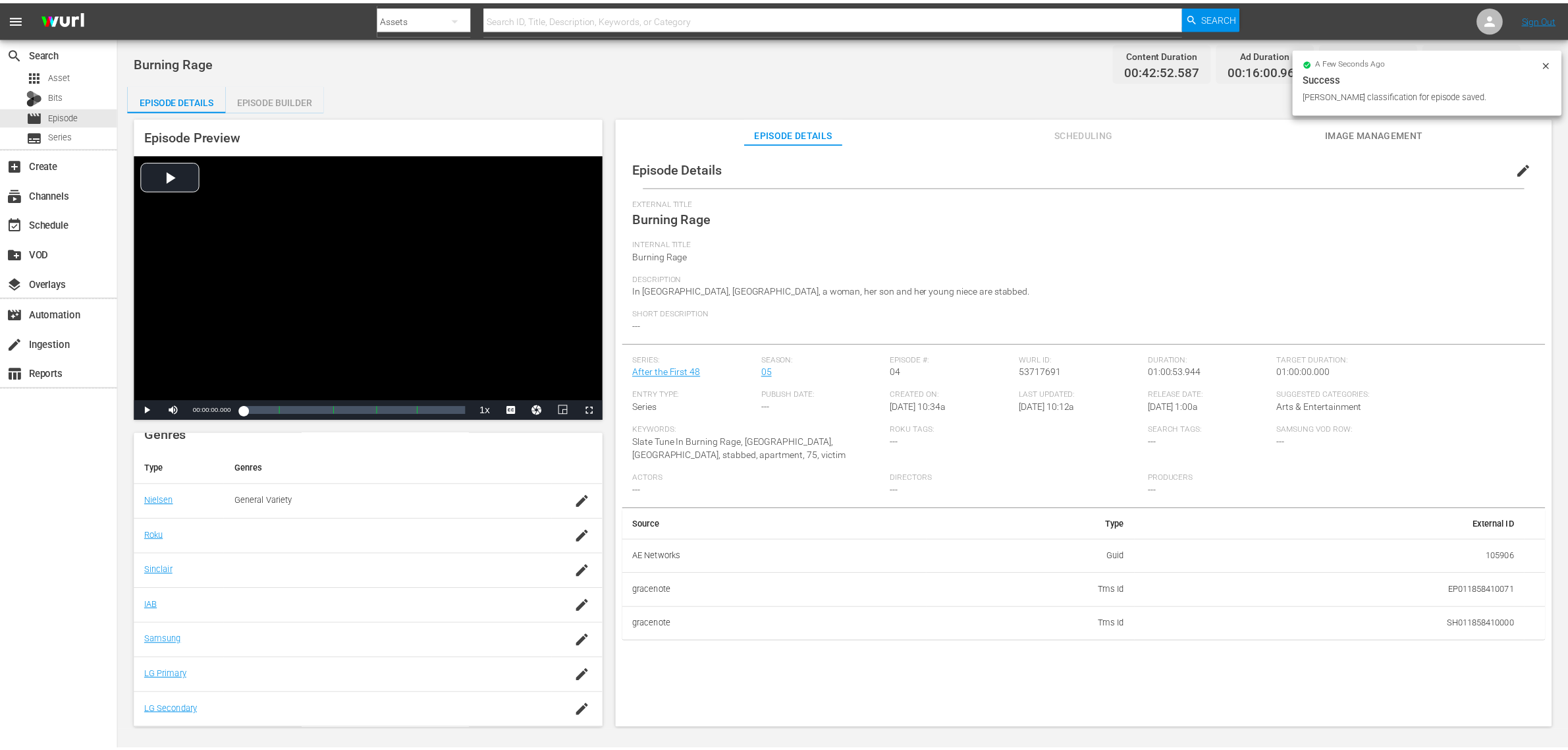
scroll to position [177, 0]
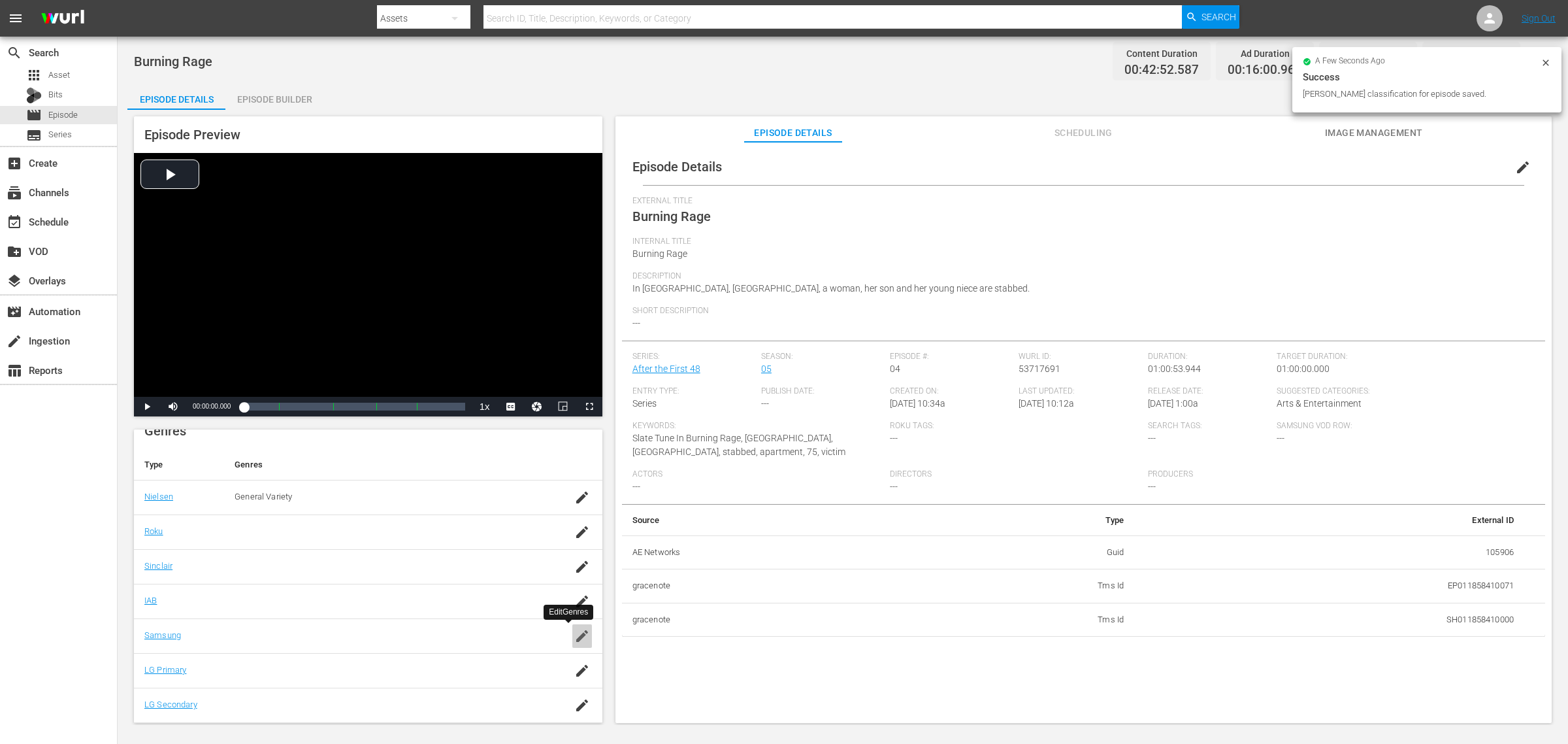
click at [576, 595] on icon "button" at bounding box center [582, 636] width 12 height 12
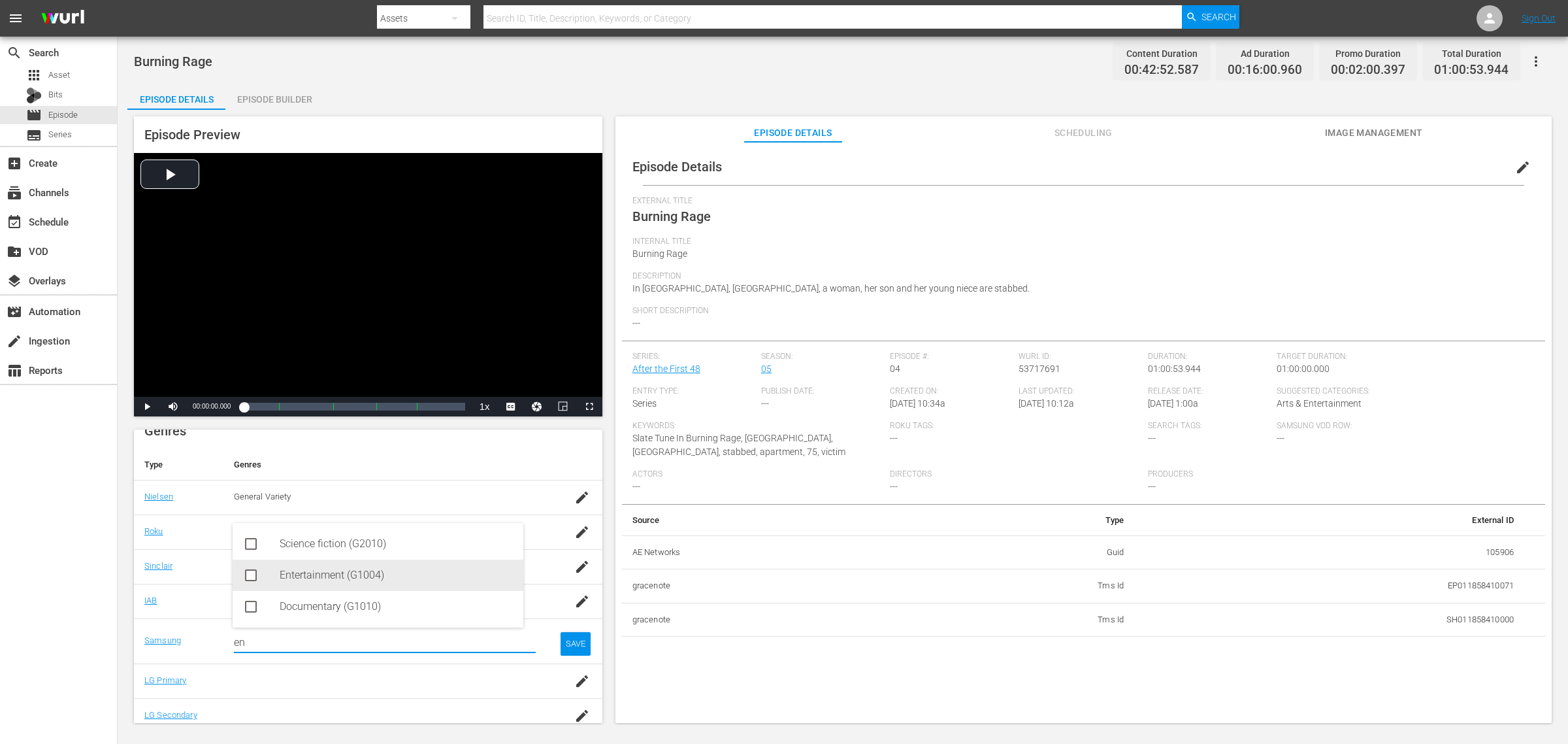
click at [325, 576] on div "Entertainment (G1004)" at bounding box center [397, 575] width 234 height 31
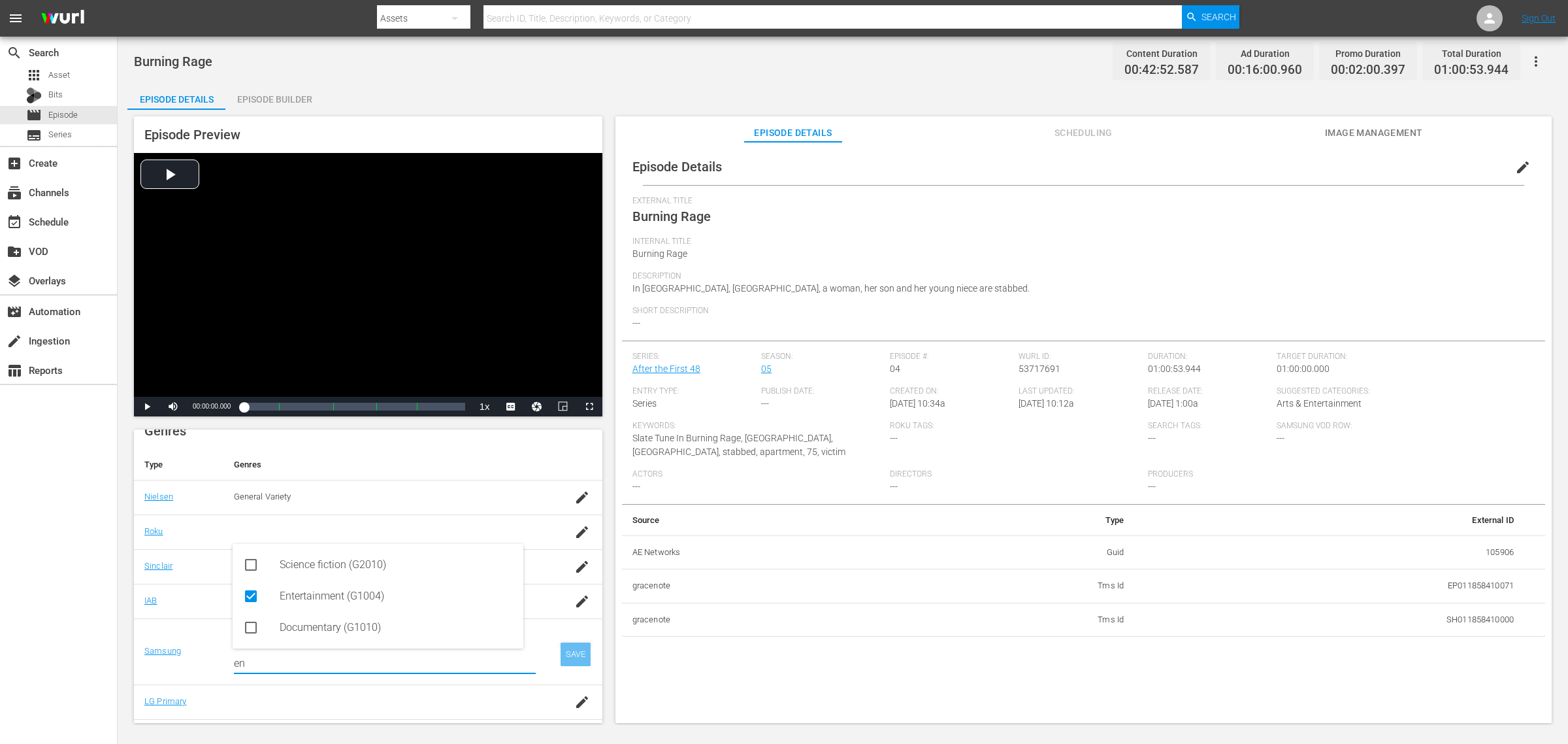
type input "en"
drag, startPoint x: 573, startPoint y: 657, endPoint x: 671, endPoint y: 498, distance: 186.8
click at [573, 595] on div "SAVE" at bounding box center [575, 655] width 30 height 24
click at [289, 92] on div "Episode Builder" at bounding box center [274, 98] width 98 height 31
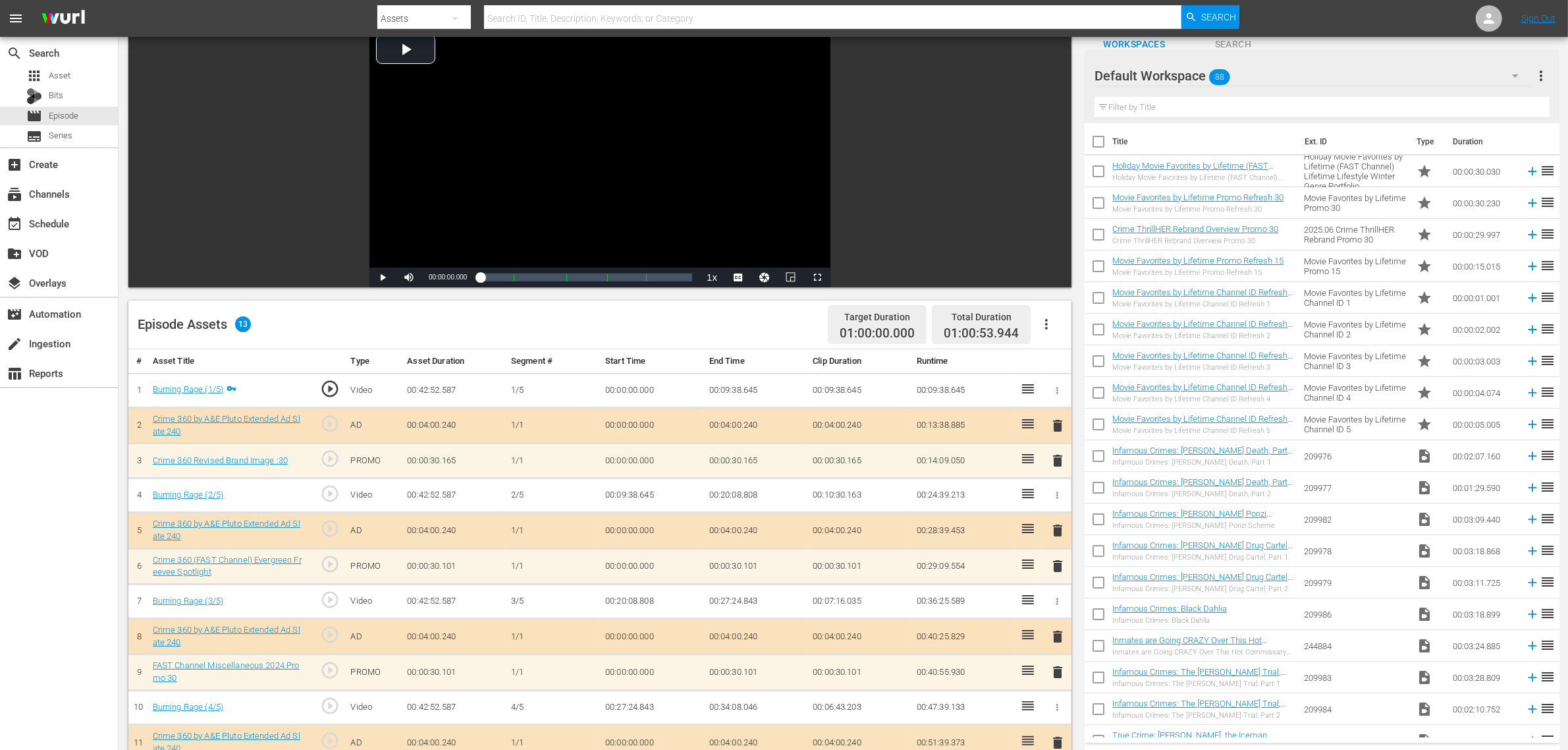
scroll to position [247, 0]
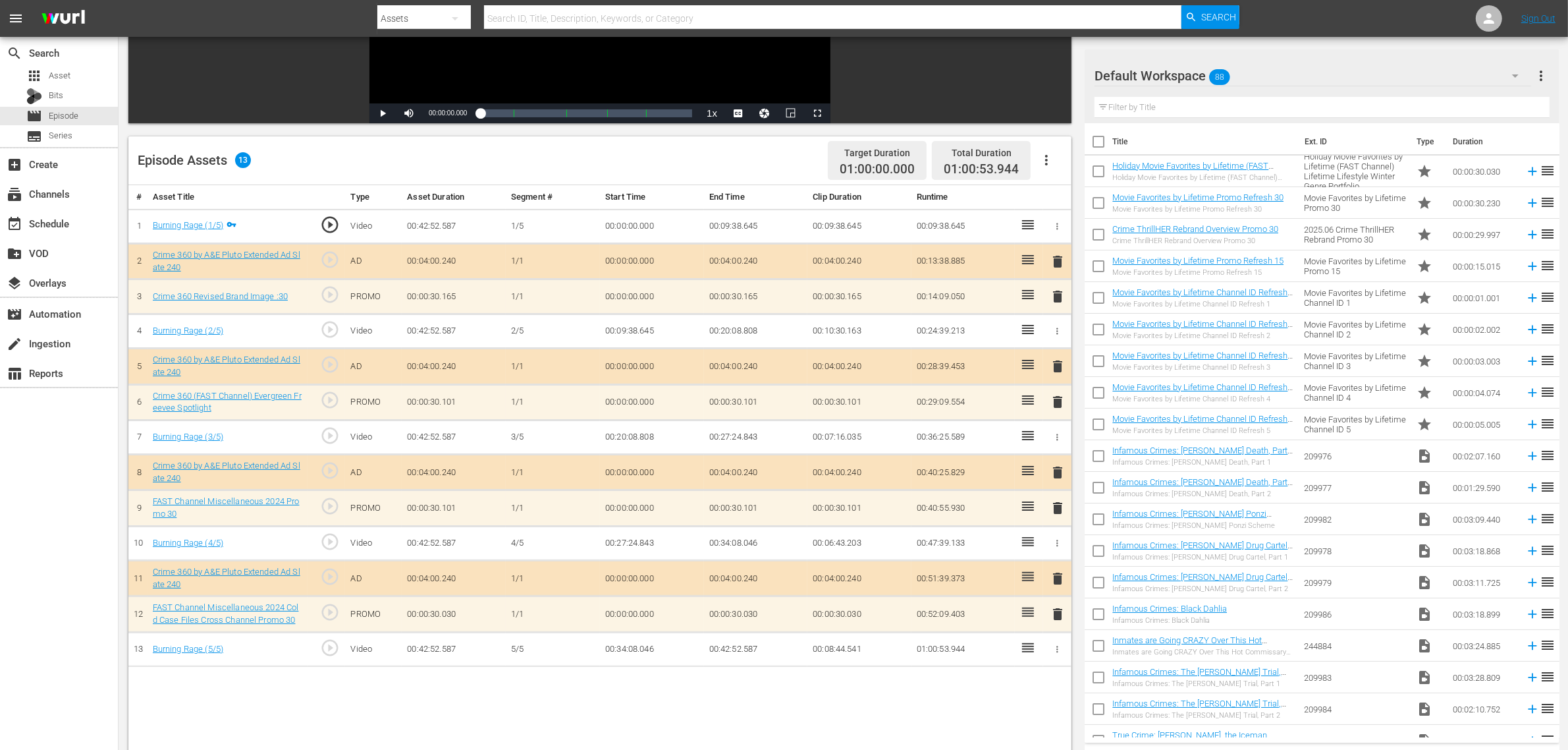
click at [1264, 83] on div "Default Workspace 88" at bounding box center [1313, 75] width 436 height 37
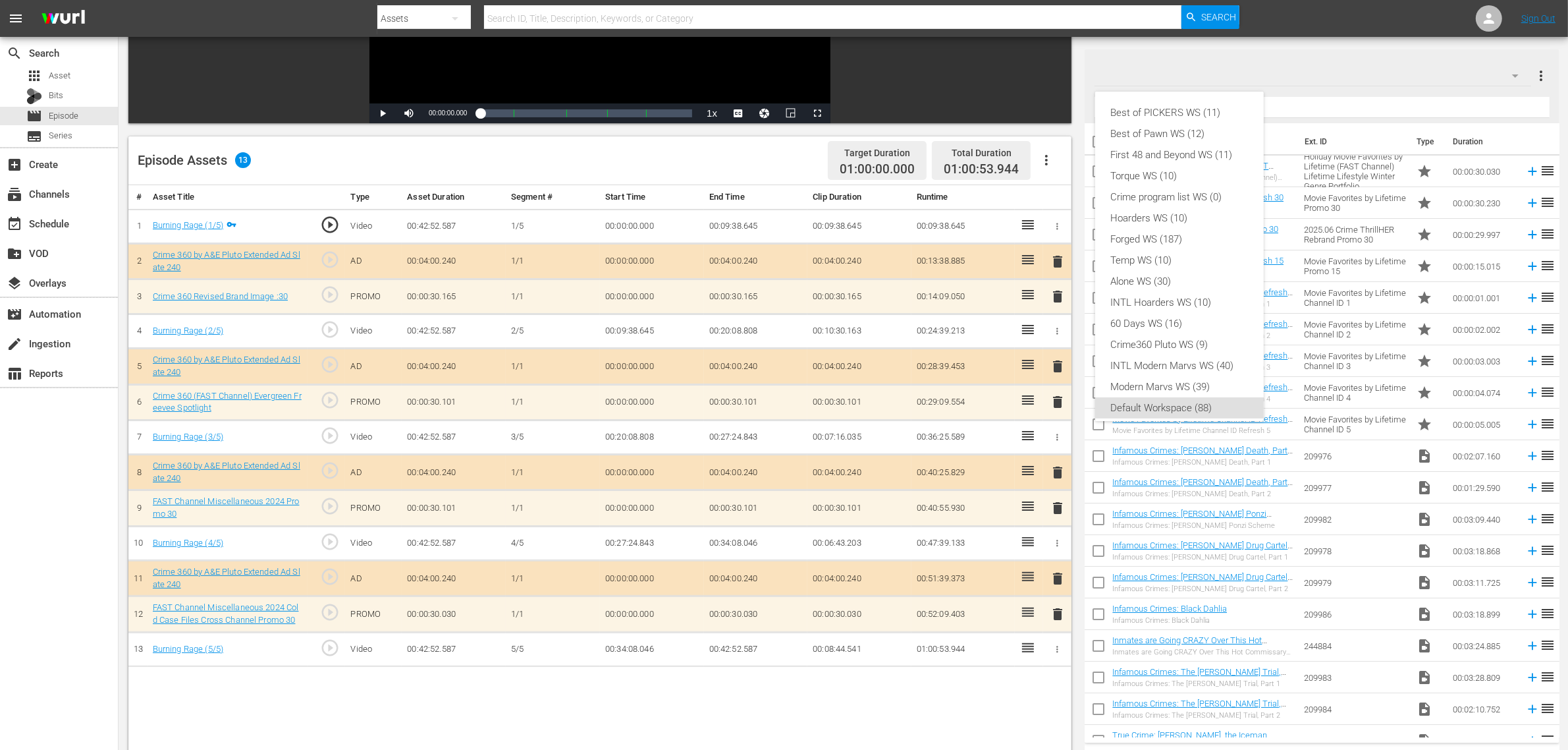
scroll to position [8, 0]
click at [1191, 336] on div "Crime360 Pluto WS (9)" at bounding box center [1180, 337] width 137 height 21
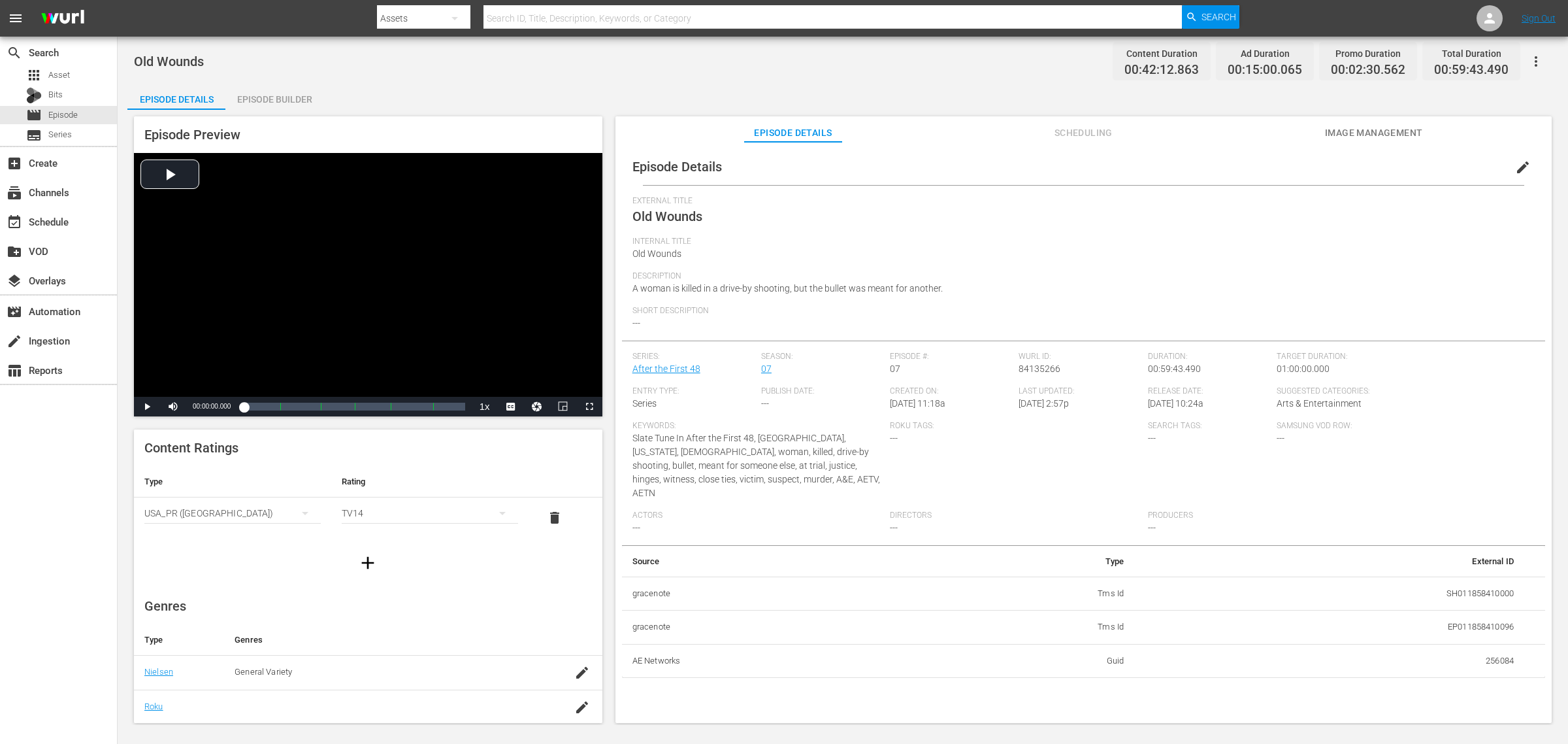
click at [500, 72] on div "Old Wounds Content Duration 00:42:12.863 Ad Duration 00:15:00.065 Promo Duratio…" at bounding box center [843, 60] width 1418 height 29
click at [297, 105] on div "Episode Builder" at bounding box center [274, 98] width 98 height 31
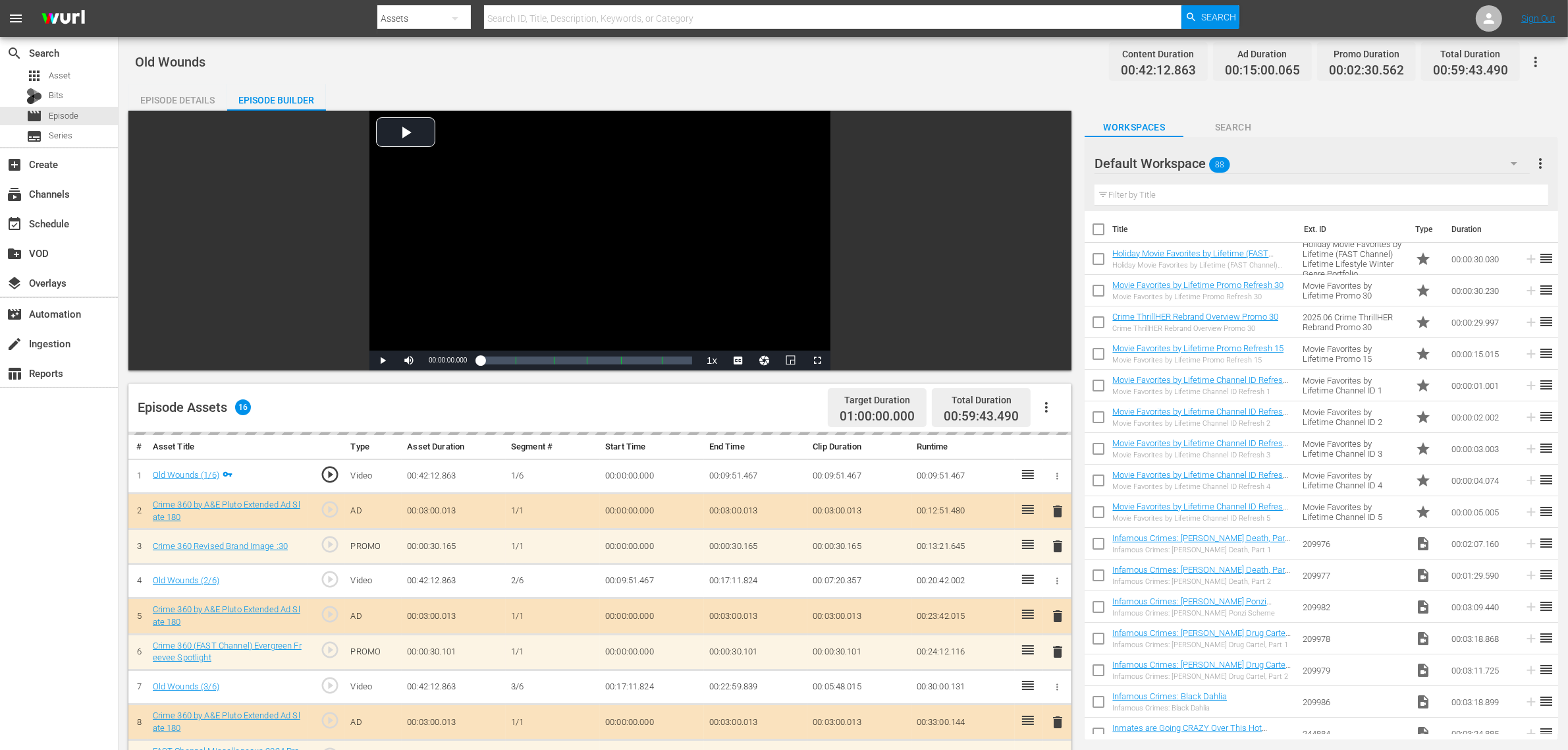
click at [834, 54] on div "Old Wounds Content Duration 00:42:12.863 Ad Duration 00:15:00.065 Promo Duratio…" at bounding box center [843, 61] width 1417 height 29
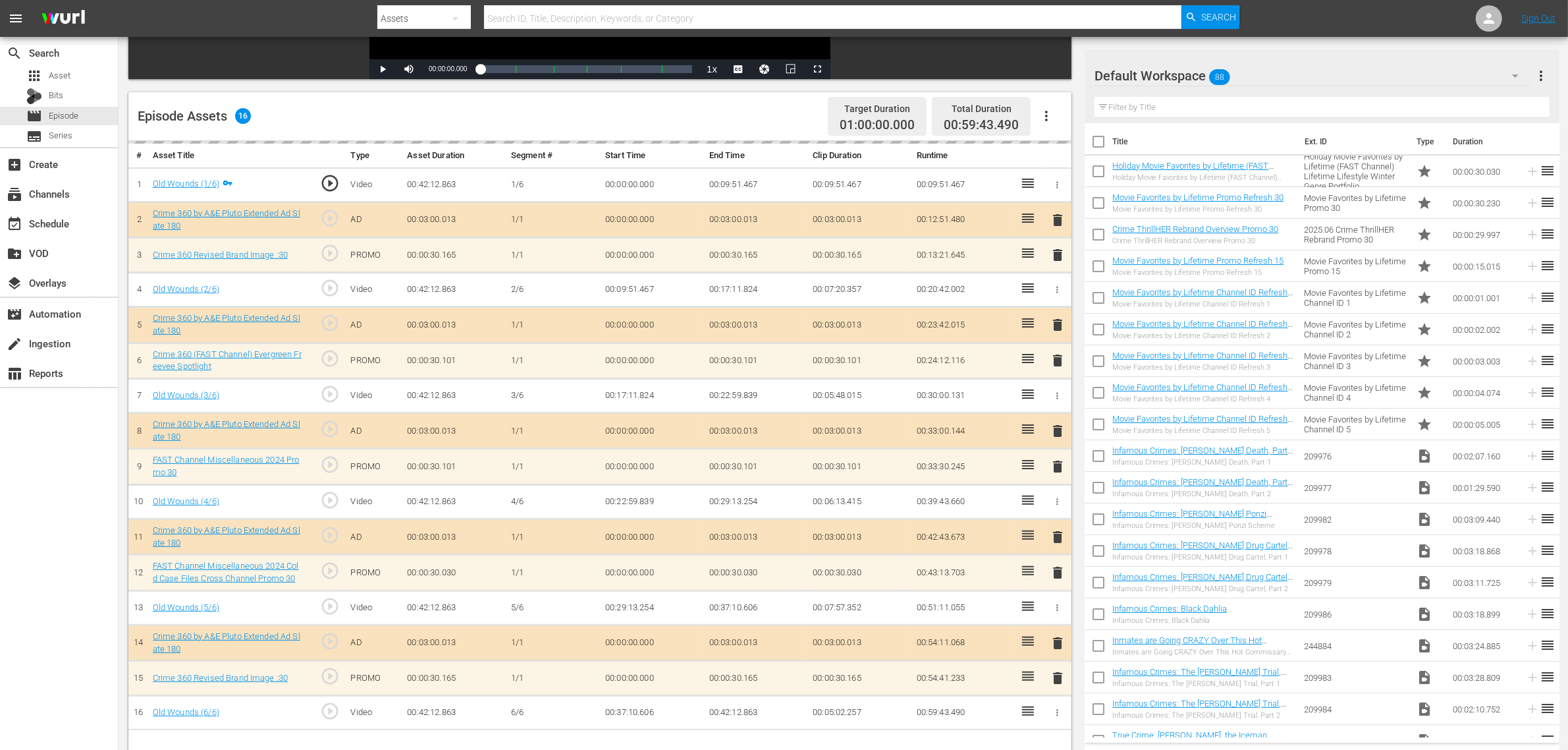
scroll to position [343, 0]
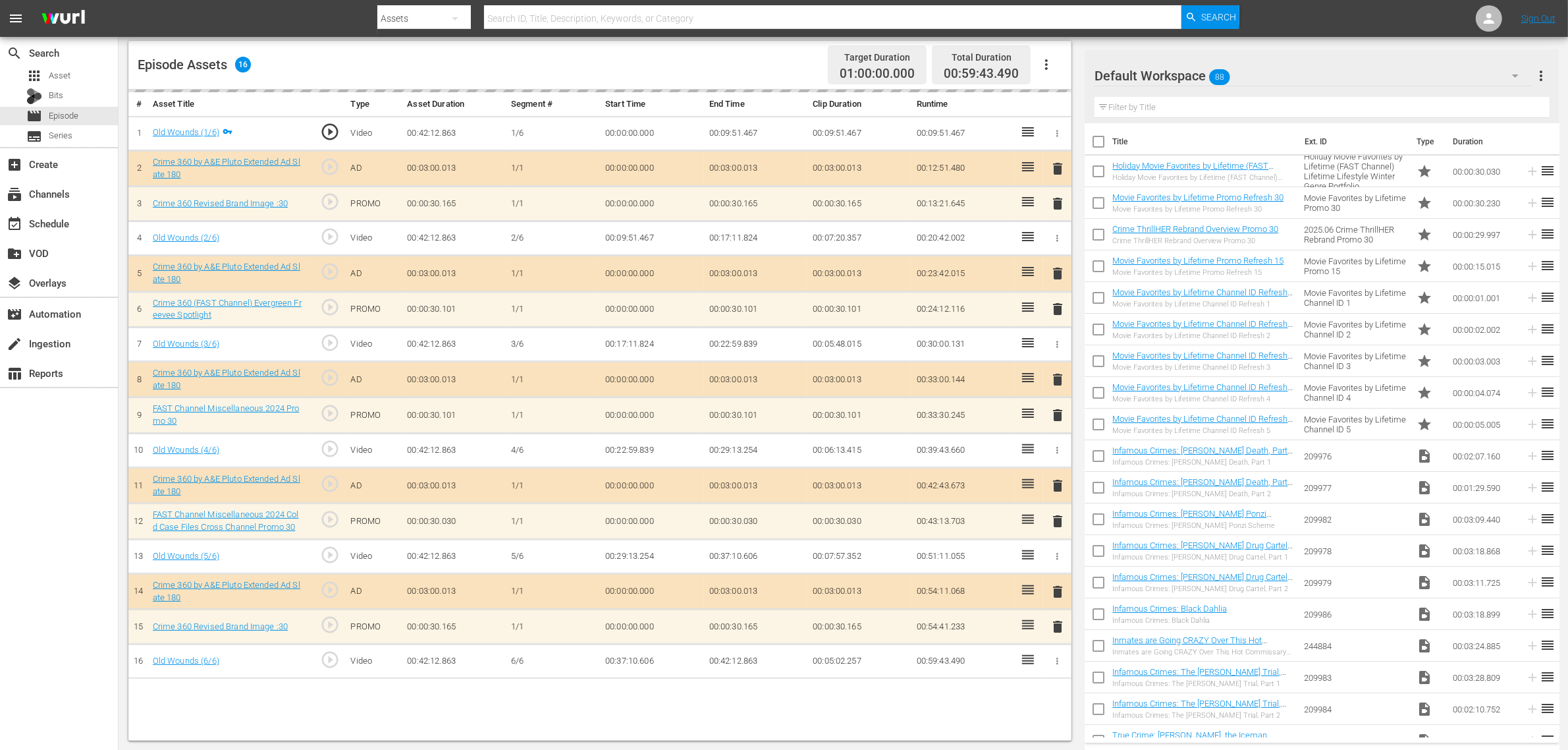
click at [1264, 78] on div "Default Workspace 88" at bounding box center [1313, 75] width 436 height 37
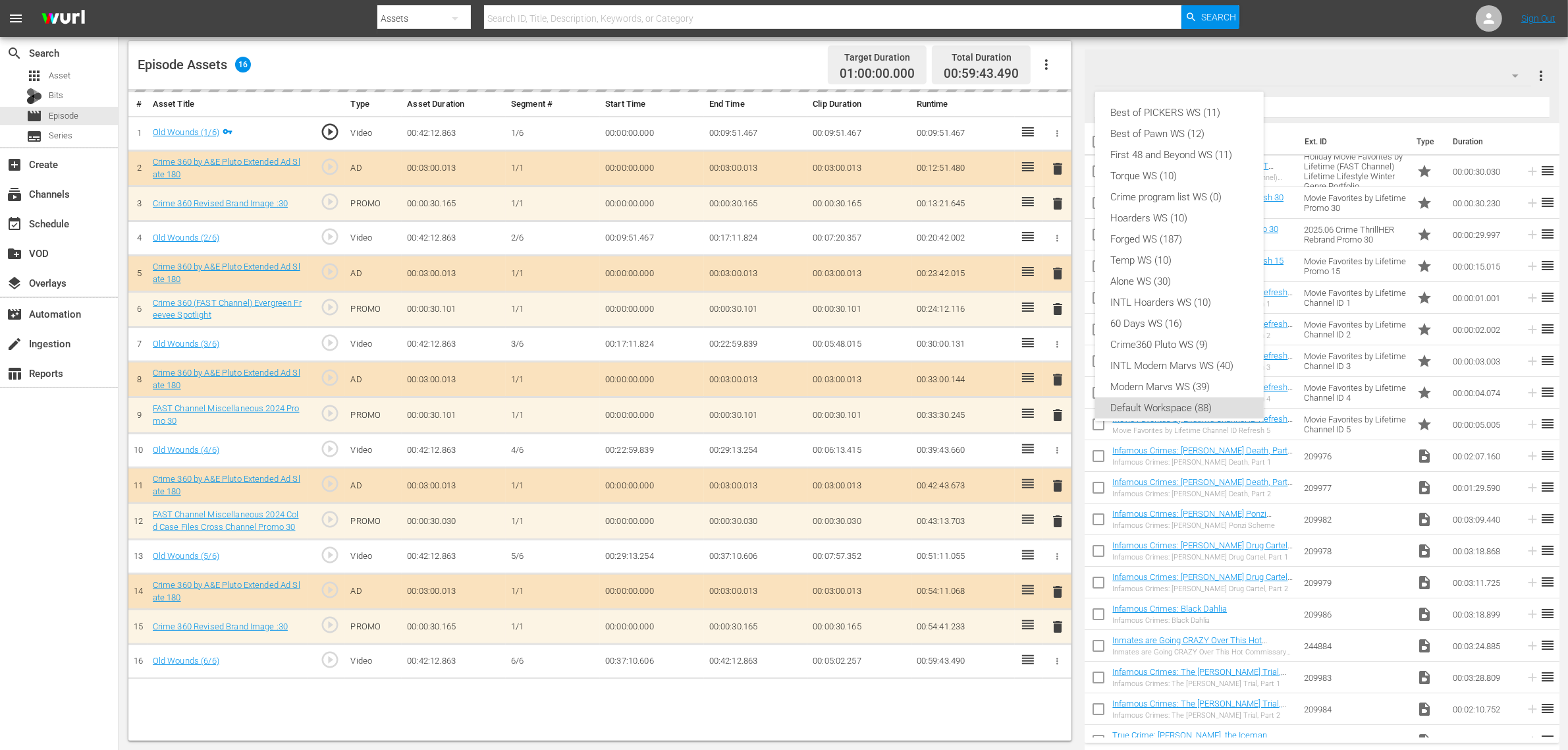
scroll to position [8, 0]
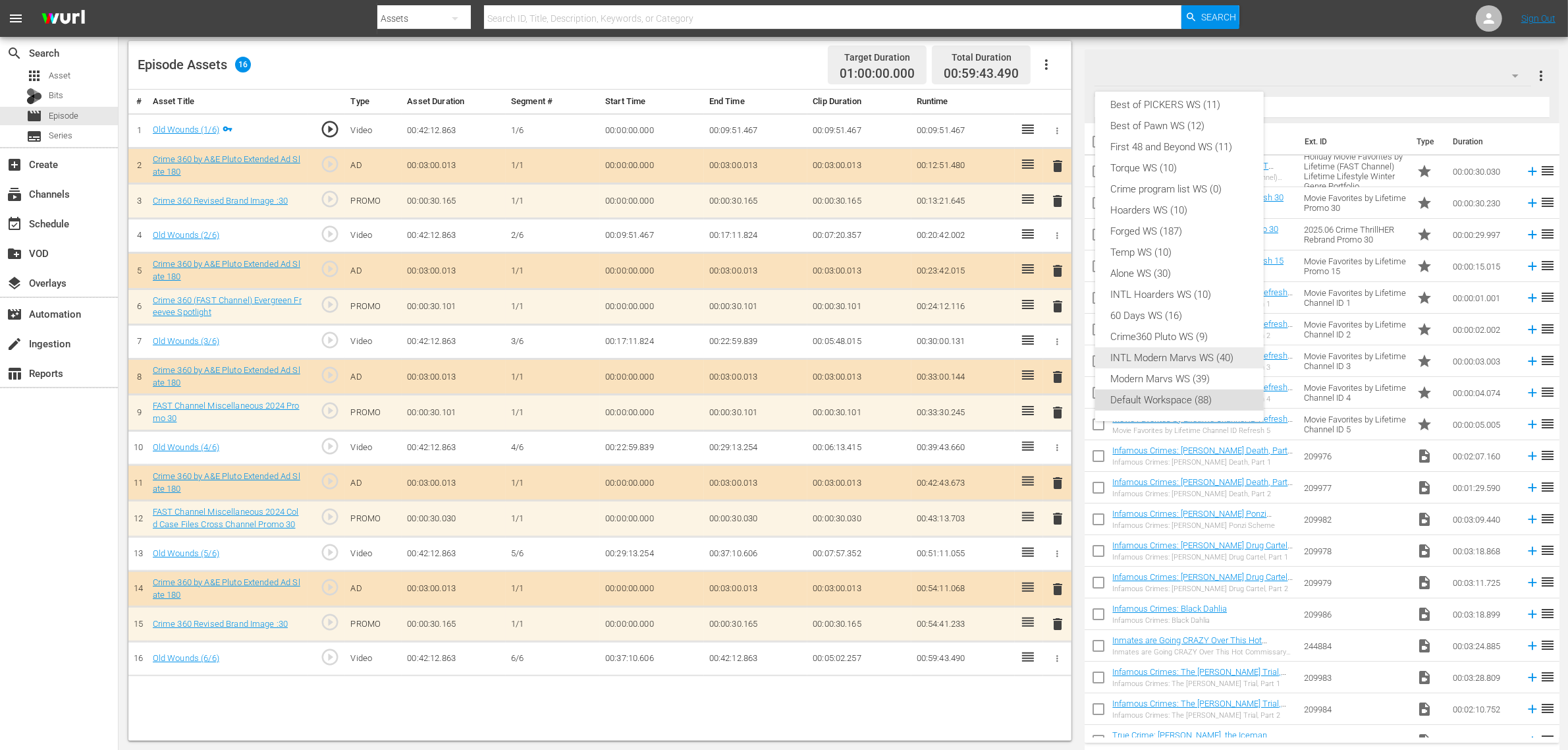
click at [1182, 343] on div "Crime360 Pluto WS (9)" at bounding box center [1180, 337] width 137 height 21
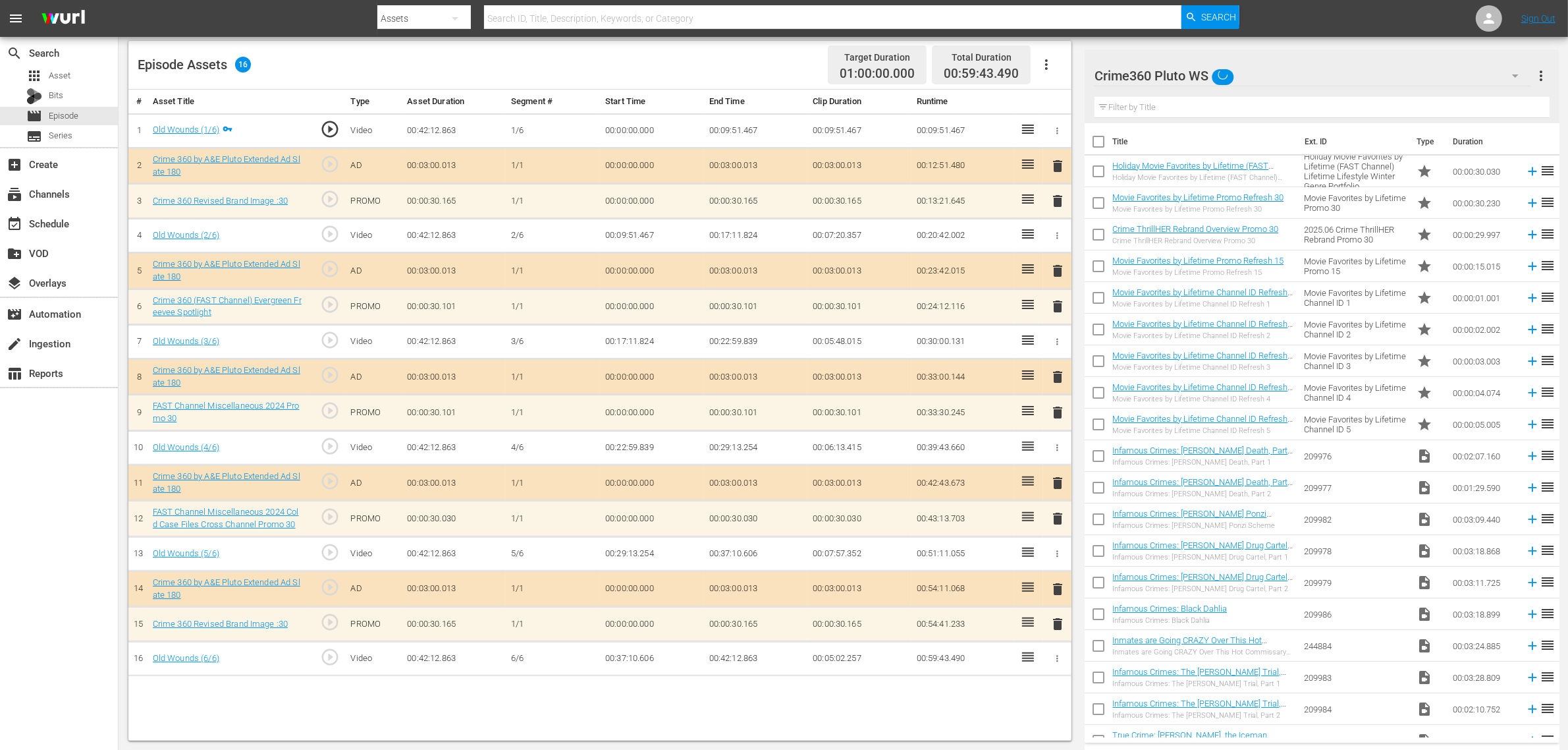
click at [710, 71] on div "Episode Assets 16 Target Duration 01:00:00.000 Total Duration 00:59:43.490" at bounding box center [600, 65] width 943 height 49
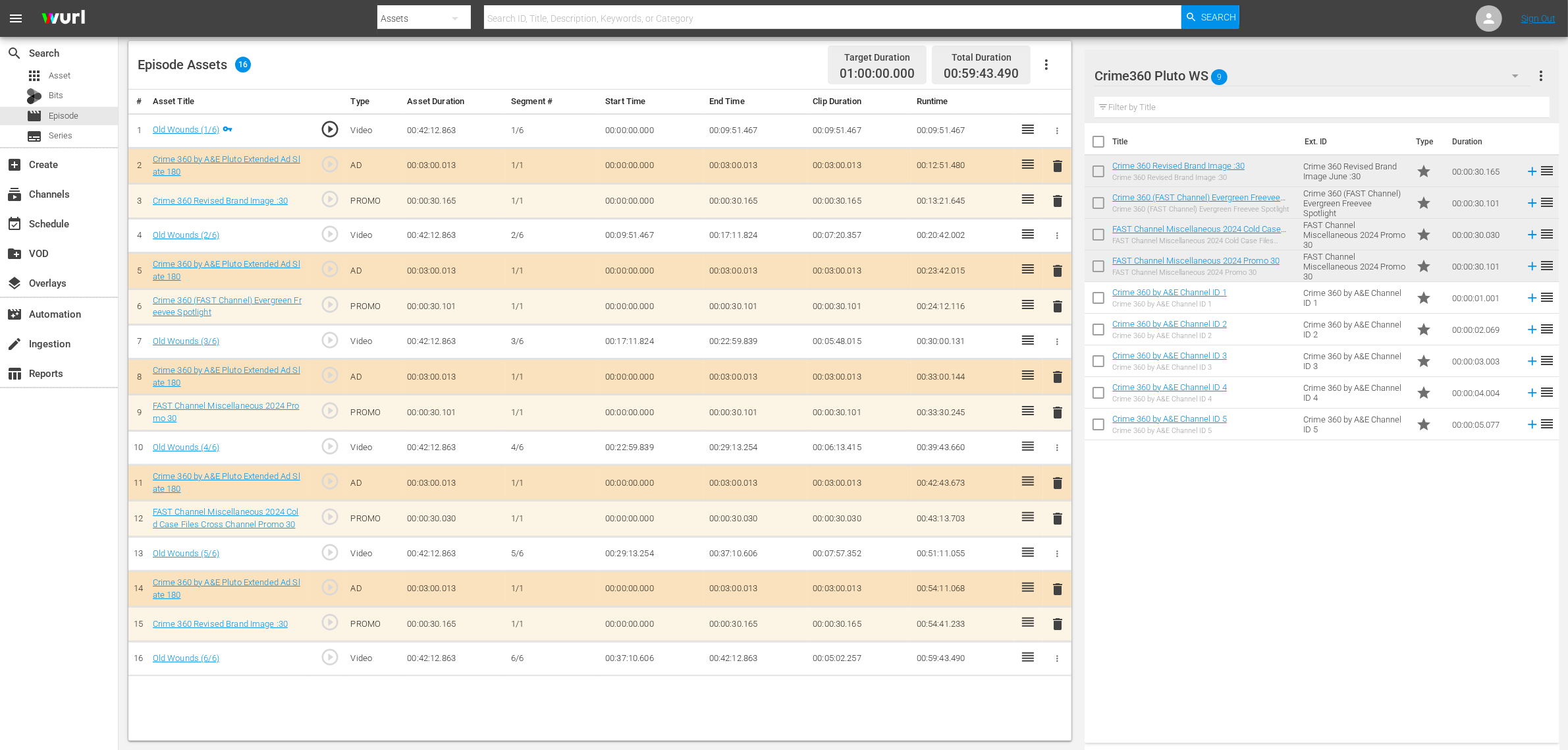
click at [1044, 62] on icon "button" at bounding box center [1047, 64] width 16 height 16
click at [1054, 68] on div "Fill with Ads" at bounding box center [1086, 70] width 89 height 31
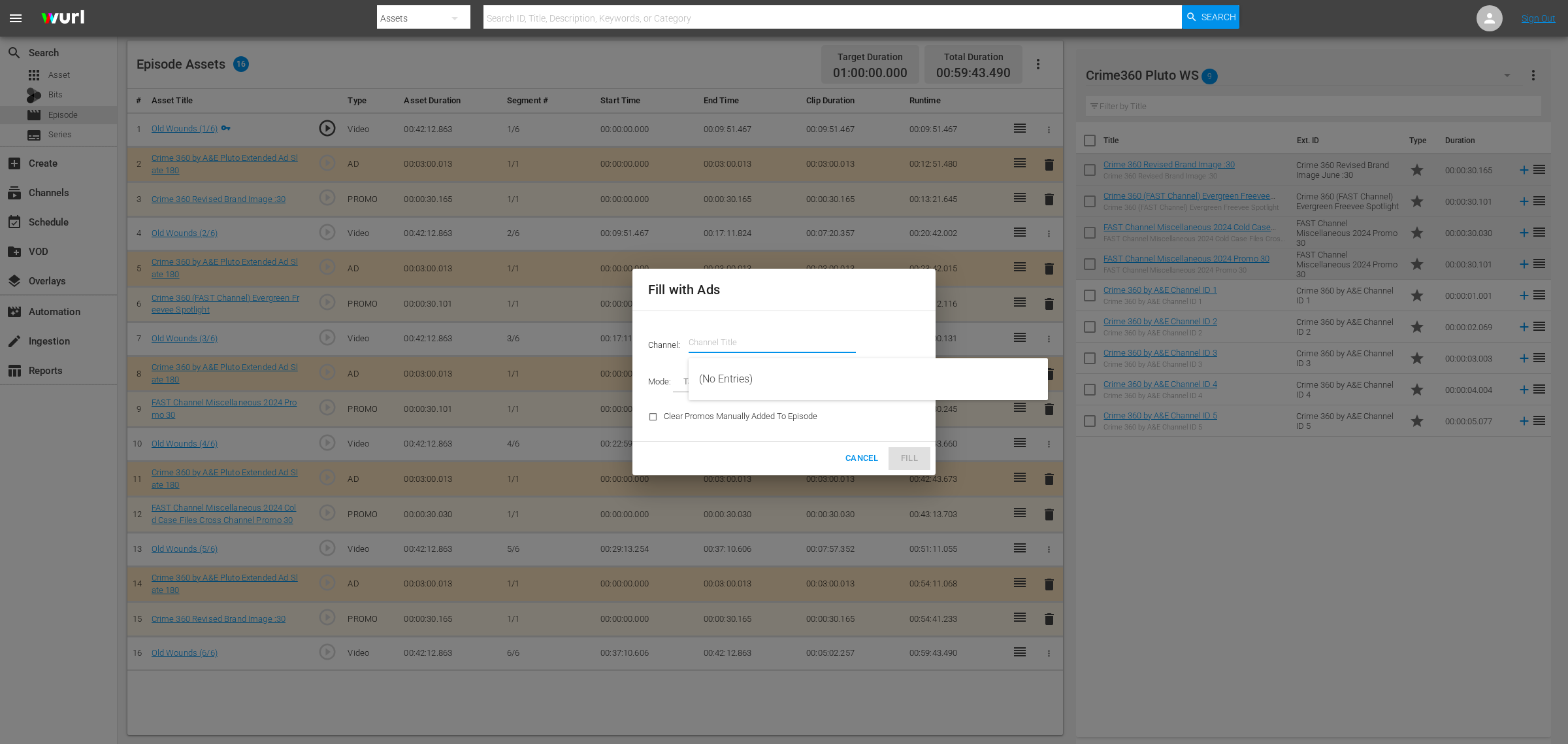
click at [769, 340] on input "text" at bounding box center [772, 342] width 167 height 31
drag, startPoint x: 858, startPoint y: 466, endPoint x: 873, endPoint y: 466, distance: 15.0
click at [858, 466] on button "Cancel" at bounding box center [861, 459] width 43 height 23
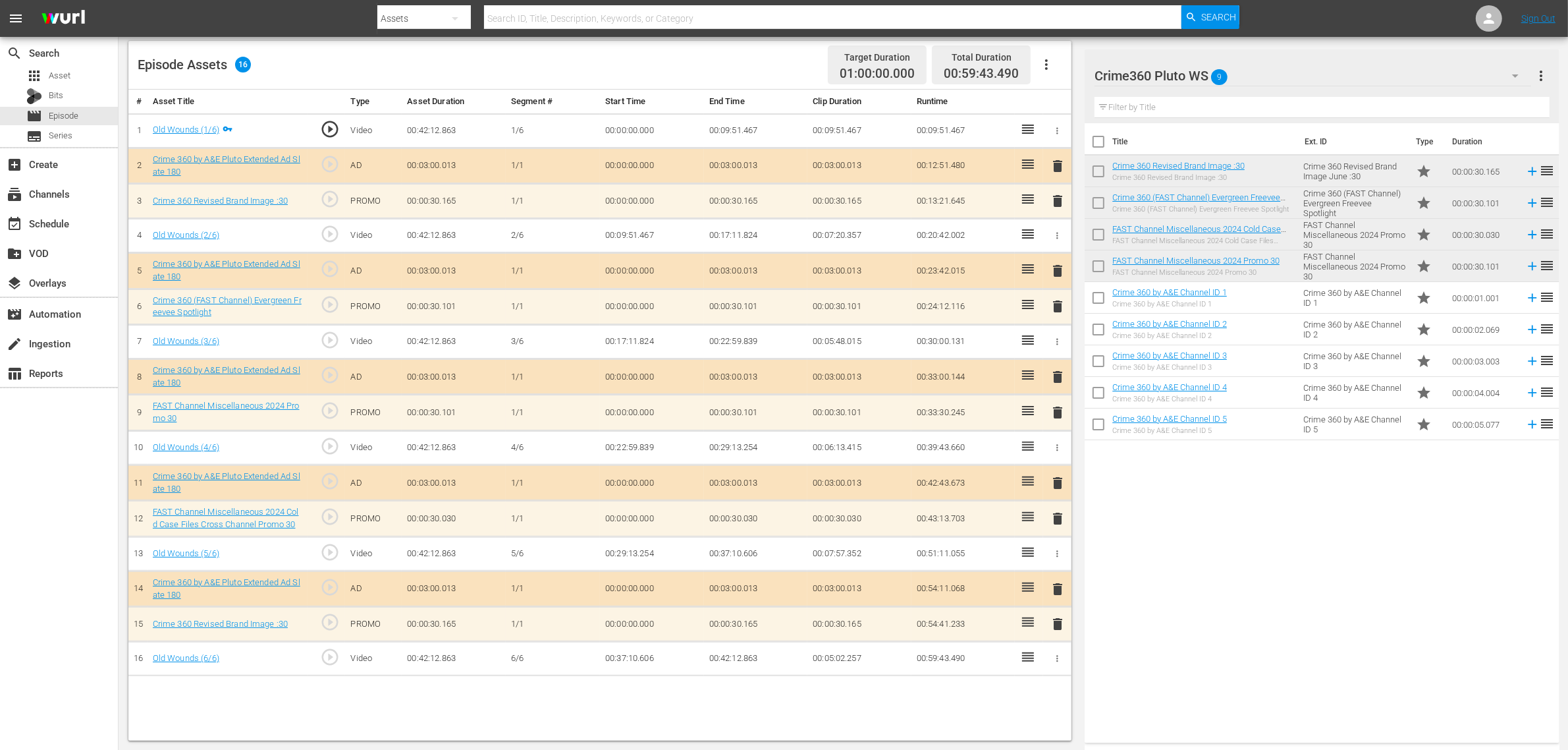
click at [1051, 58] on icon "button" at bounding box center [1047, 64] width 16 height 16
click at [1066, 99] on div "Clear Ads" at bounding box center [1086, 101] width 89 height 31
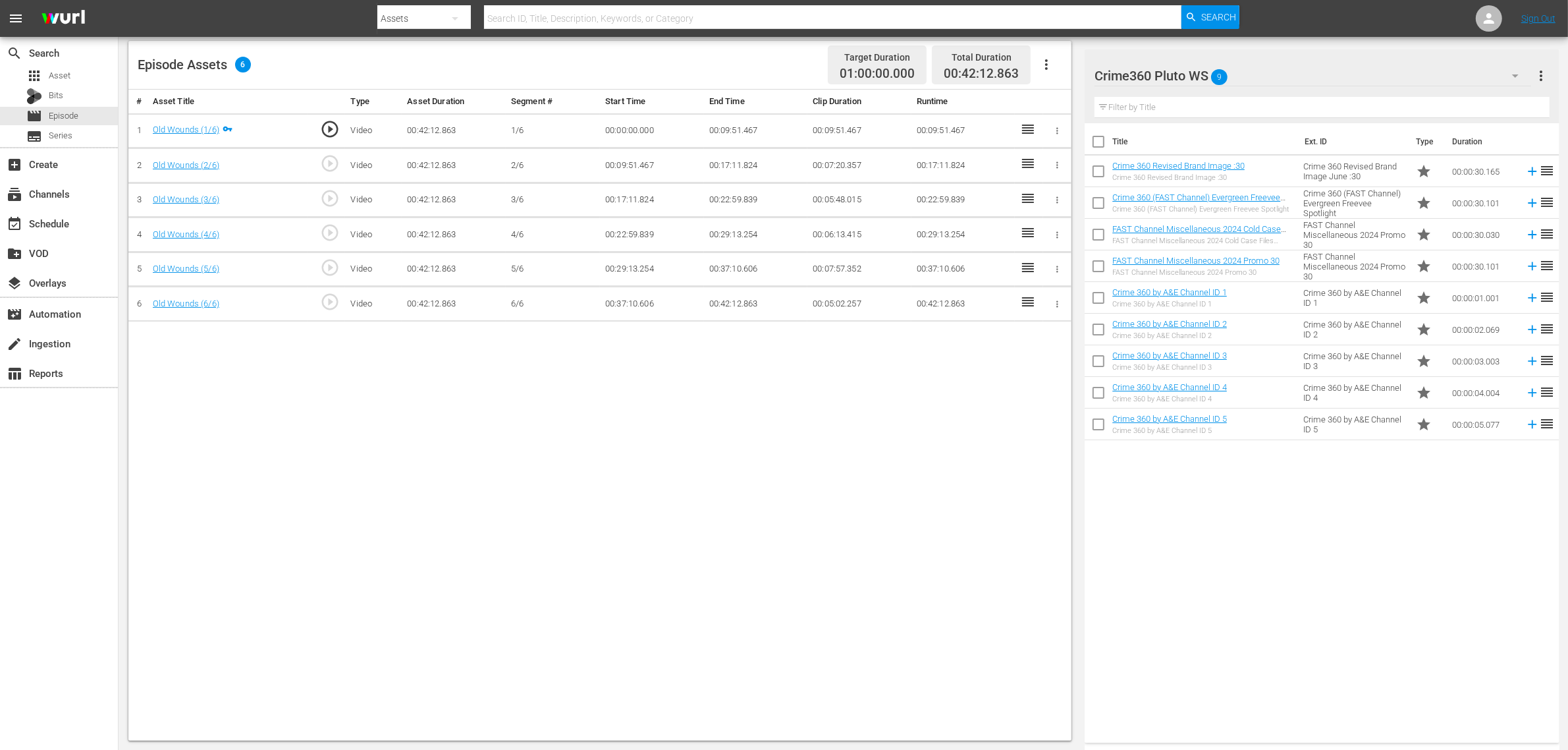
click at [1048, 58] on icon "button" at bounding box center [1047, 64] width 16 height 16
click at [1068, 70] on div "Fill with Ads" at bounding box center [1086, 70] width 89 height 31
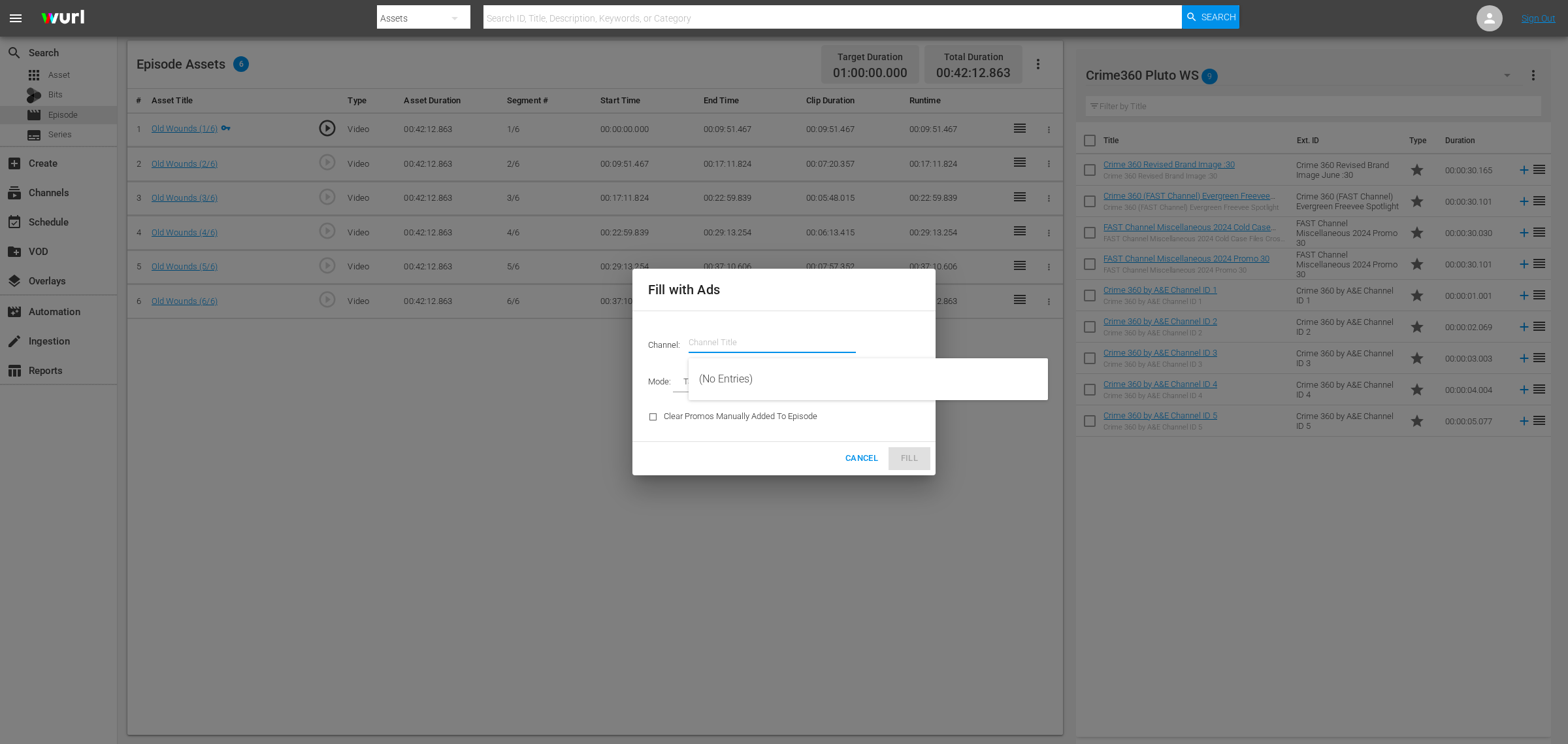
click at [727, 341] on input "text" at bounding box center [772, 342] width 167 height 31
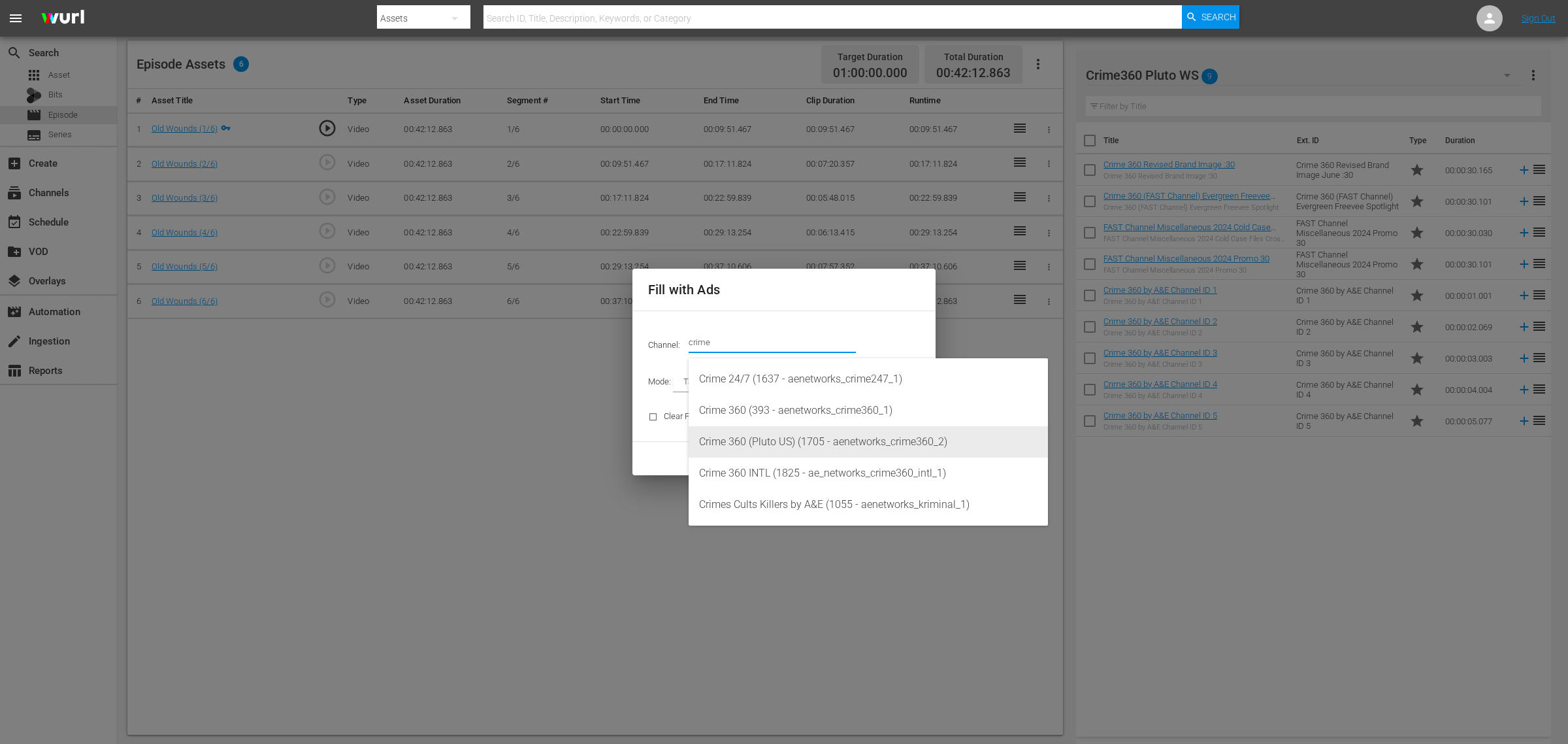
click at [868, 431] on div "Crime 360 (Pluto US) (1705 - aenetworks_crime360_2)" at bounding box center [869, 441] width 338 height 31
type input "Crime 360 (Pluto US) (1705)"
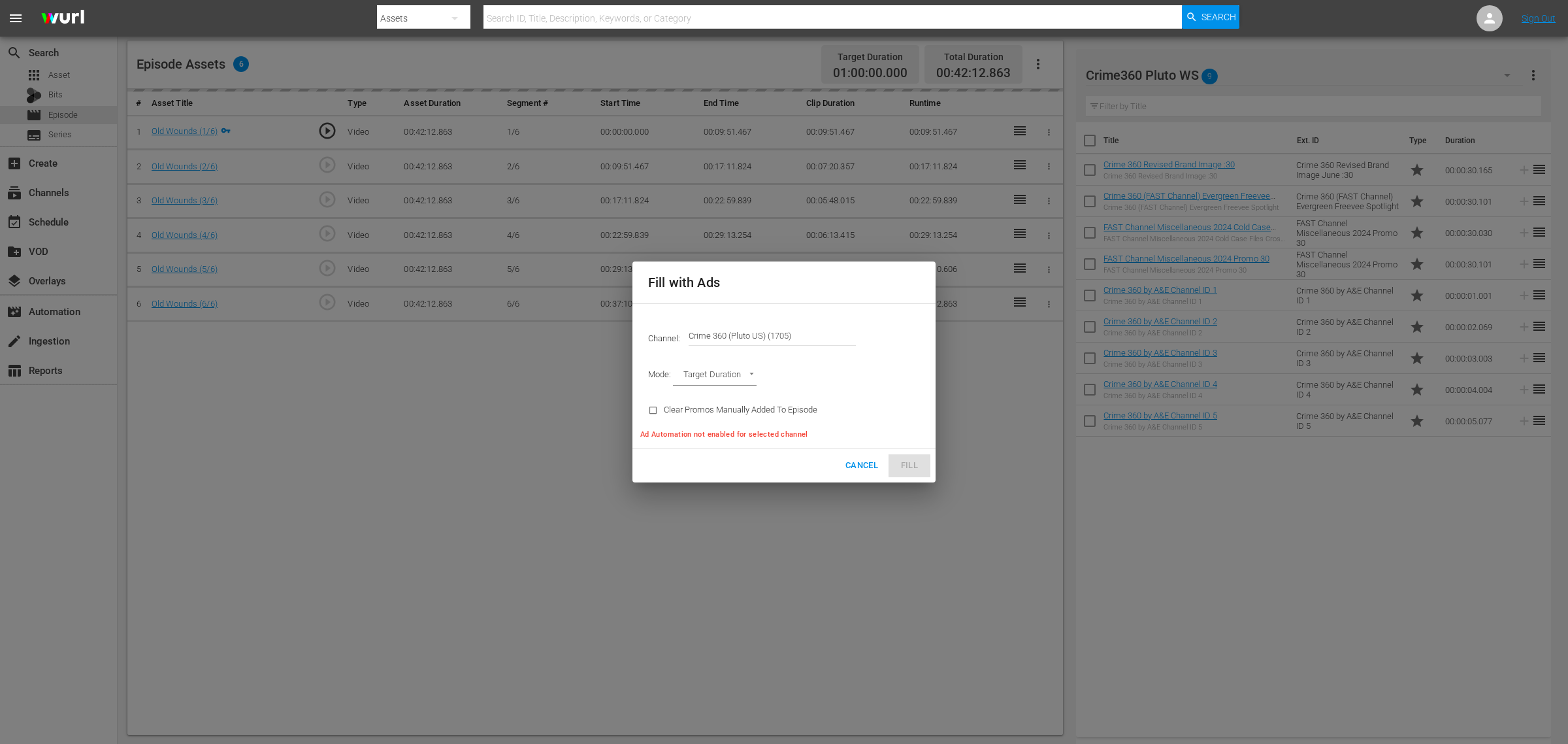
type input "AD_BREAK_DURATION"
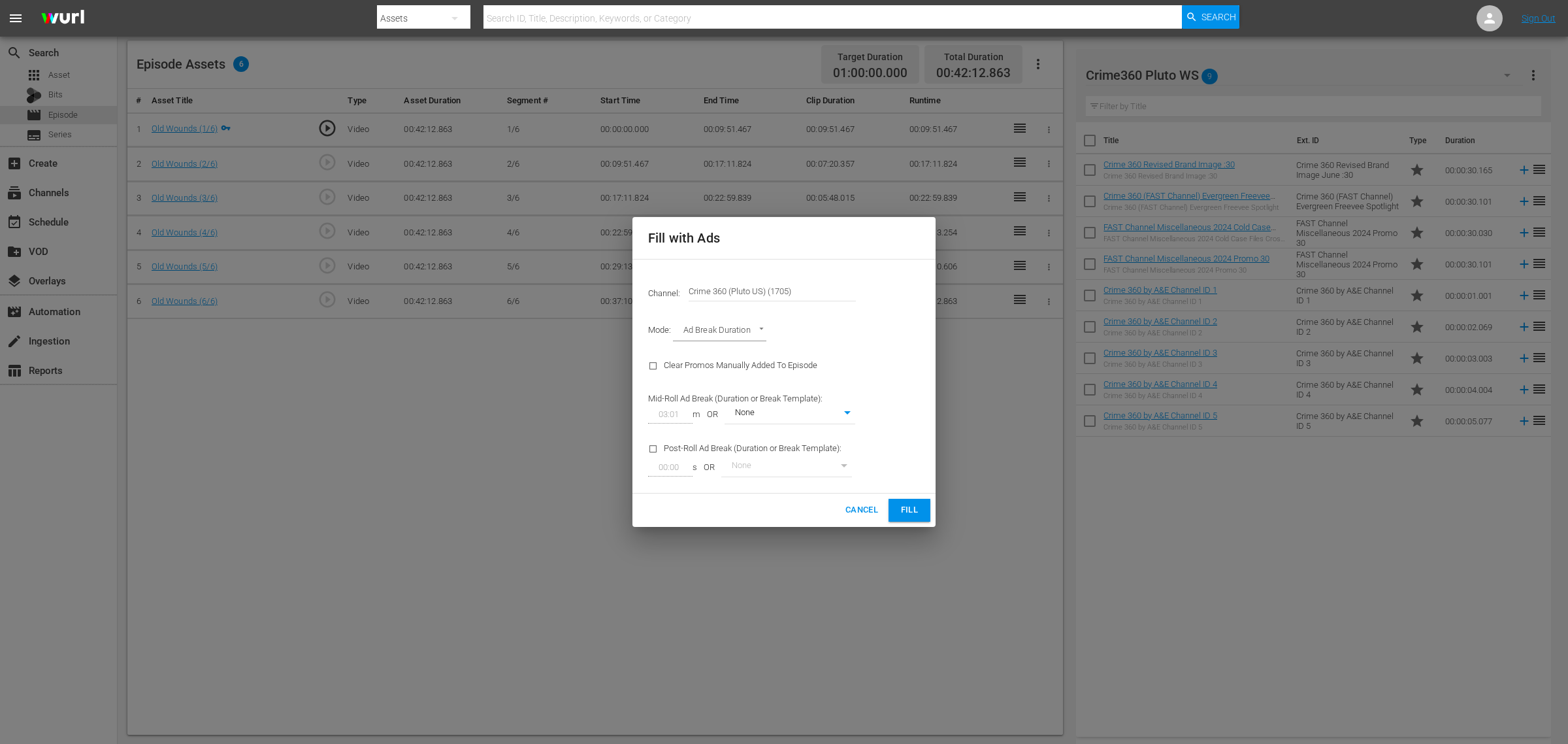
click at [846, 404] on body "menu Search By Assets Search ID, Title, Description, Keywords, or Category Sear…" at bounding box center [784, 32] width 1568 height 744
click at [895, 335] on div at bounding box center [784, 372] width 1568 height 744
click at [835, 404] on body "menu Search By Assets Search ID, Title, Description, Keywords, or Category Sear…" at bounding box center [784, 32] width 1568 height 744
click at [792, 478] on li "4 Min with promo" at bounding box center [791, 478] width 131 height 21
type input "48"
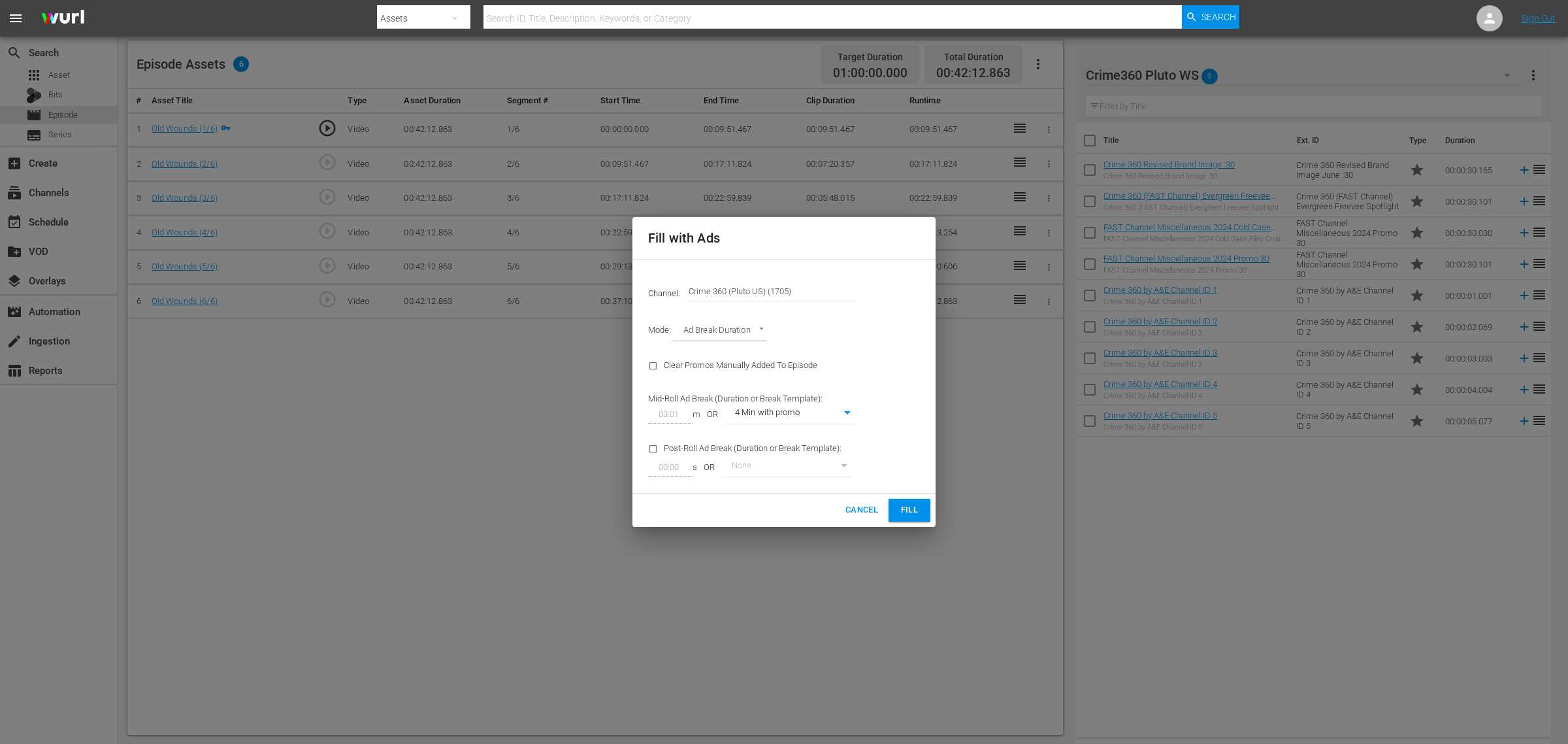
click at [885, 445] on div "Channel: Channel Title Crime 360 (Pluto US) (1705) Mode: Ad Break Duration AD_B…" at bounding box center [784, 376] width 303 height 235
click at [909, 504] on span "Fill" at bounding box center [910, 510] width 21 height 15
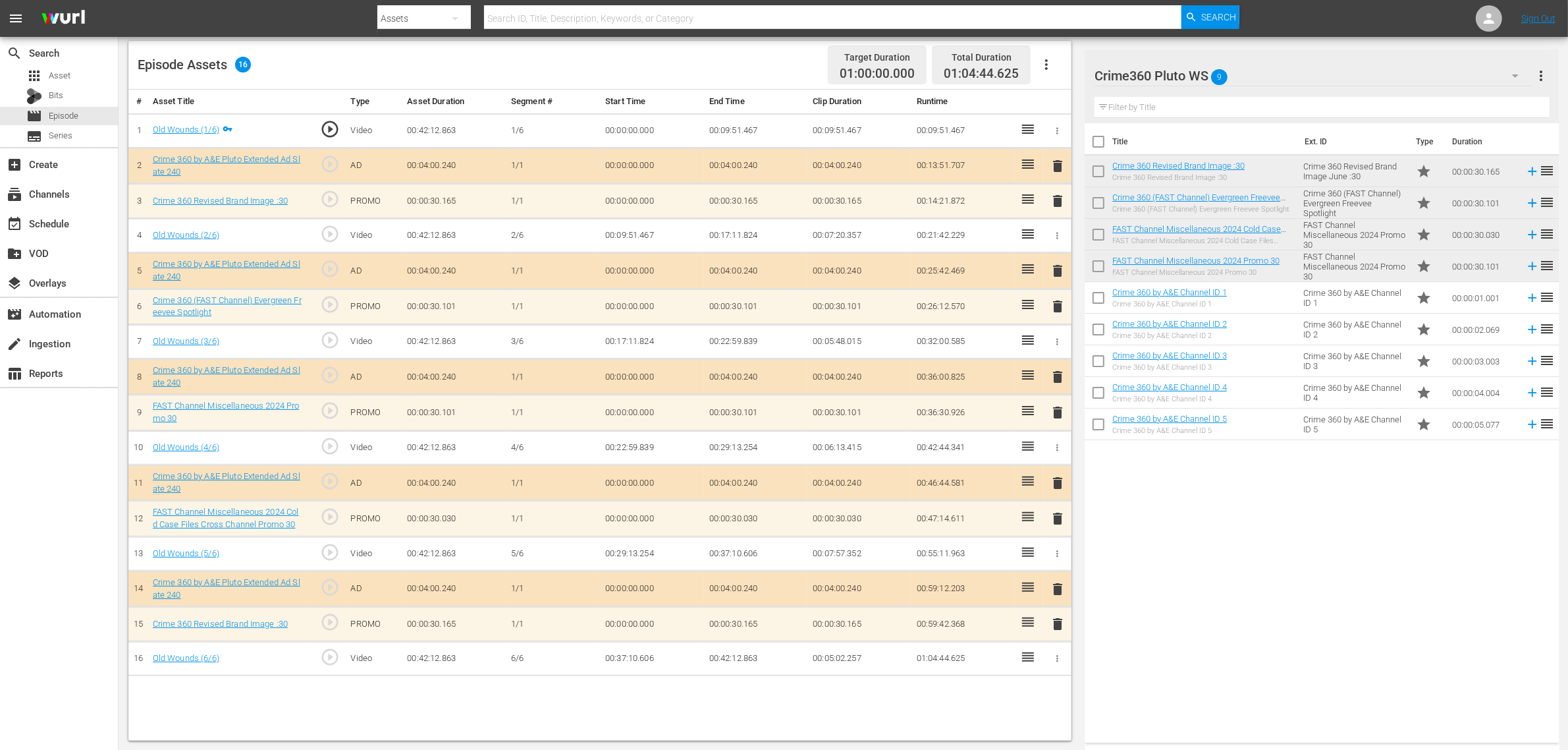
click at [1264, 558] on div "Title Ext. ID Type Duration Crime 360 Revised Brand Image :30 Crime 360 Revised…" at bounding box center [1322, 430] width 474 height 614
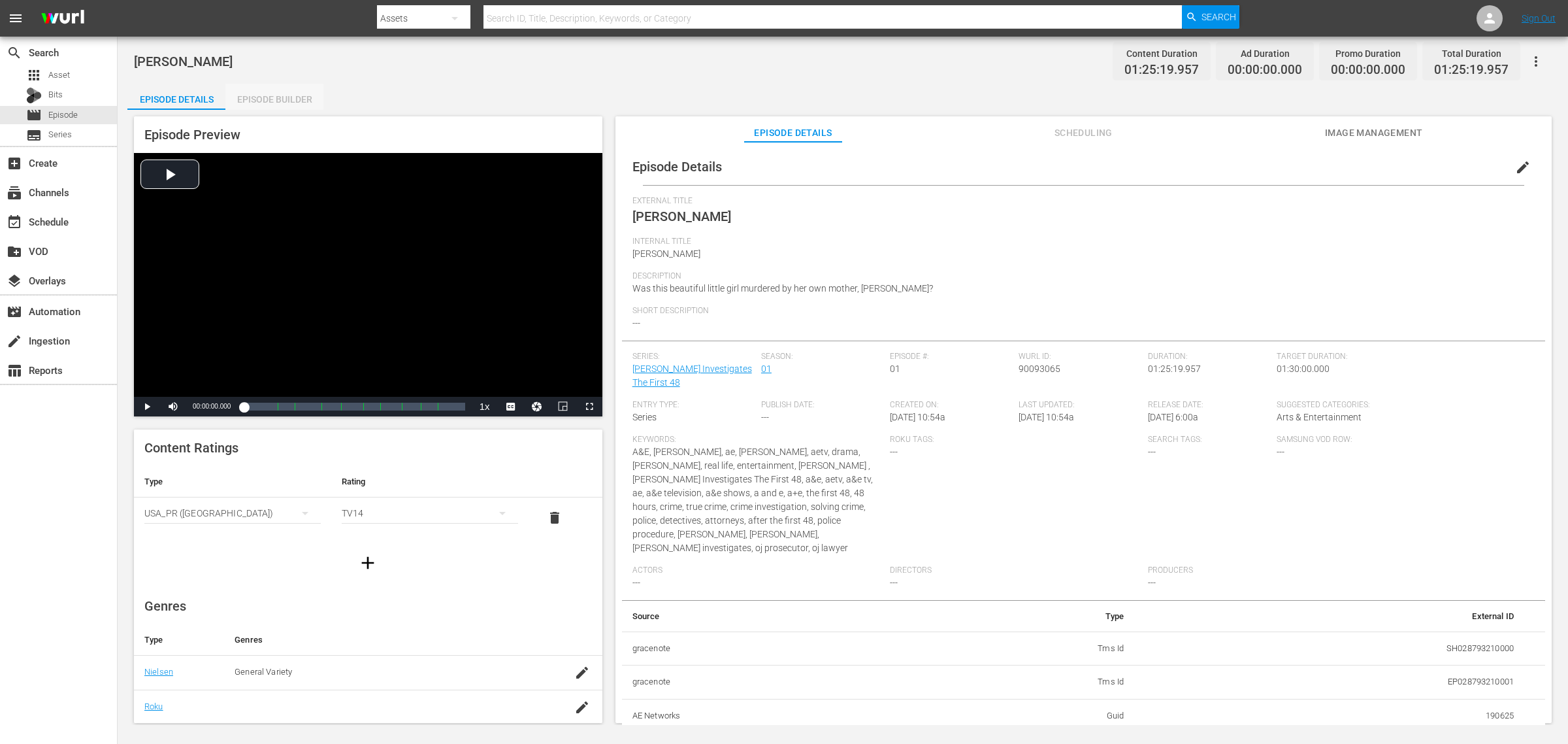
click at [289, 104] on div "Episode Builder" at bounding box center [274, 98] width 98 height 31
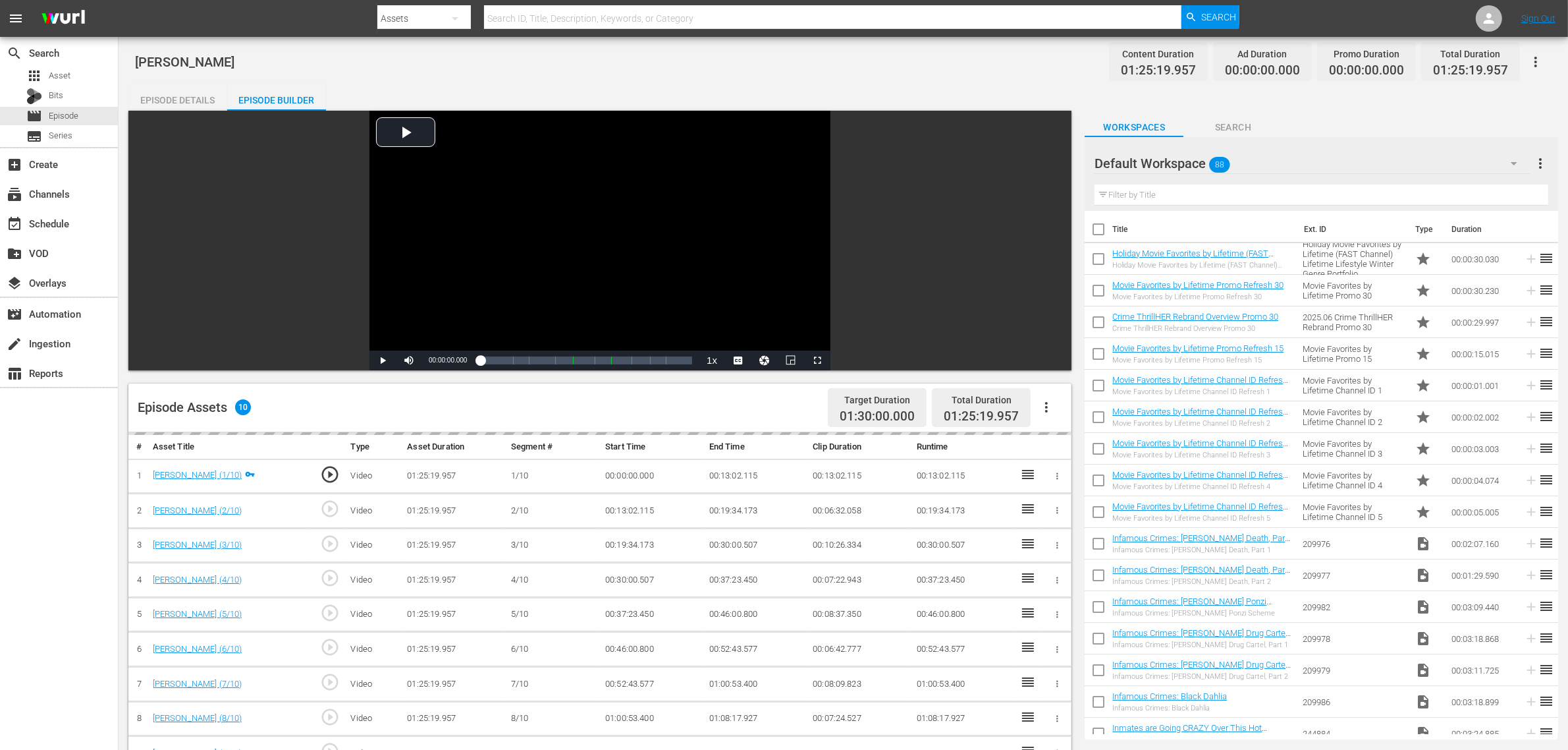
click at [857, 67] on div "Casey Anthony Content Duration 01:25:19.957 Ad Duration 00:00:00.000 Promo Dura…" at bounding box center [843, 61] width 1417 height 29
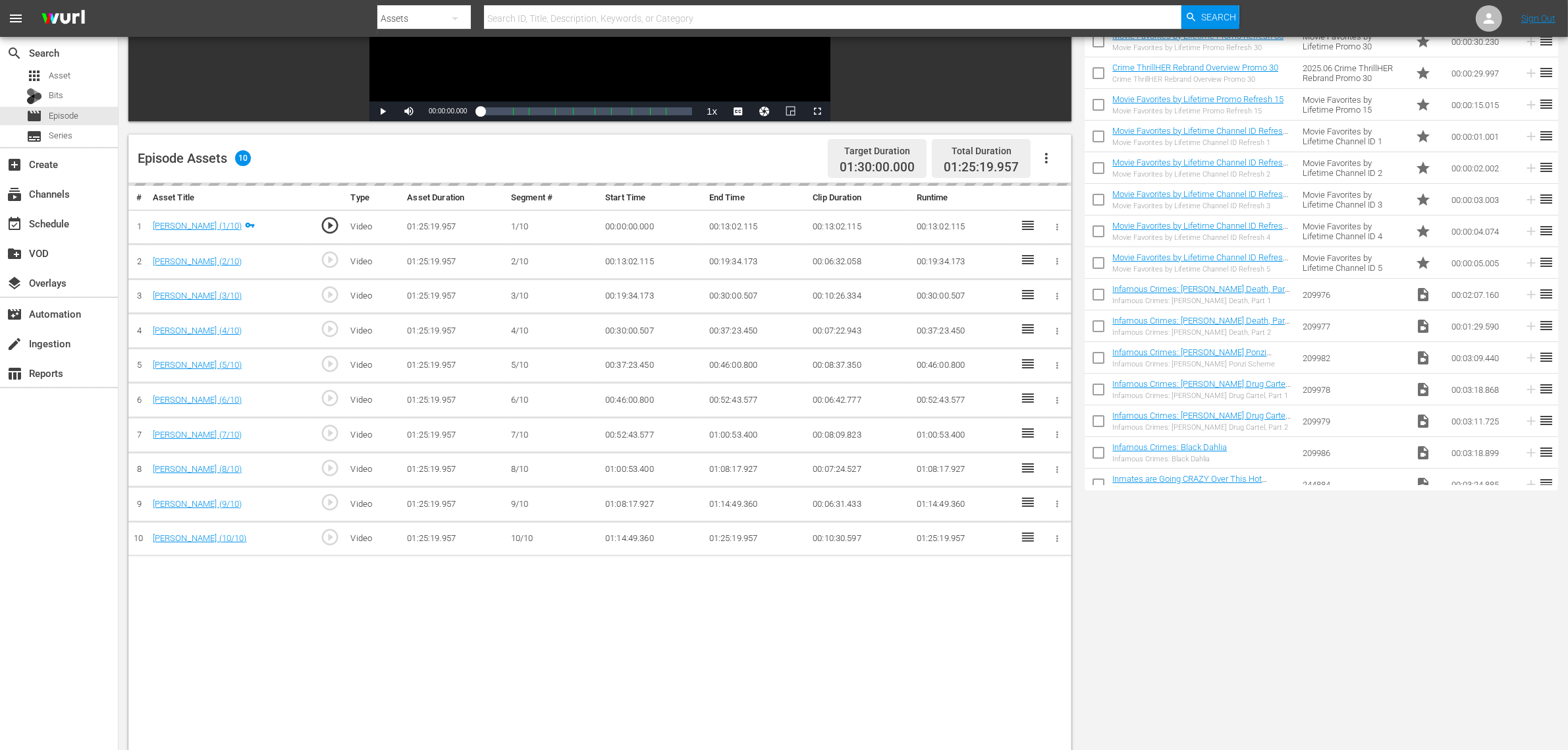
scroll to position [329, 0]
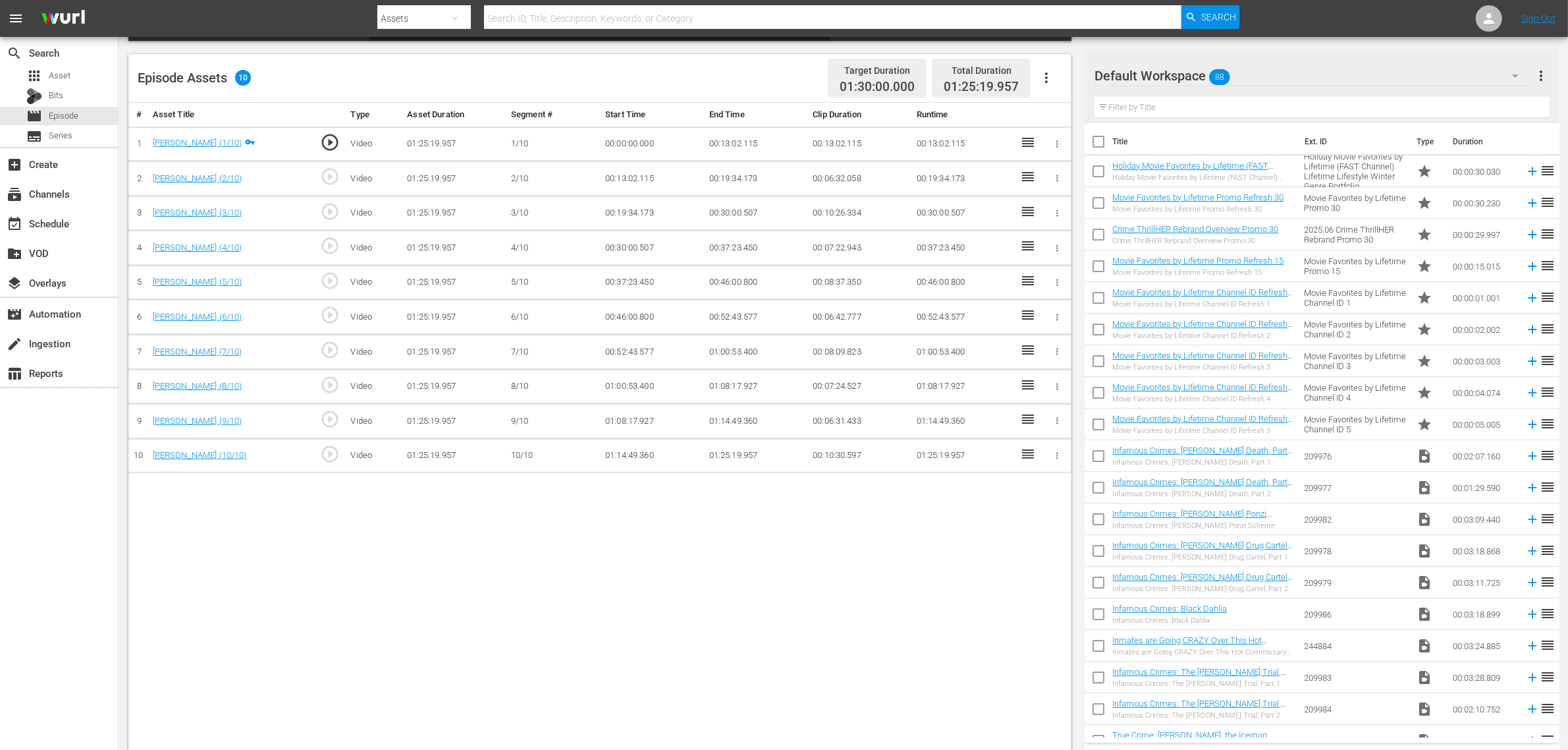
click at [1052, 77] on icon "button" at bounding box center [1047, 78] width 16 height 16
click at [1072, 80] on div "Fill with Ads" at bounding box center [1086, 82] width 89 height 31
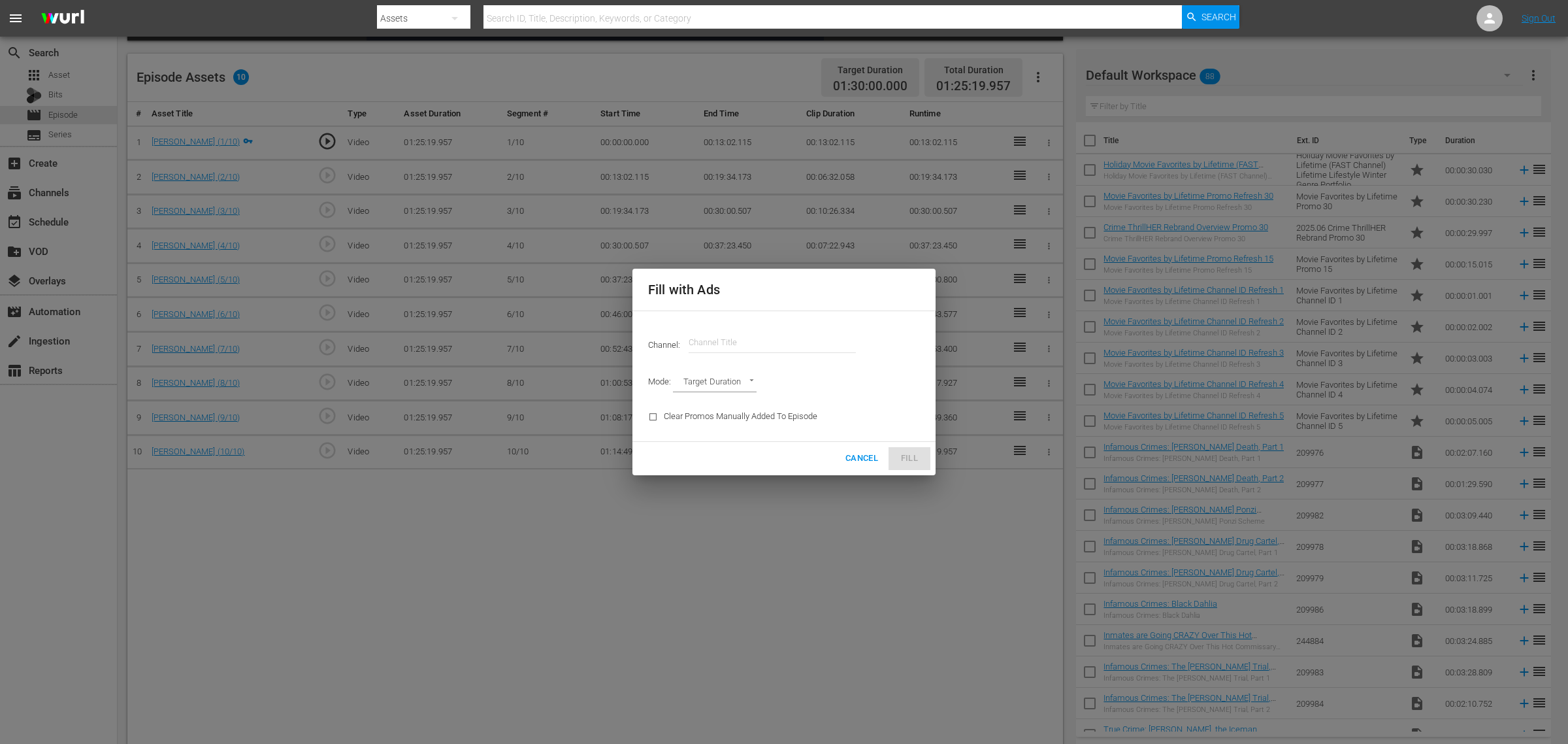
click at [713, 345] on input "text" at bounding box center [772, 342] width 167 height 31
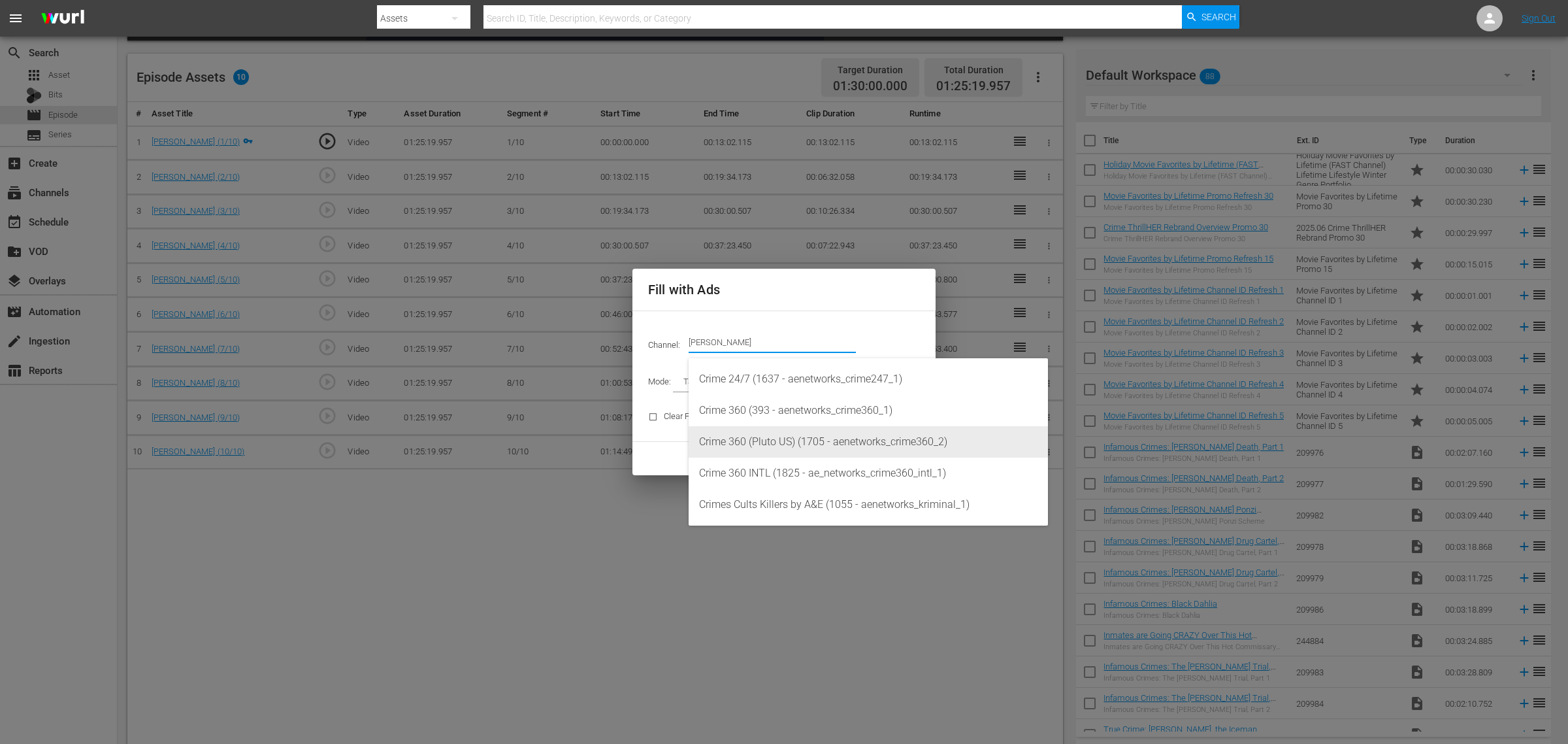
click at [815, 440] on div "Crime 360 (Pluto US) (1705 - aenetworks_crime360_2)" at bounding box center [869, 441] width 338 height 31
type input "Crime 360 (Pluto US) (1705)"
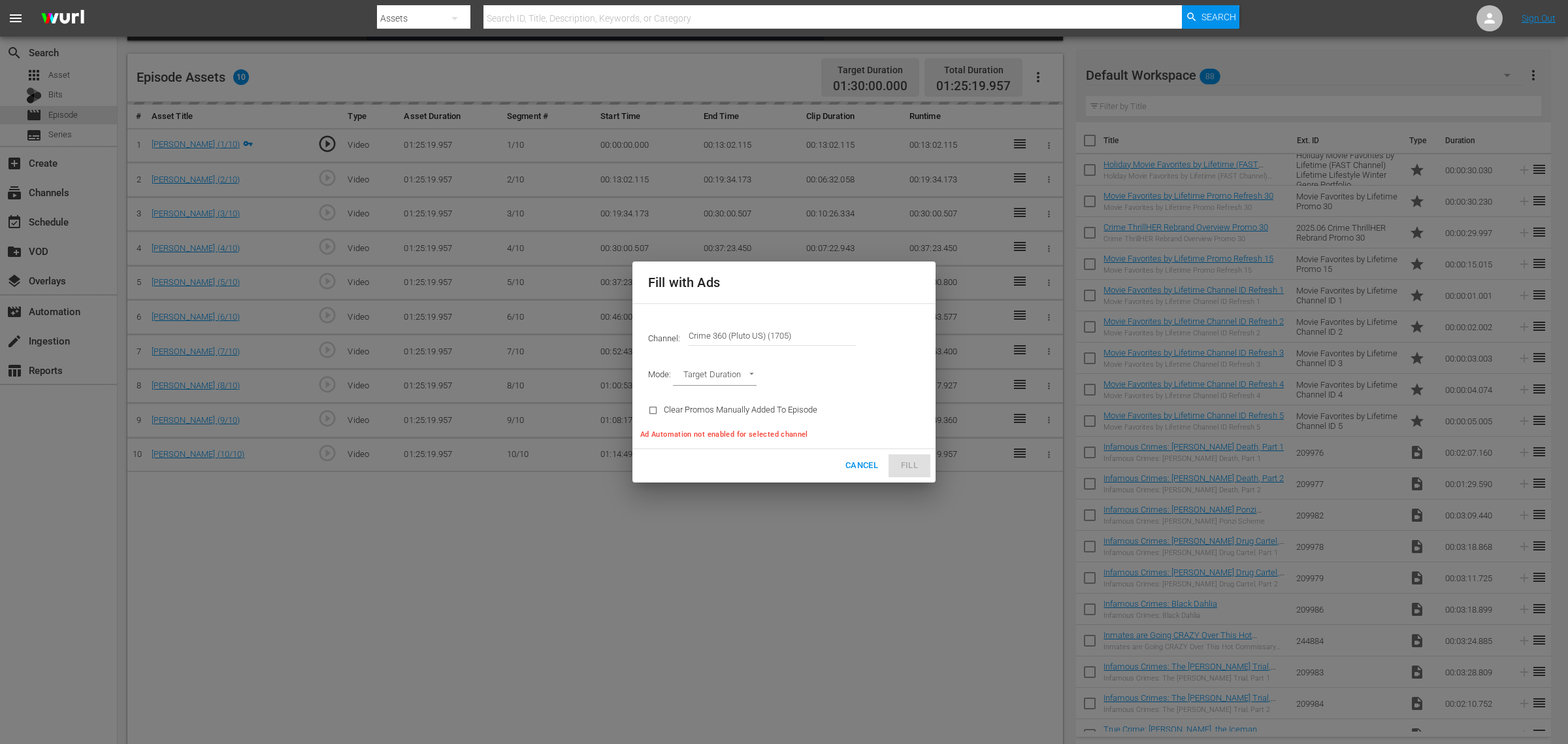
type input "AD_BREAK_DURATION"
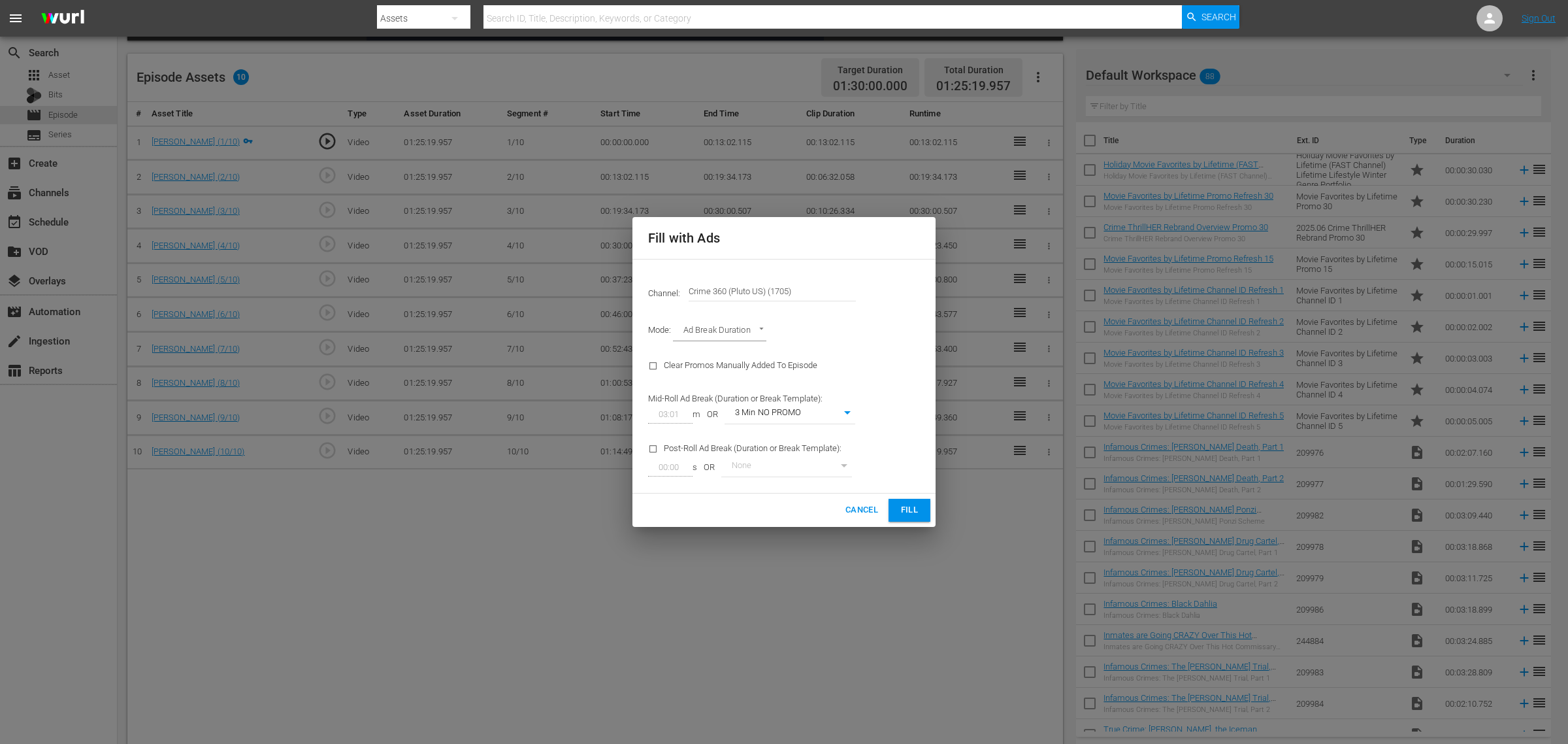
click at [907, 500] on button "Fill" at bounding box center [909, 510] width 42 height 23
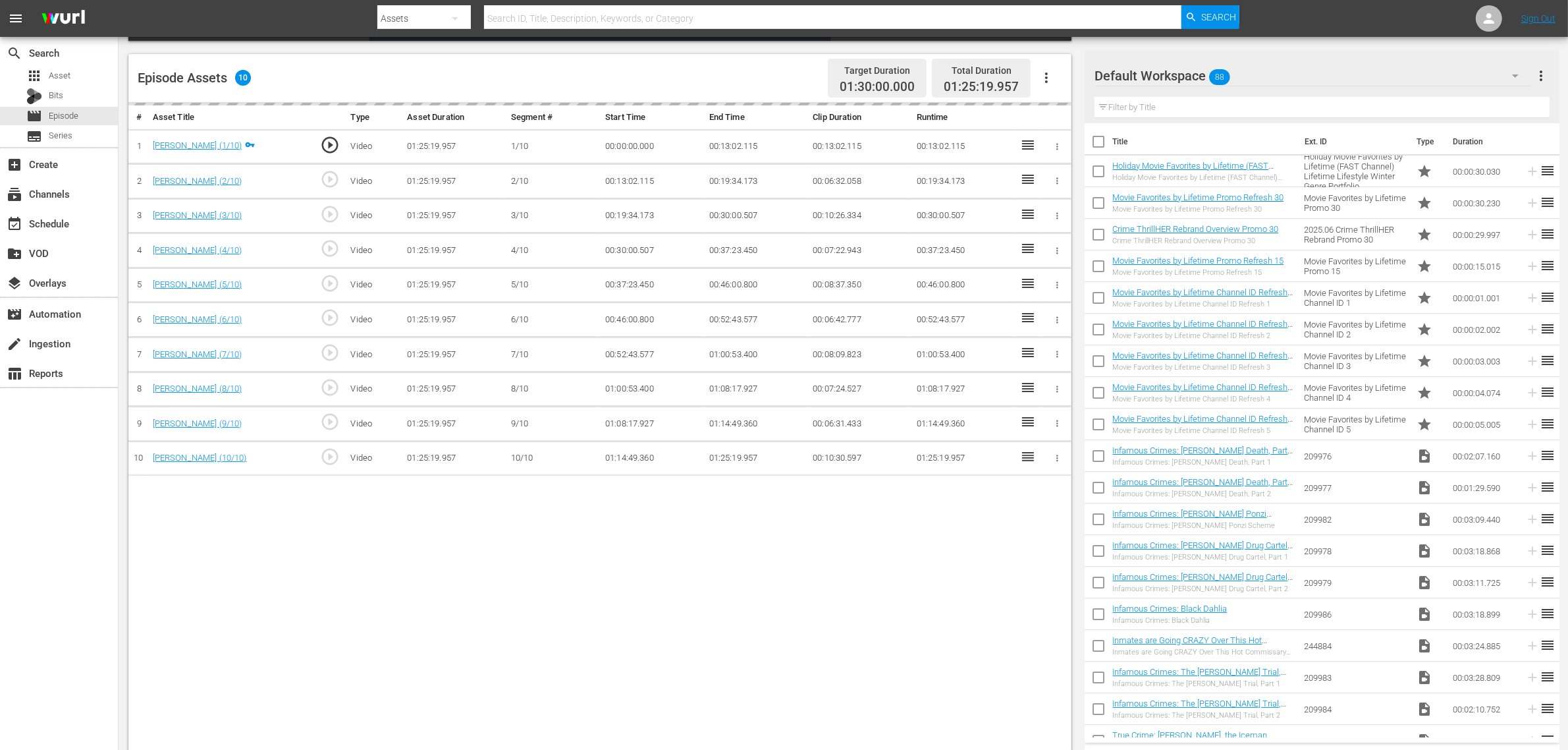
click at [1264, 77] on div "Default Workspace 88" at bounding box center [1313, 75] width 436 height 37
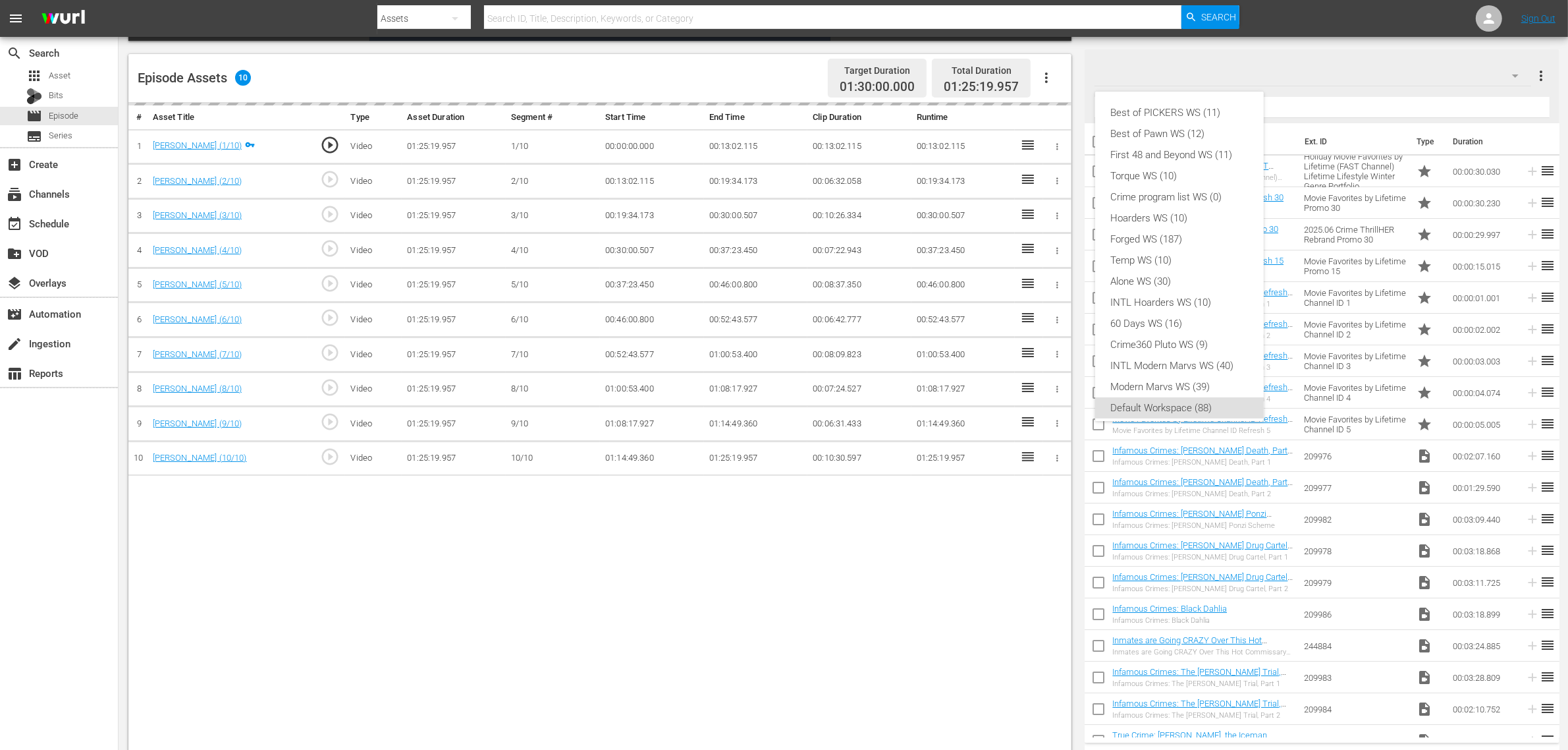
scroll to position [8, 0]
click at [1216, 333] on div "Crime360 Pluto WS (9)" at bounding box center [1180, 337] width 137 height 21
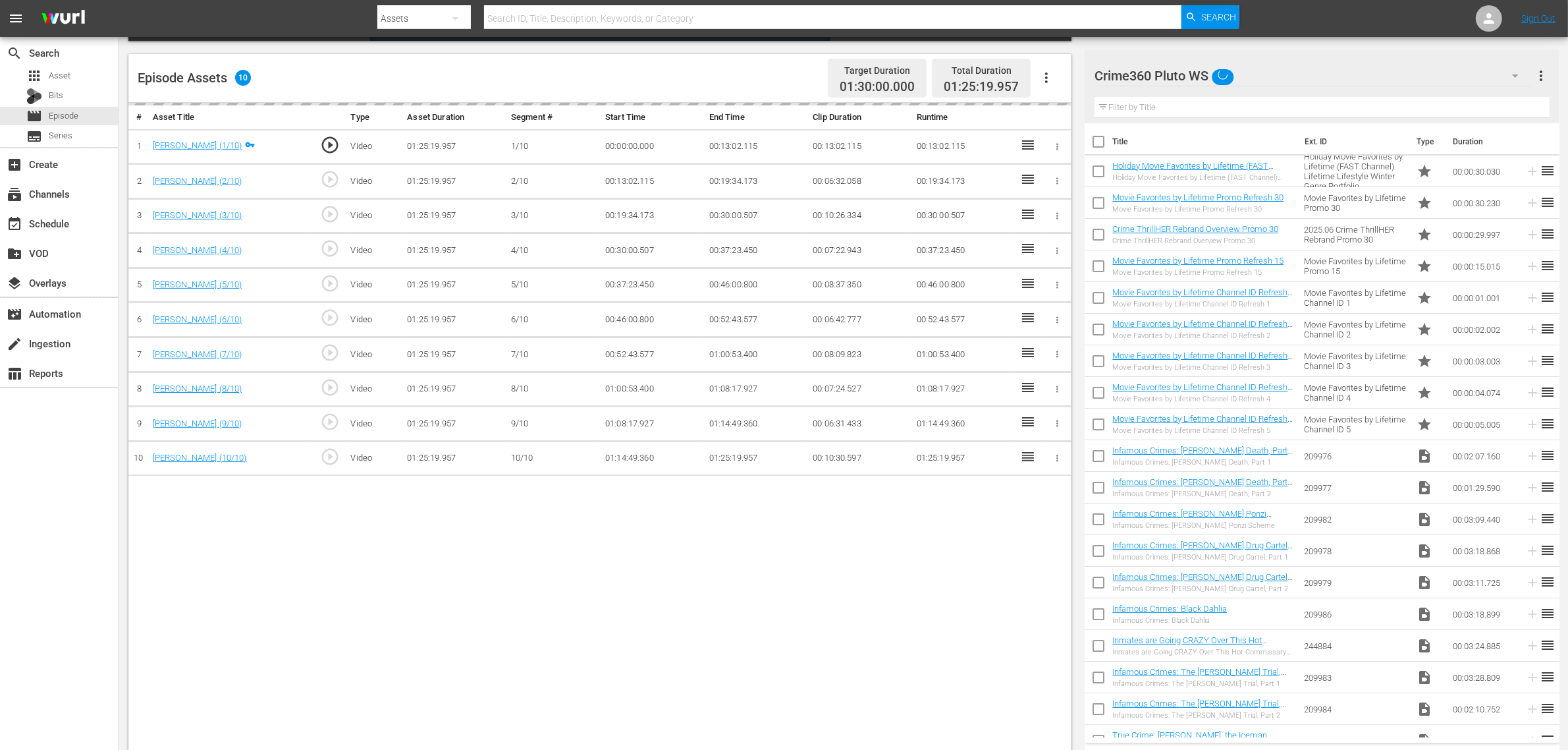
click at [87, 552] on div "search Search apps Asset Bits movie Episode subtitles Series add_box Create sub…" at bounding box center [59, 412] width 119 height 750
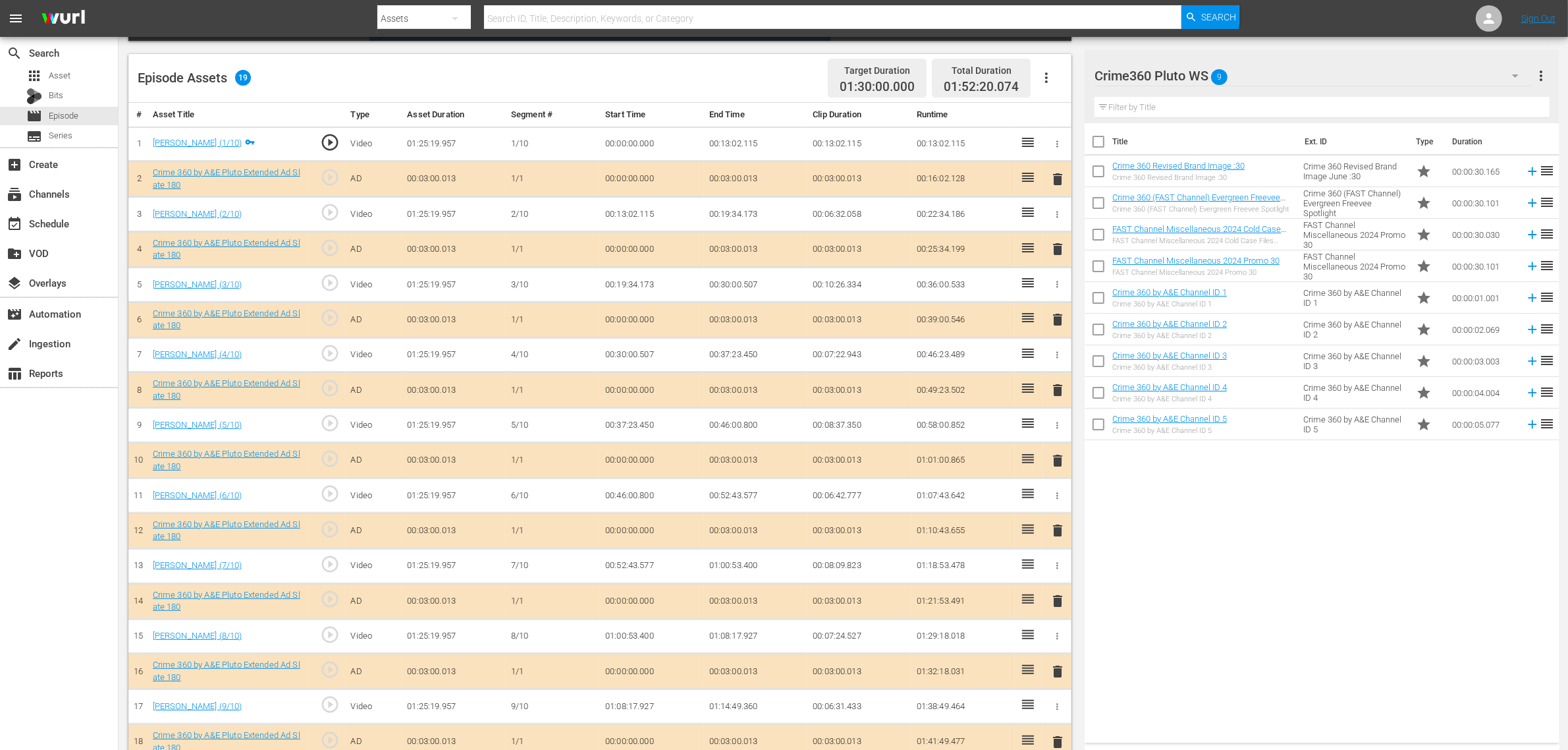
click at [725, 70] on div "Episode Assets 19 Target Duration 01:30:00.000 Total Duration 01:52:20.074" at bounding box center [600, 79] width 943 height 49
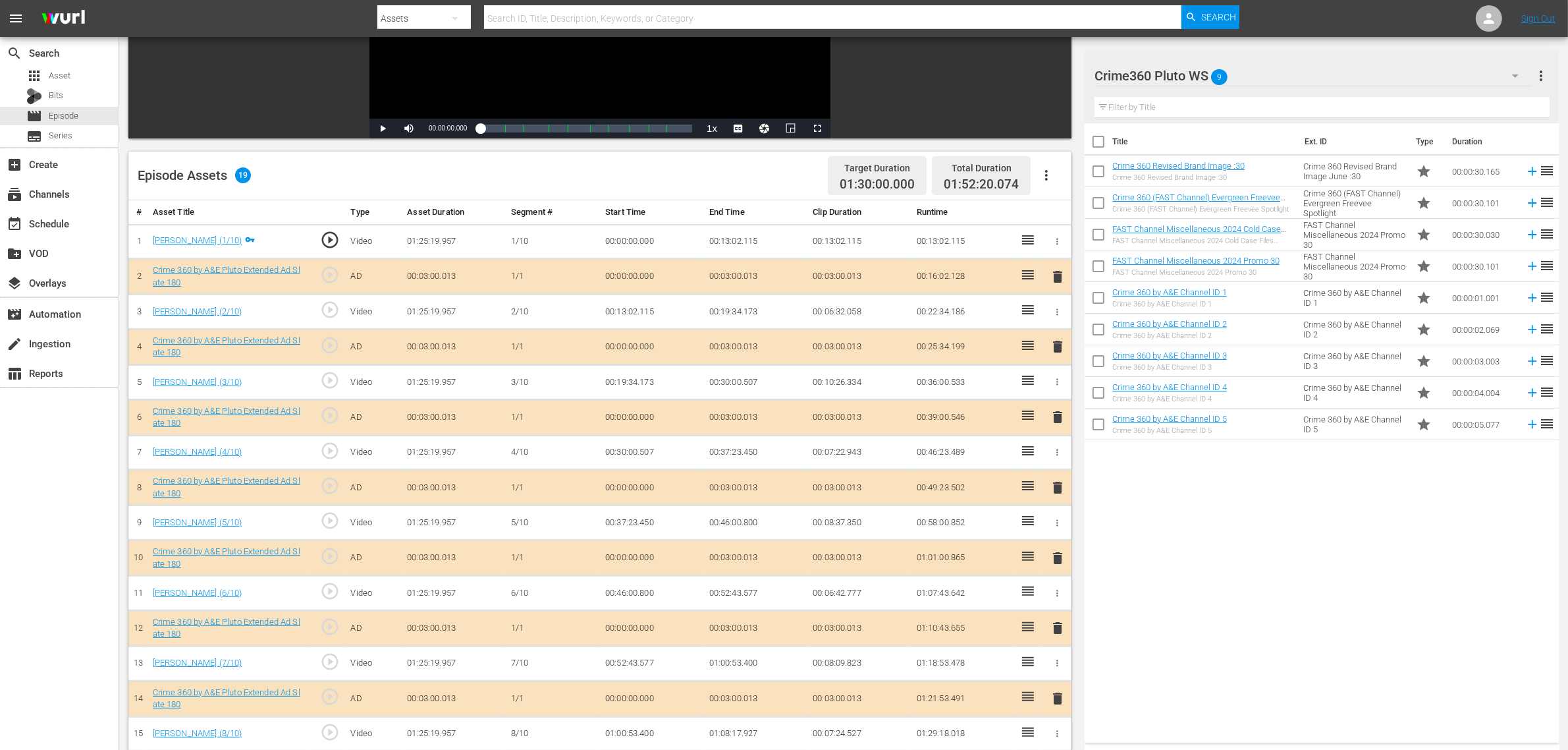
scroll to position [225, 0]
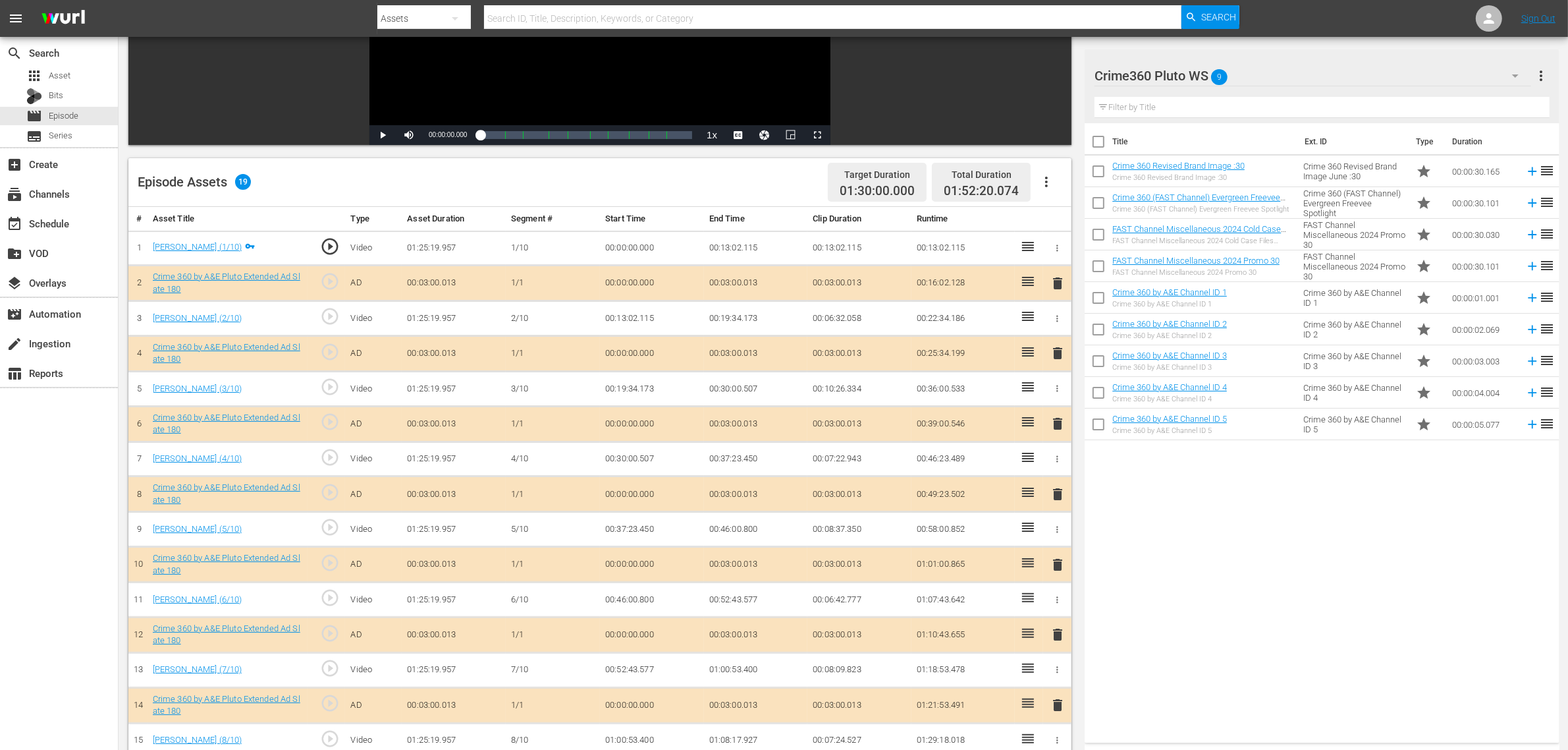
click at [1050, 187] on icon "button" at bounding box center [1047, 182] width 16 height 16
click at [1068, 188] on div "Fill with Ads" at bounding box center [1086, 187] width 89 height 31
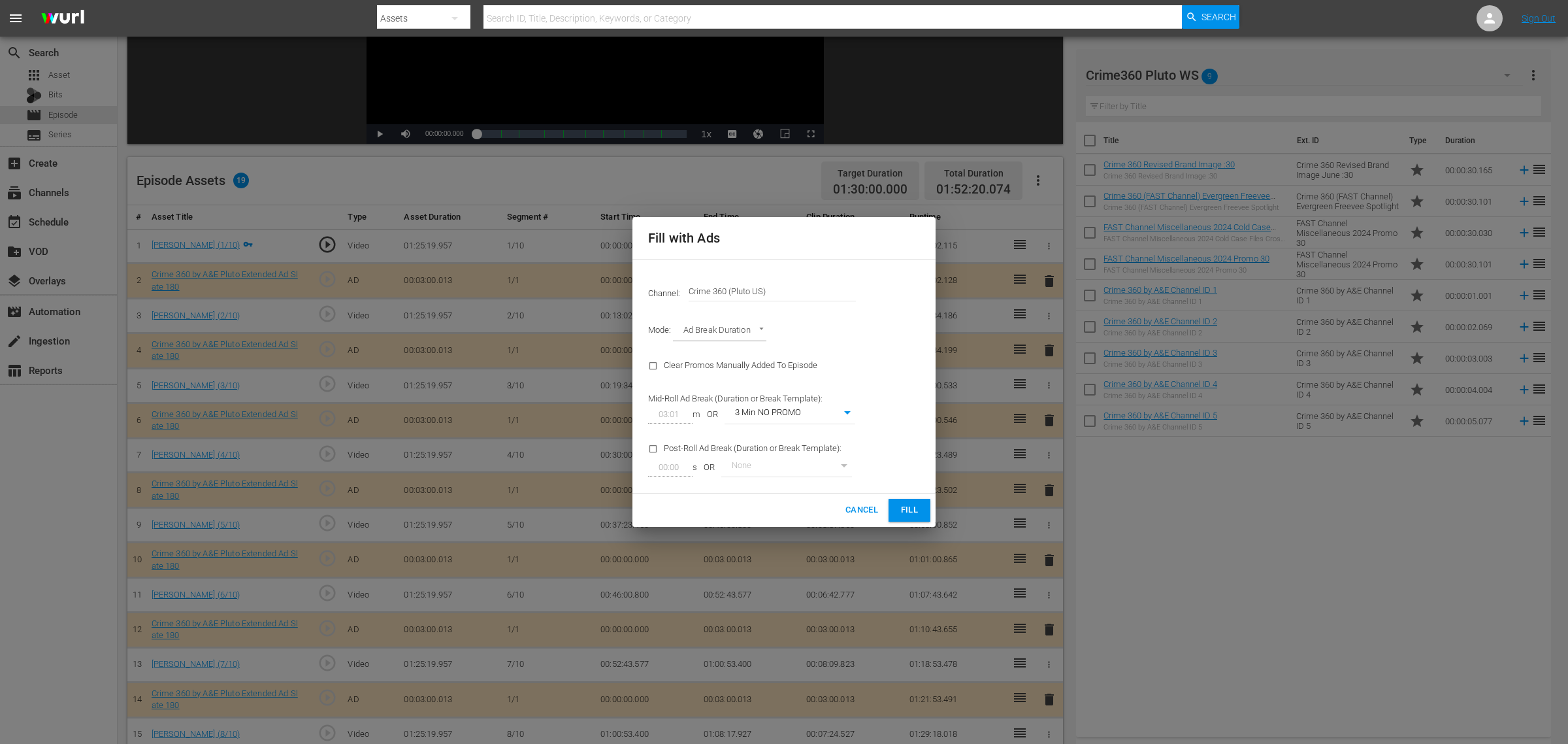
click at [838, 413] on body "menu Search By Assets Search ID, Title, Description, Keywords, or Category Sear…" at bounding box center [784, 149] width 1568 height 744
click at [807, 436] on li "3 Min with promo" at bounding box center [791, 436] width 131 height 21
type input "46"
drag, startPoint x: 897, startPoint y: 507, endPoint x: 981, endPoint y: 515, distance: 84.4
click at [899, 508] on button "Fill" at bounding box center [909, 510] width 42 height 23
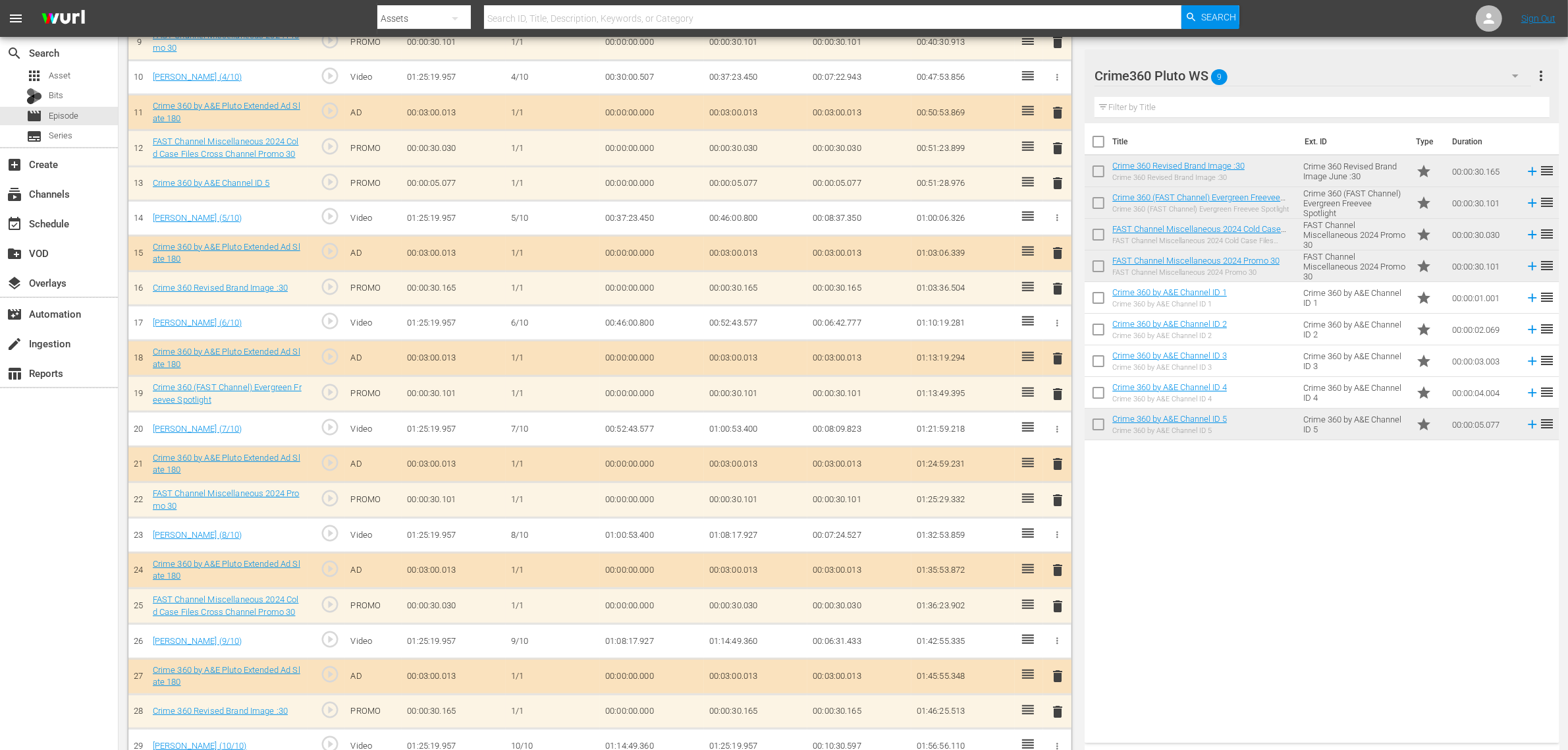
scroll to position [710, 0]
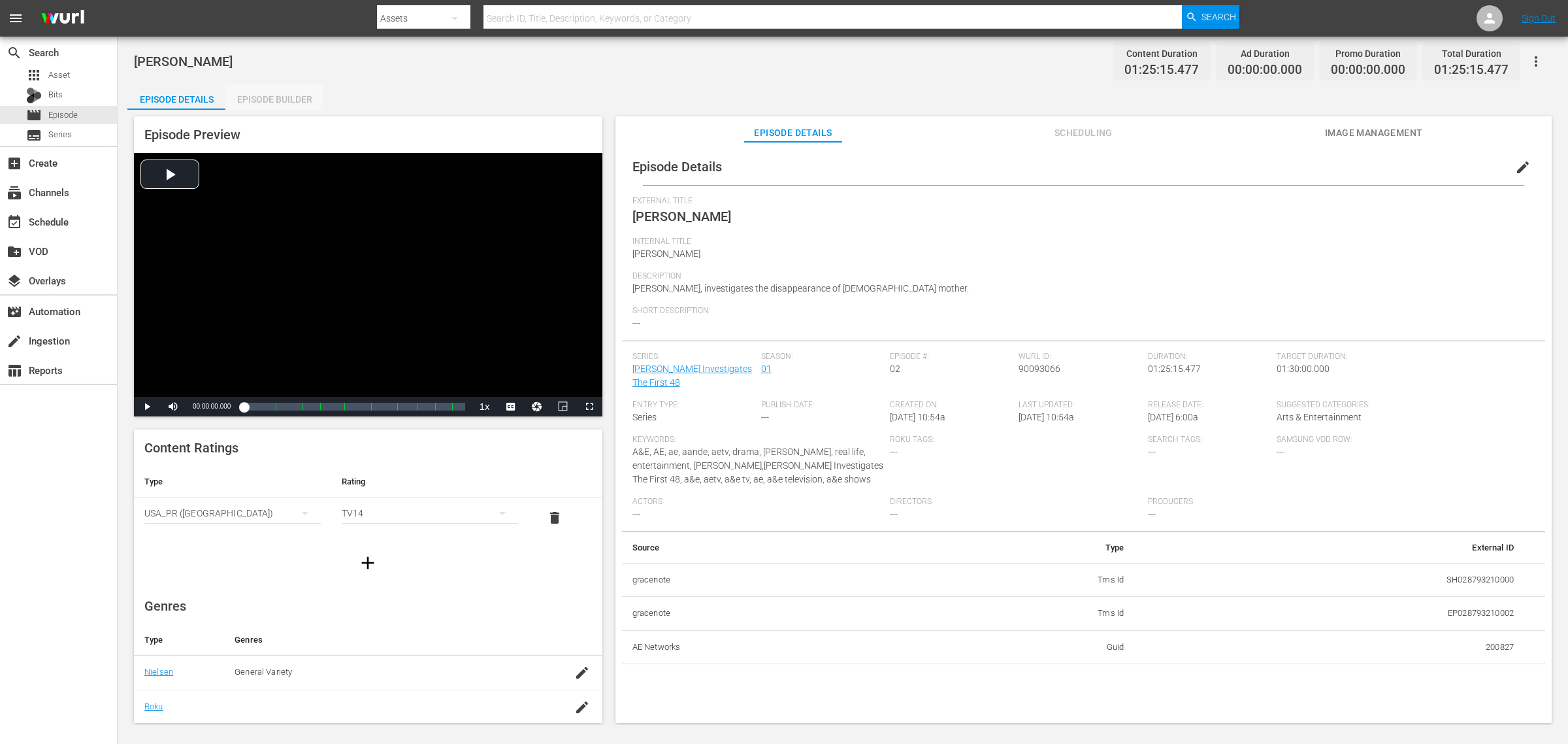
click at [263, 98] on div "Episode Builder" at bounding box center [274, 98] width 98 height 31
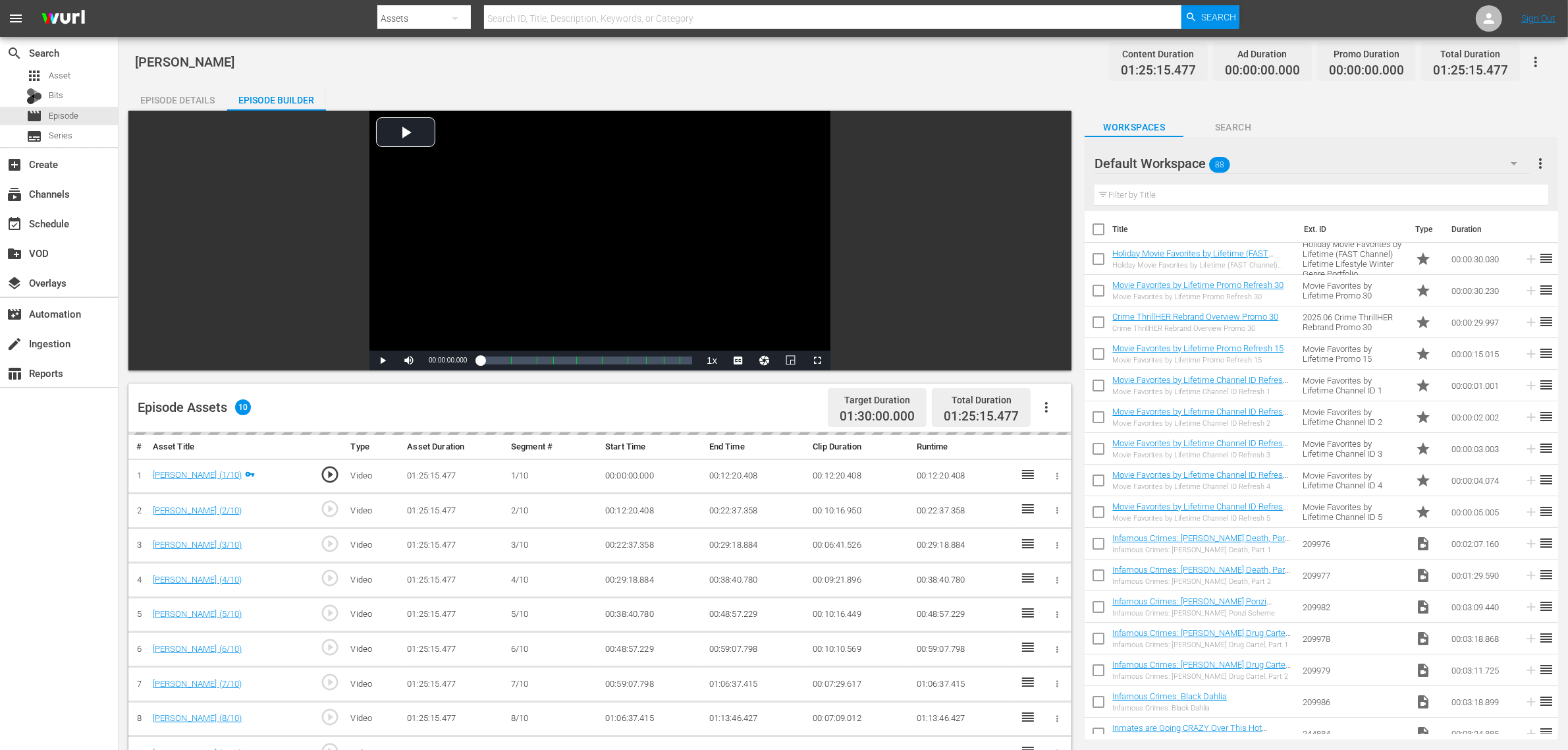
click at [834, 71] on div "[PERSON_NAME] Content Duration 01:25:15.477 Ad Duration 00:00:00.000 Promo Dura…" at bounding box center [843, 61] width 1417 height 29
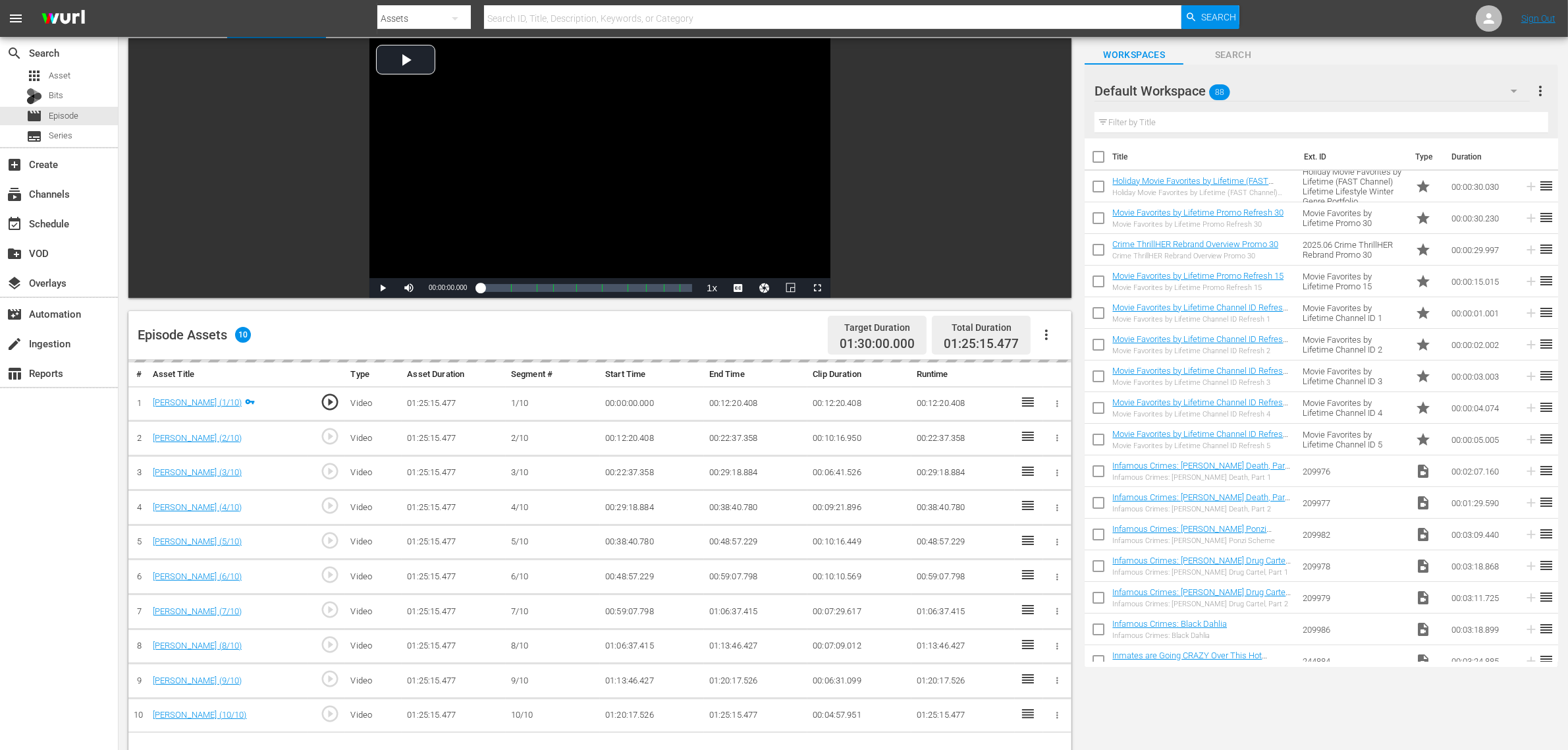
scroll to position [165, 0]
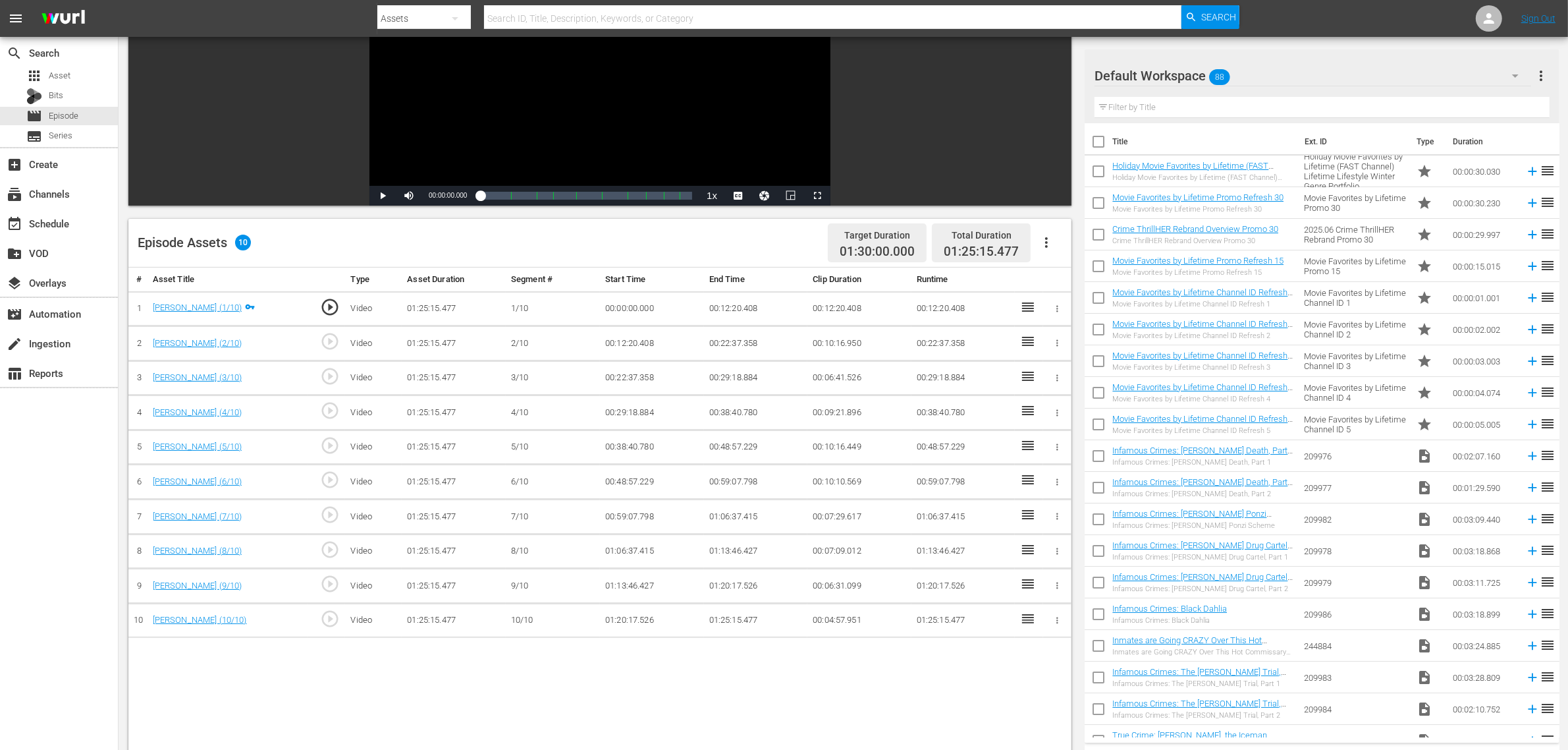
click at [1049, 244] on icon "button" at bounding box center [1047, 243] width 16 height 16
click at [1064, 244] on div "Fill with Ads" at bounding box center [1086, 247] width 89 height 31
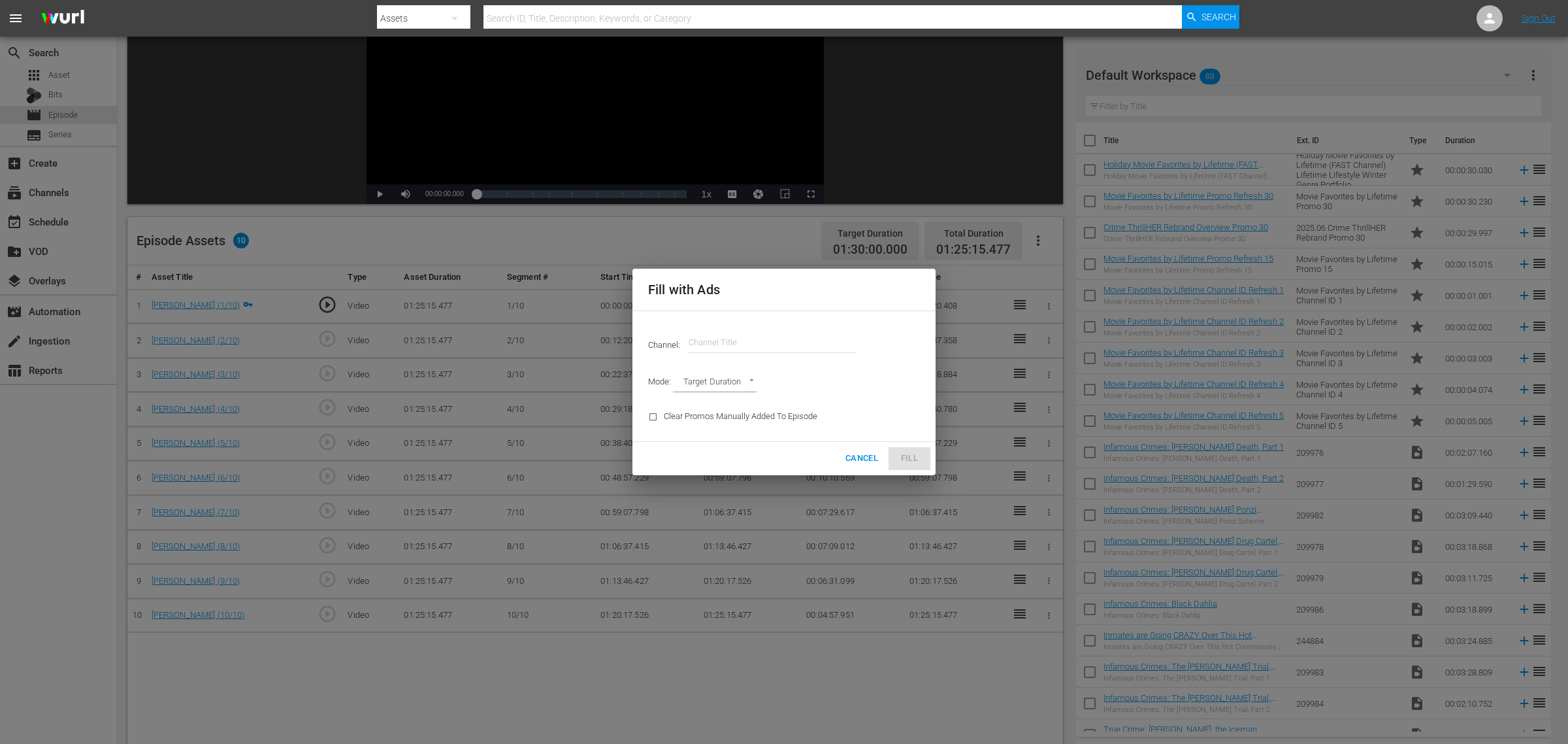
click at [743, 335] on input "text" at bounding box center [772, 342] width 167 height 31
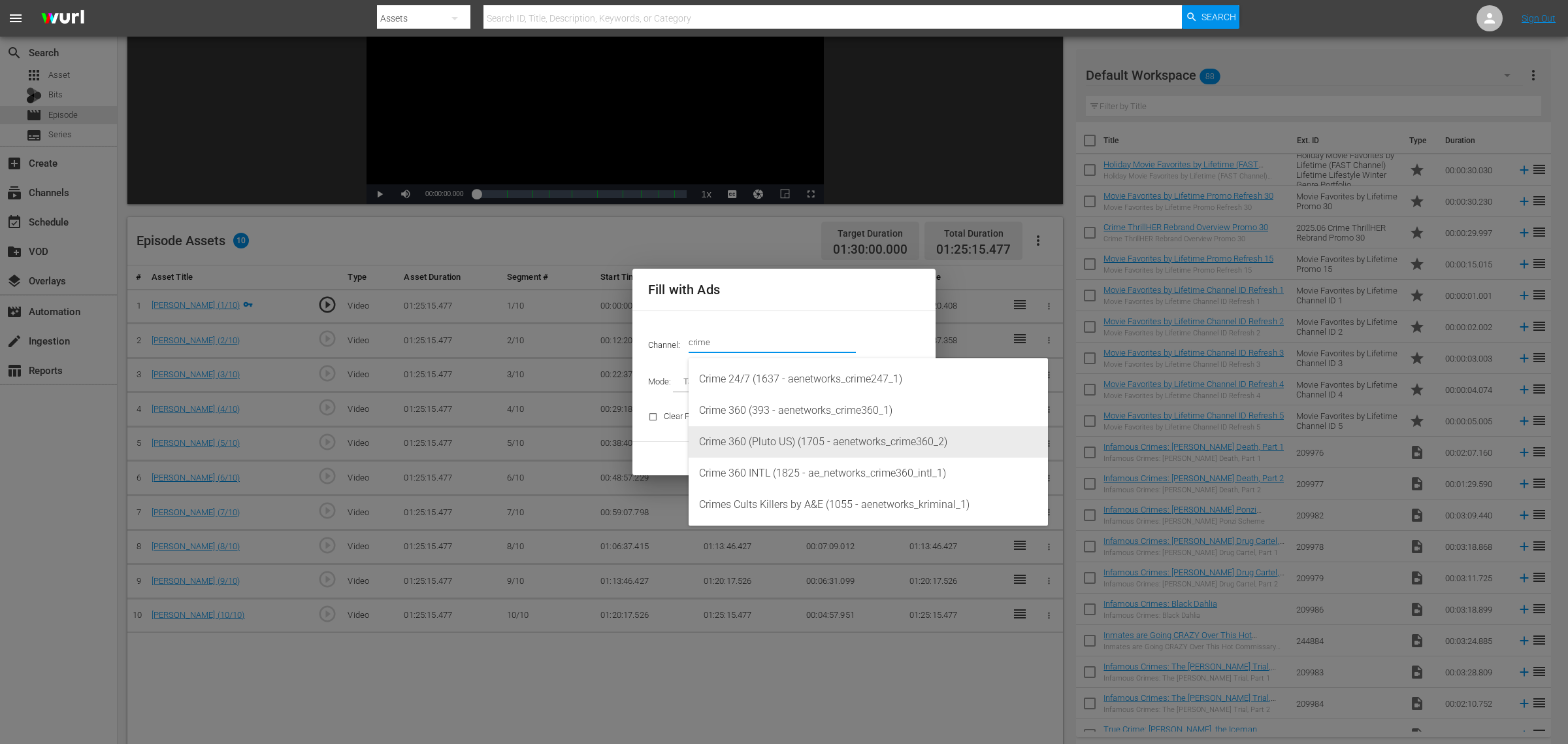
click at [843, 439] on div "Crime 360 (Pluto US) (1705 - aenetworks_crime360_2)" at bounding box center [869, 441] width 338 height 31
type input "Crime 360 (Pluto US) (1705)"
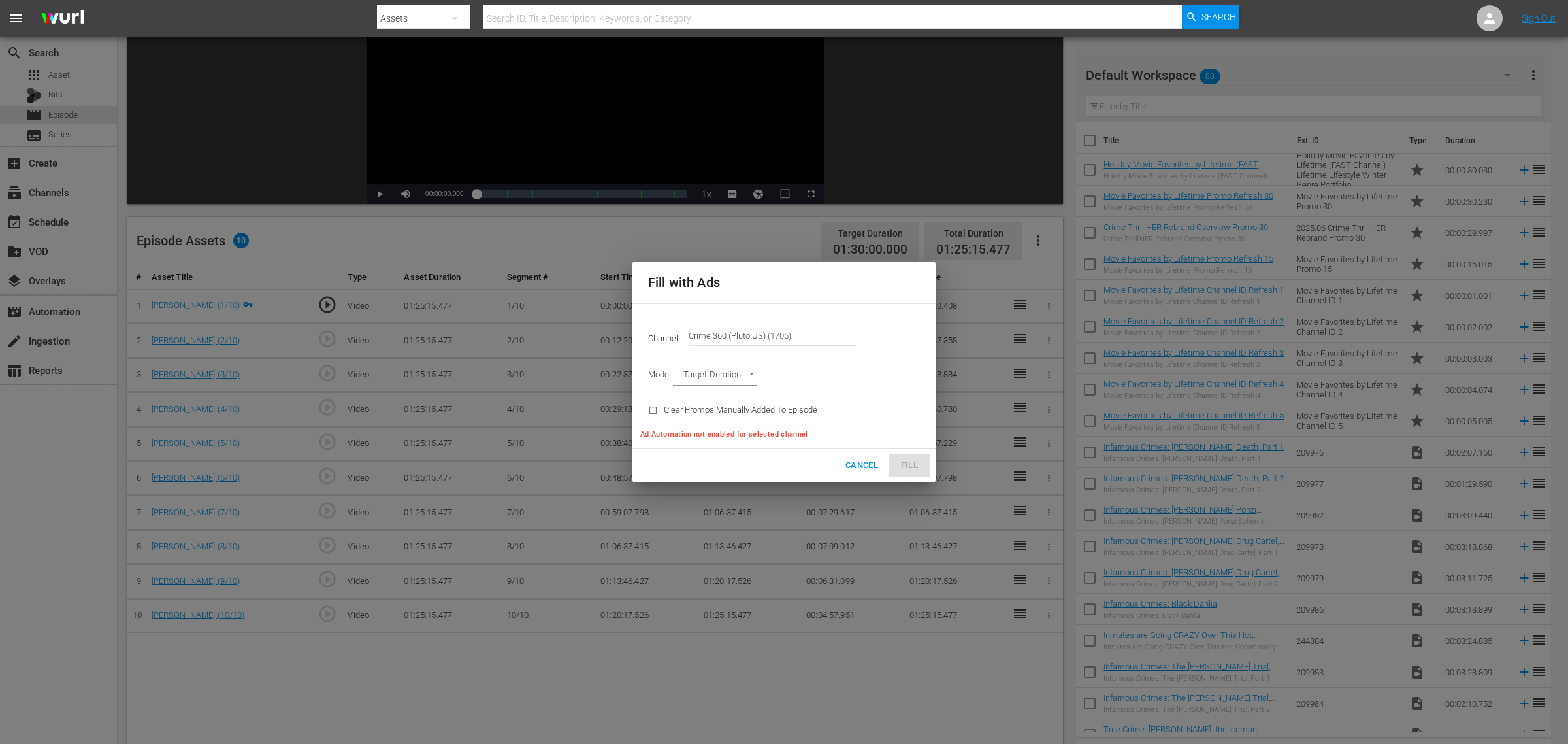
type input "AD_BREAK_DURATION"
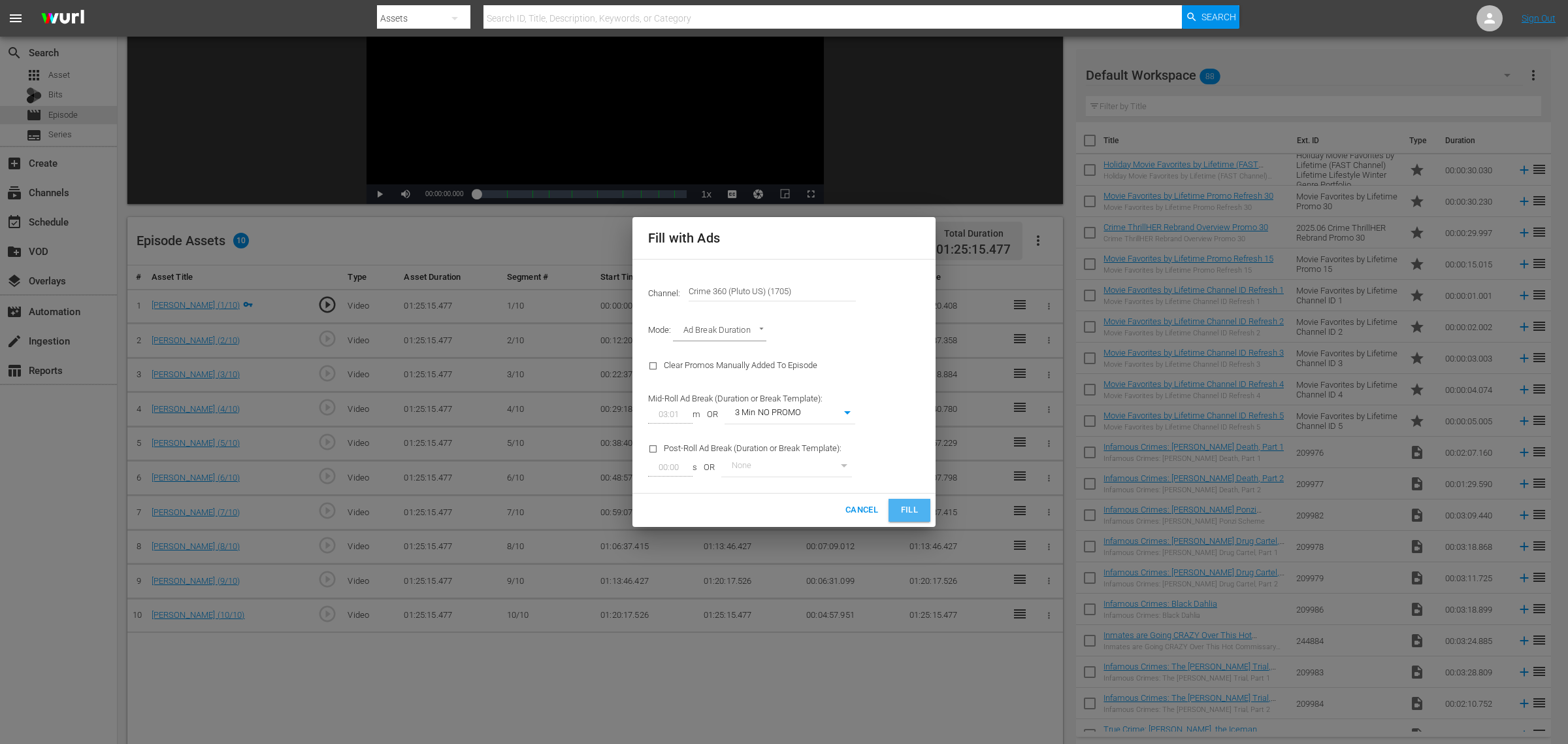
click at [912, 508] on span "Fill" at bounding box center [910, 510] width 21 height 15
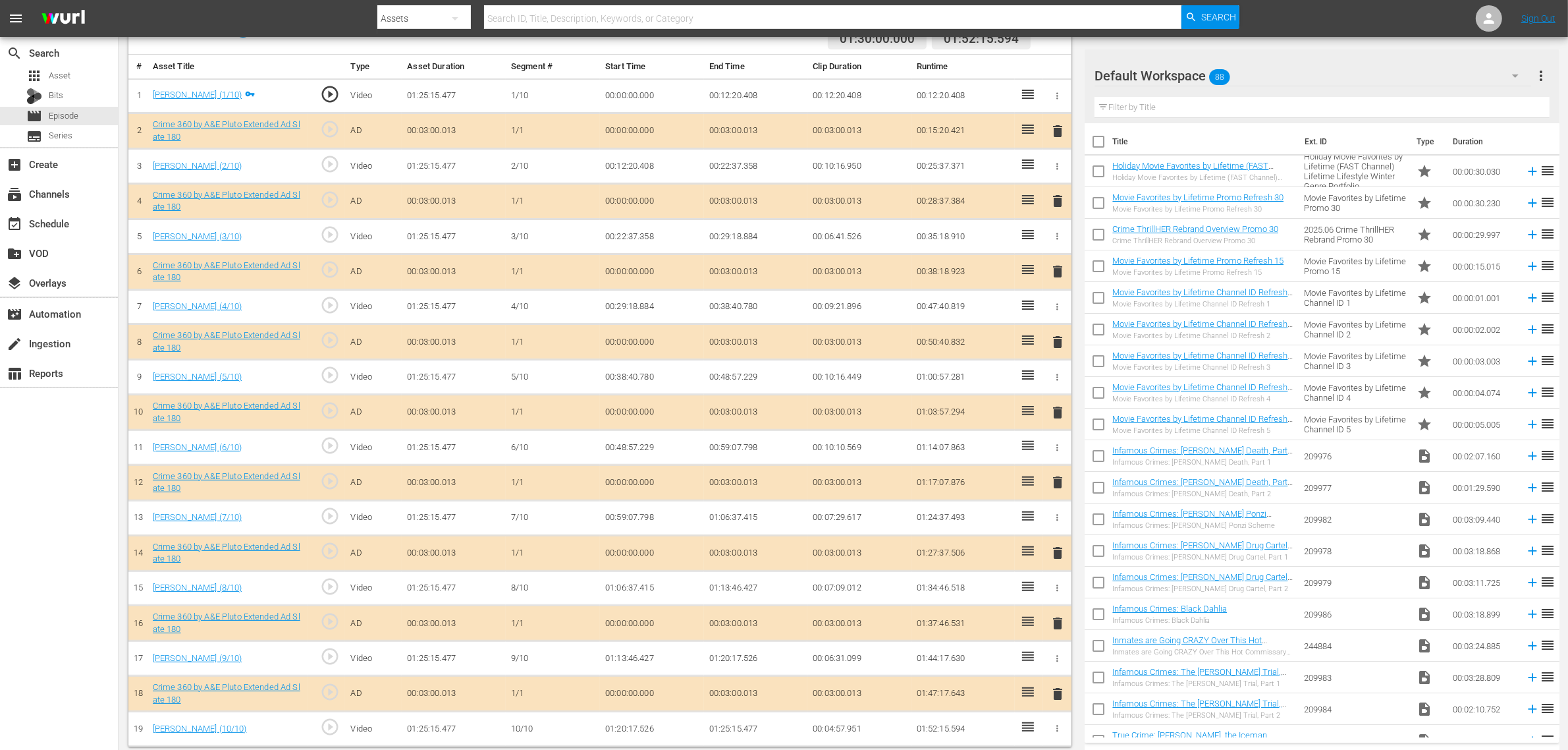
scroll to position [390, 0]
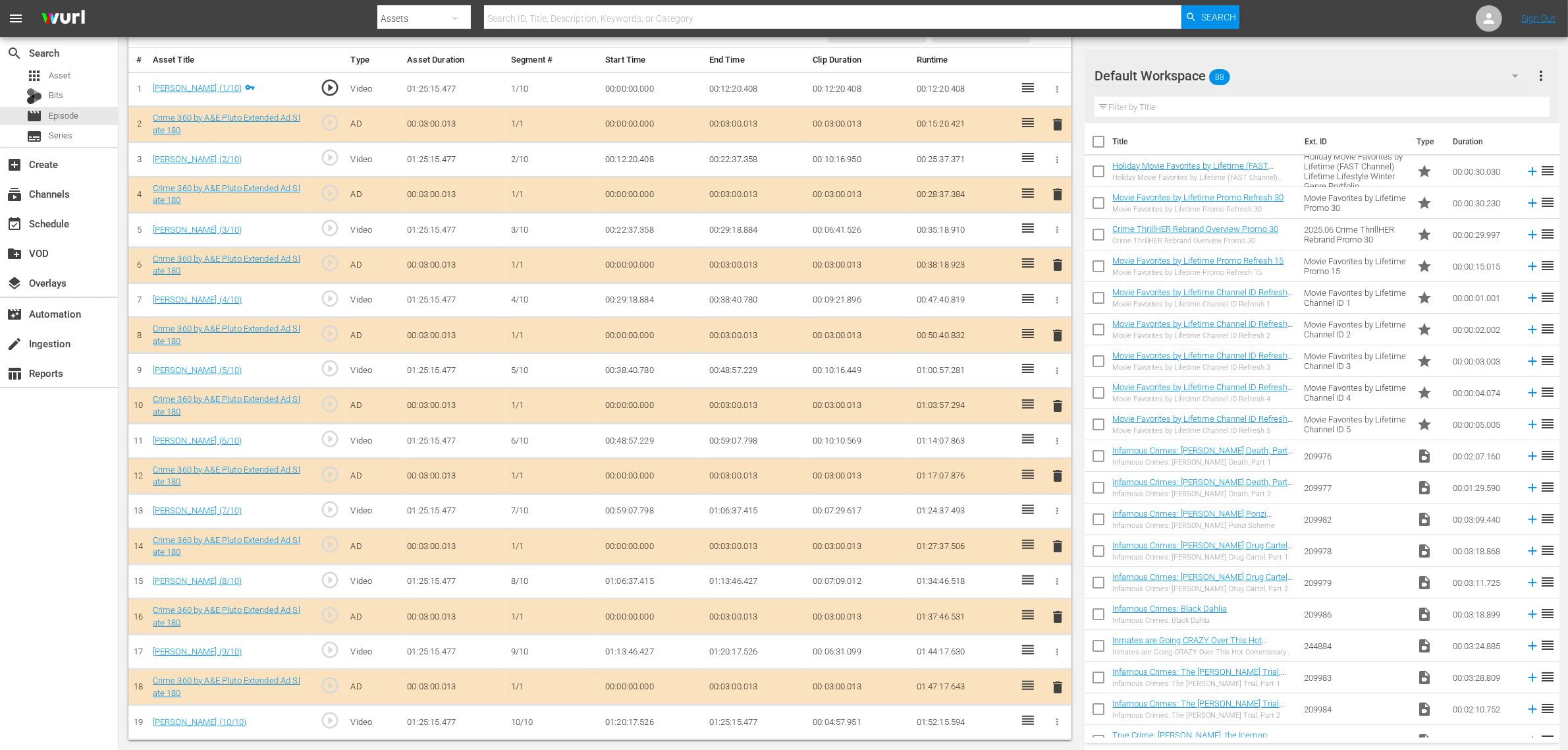
click at [1264, 71] on div "Default Workspace 88" at bounding box center [1313, 75] width 436 height 37
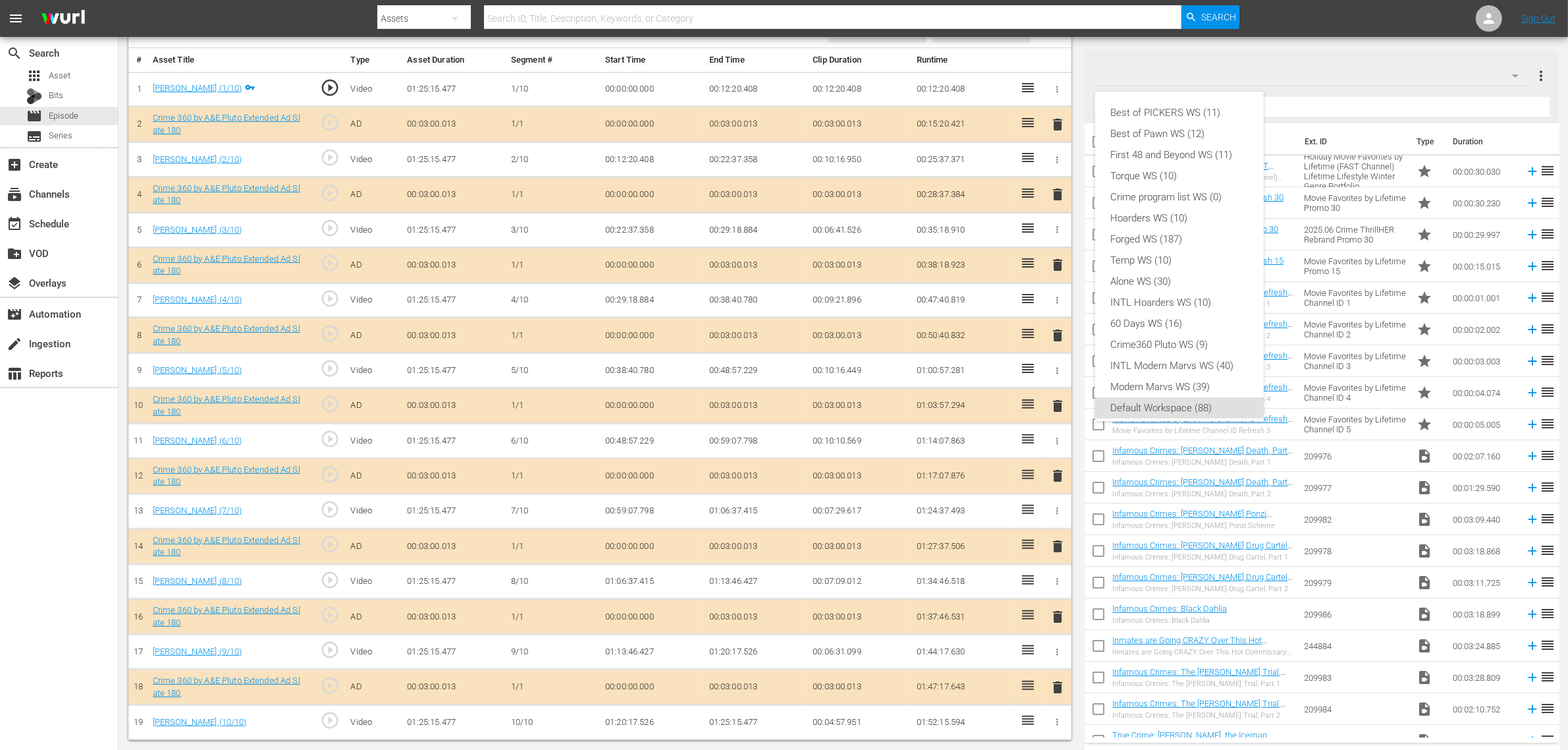
scroll to position [8, 0]
click at [1201, 333] on div "Crime360 Pluto WS (9)" at bounding box center [1180, 337] width 137 height 21
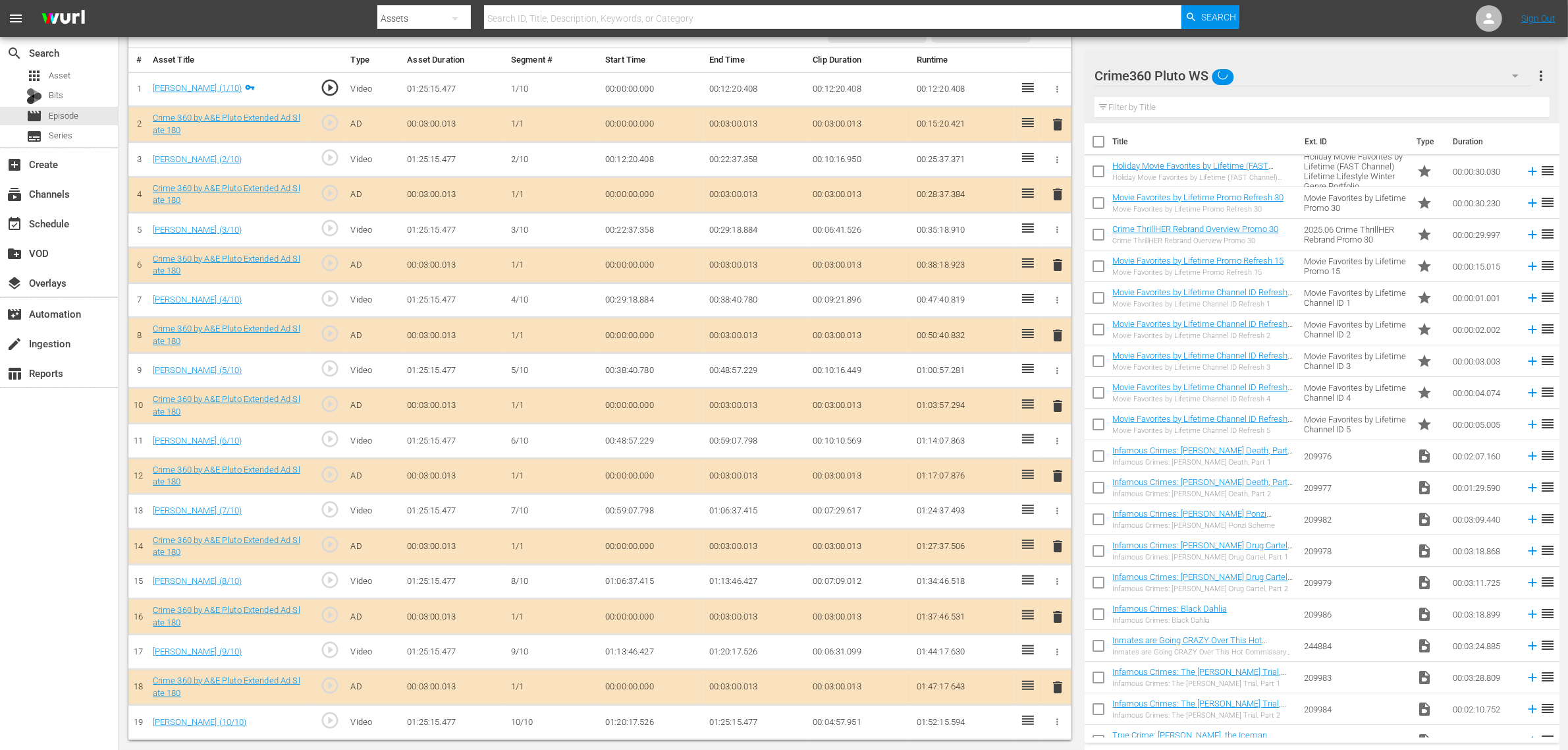
click at [685, 86] on td "00:00:00.000" at bounding box center [651, 88] width 104 height 35
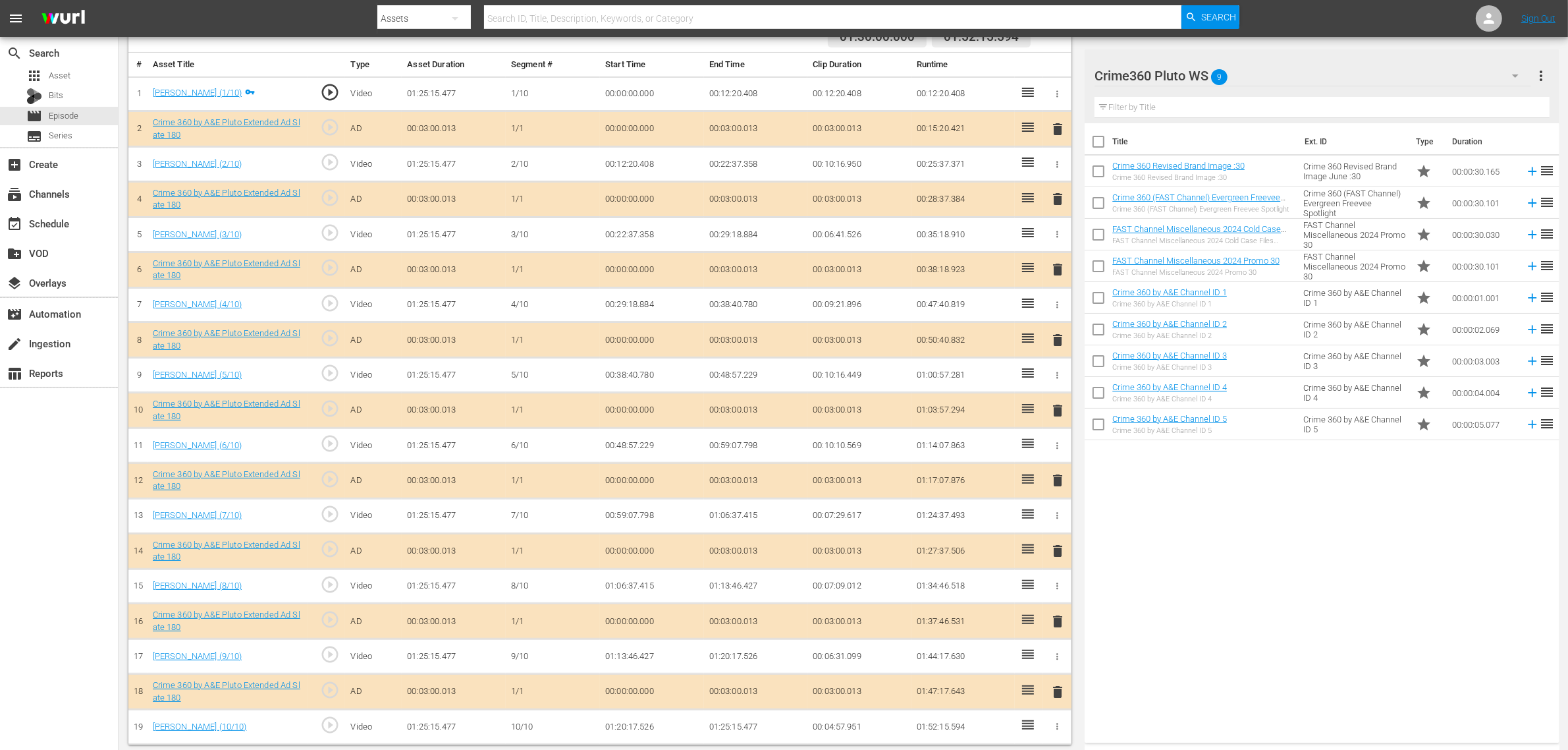
scroll to position [308, 0]
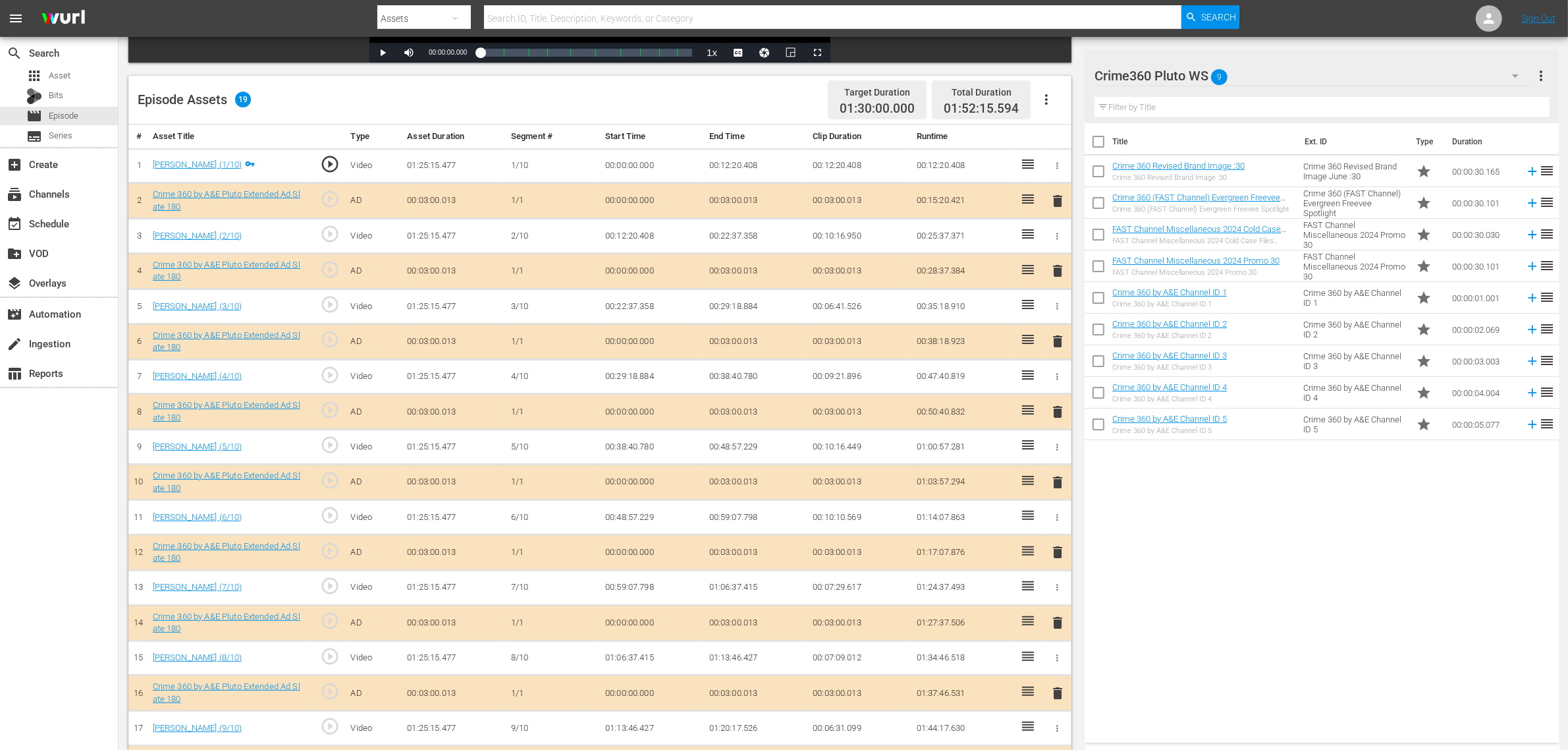
click at [1049, 97] on icon "button" at bounding box center [1047, 100] width 16 height 16
click at [1078, 103] on div "Fill with Ads" at bounding box center [1086, 104] width 89 height 31
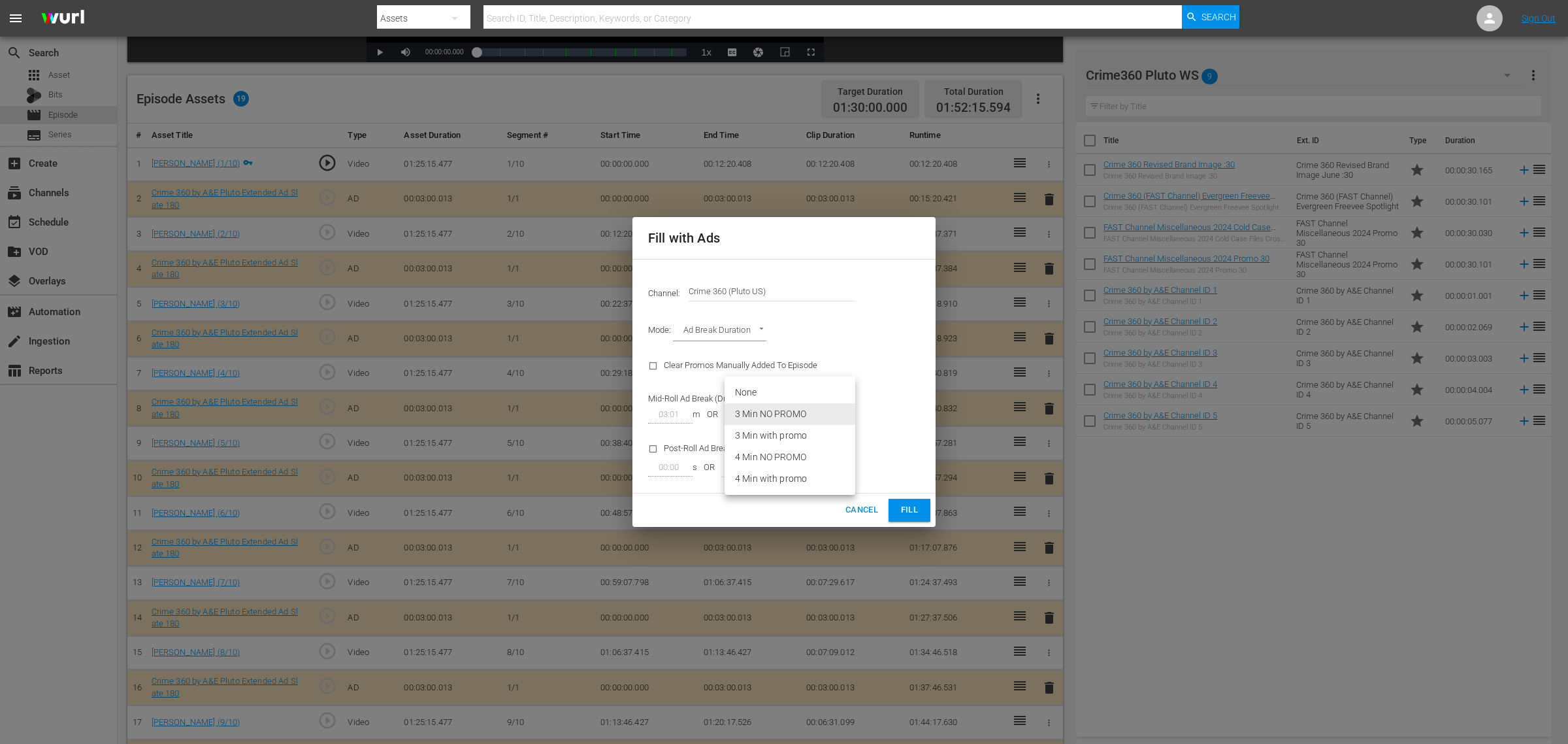
click at [823, 413] on body "menu Search By Assets Search ID, Title, Description, Keywords, or Category Sear…" at bounding box center [784, 66] width 1568 height 744
click at [810, 432] on li "3 Min with promo" at bounding box center [791, 436] width 131 height 21
type input "46"
click at [900, 507] on span "Fill" at bounding box center [910, 510] width 21 height 15
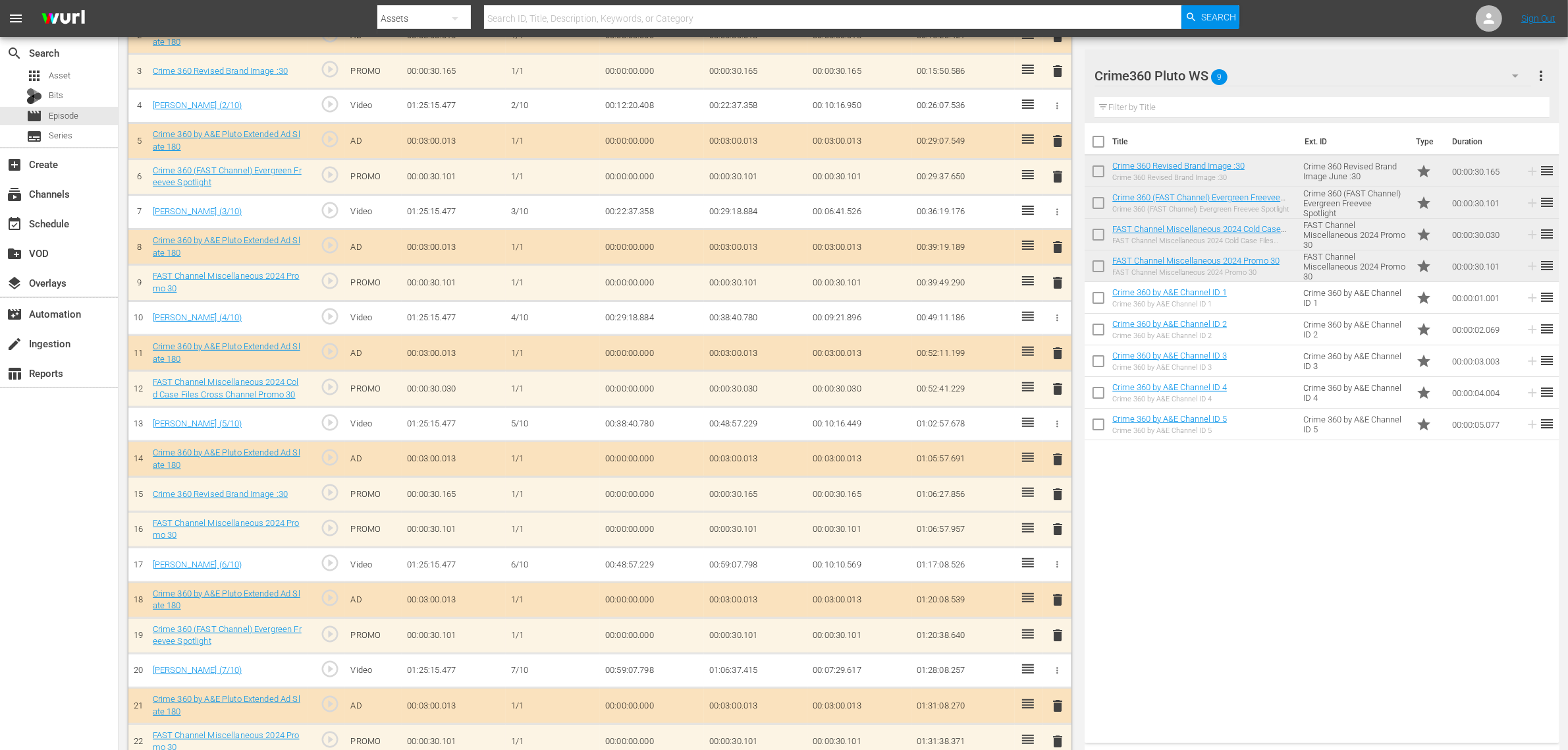
scroll to position [472, 0]
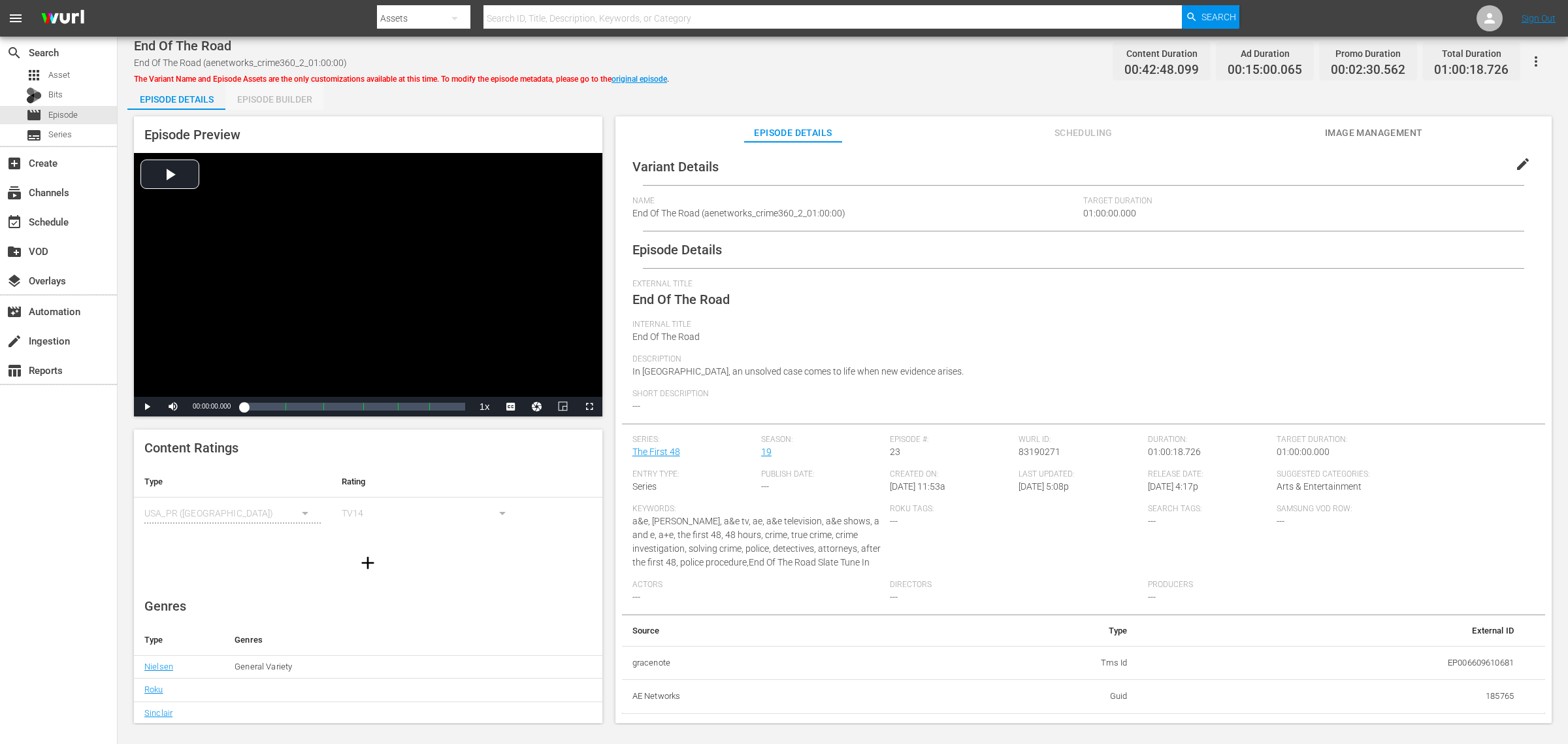
click at [299, 94] on div "Episode Builder" at bounding box center [274, 98] width 98 height 31
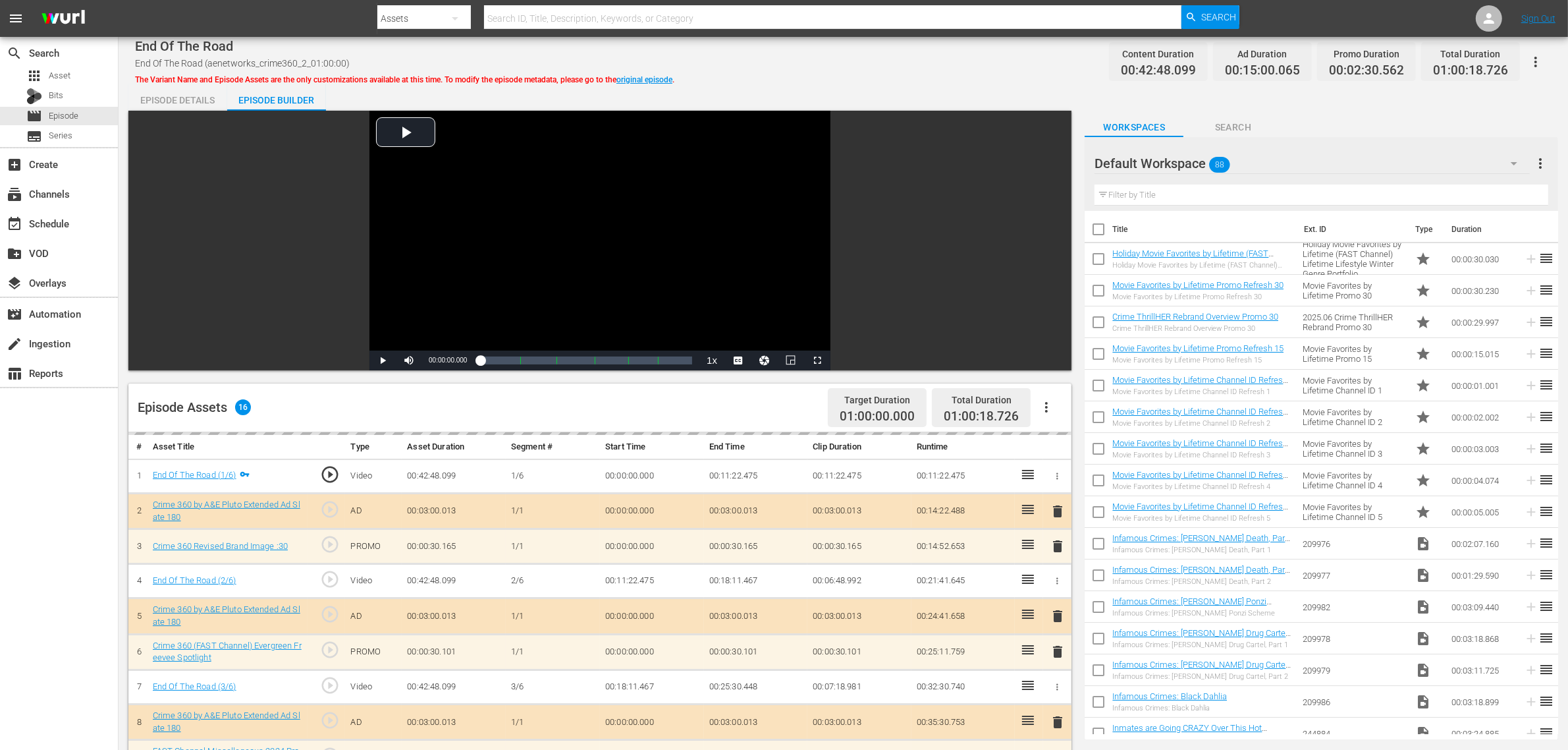
click at [781, 97] on div "Episode Details Episode Builder Episode Preview Video Player is loading. Play V…" at bounding box center [843, 583] width 1430 height 999
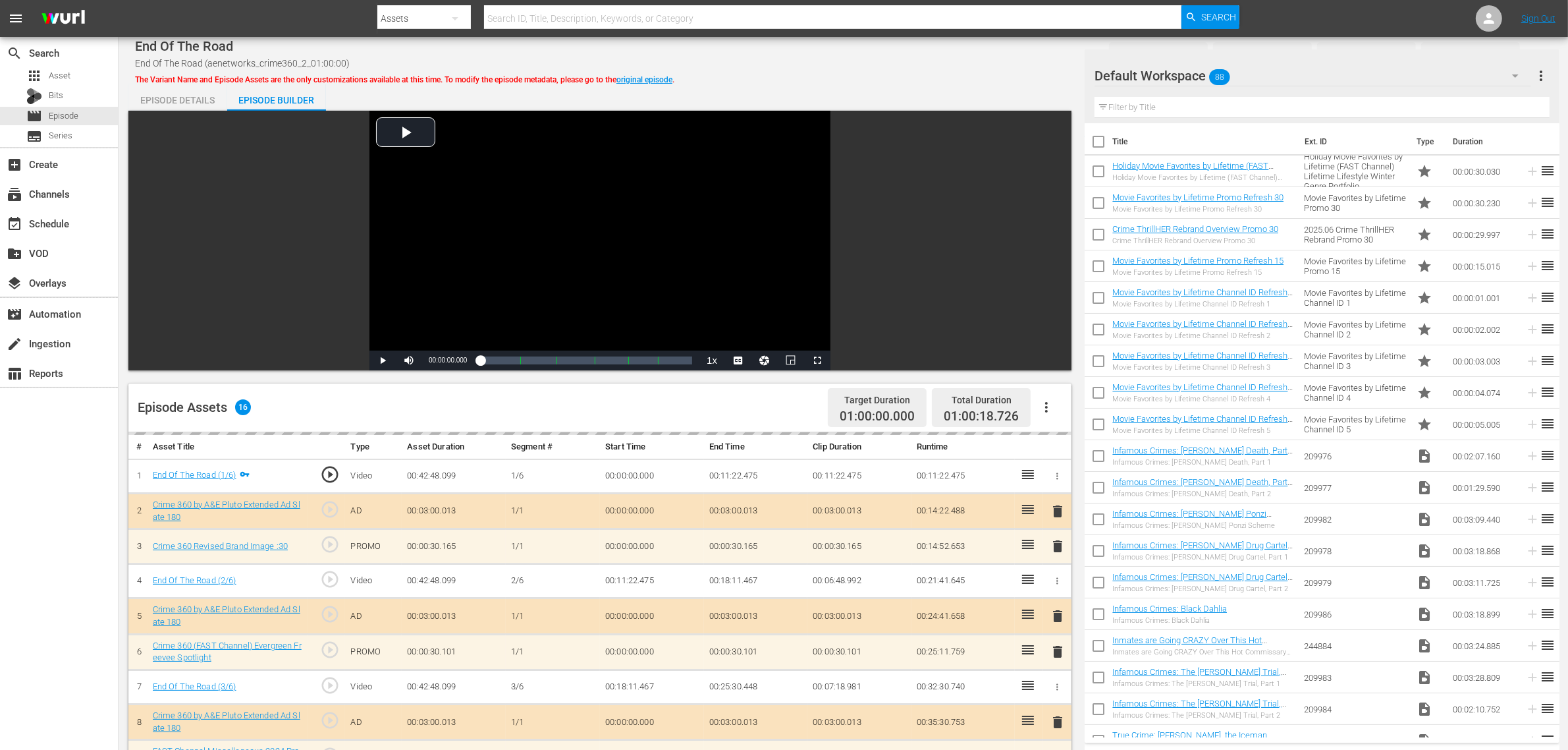
scroll to position [343, 0]
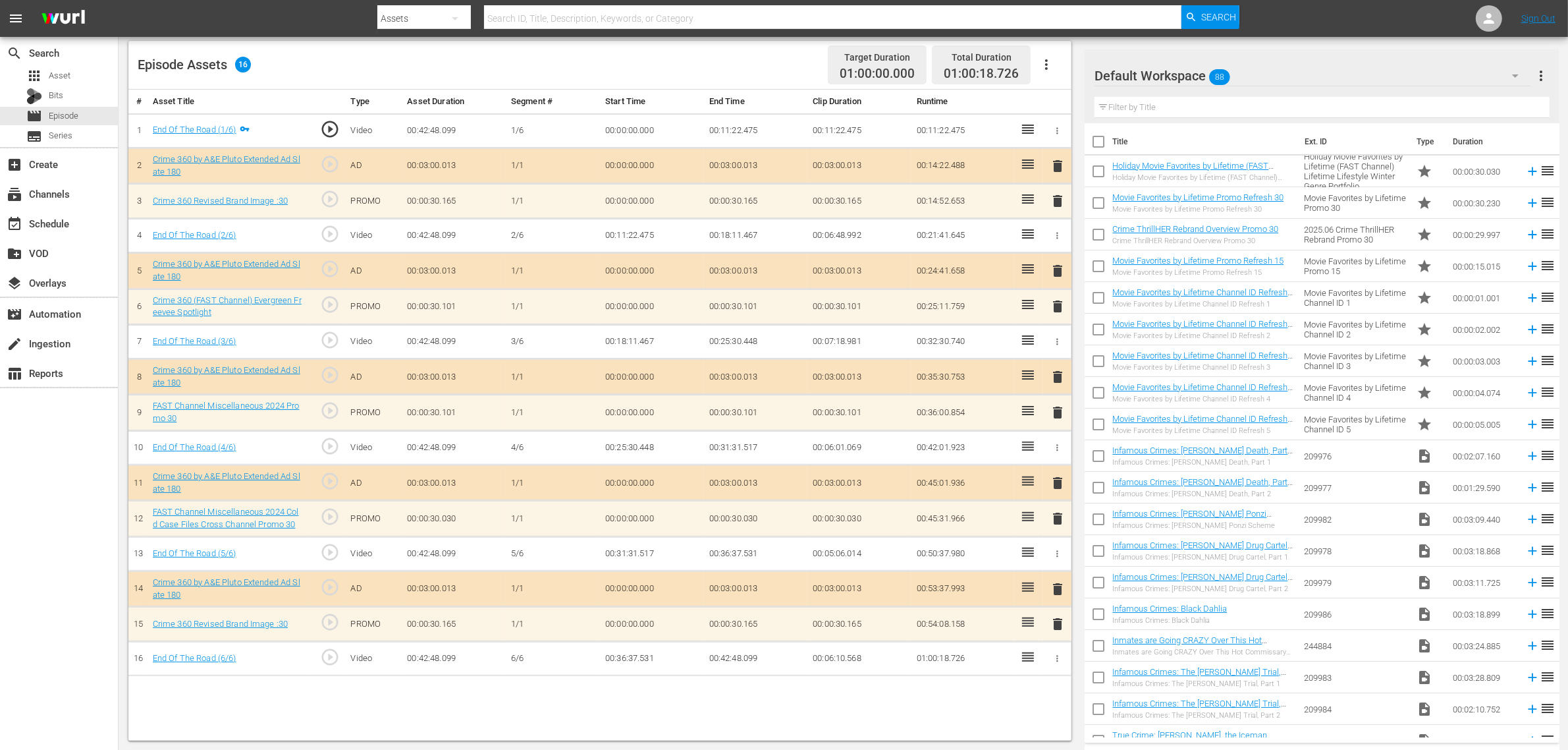
click at [1264, 79] on div "Default Workspace 88" at bounding box center [1313, 75] width 436 height 37
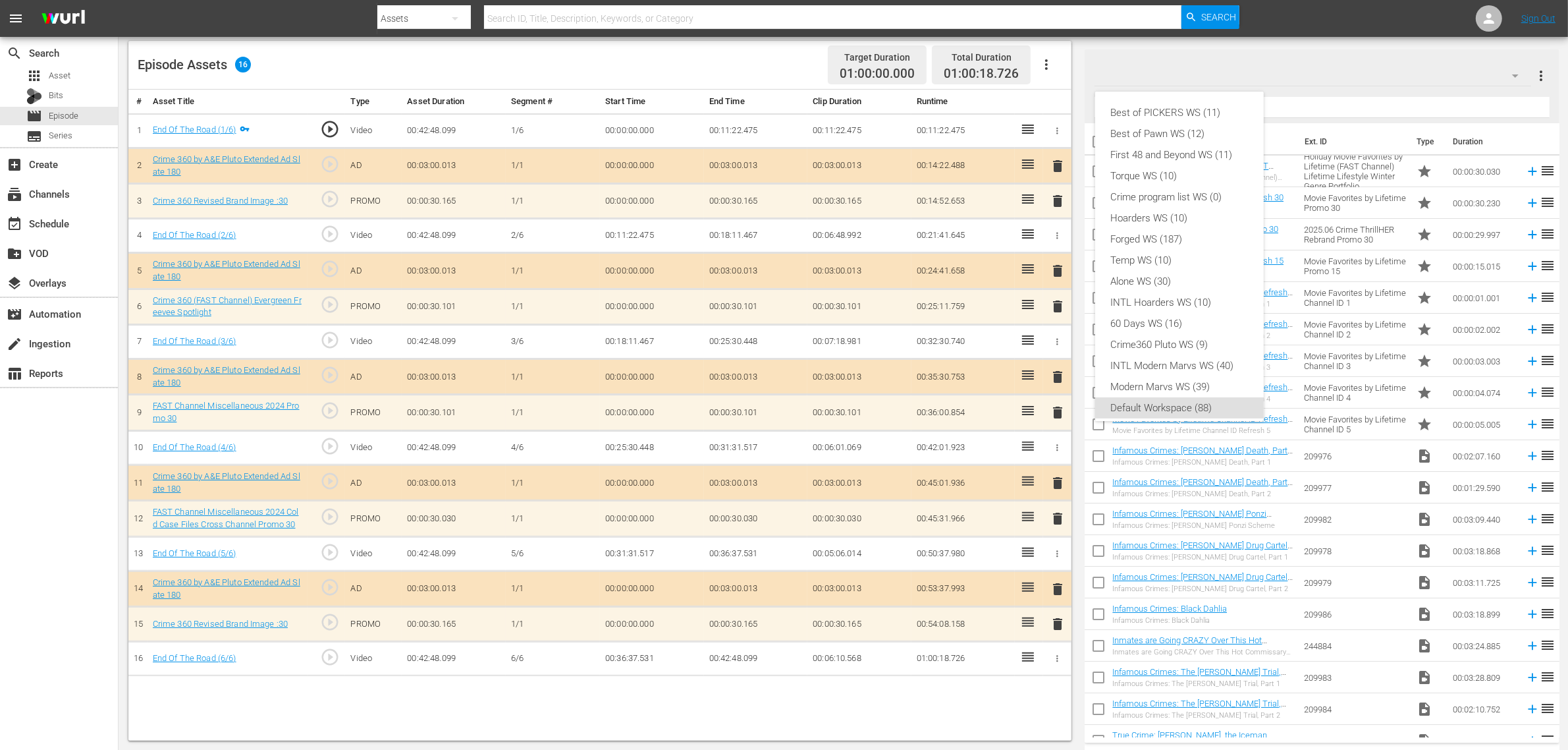
scroll to position [8, 0]
click at [1183, 340] on div "Crime360 Pluto WS (9)" at bounding box center [1180, 337] width 137 height 21
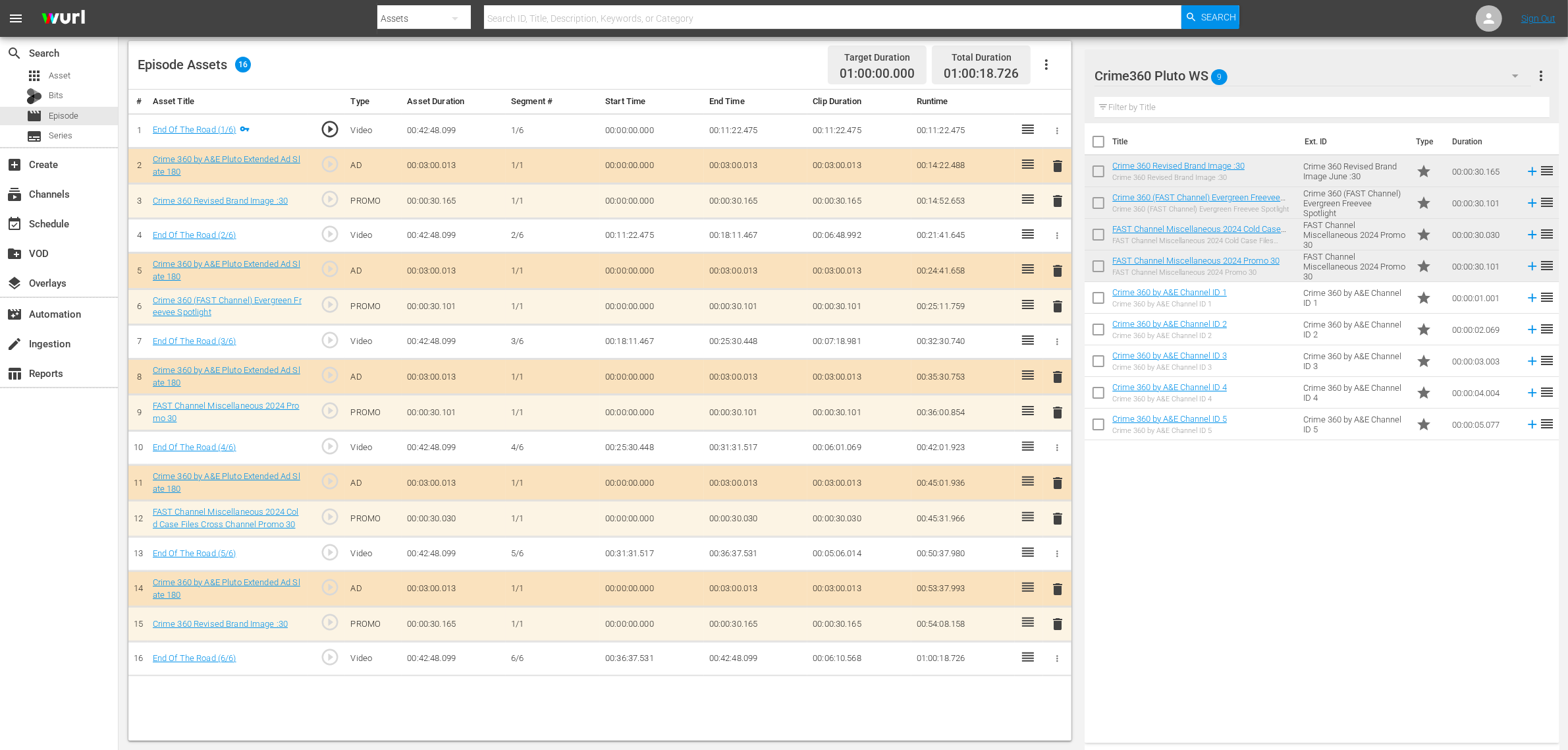
click at [1058, 205] on span "delete" at bounding box center [1058, 201] width 16 height 16
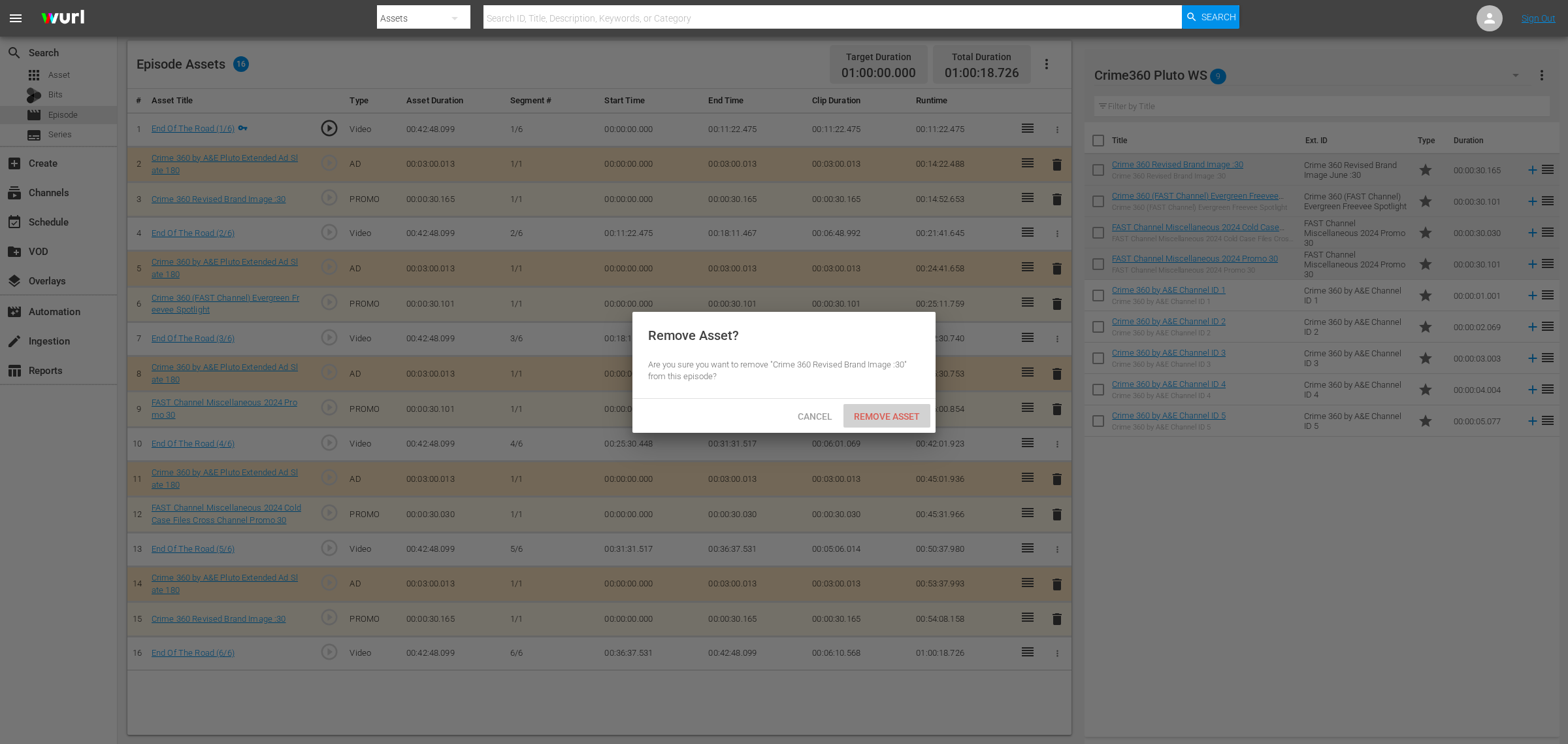
click at [875, 420] on span "Remove Asset" at bounding box center [887, 416] width 87 height 11
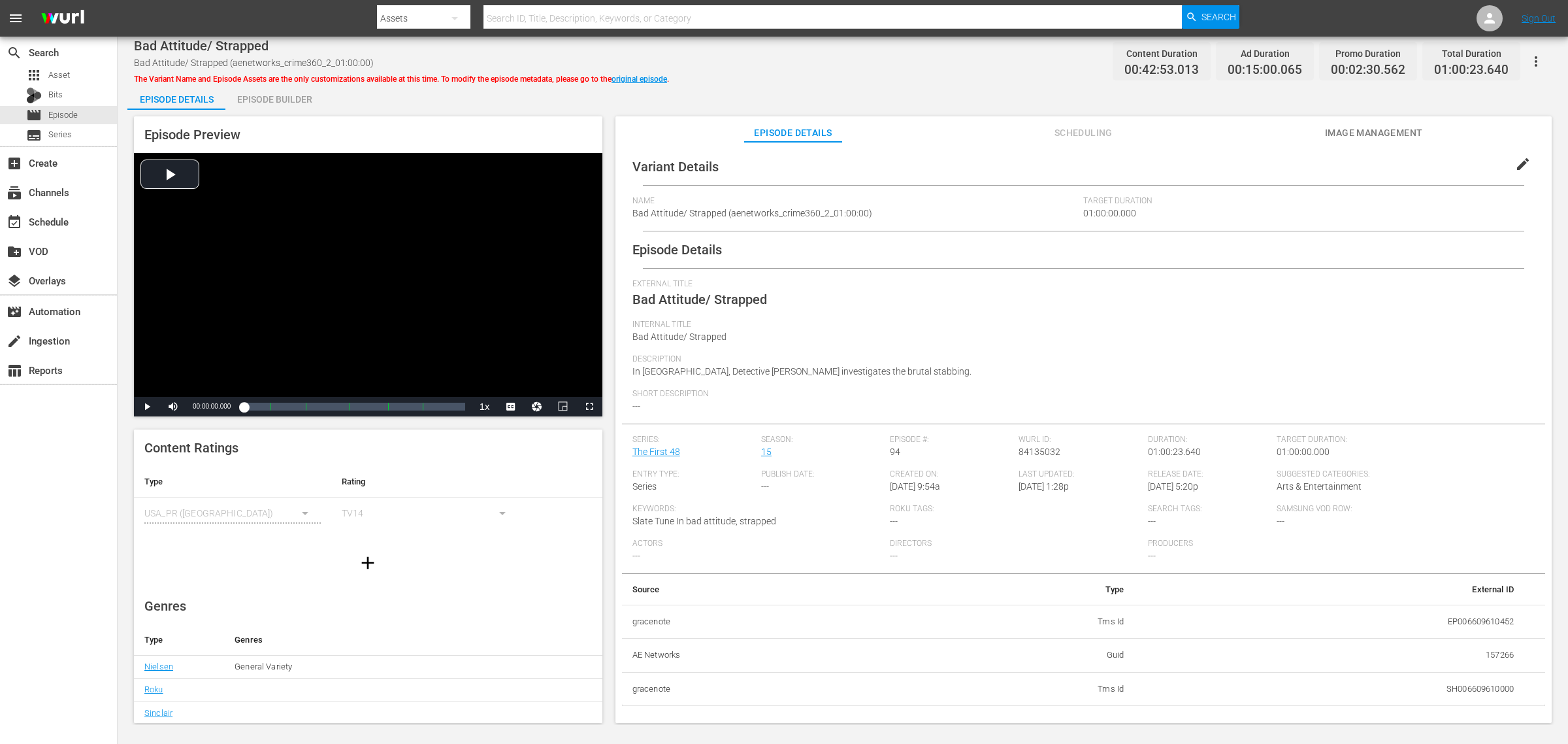
click at [273, 98] on div "Episode Builder" at bounding box center [274, 98] width 98 height 31
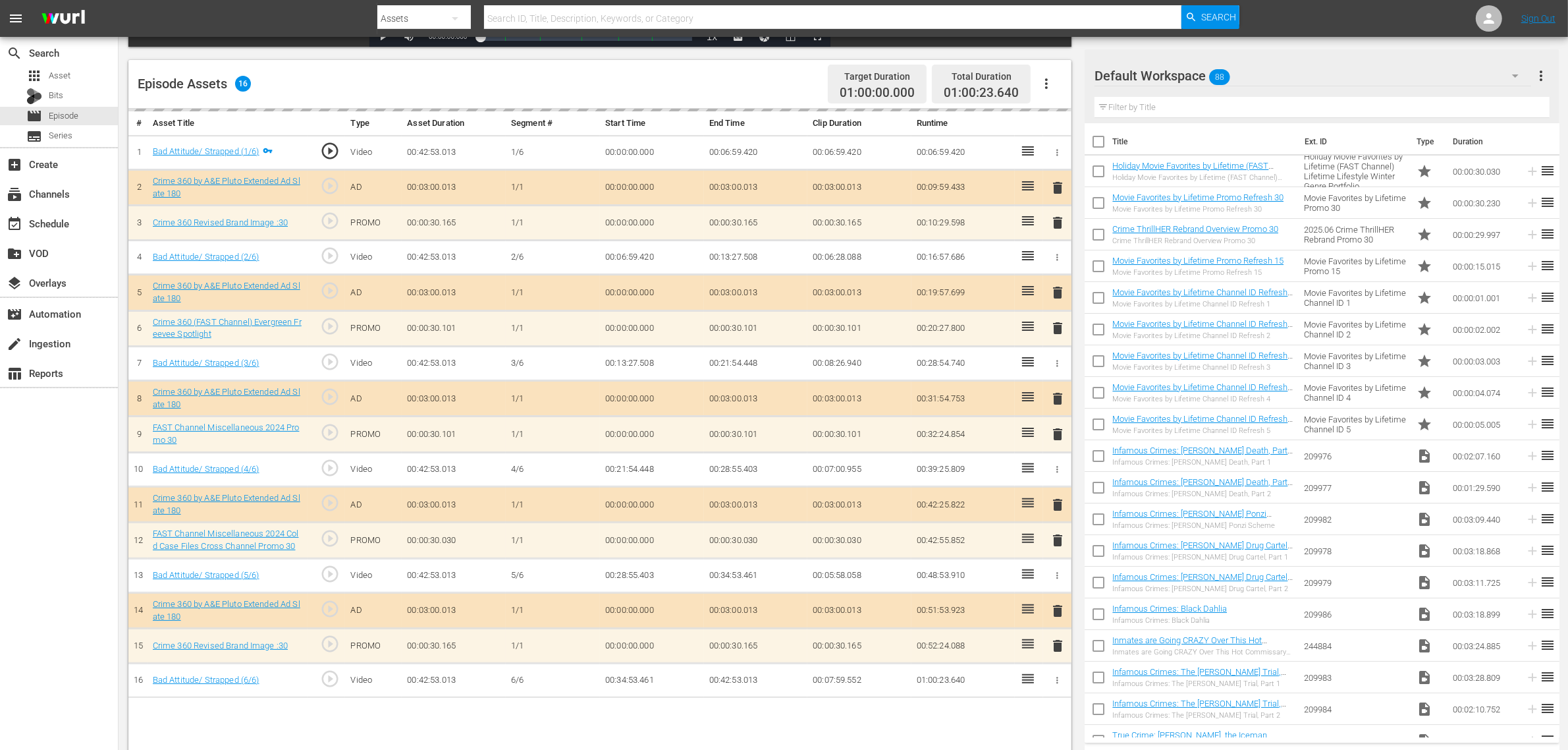
scroll to position [343, 0]
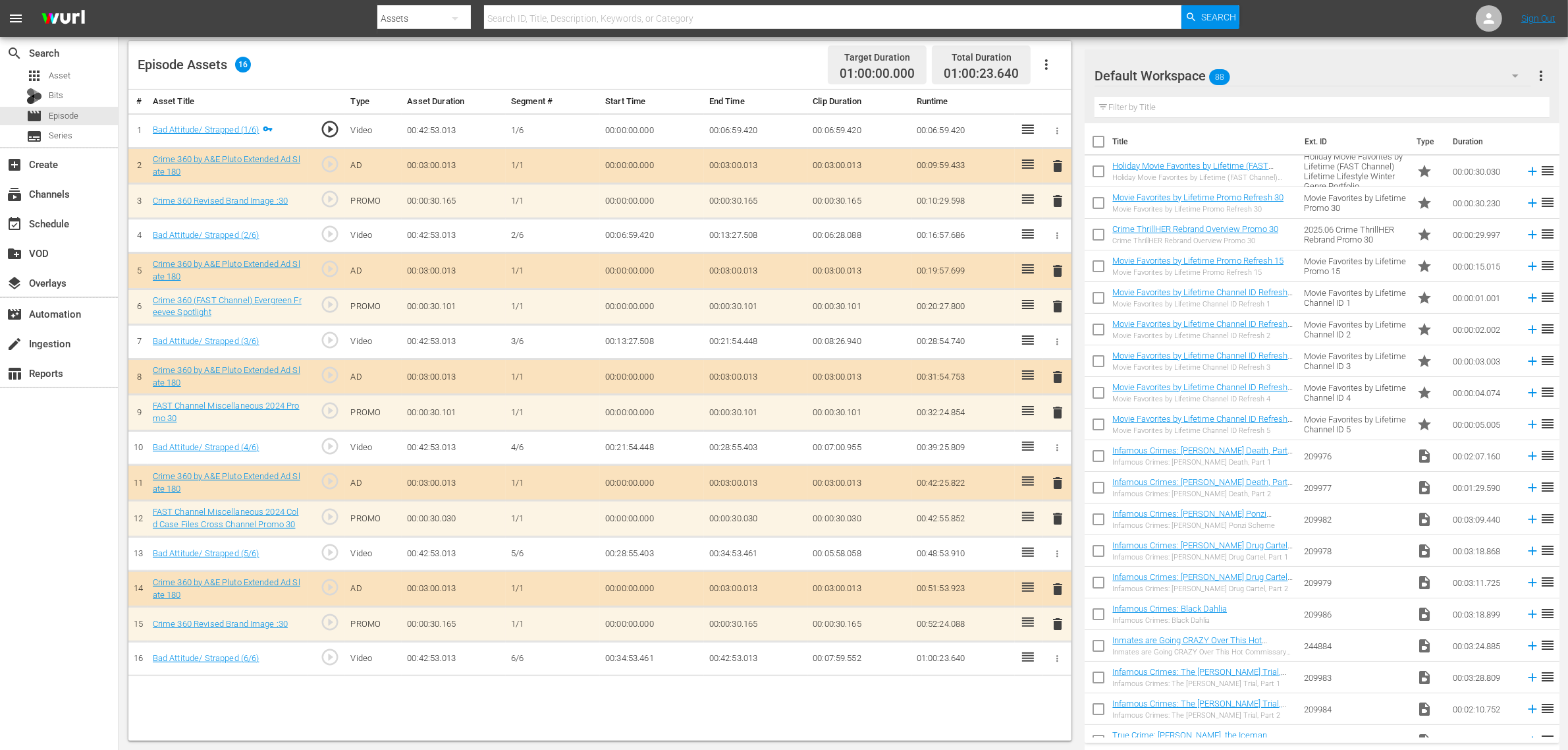
click at [1264, 58] on div "Default Workspace 88" at bounding box center [1313, 75] width 436 height 37
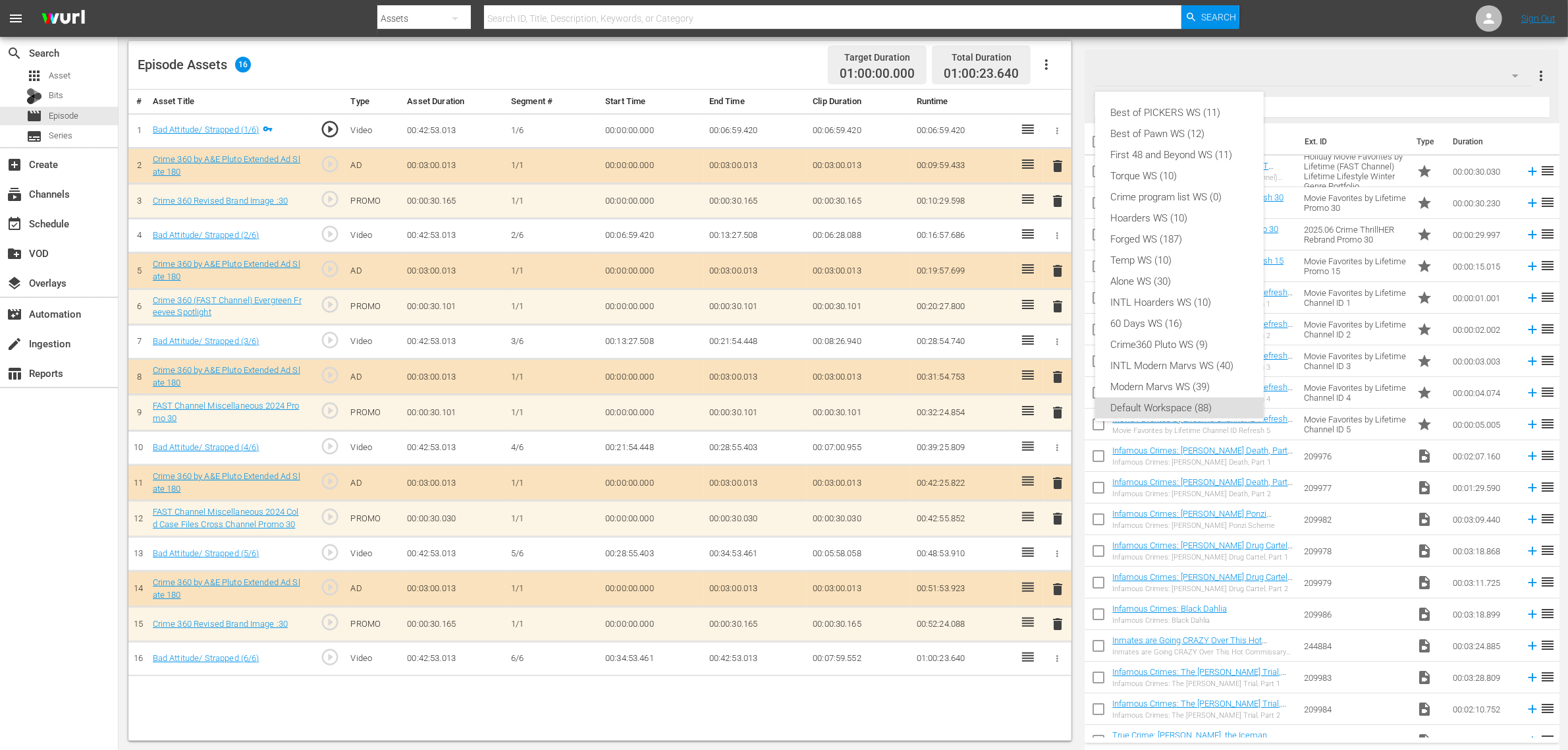
scroll to position [8, 0]
click at [1173, 344] on div "Crime360 Pluto WS (9)" at bounding box center [1180, 337] width 137 height 21
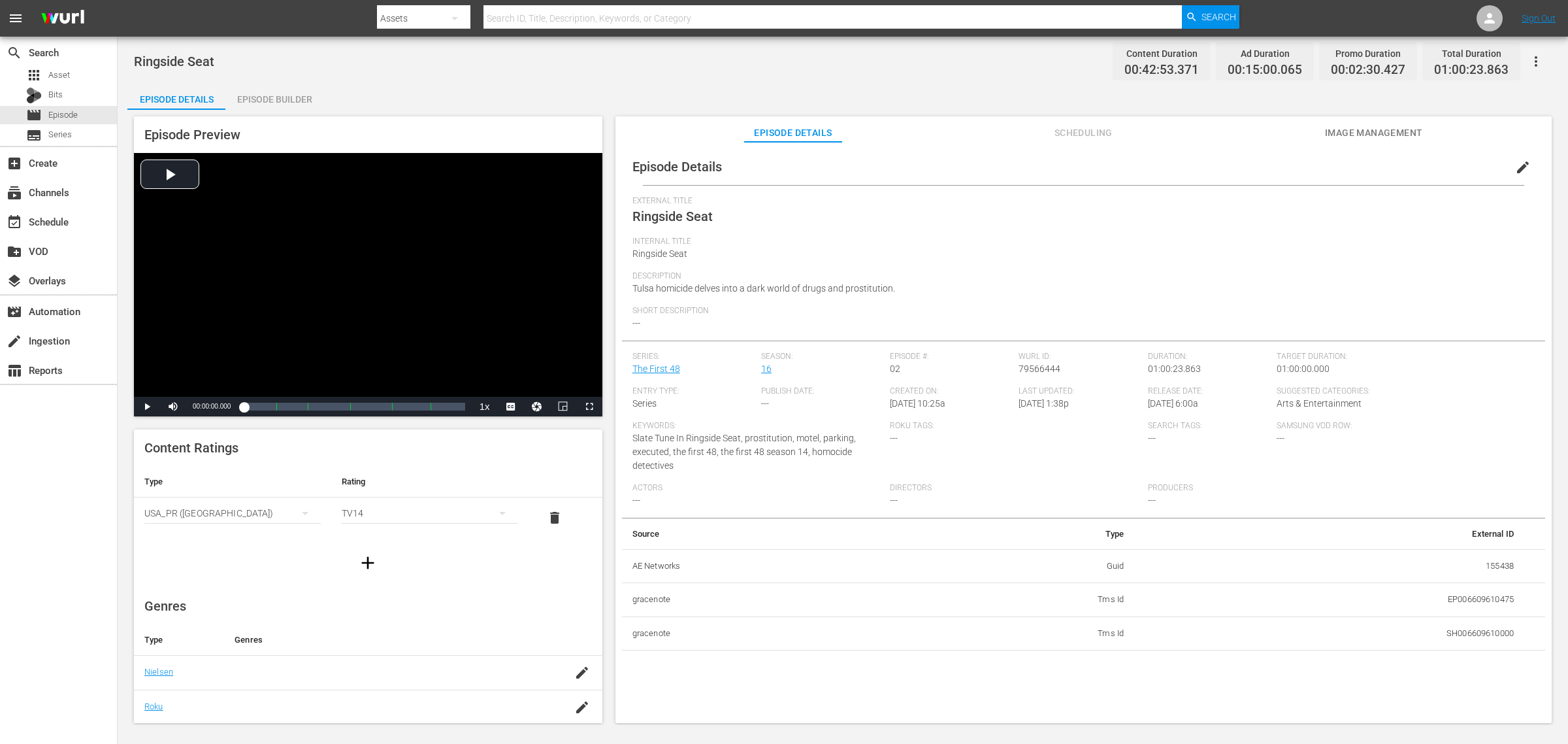
click at [514, 91] on div "Episode Details Episode Builder Episode Preview Video Player is loading. Play V…" at bounding box center [843, 408] width 1431 height 650
click at [575, 595] on icon "button" at bounding box center [583, 673] width 16 height 16
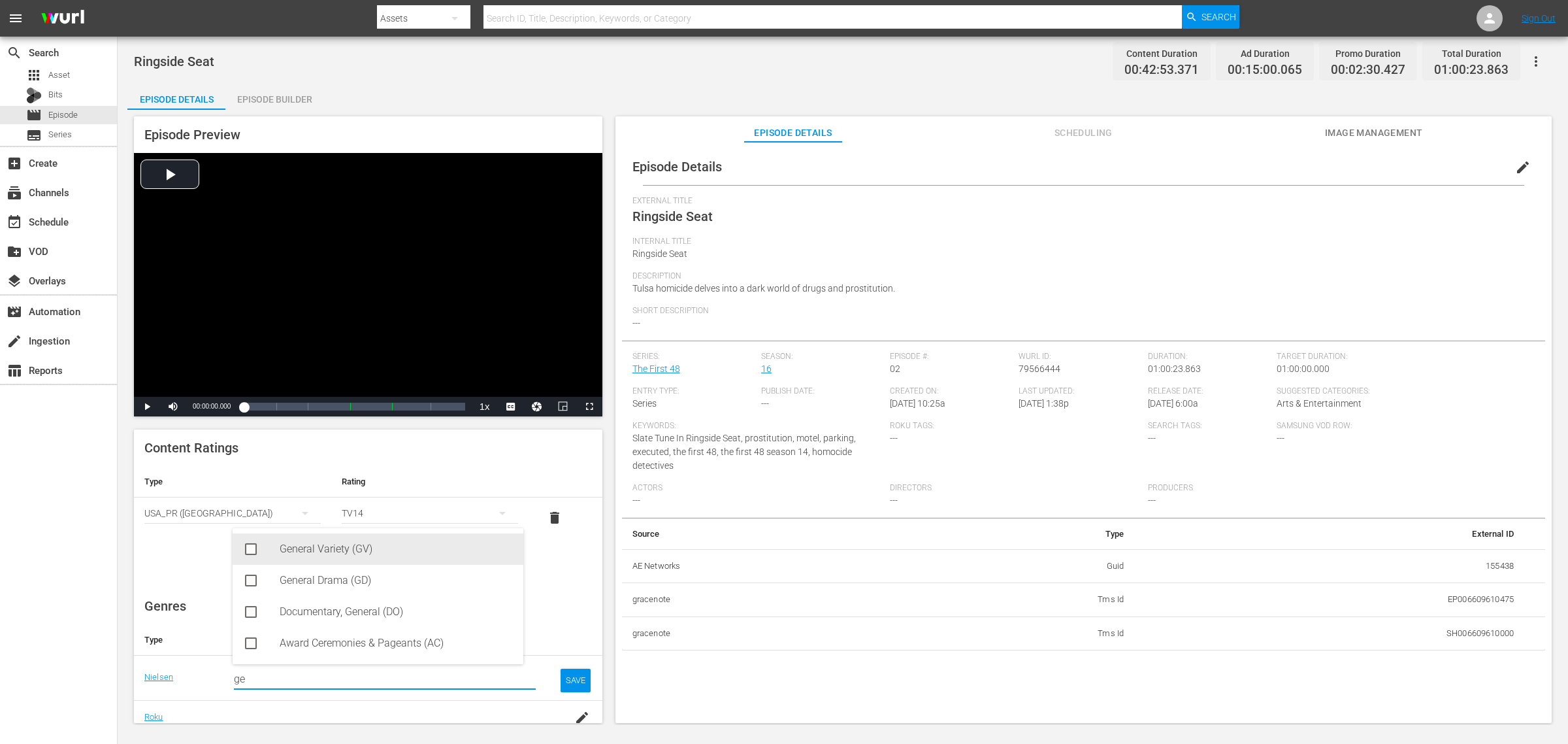
click at [355, 544] on div "General Variety (GV)" at bounding box center [397, 548] width 234 height 31
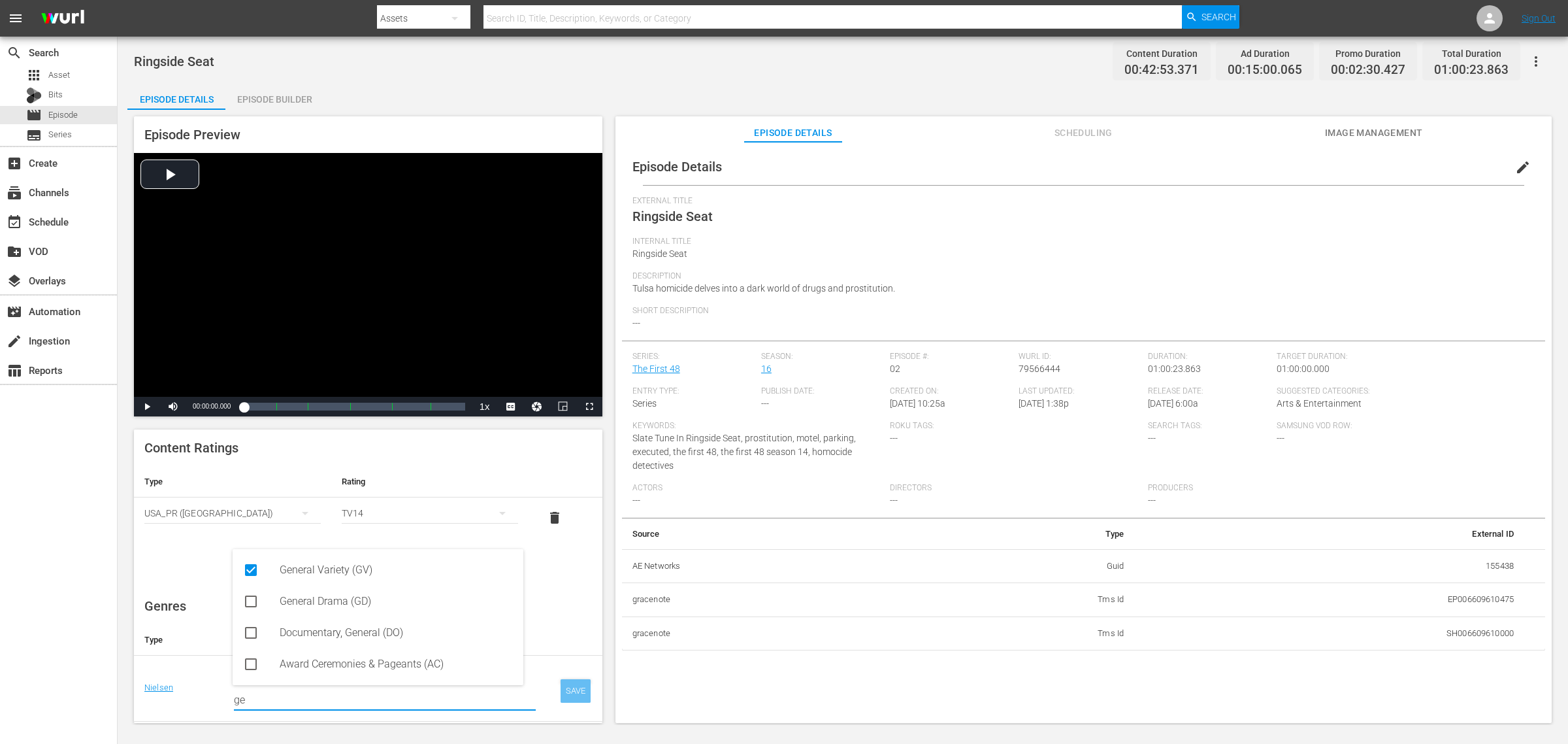
type input "ge"
click at [560, 595] on div "SAVE" at bounding box center [575, 691] width 30 height 24
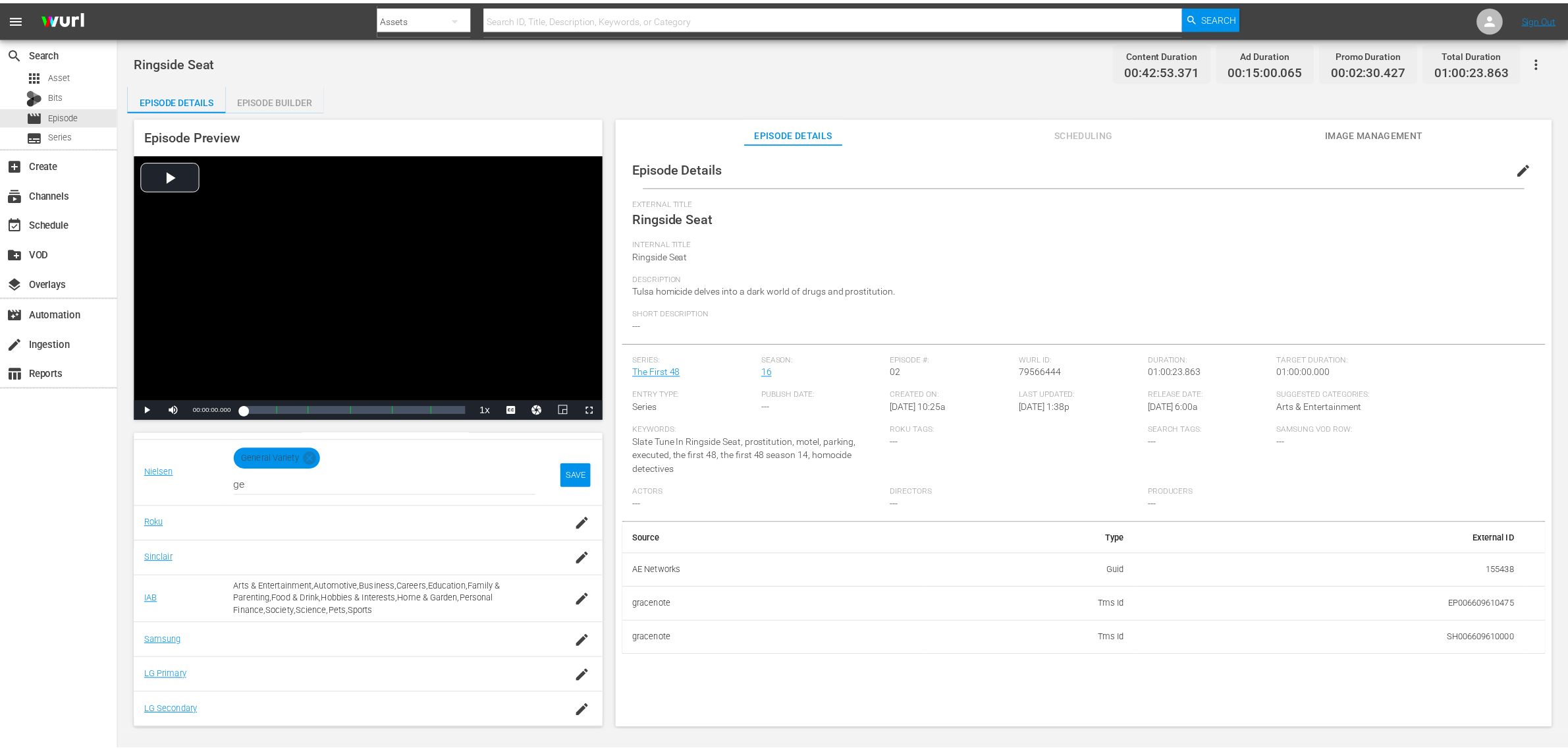
scroll to position [190, 0]
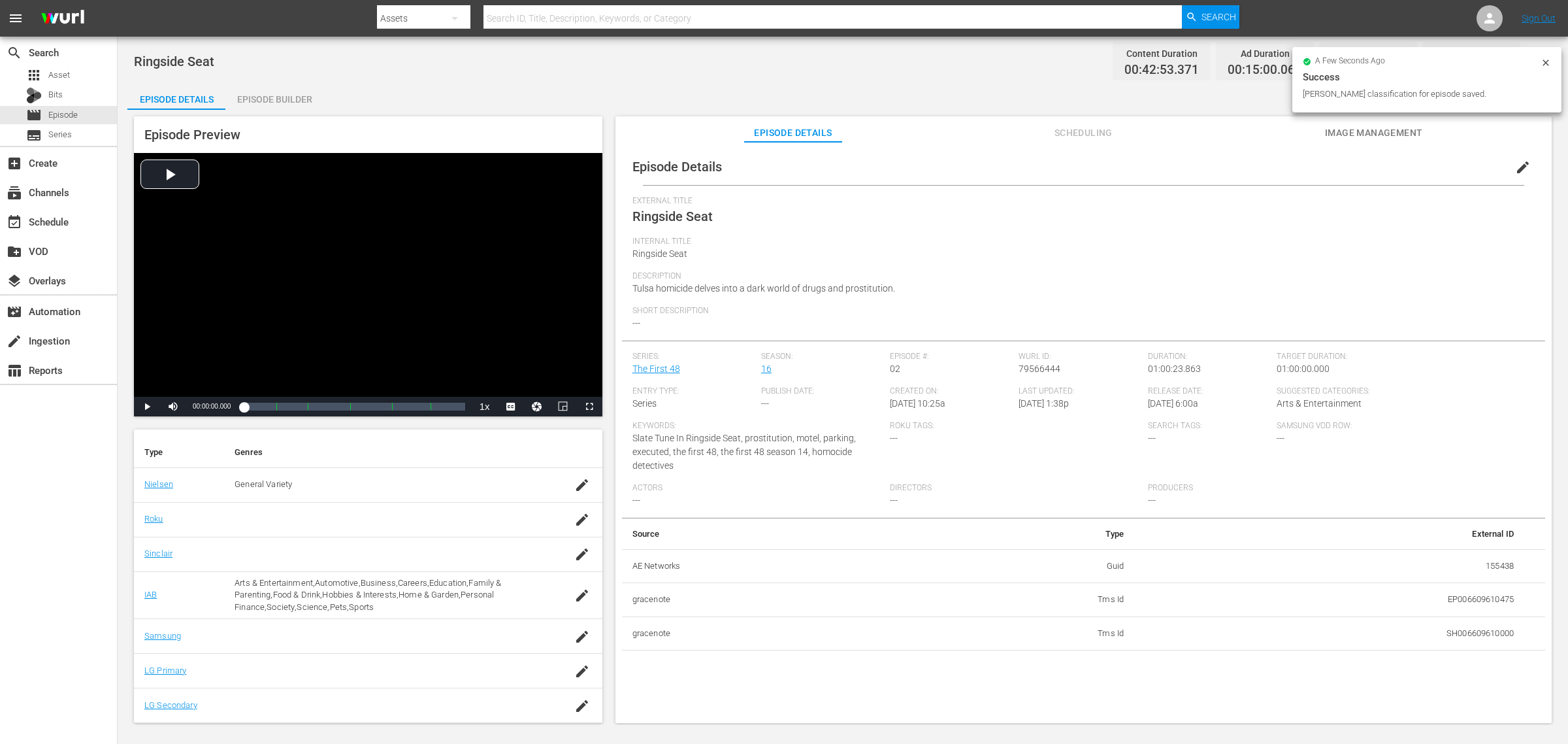
click at [573, 595] on div "button" at bounding box center [583, 636] width 19 height 24
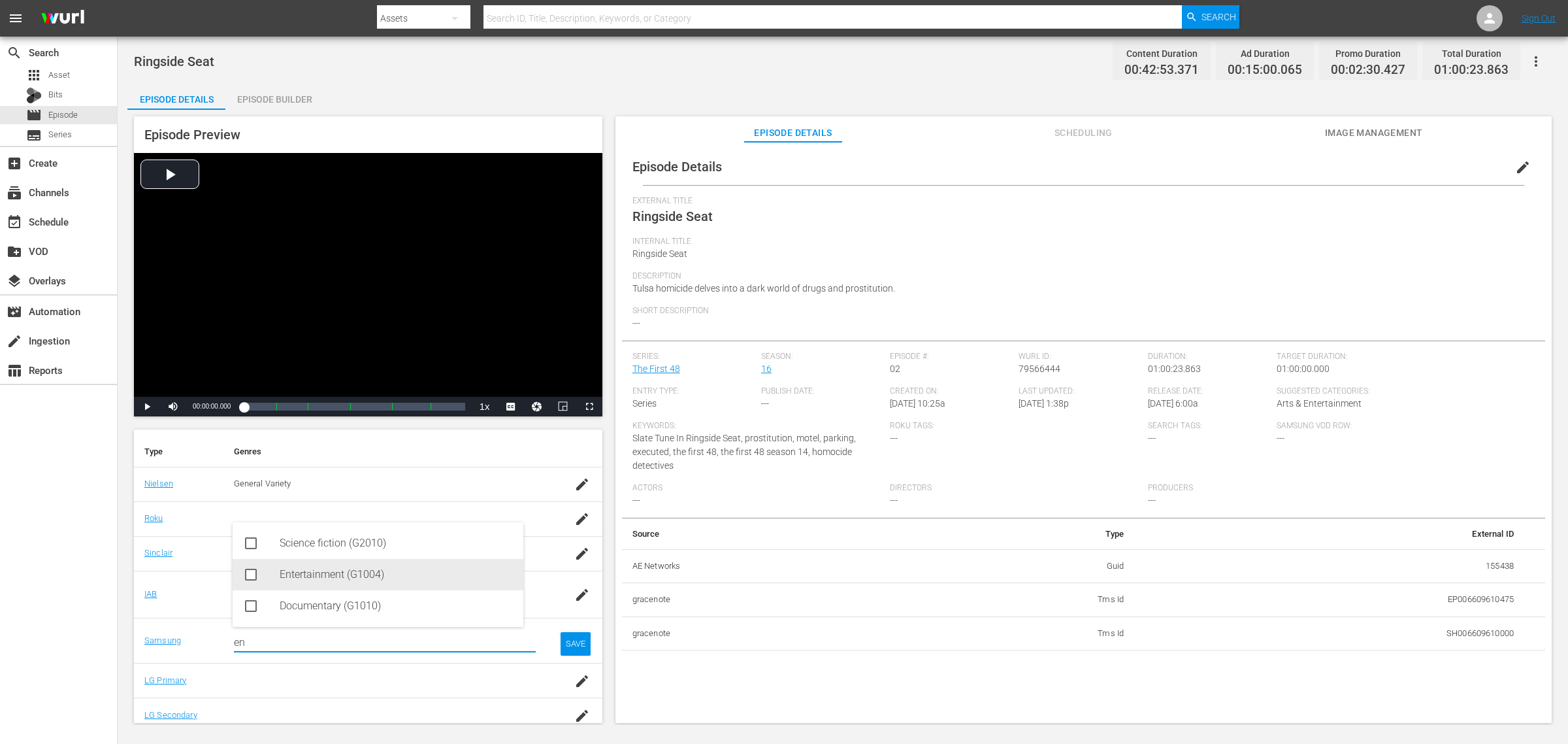
click at [351, 577] on div "Entertainment (G1004)" at bounding box center [397, 574] width 234 height 31
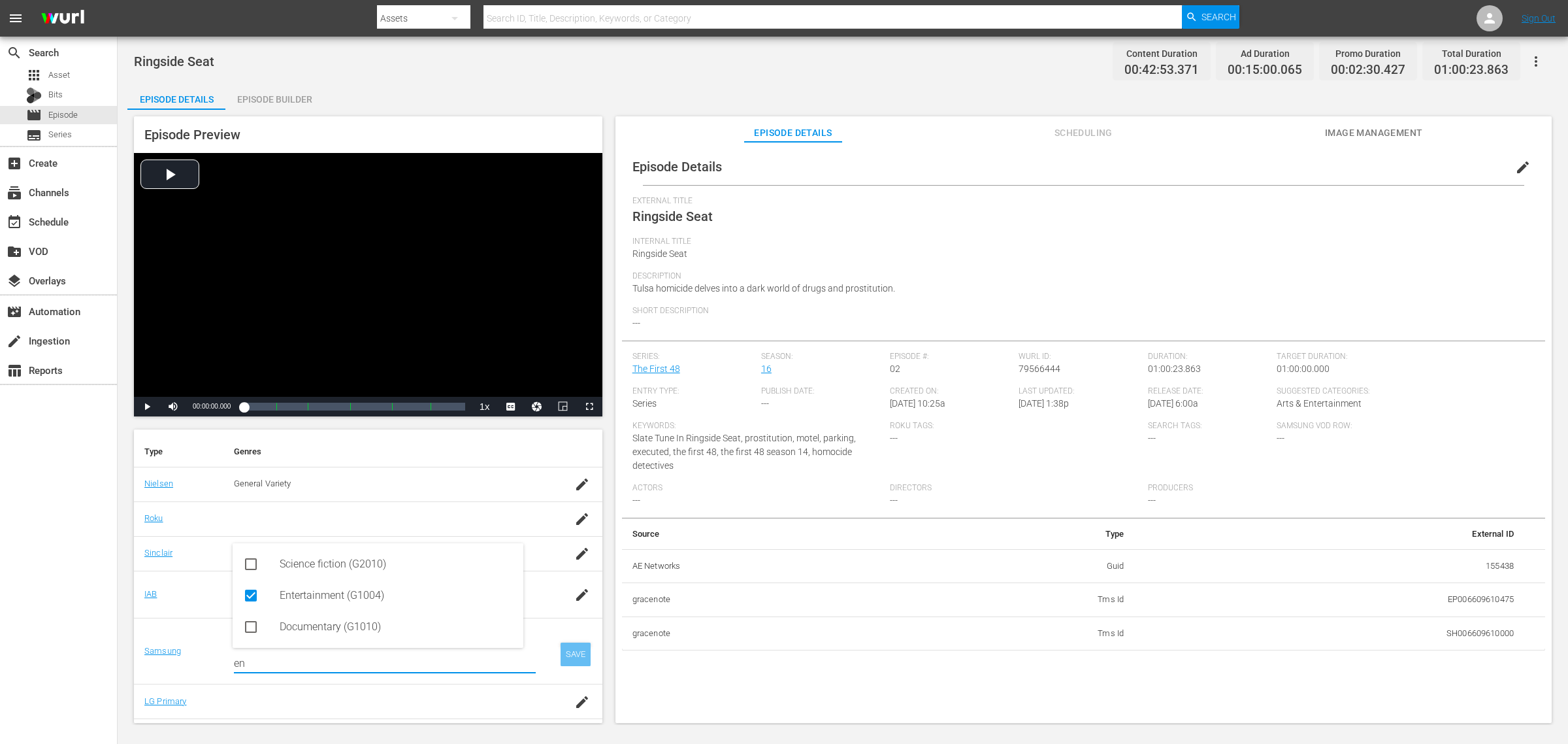
type input "en"
click at [565, 595] on div "SAVE" at bounding box center [575, 655] width 30 height 24
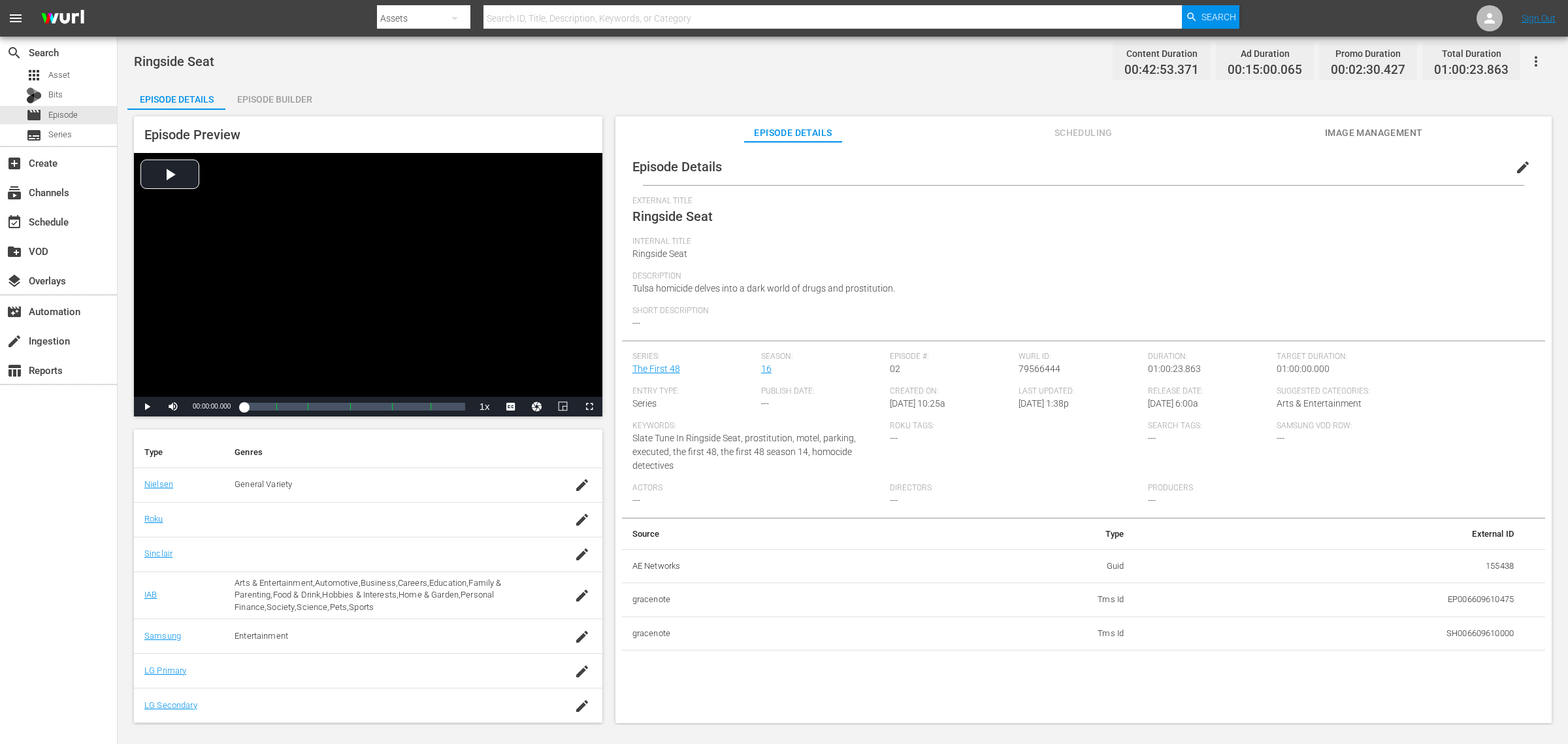
click at [274, 97] on div "Episode Builder" at bounding box center [274, 98] width 98 height 31
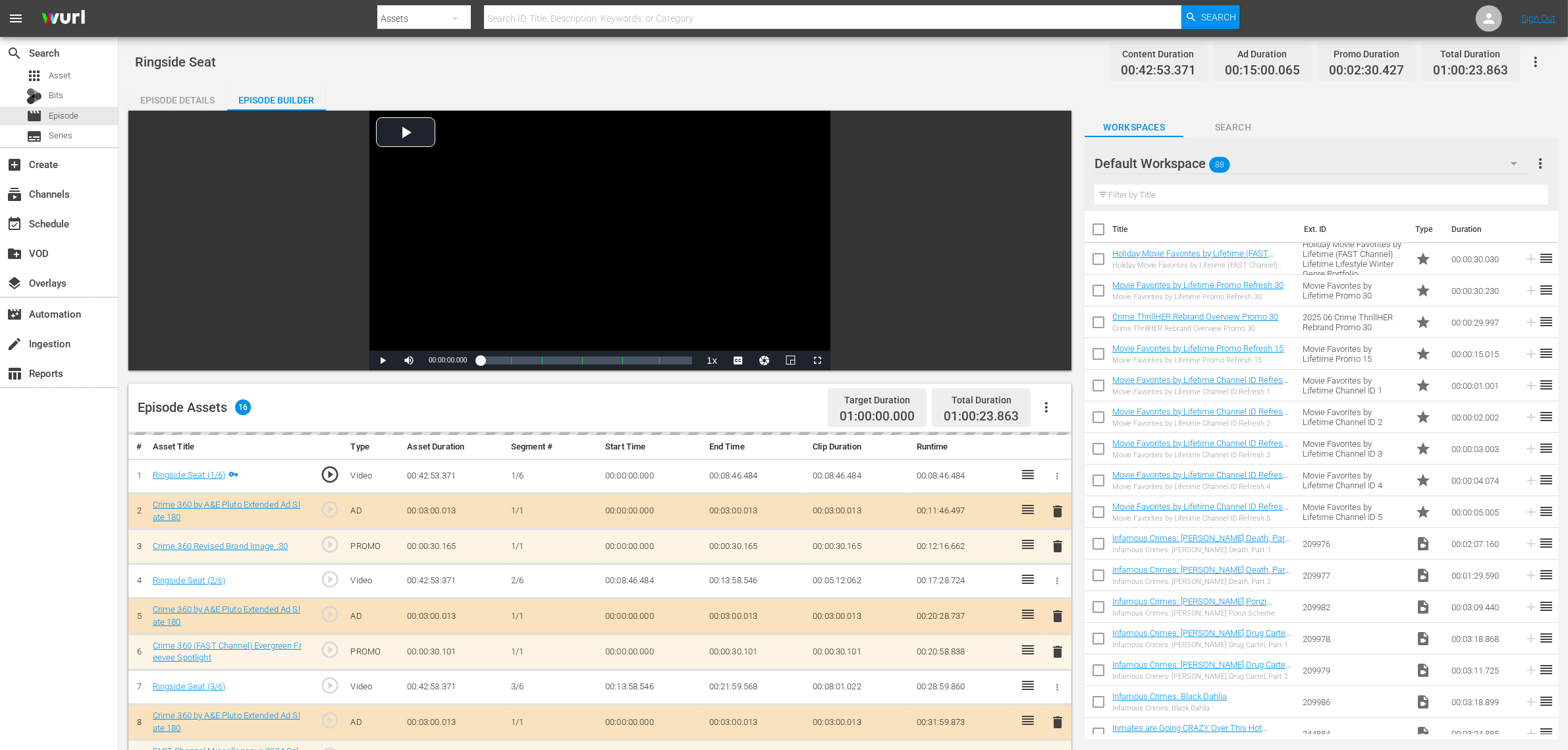
scroll to position [188, 0]
click at [504, 59] on div "Ringside Seat Content Duration 00:42:53.371 Ad Duration 00:15:00.065 Promo Dura…" at bounding box center [843, 61] width 1417 height 29
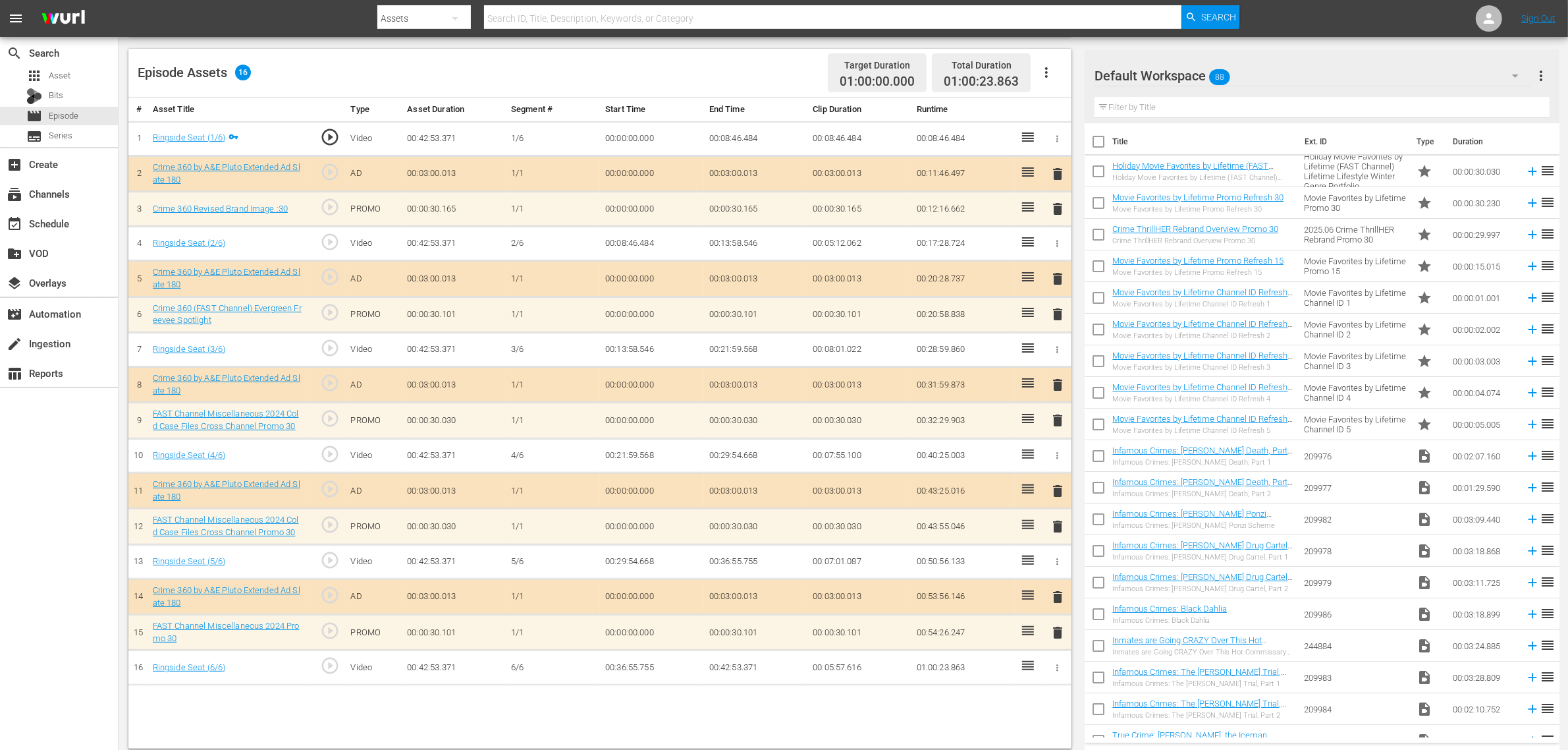
scroll to position [343, 0]
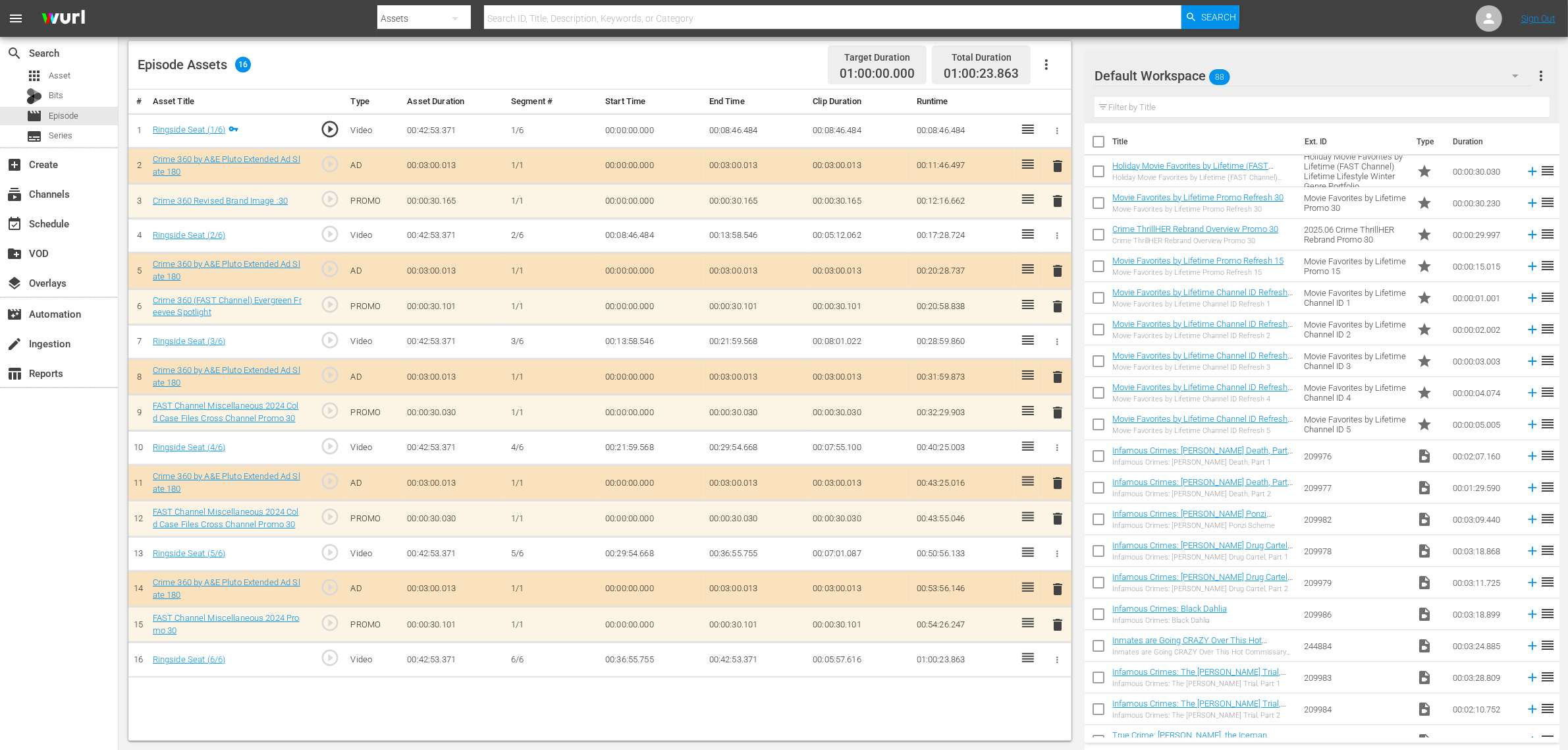
click at [1264, 70] on div "Default Workspace 88" at bounding box center [1313, 75] width 436 height 37
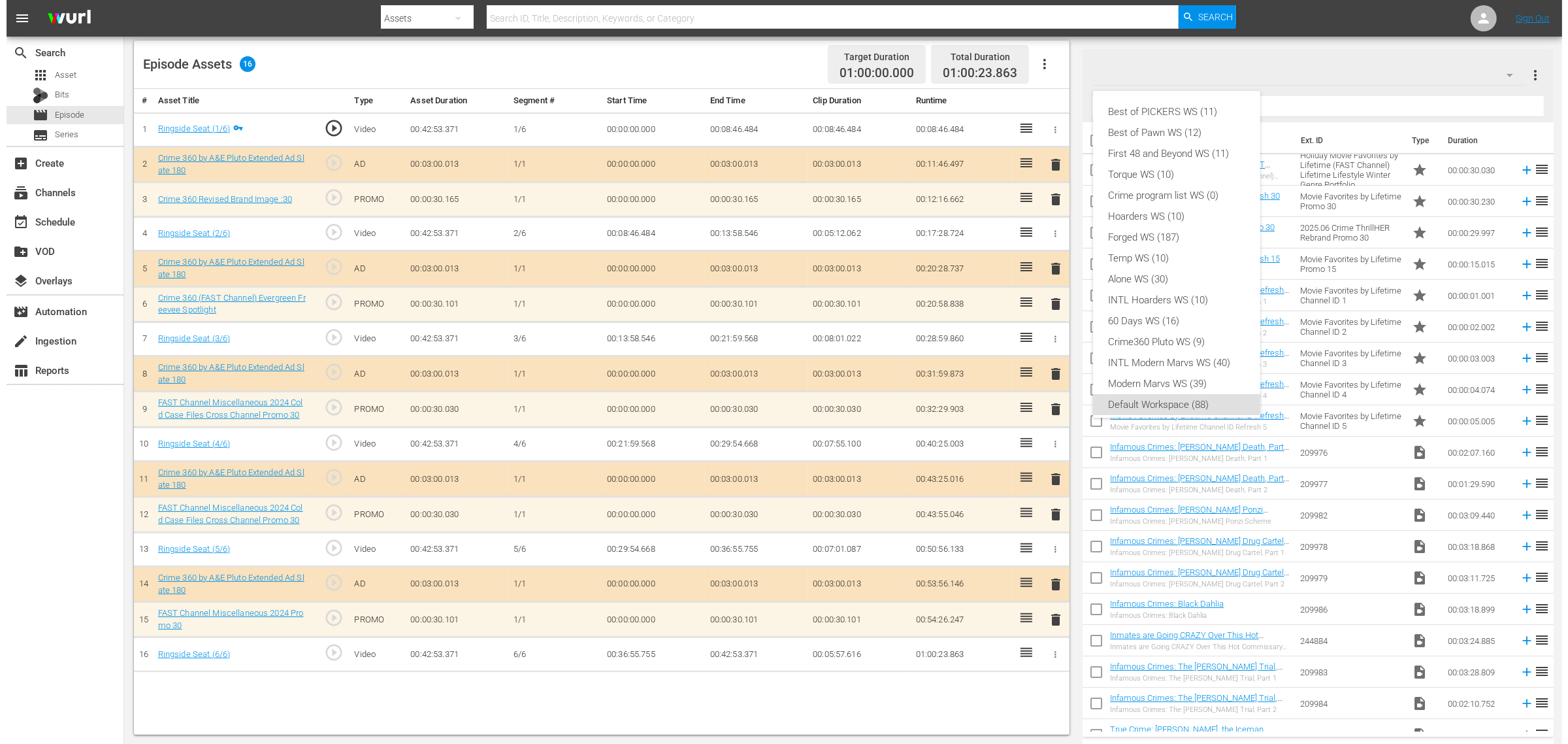
scroll to position [8, 0]
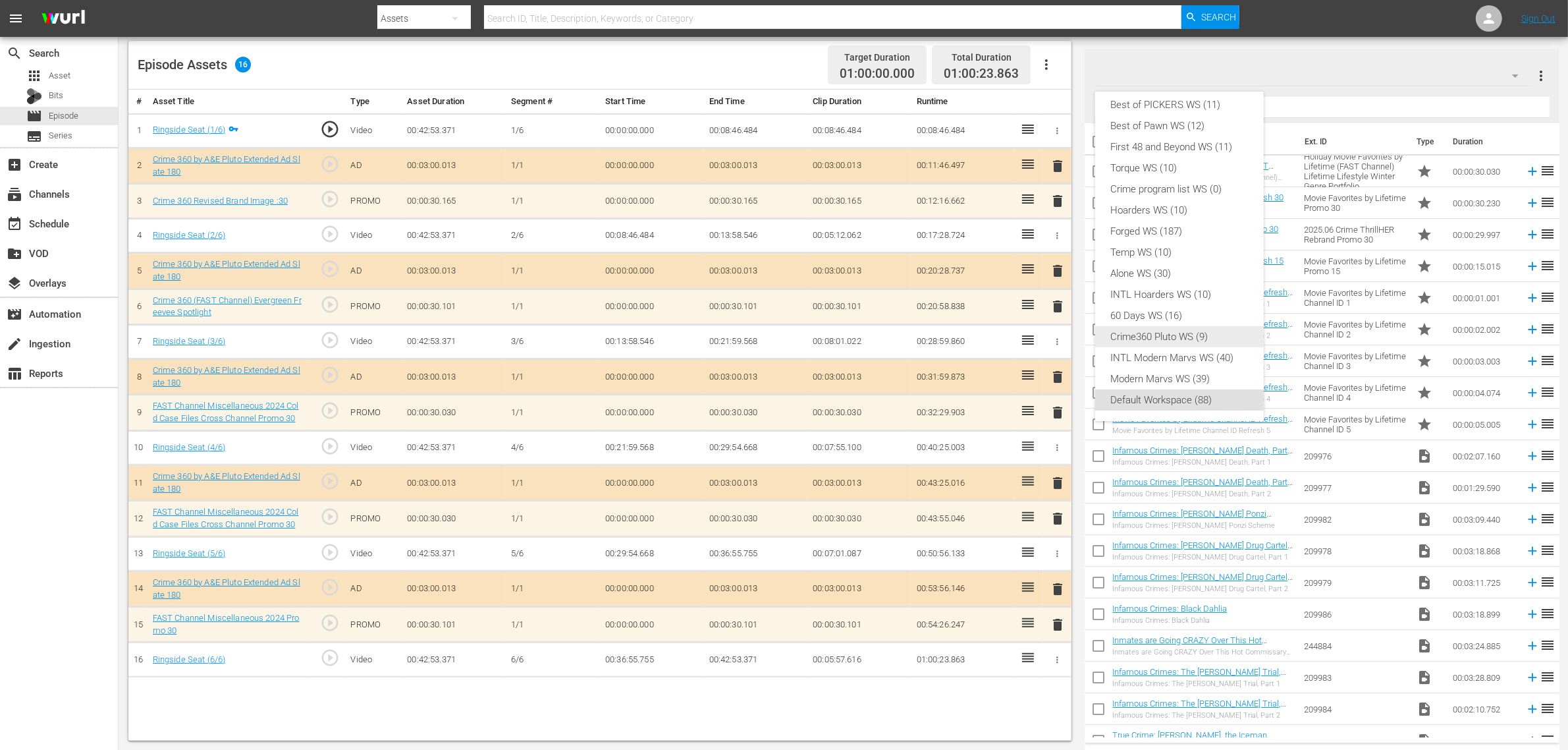
click at [1177, 340] on div "Crime360 Pluto WS (9)" at bounding box center [1180, 337] width 137 height 21
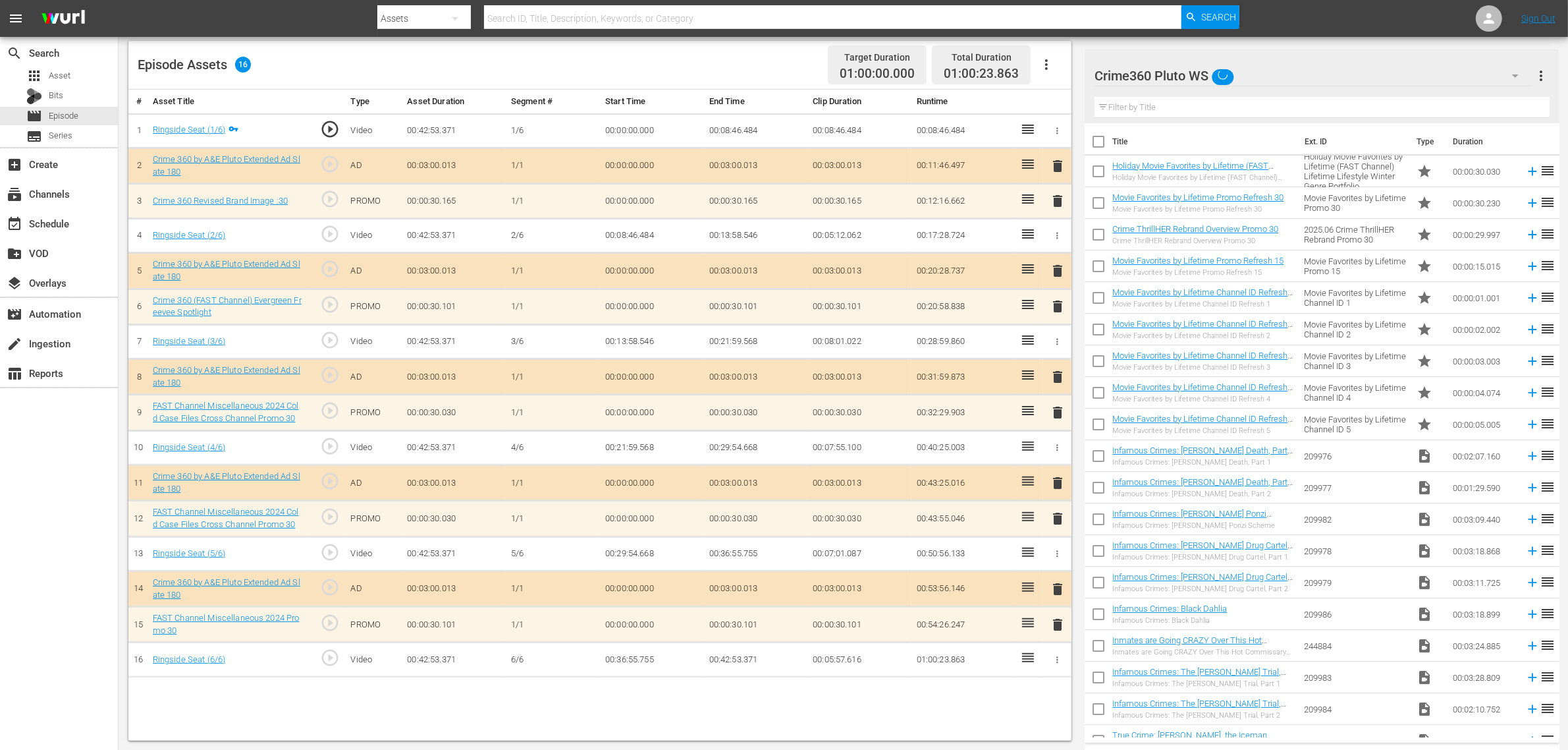
click at [741, 64] on div "Episode Assets 16 Target Duration 01:00:00.000 Total Duration 01:00:23.863" at bounding box center [600, 65] width 943 height 49
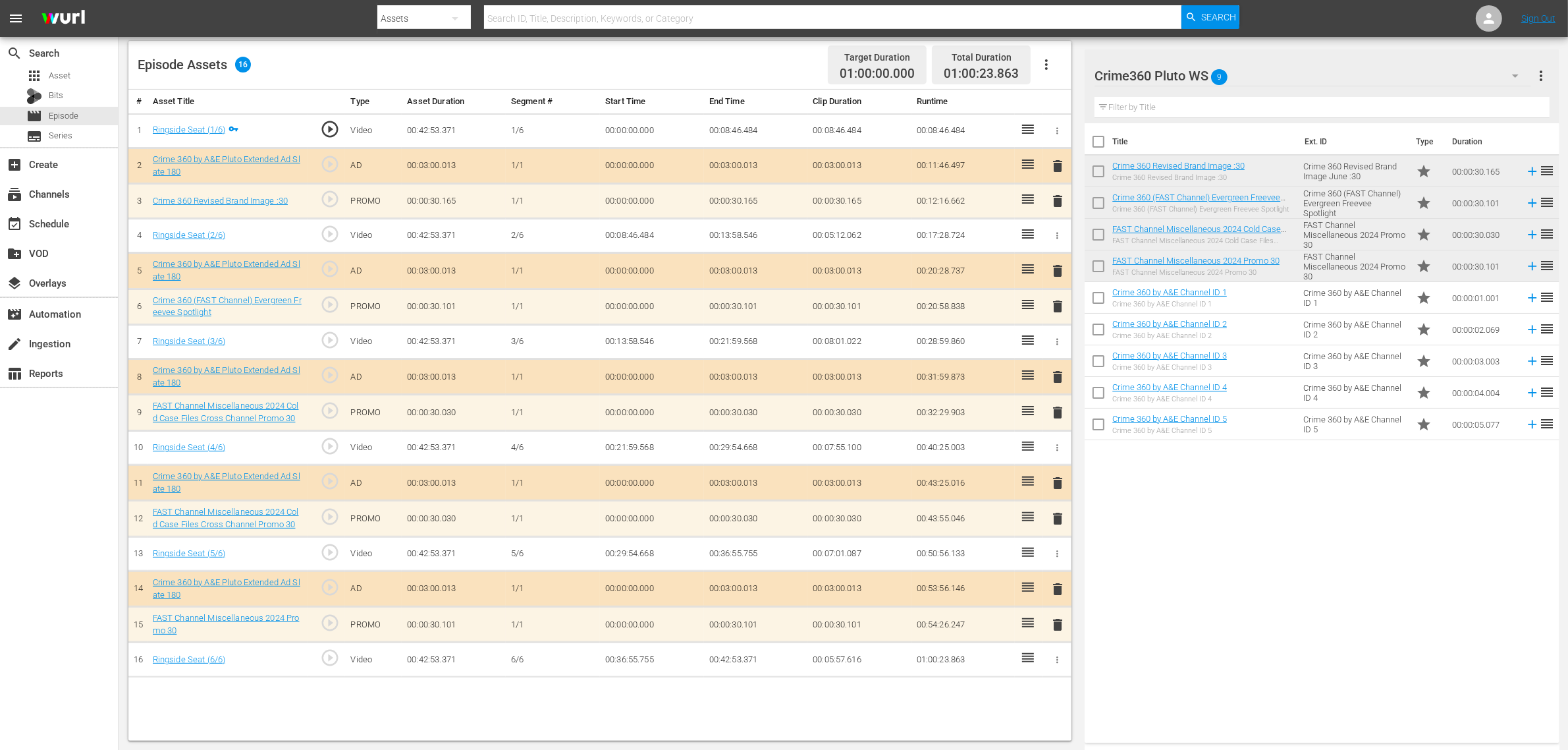
click at [1058, 212] on td "delete" at bounding box center [1058, 201] width 29 height 35
click at [1058, 201] on span "delete" at bounding box center [1058, 201] width 16 height 16
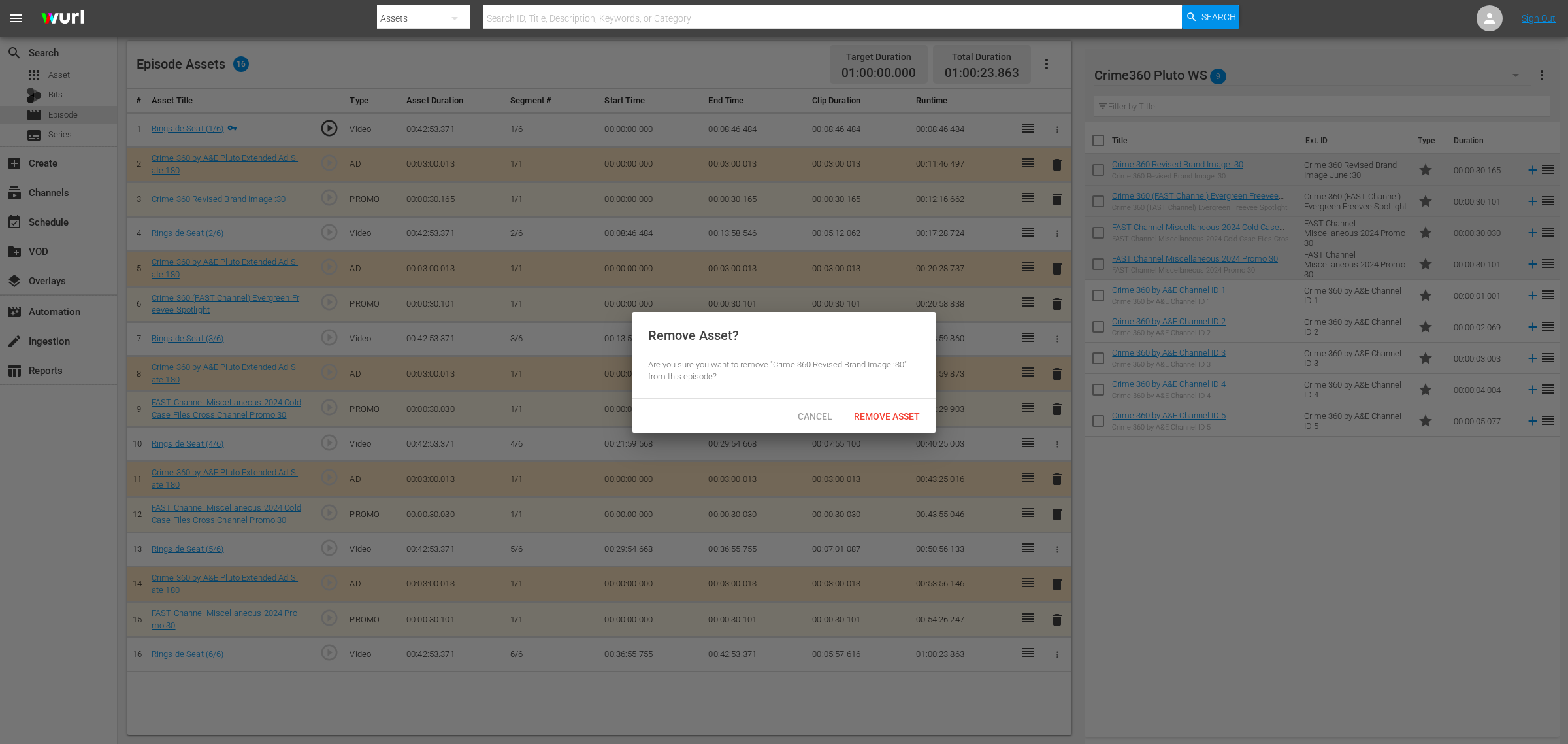
click at [903, 407] on div "Remove Asset" at bounding box center [887, 415] width 87 height 24
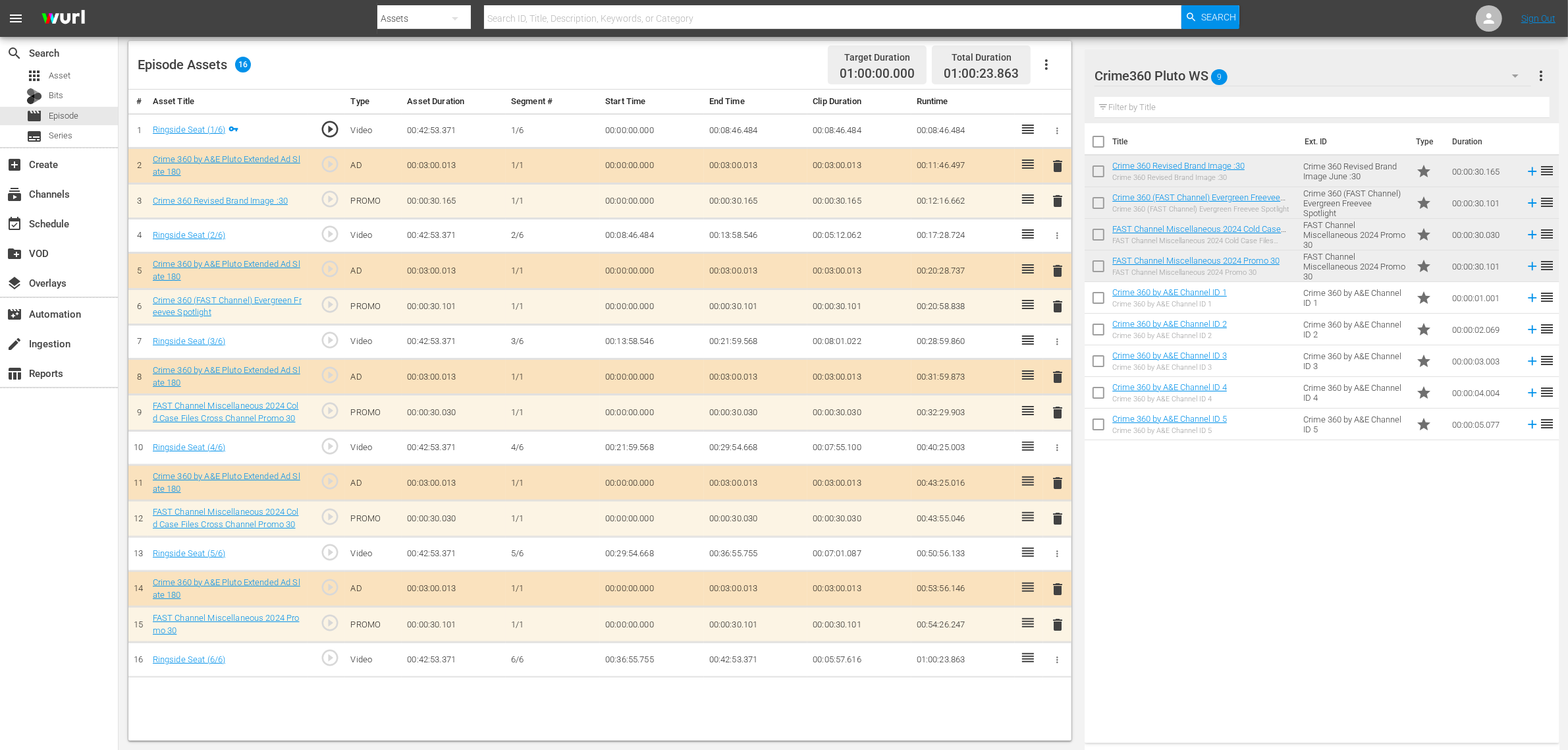
scroll to position [188, 0]
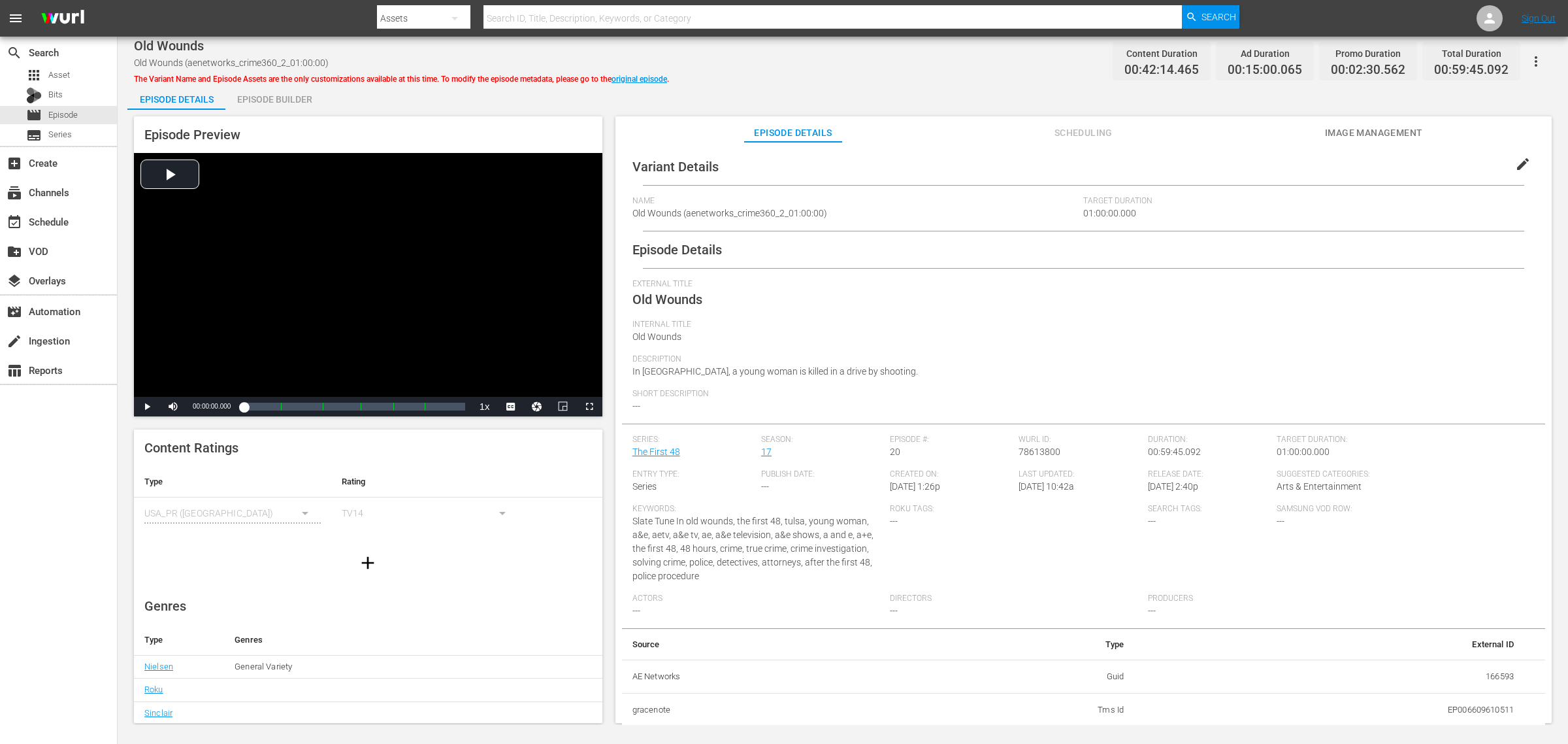
click at [283, 90] on div "Episode Builder" at bounding box center [274, 98] width 98 height 31
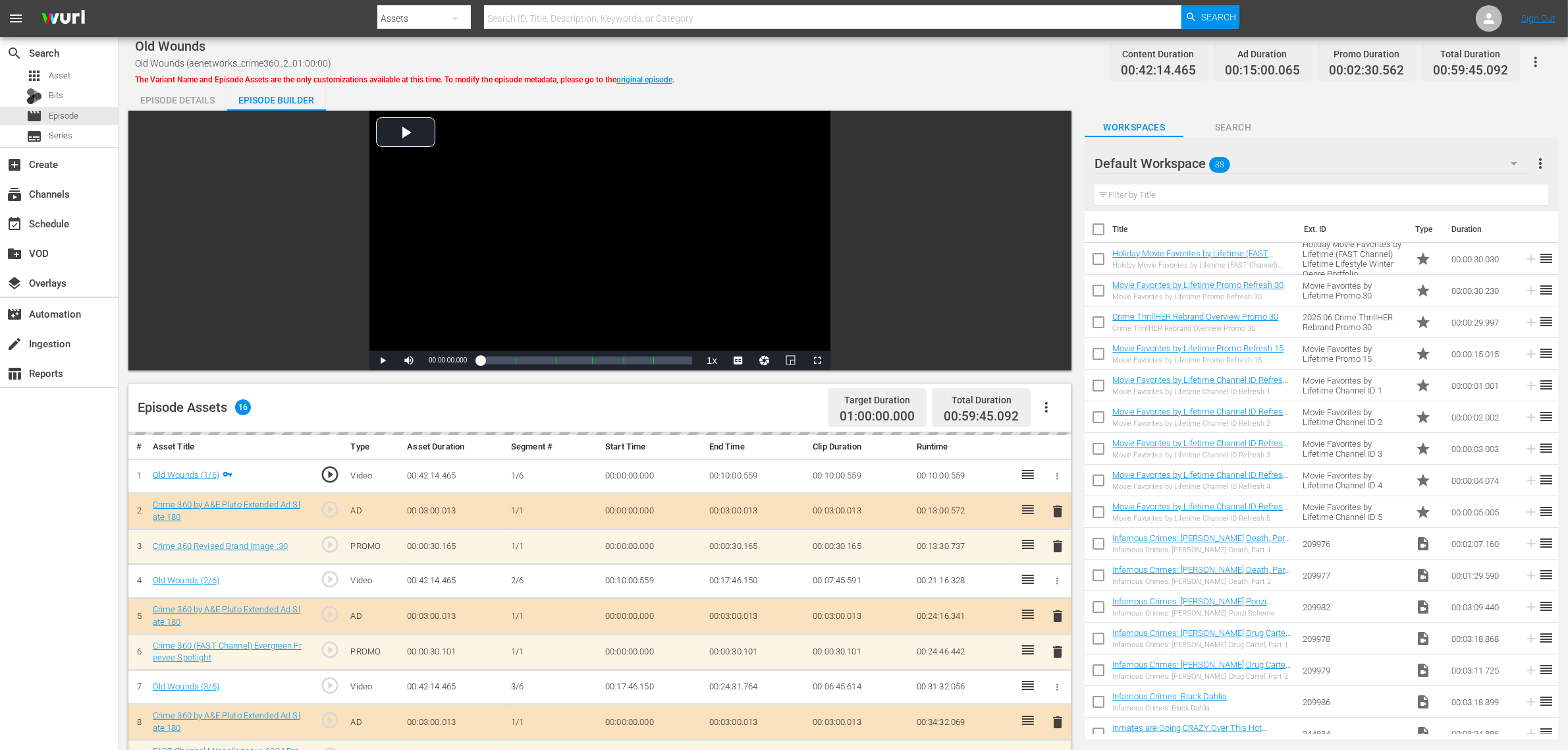
click at [1259, 156] on div "Default Workspace 88" at bounding box center [1313, 162] width 436 height 37
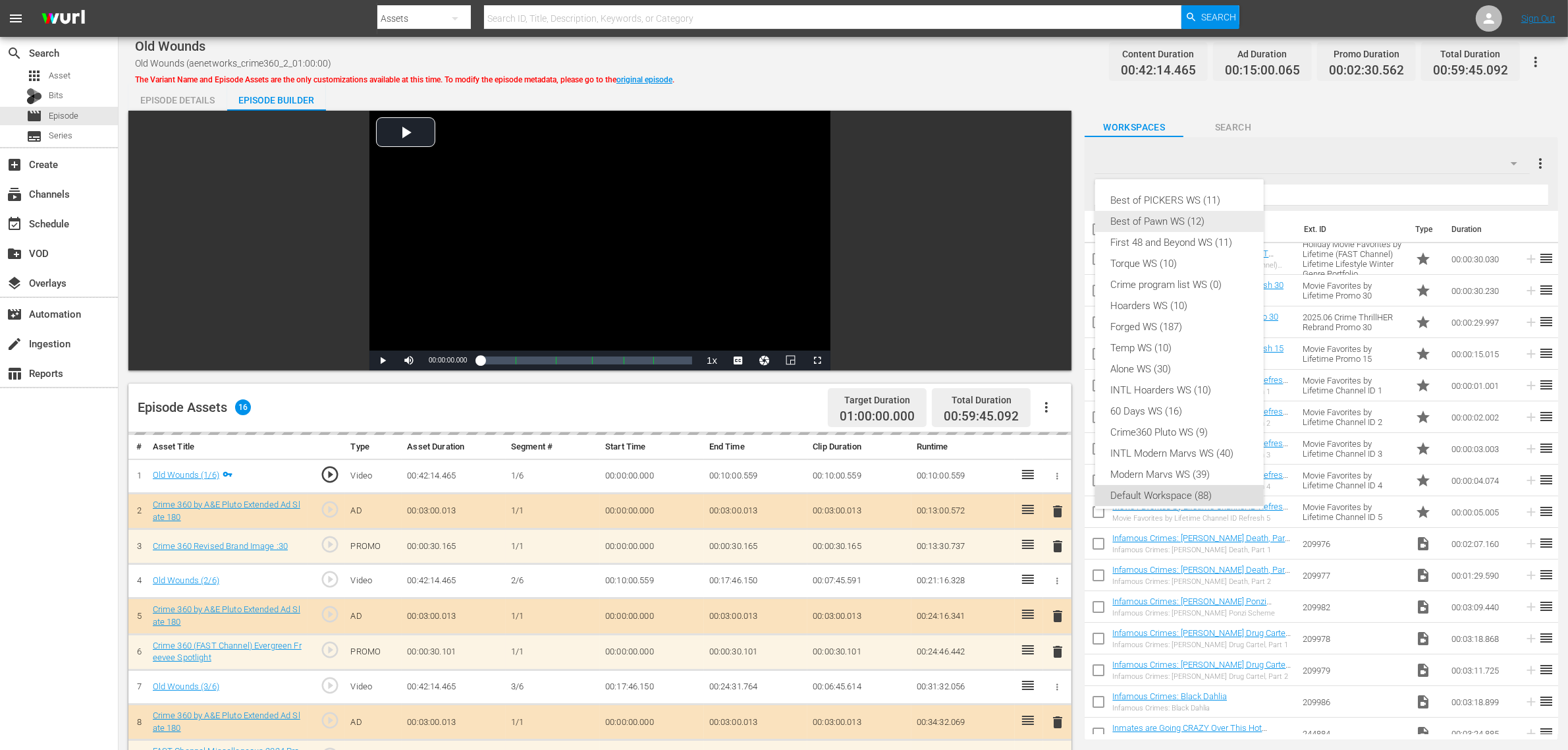
scroll to position [8, 0]
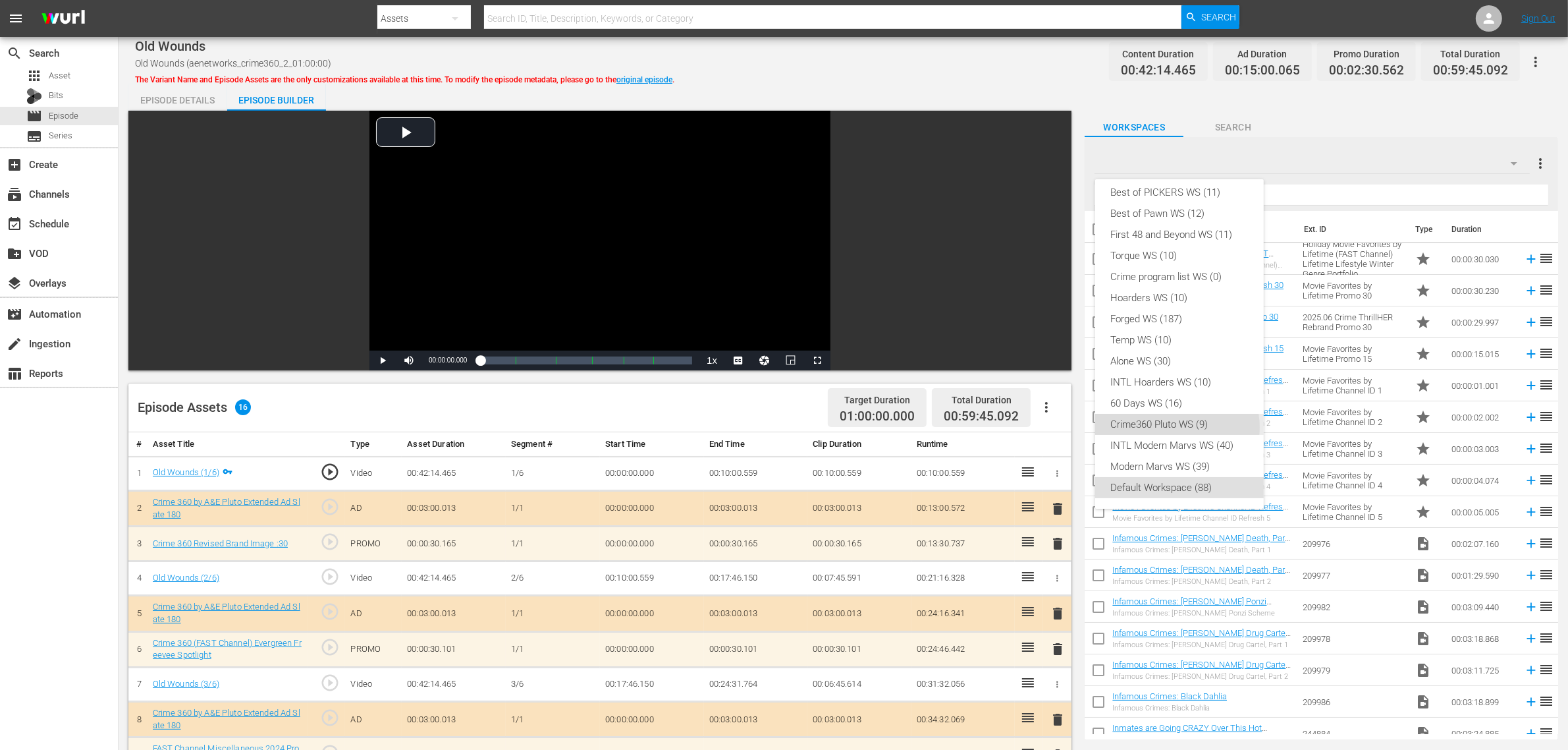
click at [1177, 427] on div "Crime360 Pluto WS (9)" at bounding box center [1180, 425] width 137 height 21
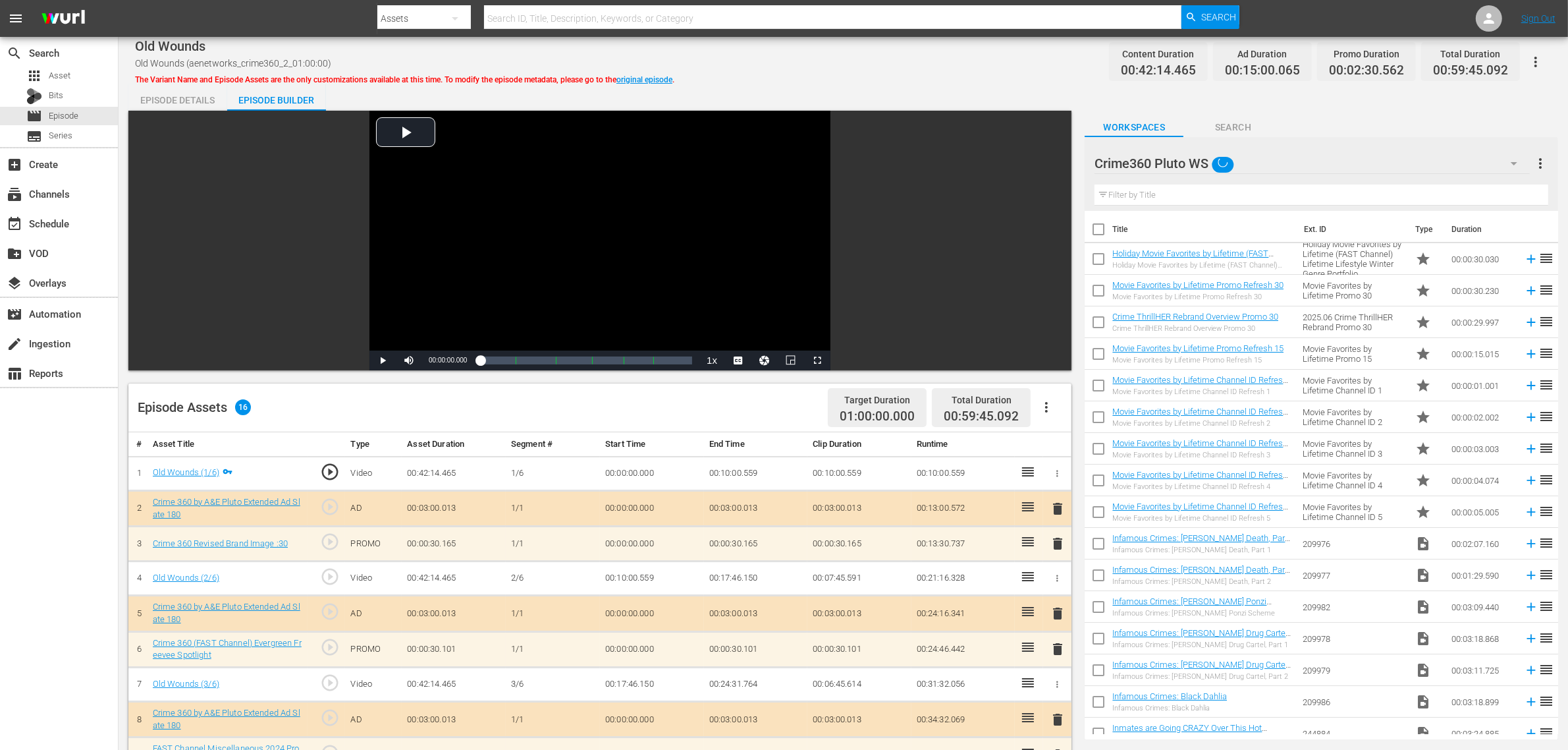
click at [919, 81] on div "Best of PICKERS WS (11) Best of Pawn WS (12) First 48 and Beyond WS (11) Torque…" at bounding box center [784, 375] width 1568 height 750
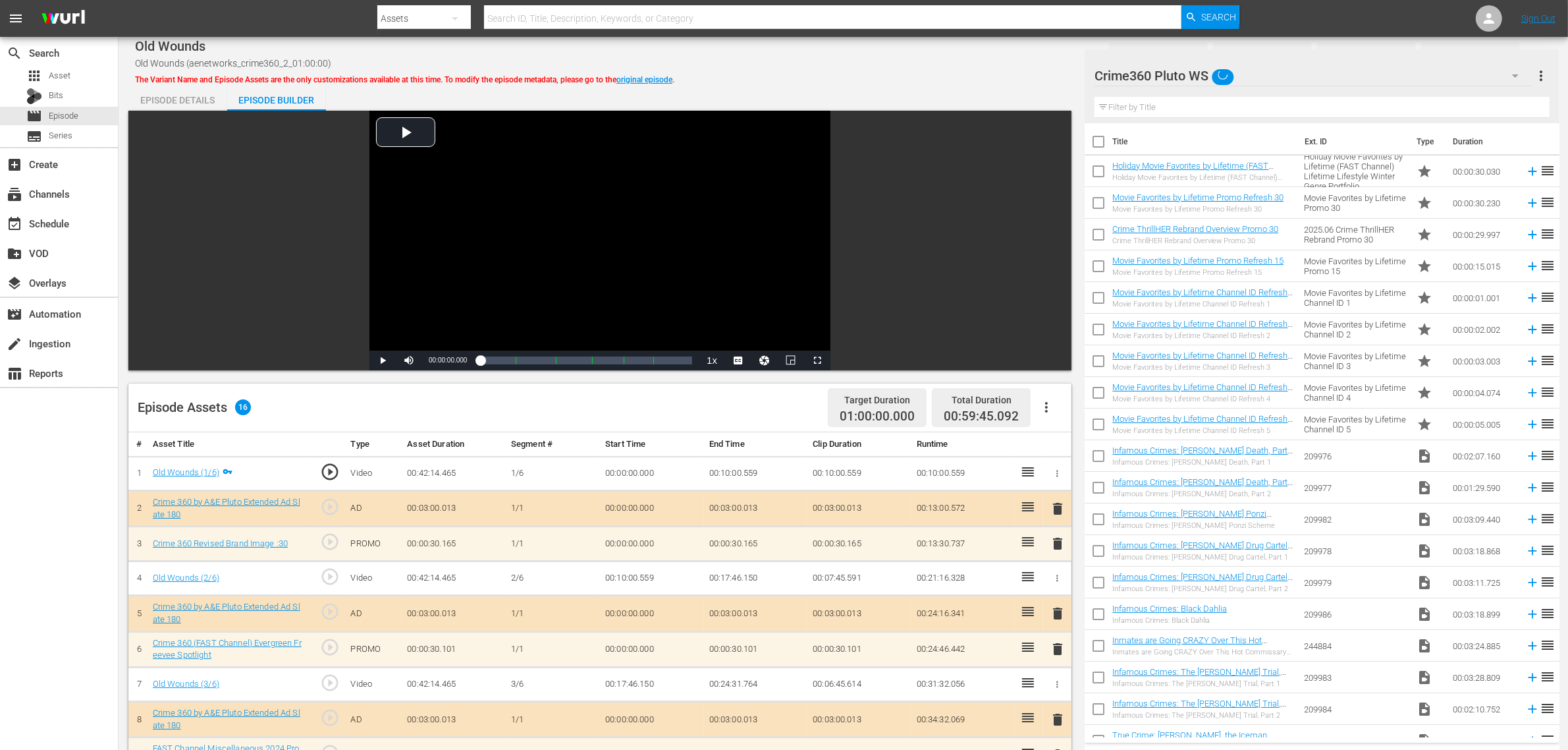
scroll to position [343, 0]
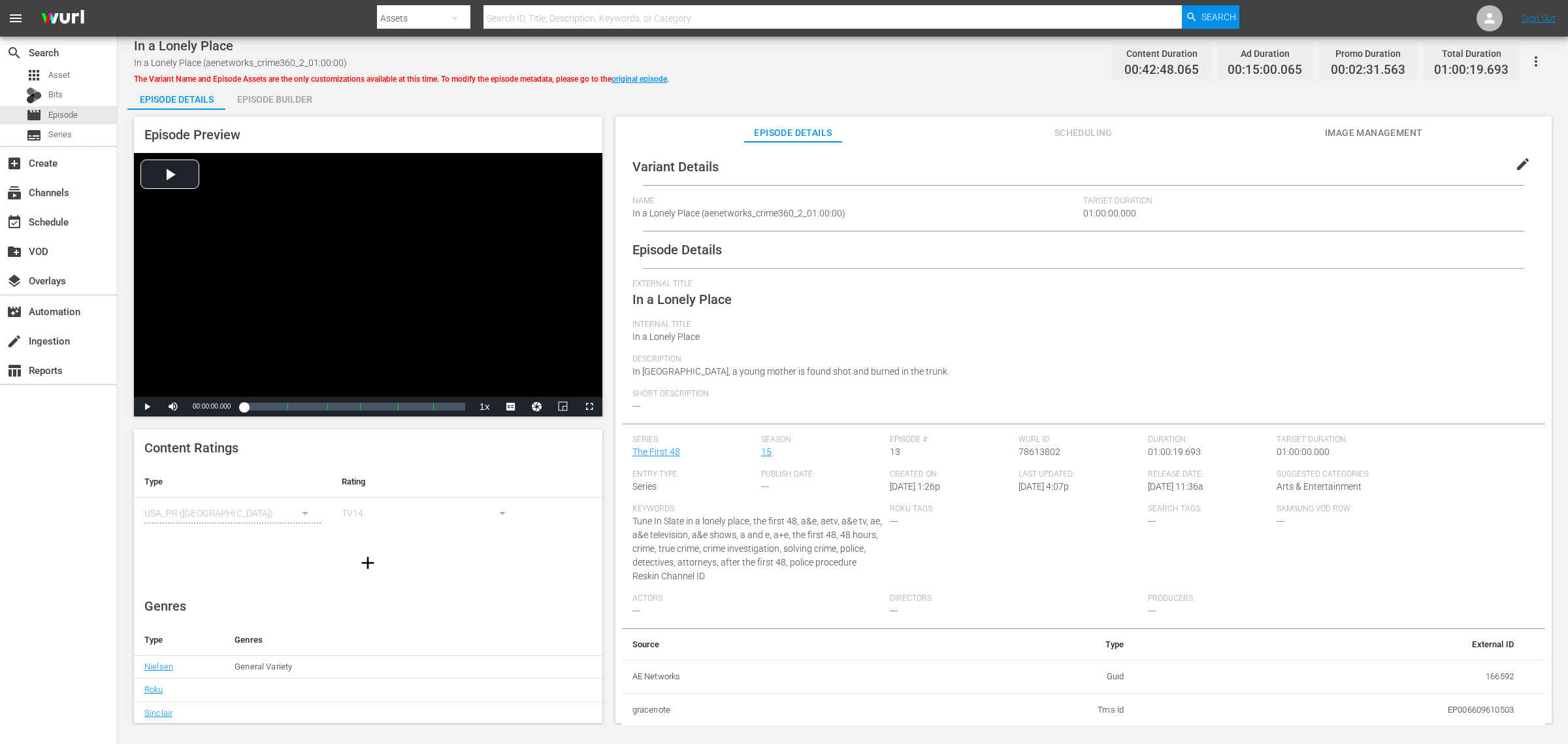
click at [294, 98] on div "Episode Builder" at bounding box center [274, 98] width 98 height 31
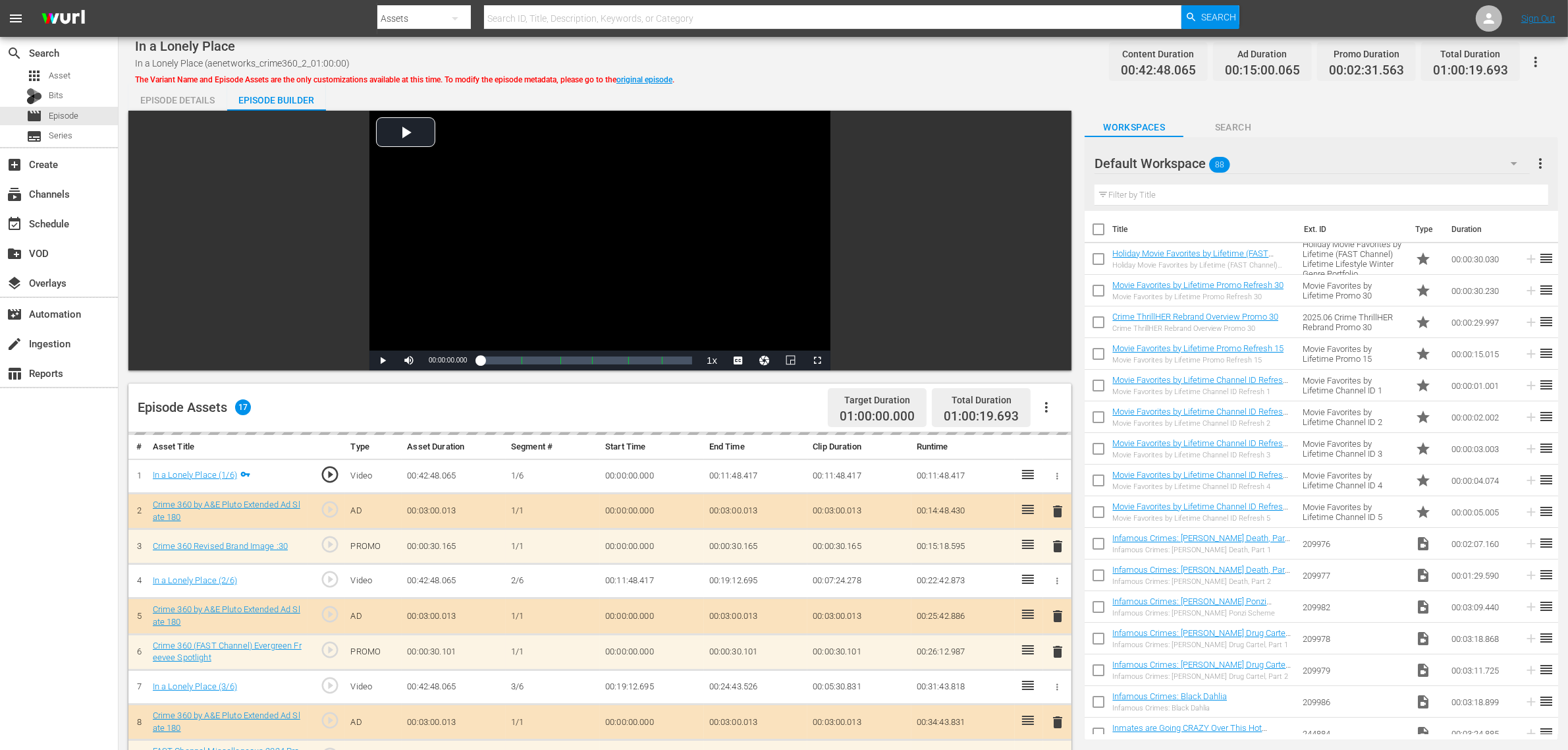
click at [1264, 170] on div "Default Workspace 88" at bounding box center [1313, 162] width 436 height 37
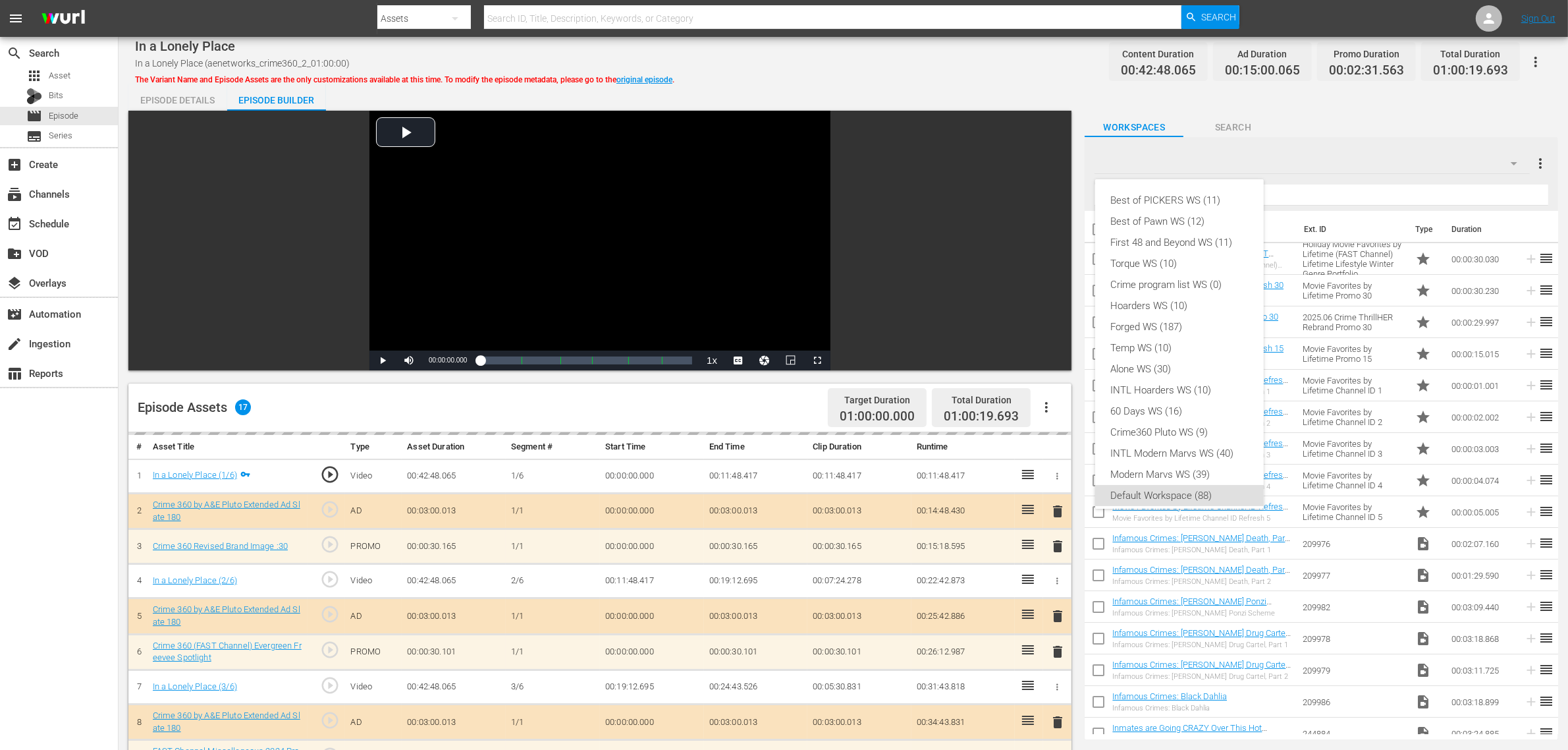
scroll to position [8, 0]
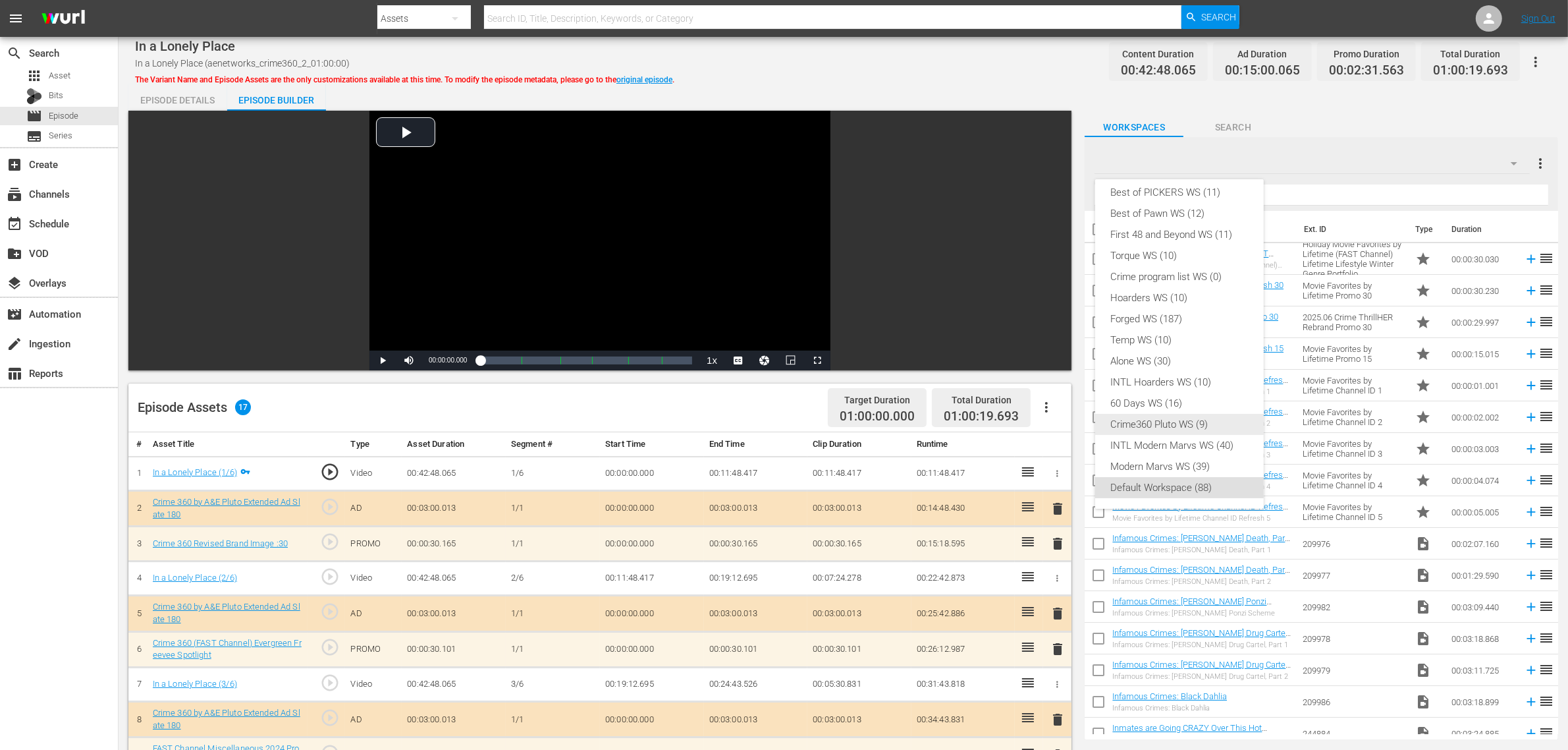
click at [1191, 424] on div "Crime360 Pluto WS (9)" at bounding box center [1180, 425] width 137 height 21
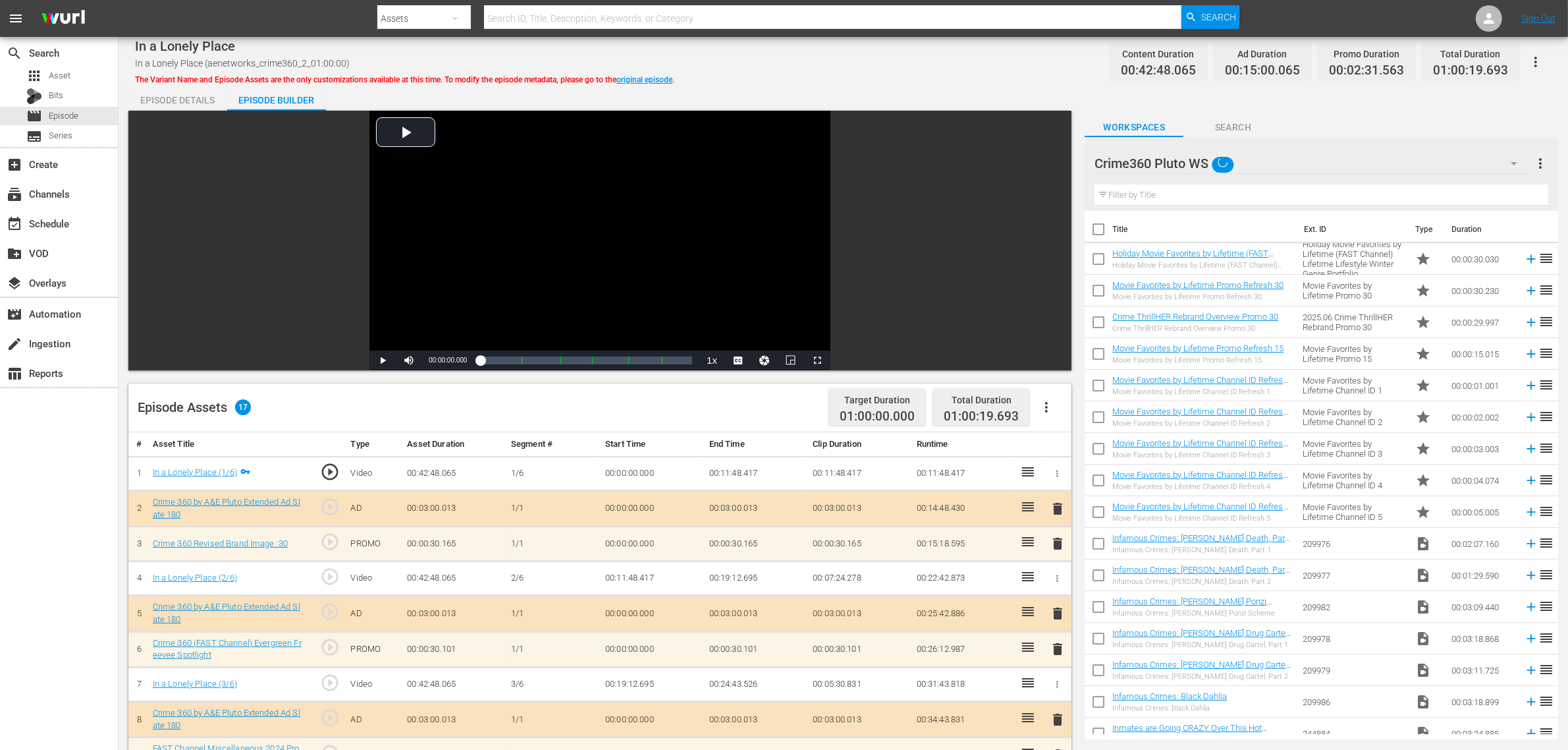
click at [910, 81] on div "In a Lonely Place In a Lonely Place (aenetworks_crime360_2_01:00:00) The Varian…" at bounding box center [843, 564] width 1450 height 1056
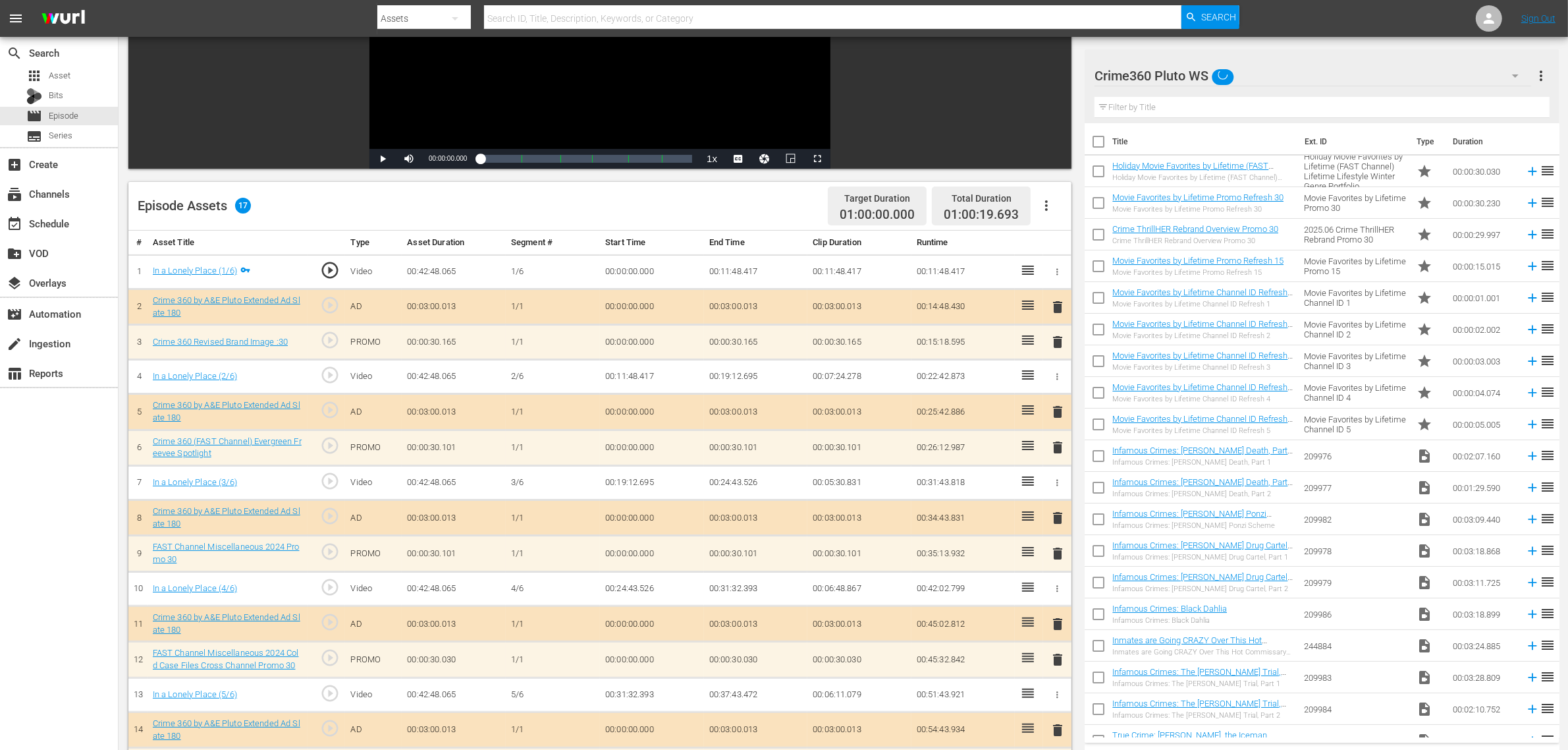
scroll to position [343, 0]
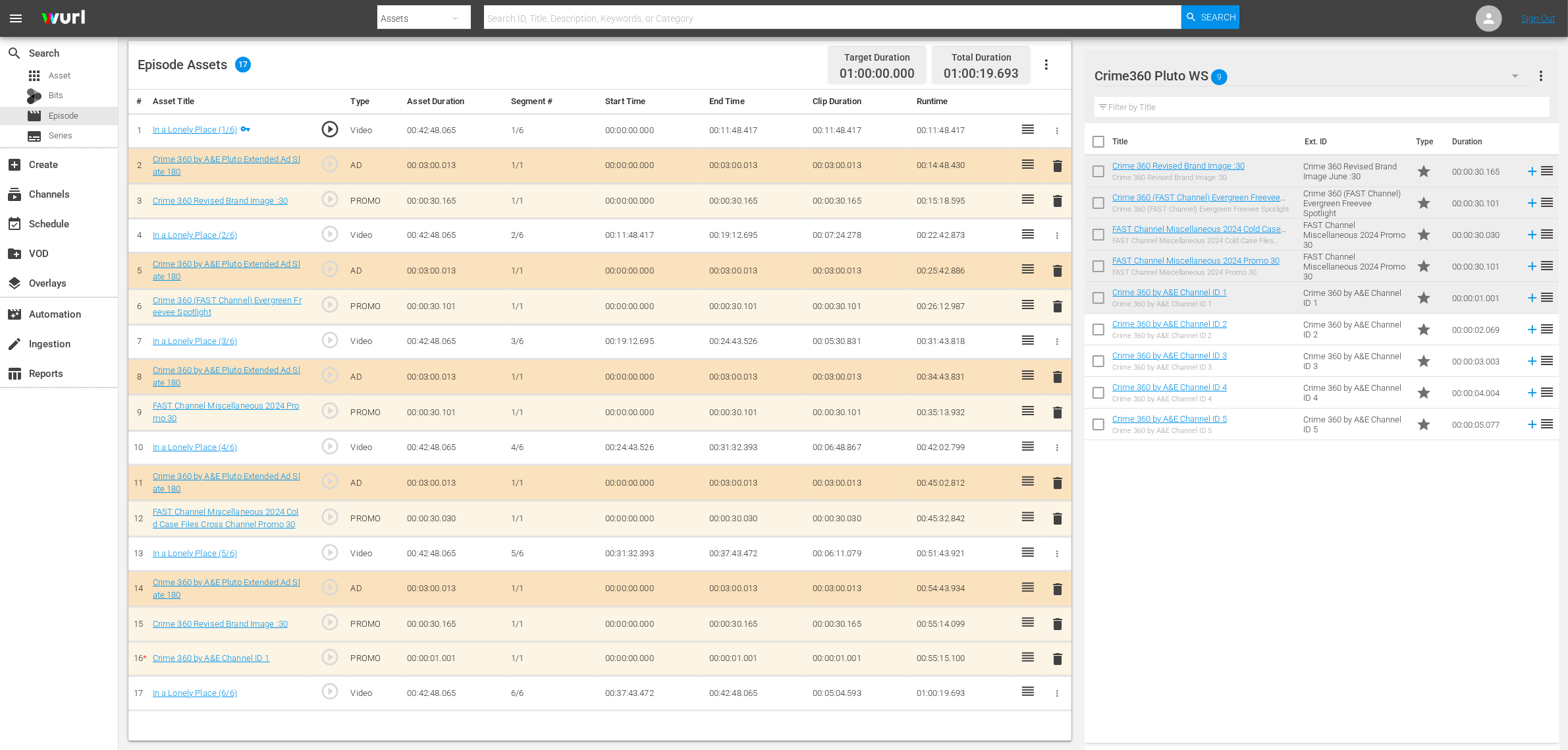
click at [1052, 600] on span "delete" at bounding box center [1058, 659] width 16 height 16
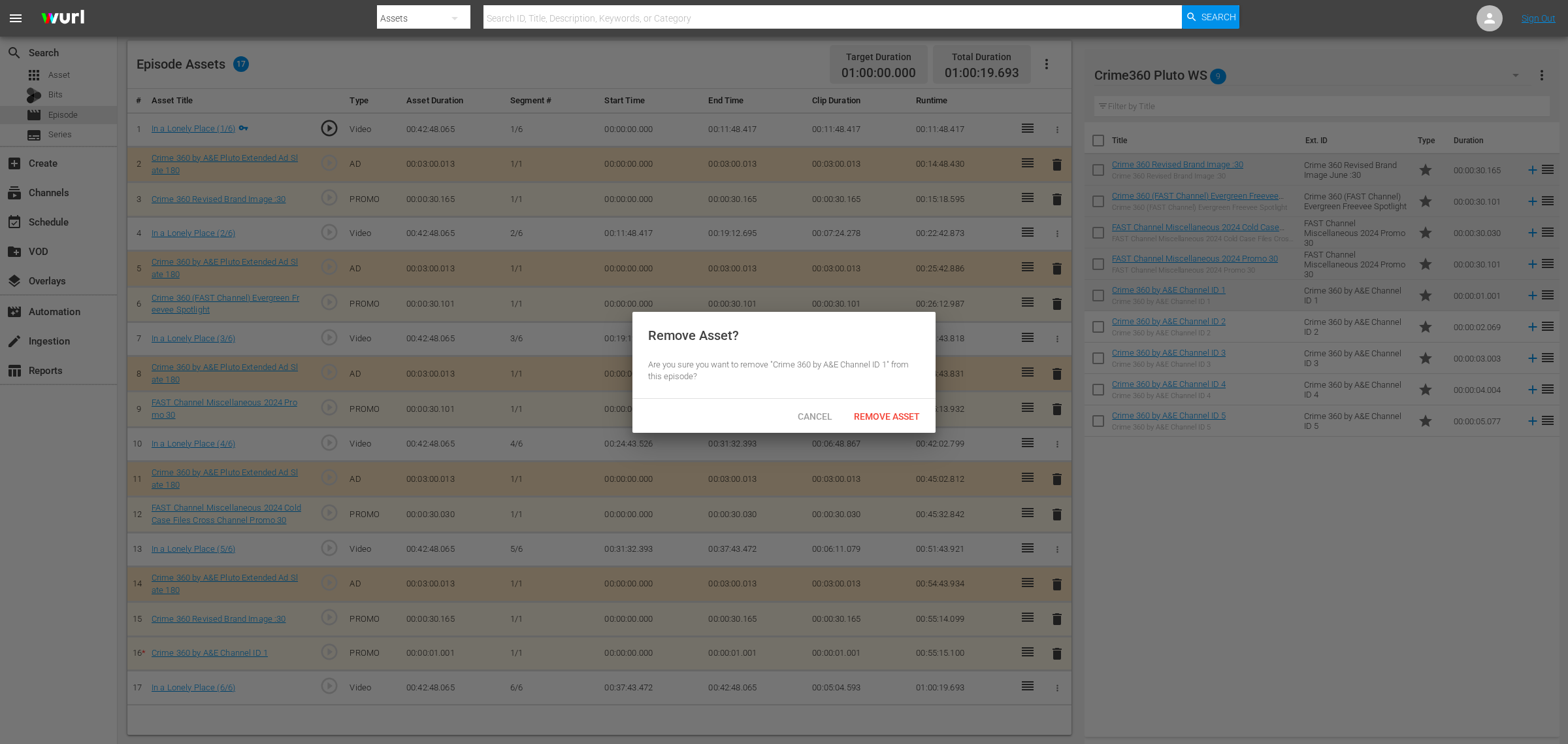
click at [877, 413] on span "Remove Asset" at bounding box center [887, 416] width 87 height 11
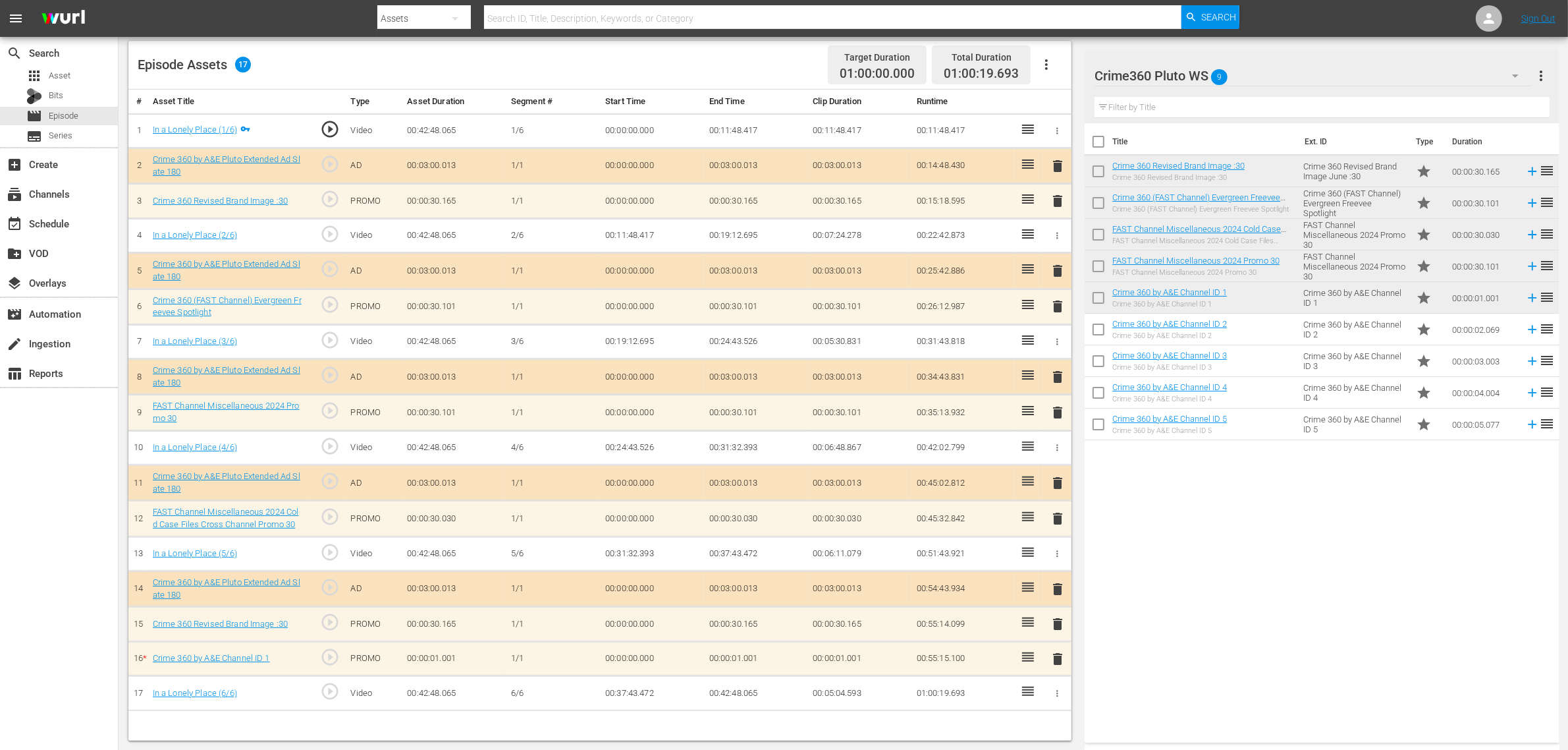
click at [754, 68] on div "Episode Assets 17 Target Duration 01:00:00.000 Total Duration 01:00:19.693" at bounding box center [600, 65] width 943 height 49
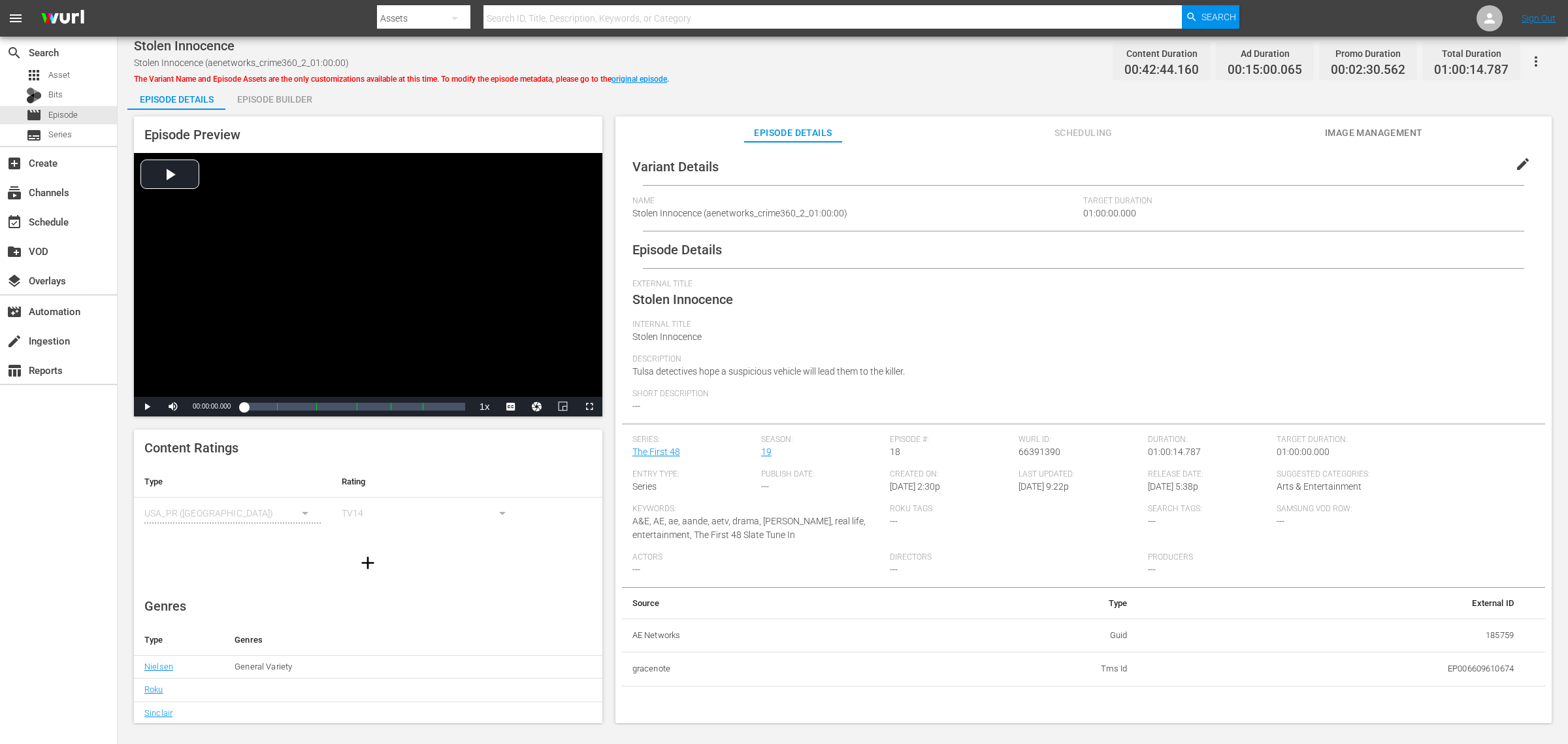
click at [284, 80] on span "The Variant Name and Episode Assets are the only customizations available at th…" at bounding box center [401, 79] width 536 height 9
click at [292, 90] on div "Episode Builder" at bounding box center [274, 98] width 98 height 31
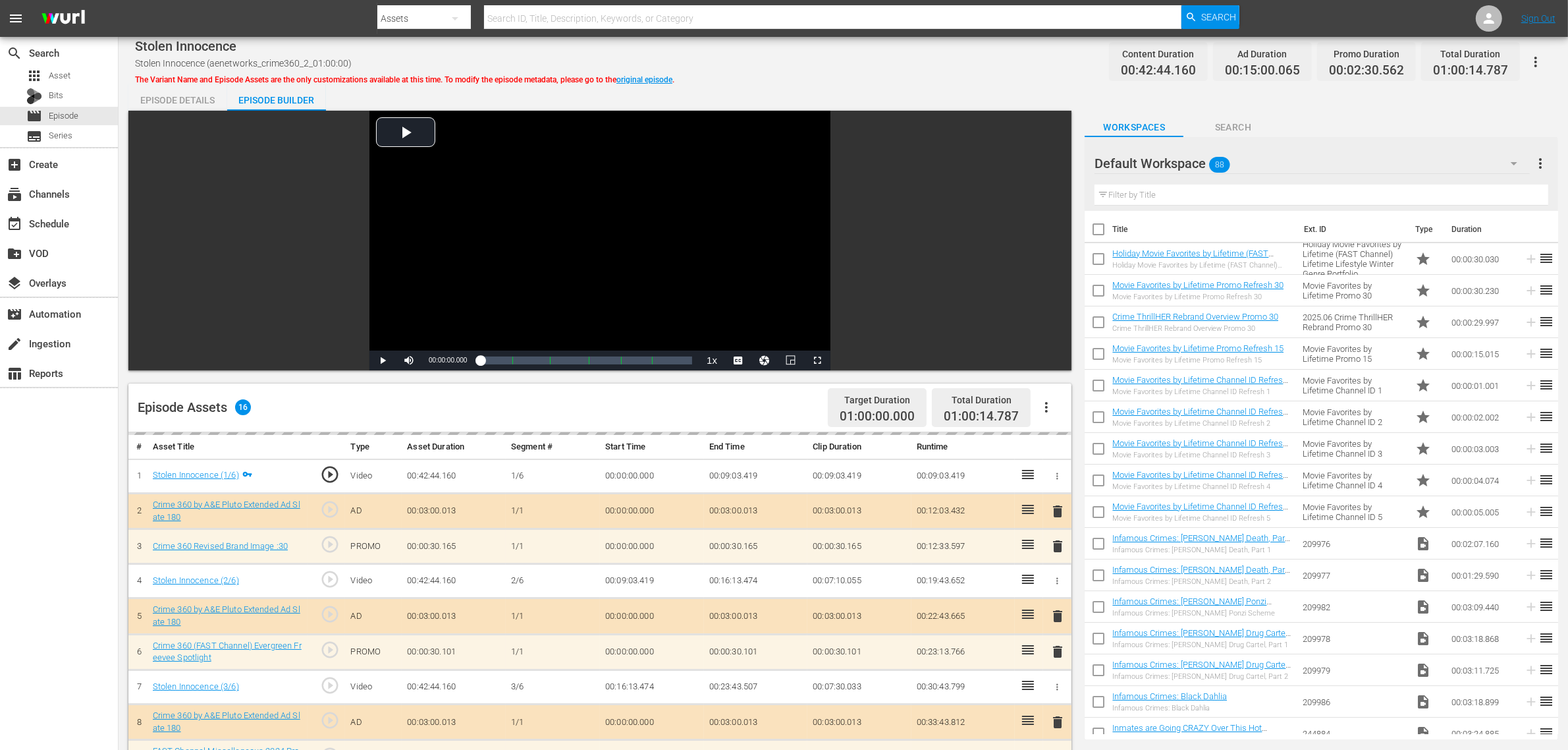
click at [965, 74] on div "Stolen Innocence Stolen Innocence (aenetworks_crime360_2_01:00:00) The Variant …" at bounding box center [843, 61] width 1417 height 29
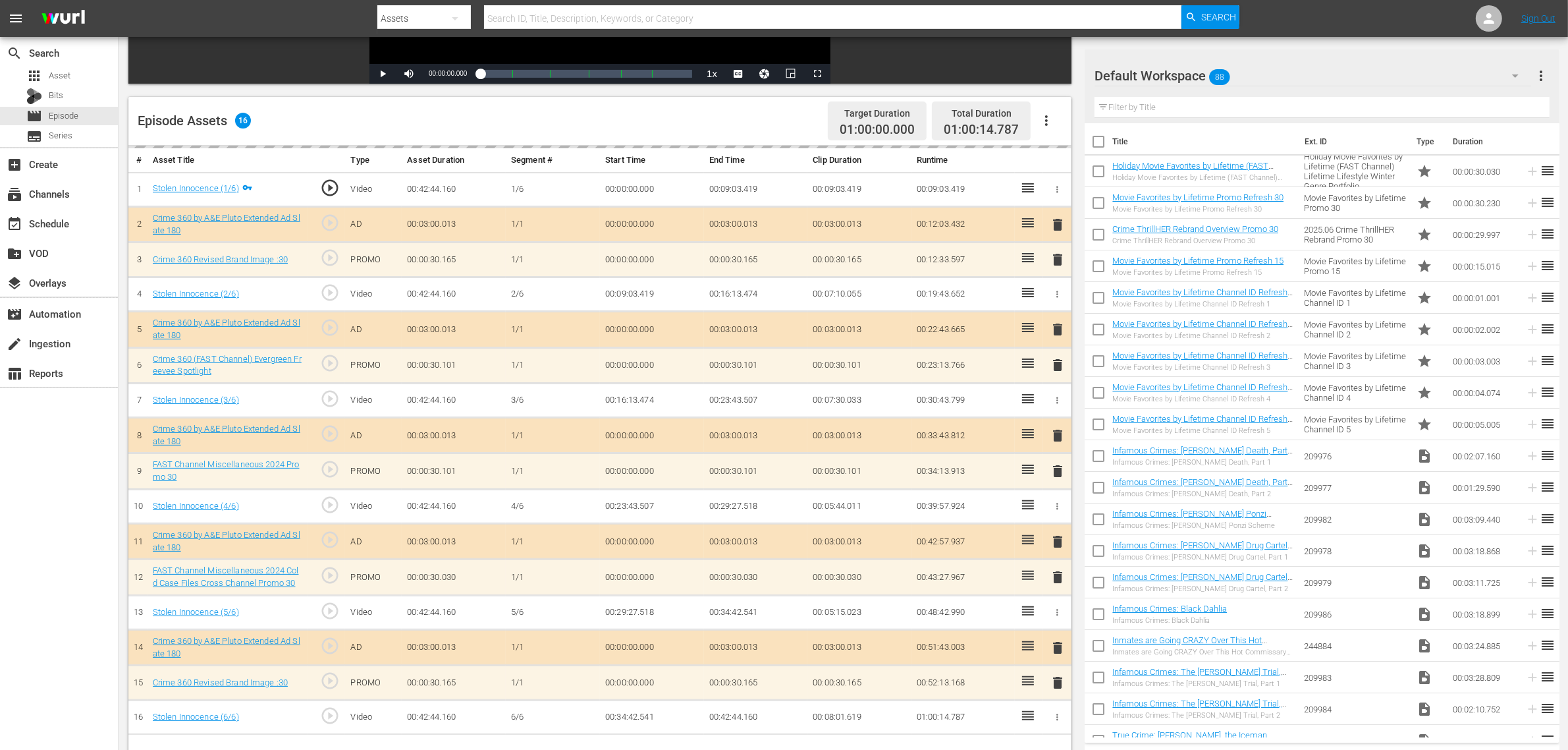
scroll to position [343, 0]
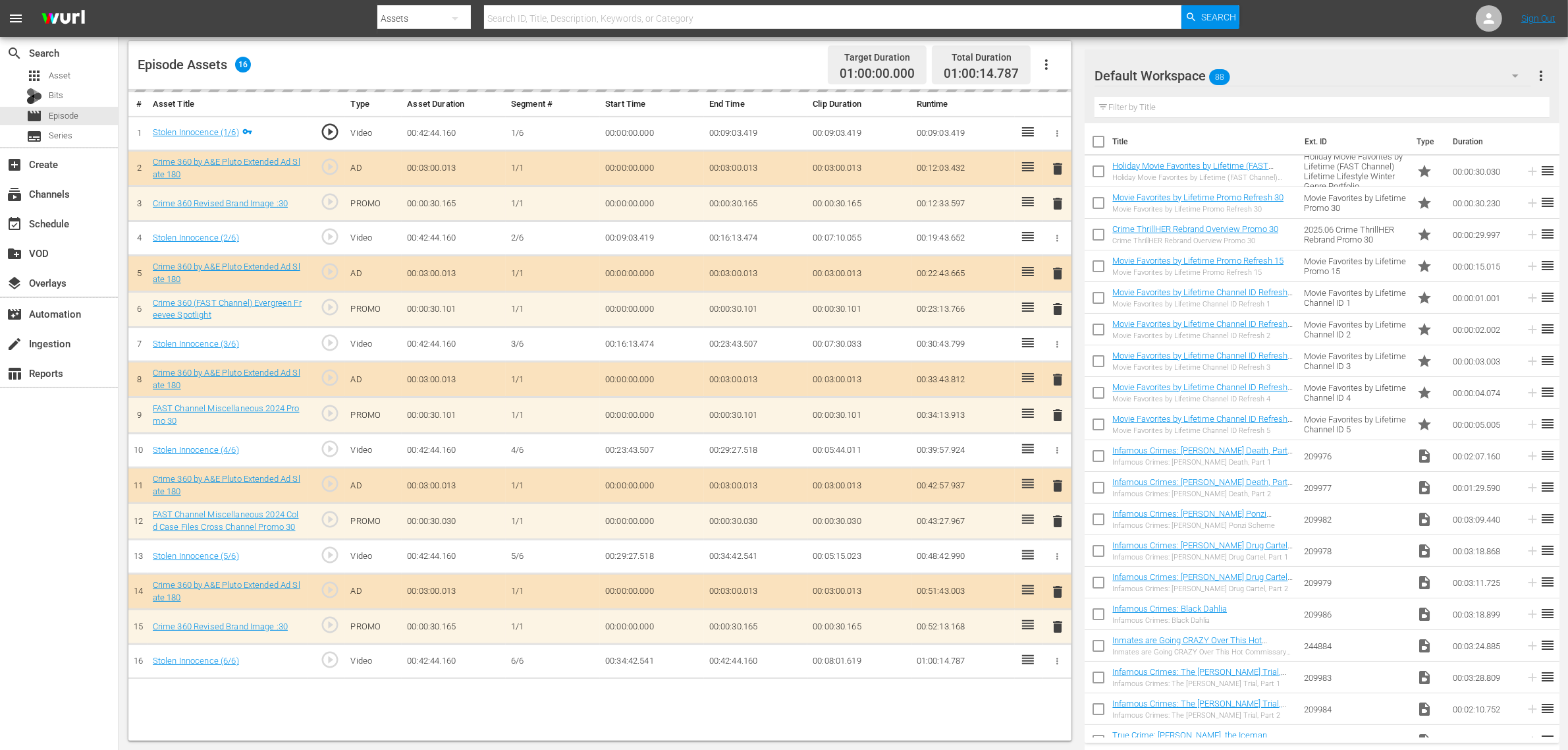
click at [1264, 64] on div "Default Workspace 88" at bounding box center [1313, 75] width 436 height 37
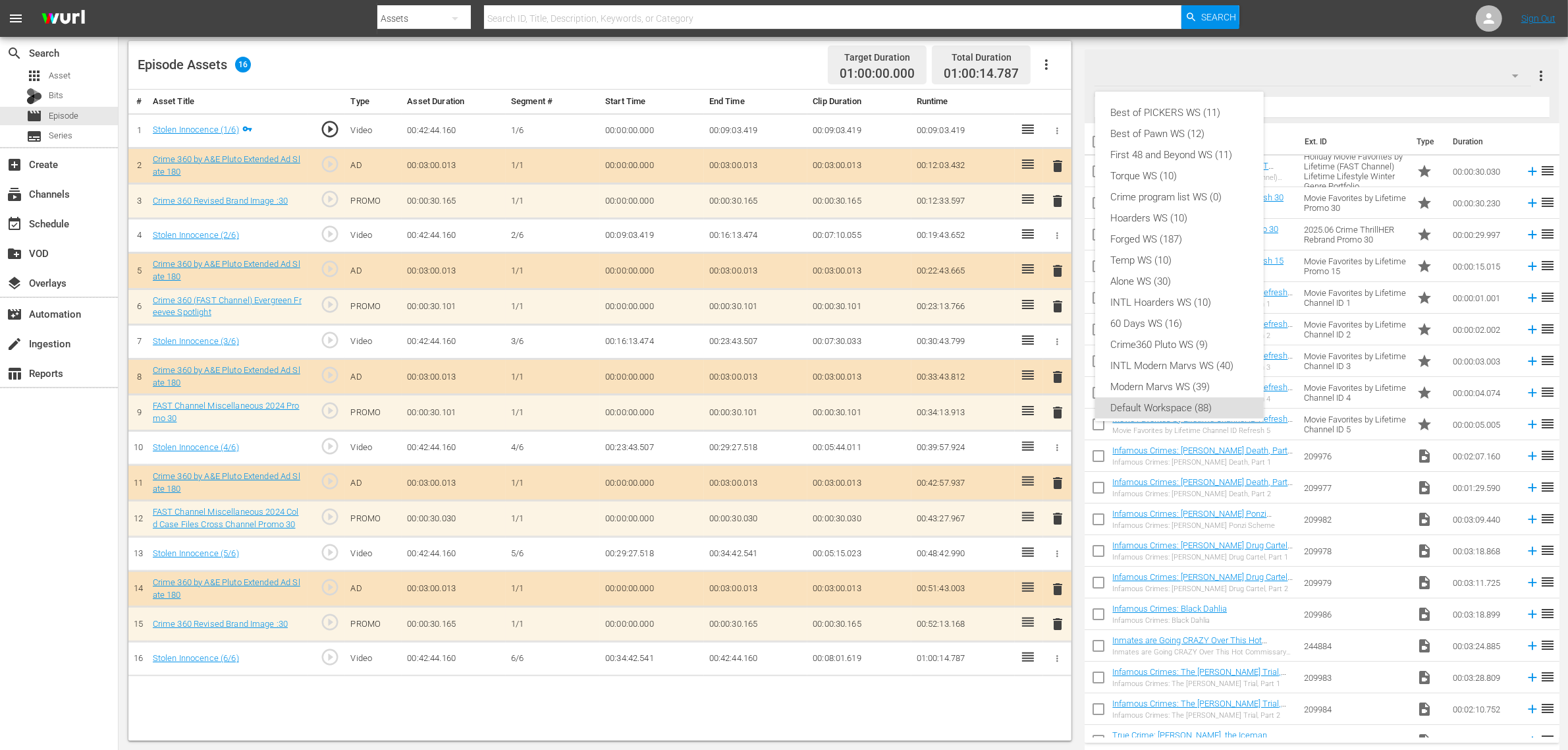
scroll to position [8, 0]
click at [1183, 331] on div "Crime360 Pluto WS (9)" at bounding box center [1180, 337] width 137 height 21
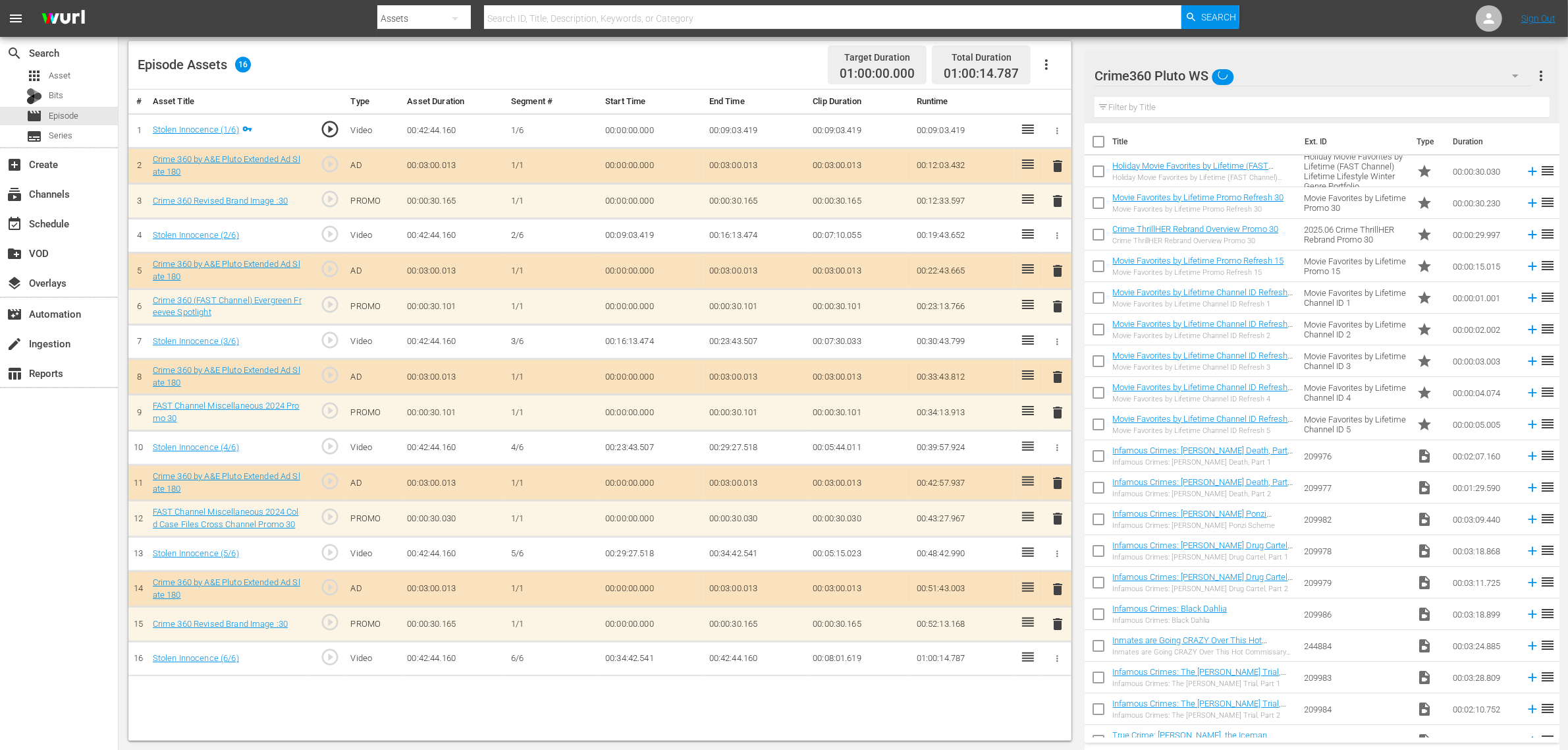
click at [729, 60] on div "Episode Assets 16 Target Duration 01:00:00.000 Total Duration 01:00:14.787" at bounding box center [600, 65] width 943 height 49
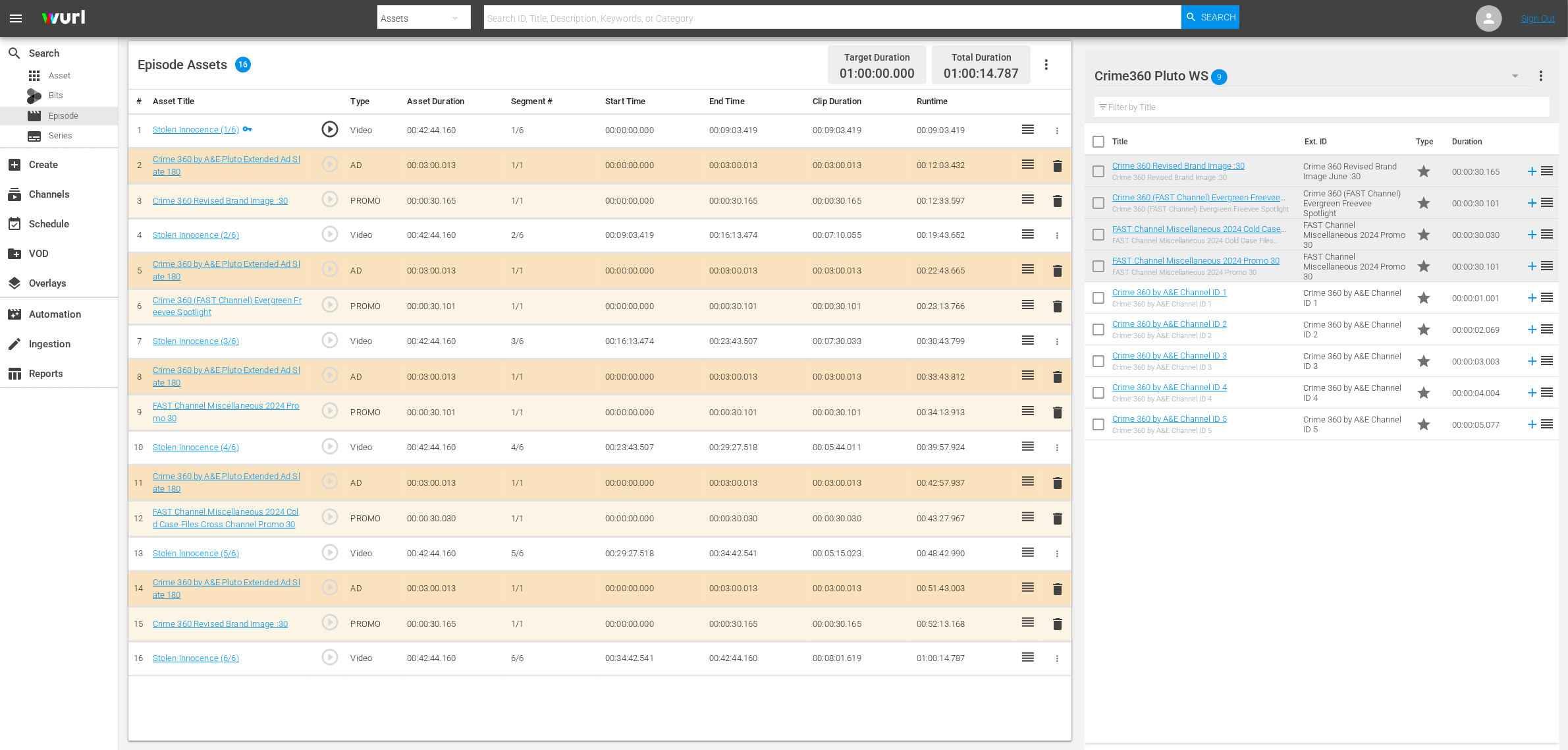
click at [1058, 600] on span "delete" at bounding box center [1058, 624] width 16 height 16
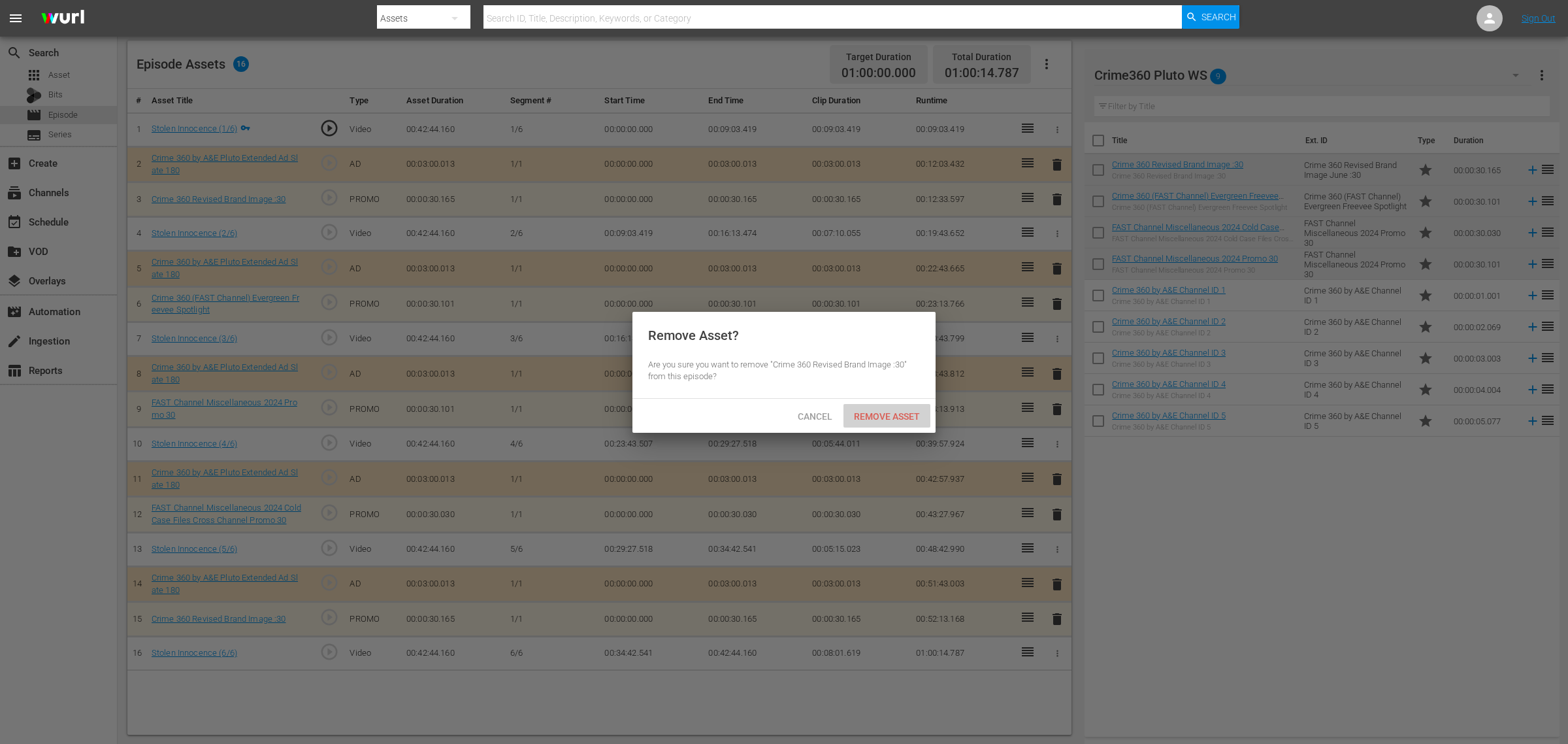
click at [900, 421] on span "Remove Asset" at bounding box center [887, 416] width 87 height 11
